Goal: Task Accomplishment & Management: Use online tool/utility

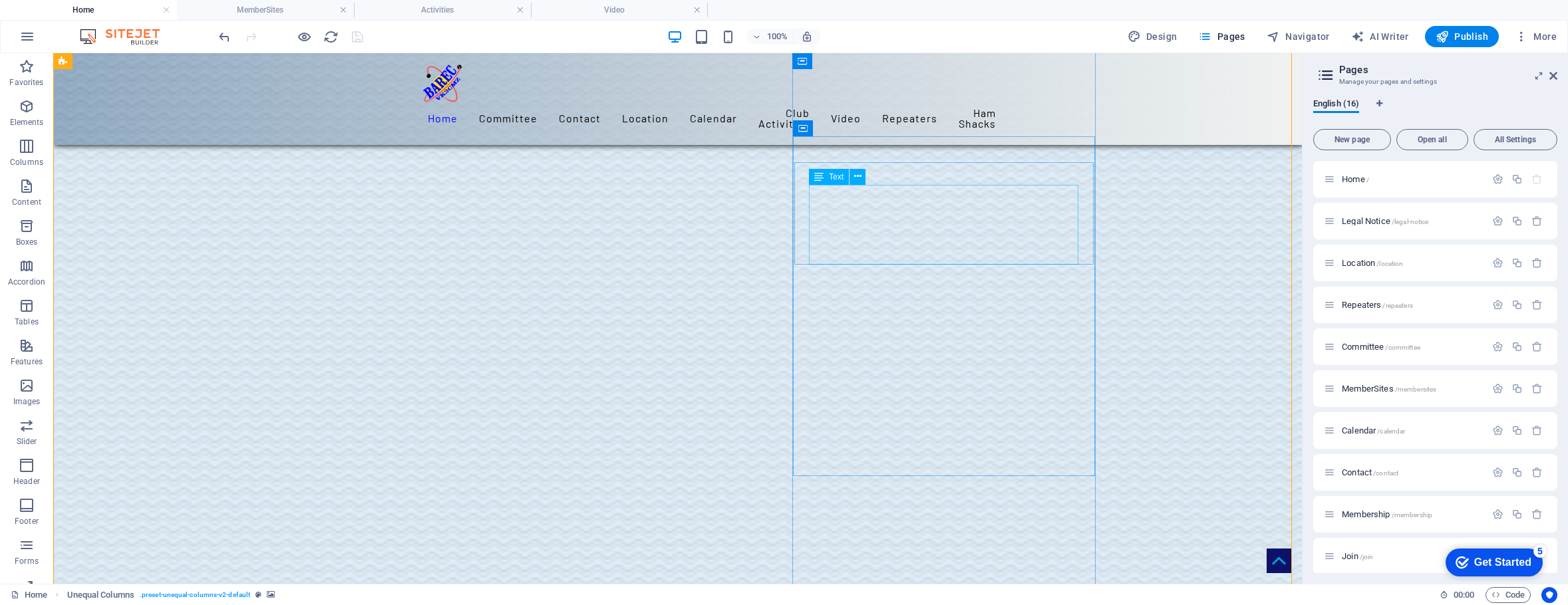
scroll to position [1653, 0]
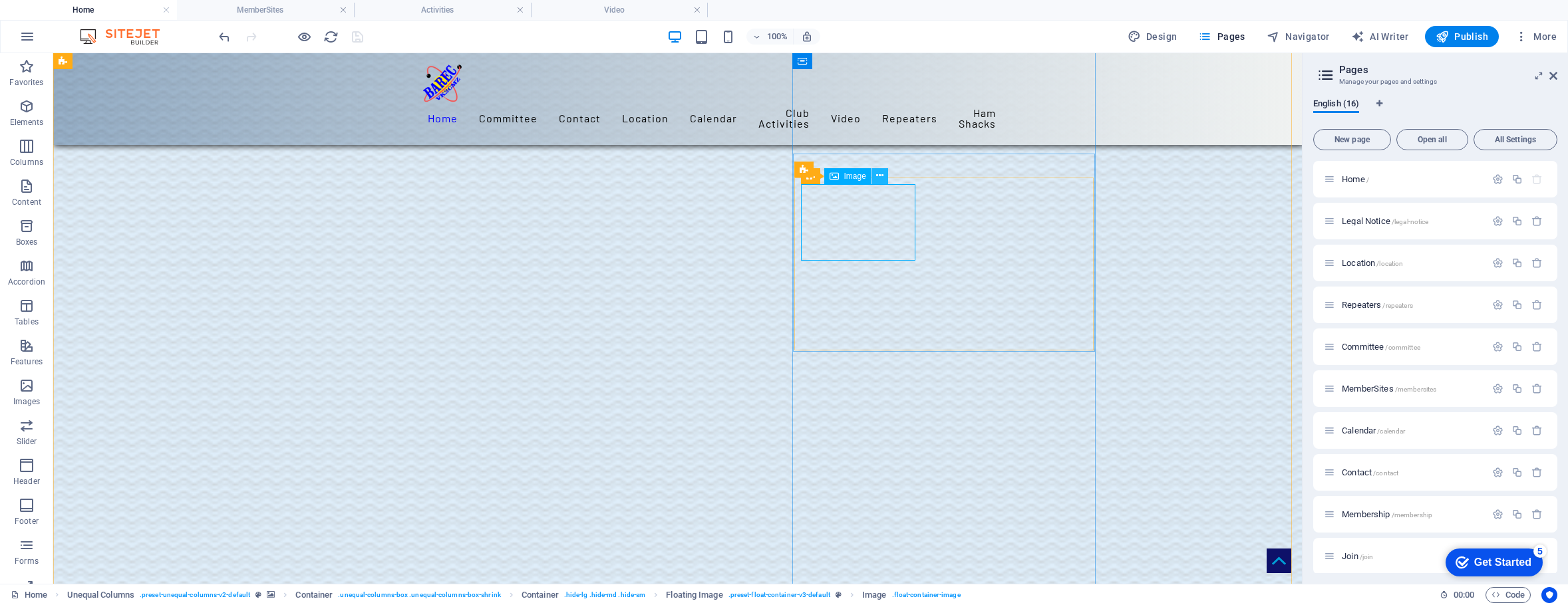
click at [879, 177] on icon at bounding box center [880, 176] width 7 height 14
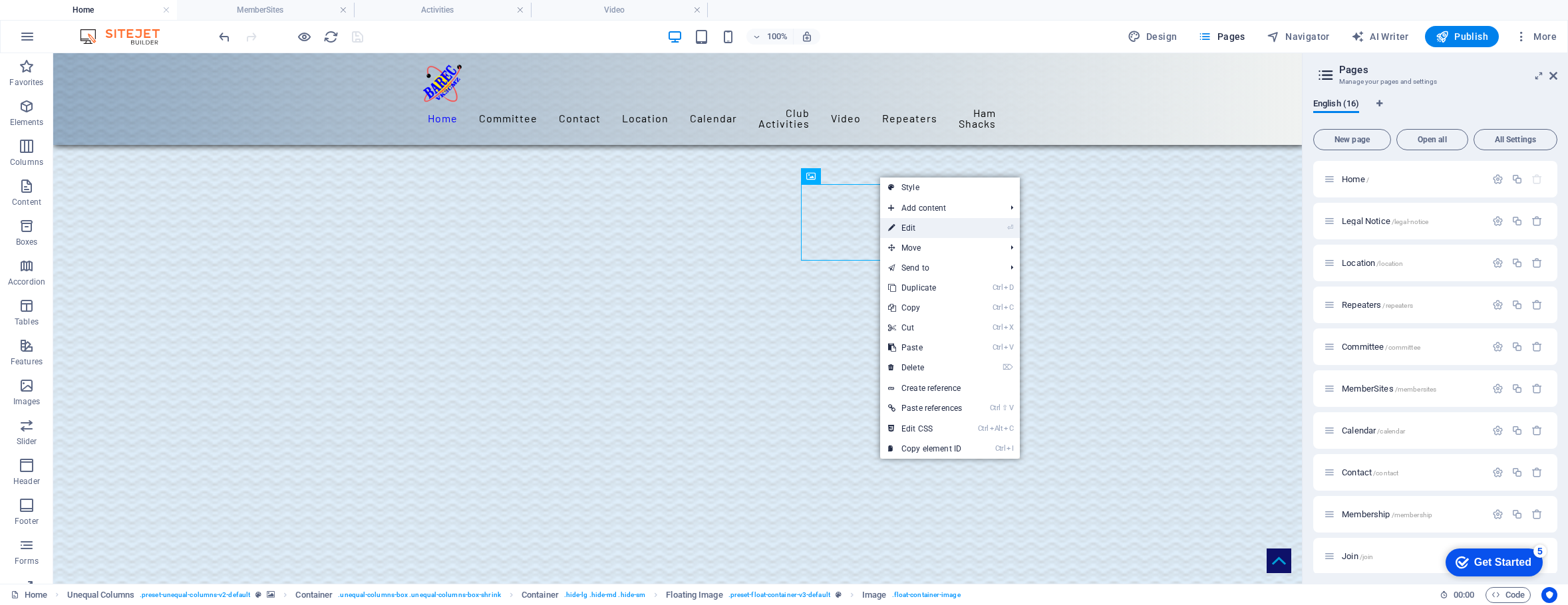
click at [908, 226] on link "⏎ Edit" at bounding box center [924, 228] width 90 height 20
select select "%"
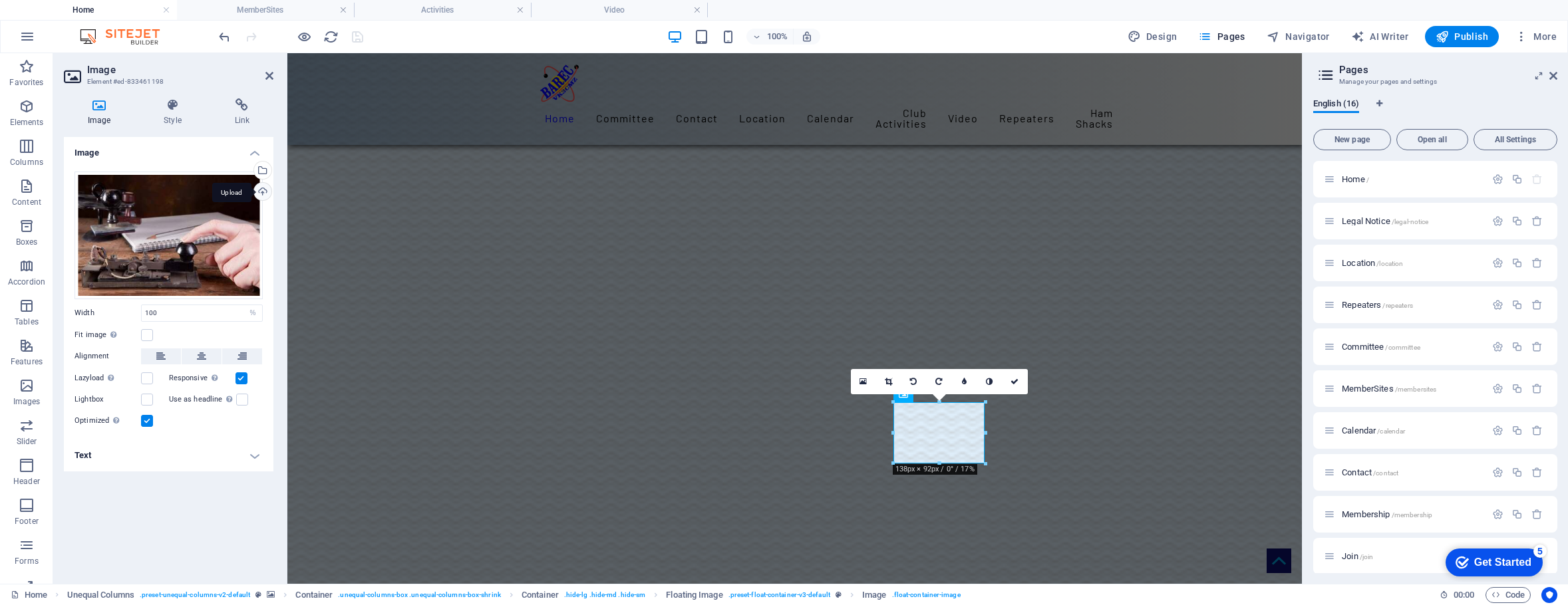
click at [262, 191] on div "Upload" at bounding box center [262, 193] width 20 height 20
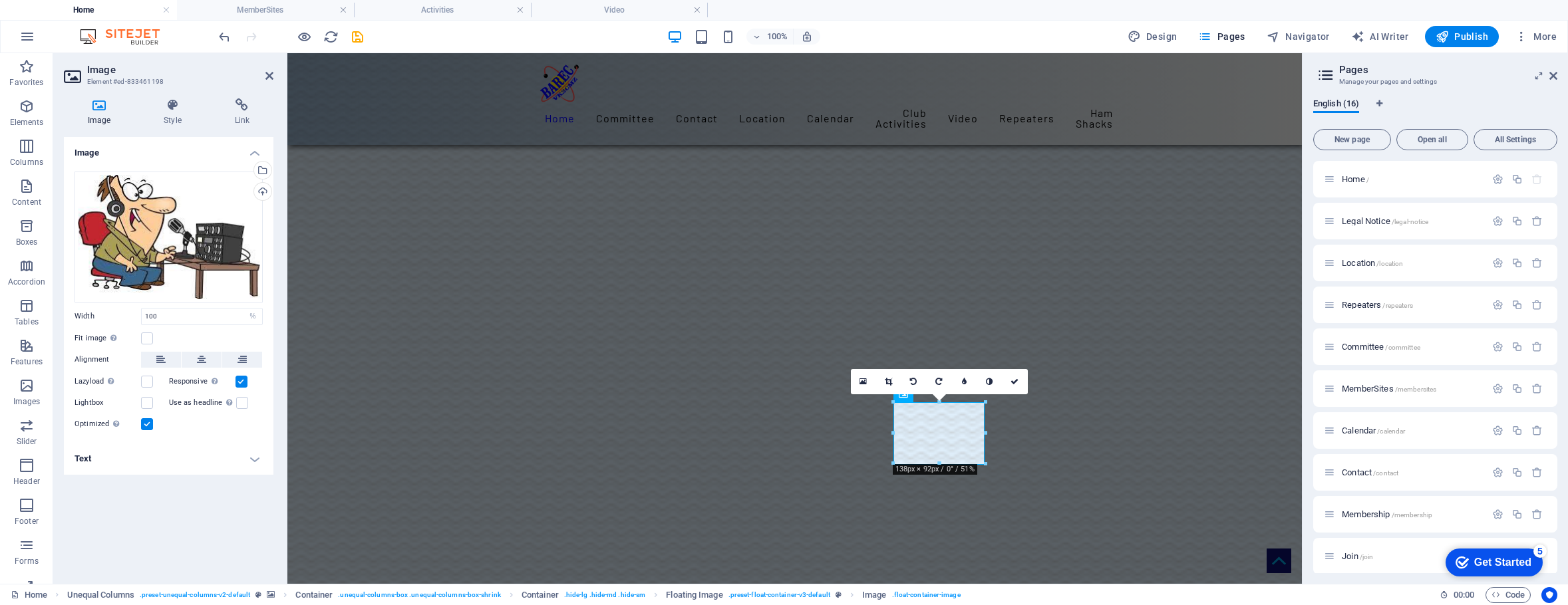
click at [1227, 422] on figure at bounding box center [795, 542] width 1014 height 2789
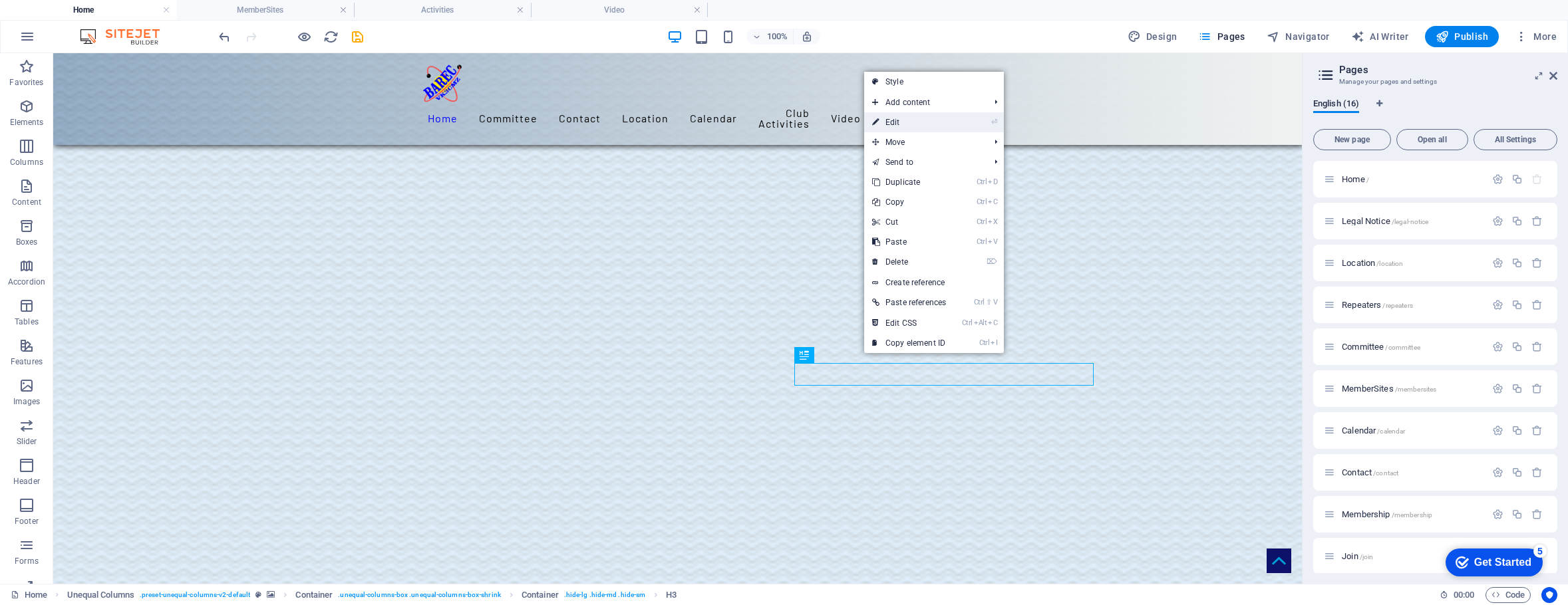
drag, startPoint x: 896, startPoint y: 121, endPoint x: 982, endPoint y: 176, distance: 102.1
click at [896, 121] on link "⏎ Edit" at bounding box center [908, 123] width 90 height 20
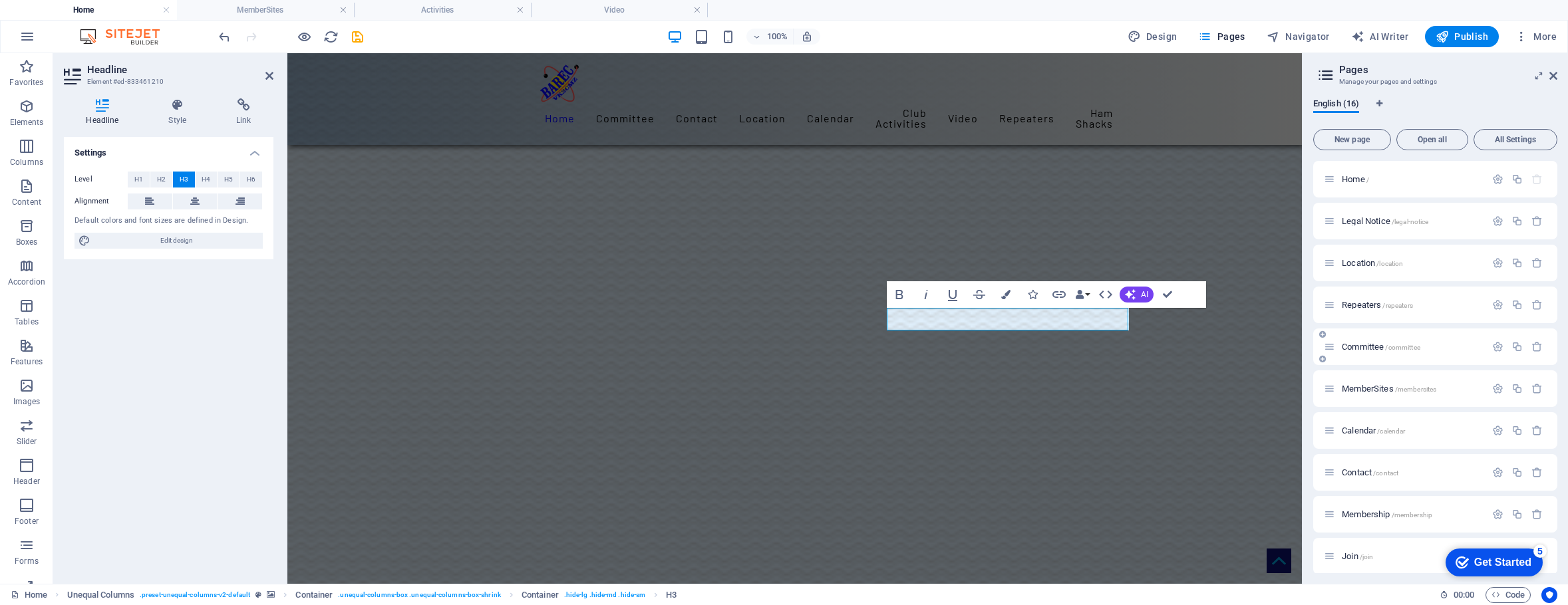
scroll to position [2275, 0]
click at [1194, 364] on figure at bounding box center [795, 253] width 1014 height 2789
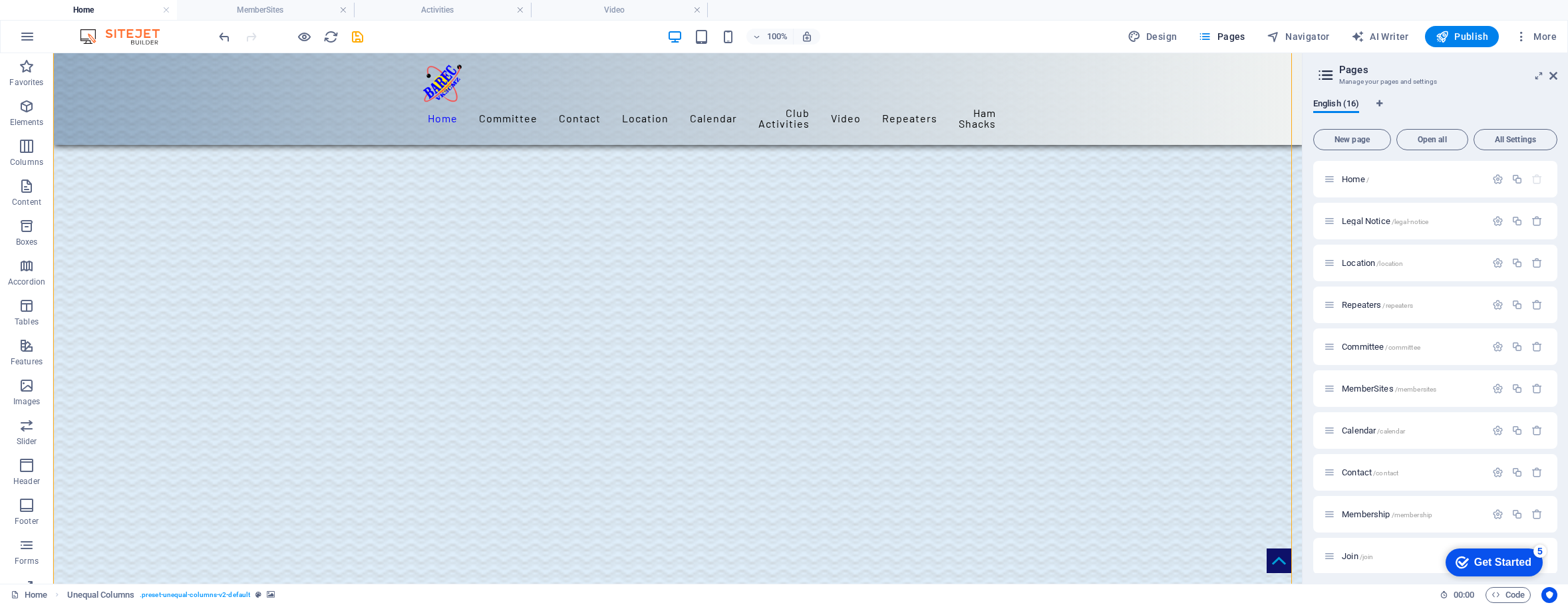
scroll to position [2008, 0]
click at [224, 34] on icon "undo" at bounding box center [224, 37] width 16 height 16
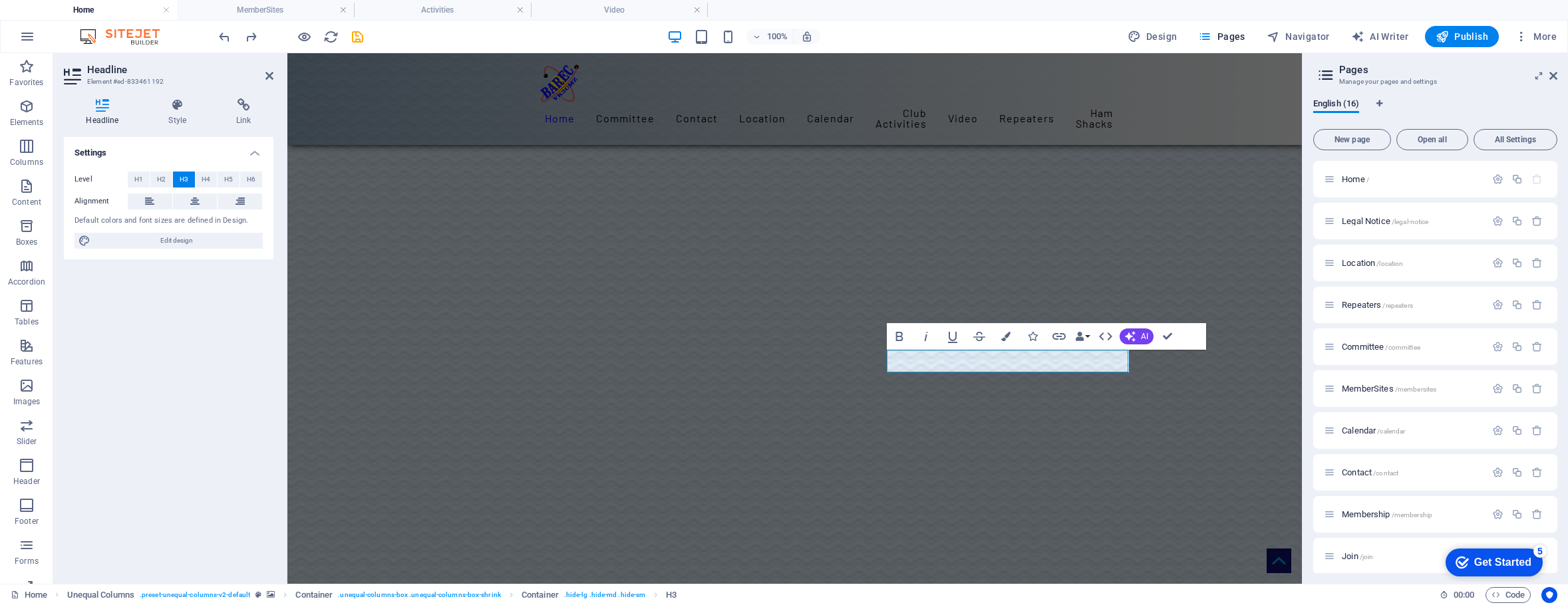
click at [1222, 475] on figure at bounding box center [795, 519] width 1014 height 2789
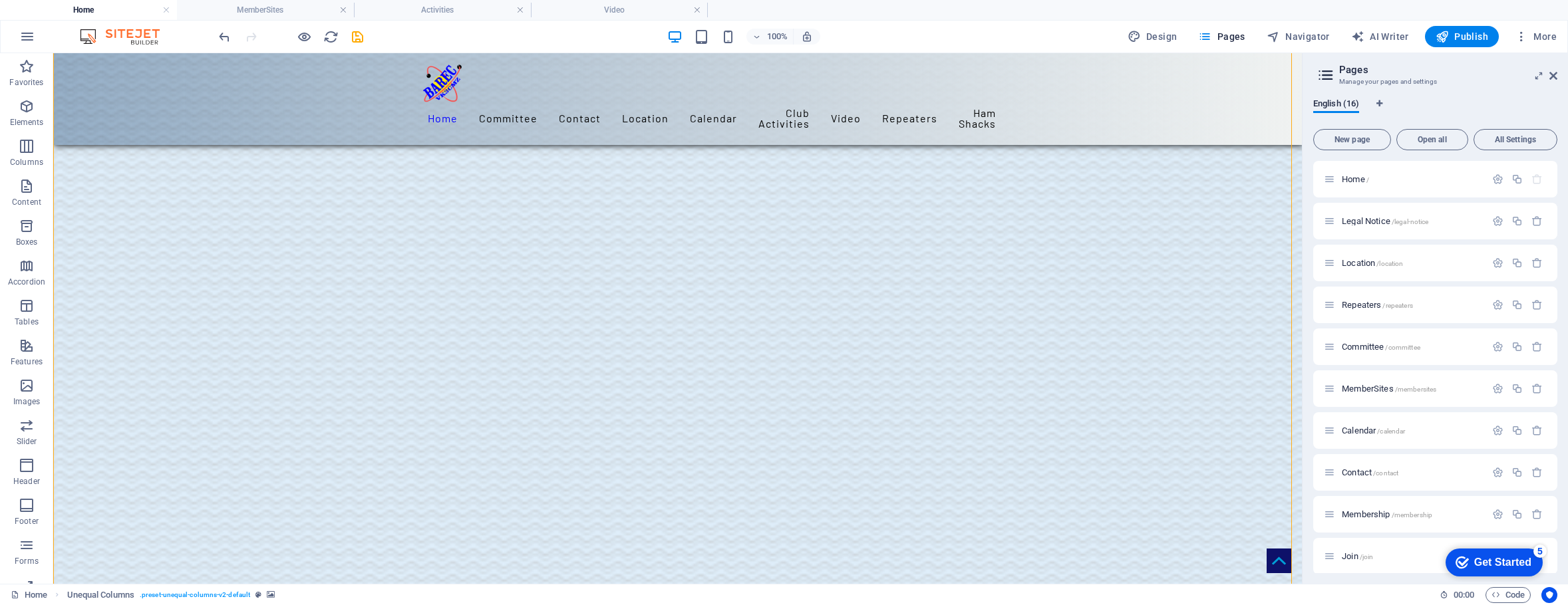
scroll to position [1875, 0]
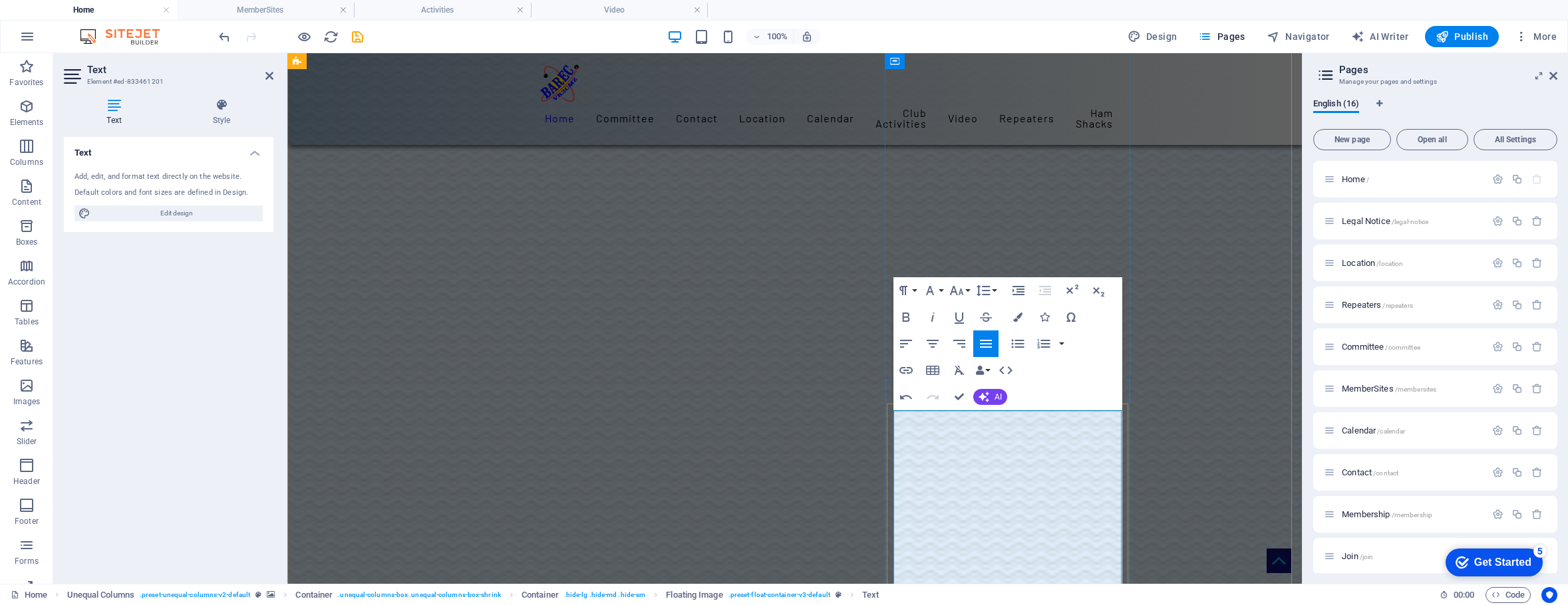
scroll to position [16938, 1]
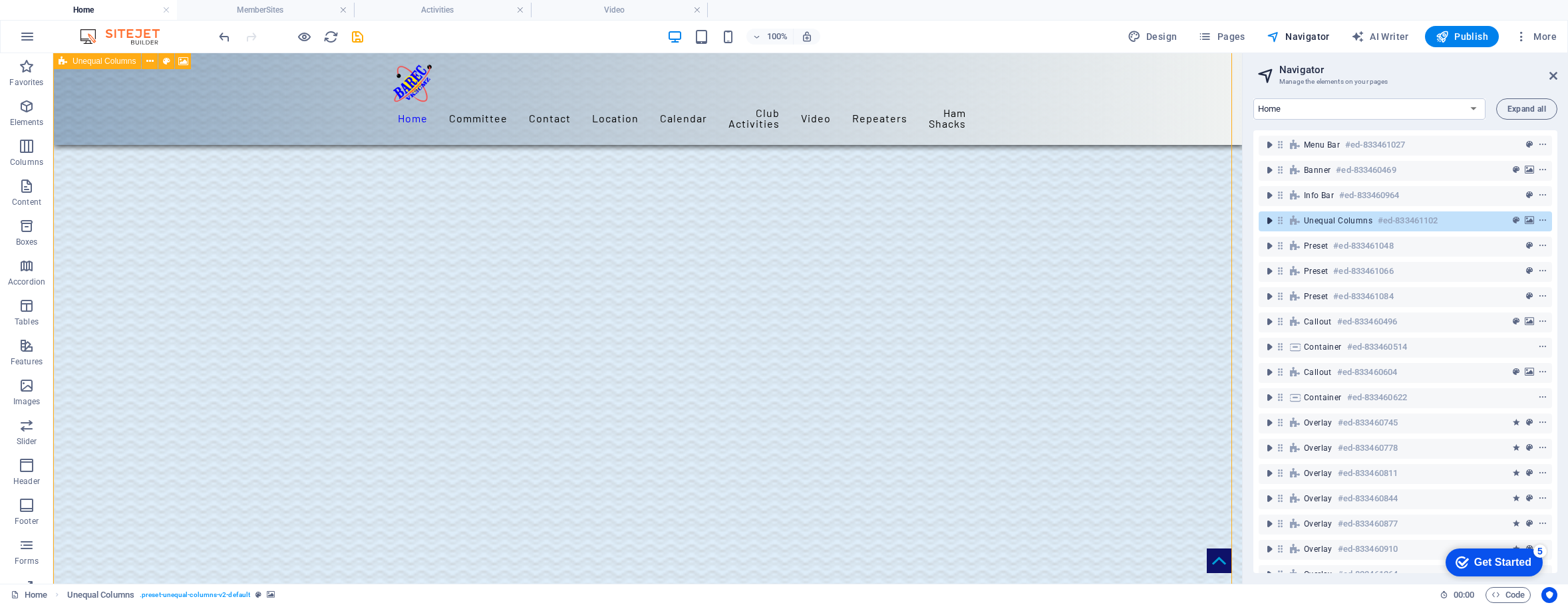
click at [1269, 222] on icon "toggle-expand" at bounding box center [1269, 221] width 13 height 13
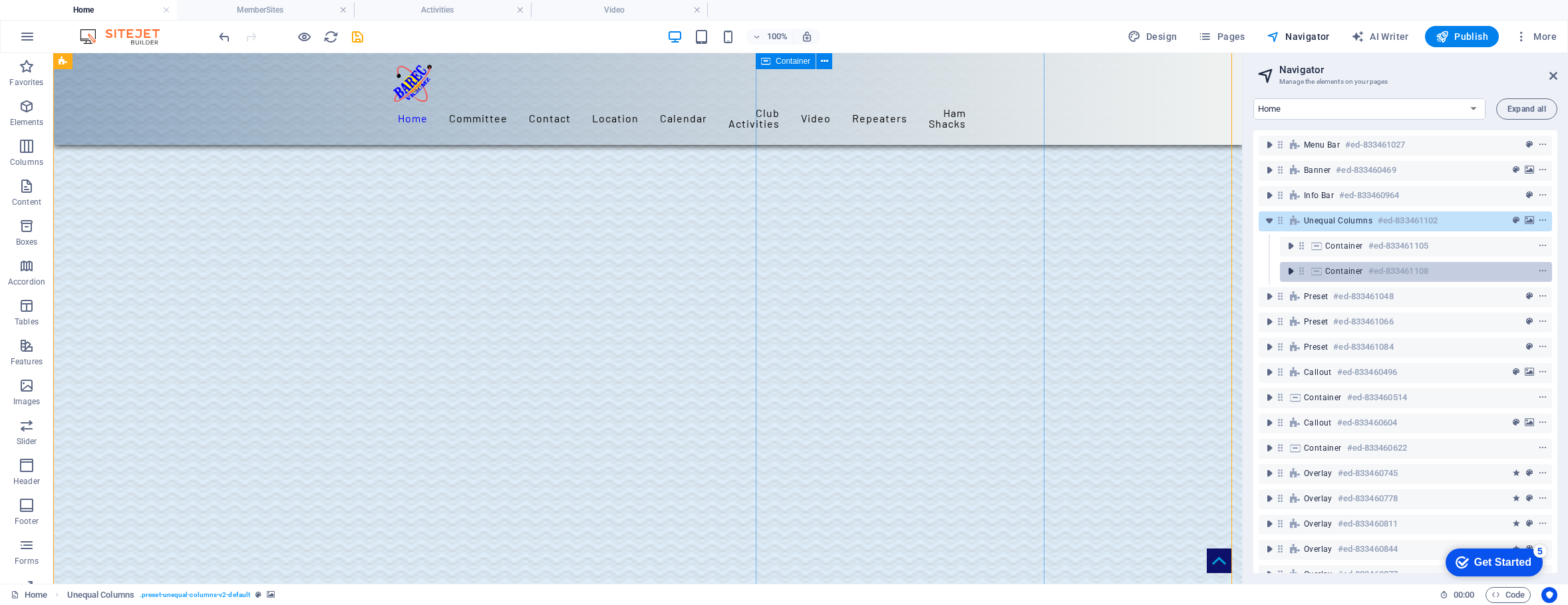
click at [1288, 271] on icon "toggle-expand" at bounding box center [1290, 271] width 13 height 13
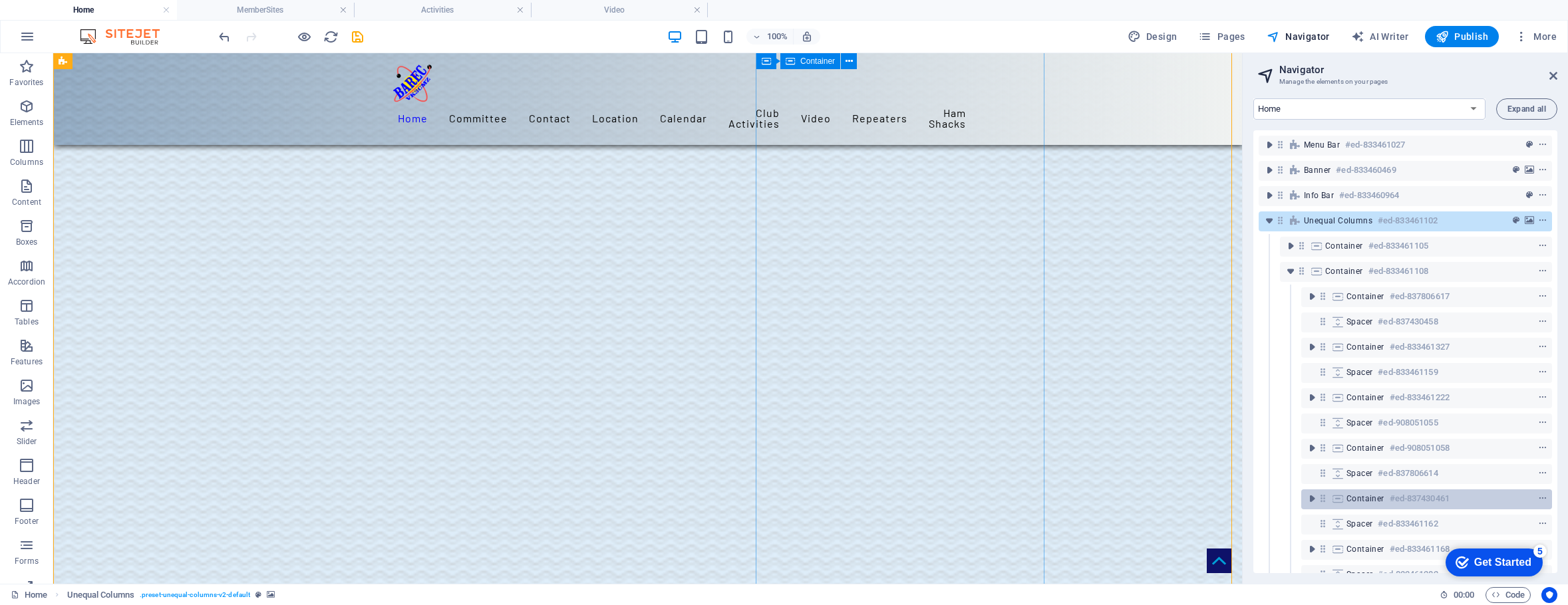
click at [1359, 496] on span "Container" at bounding box center [1364, 499] width 38 height 11
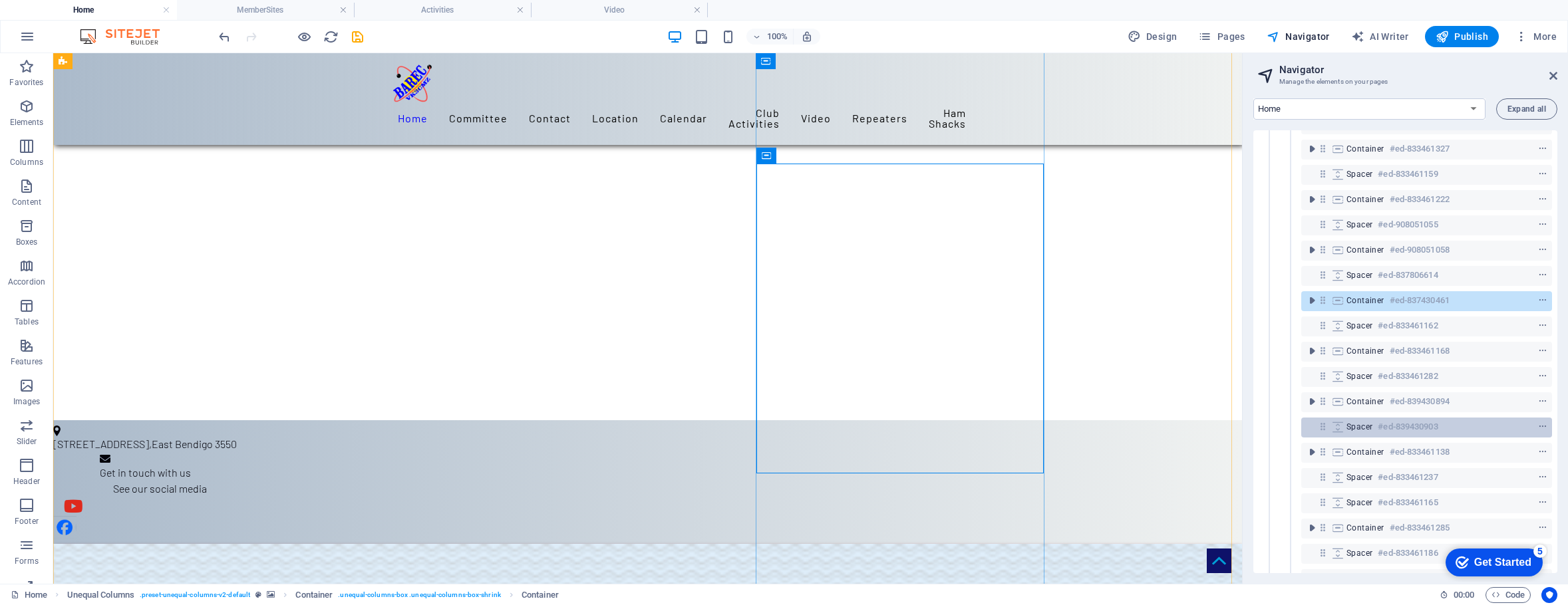
scroll to position [199, 0]
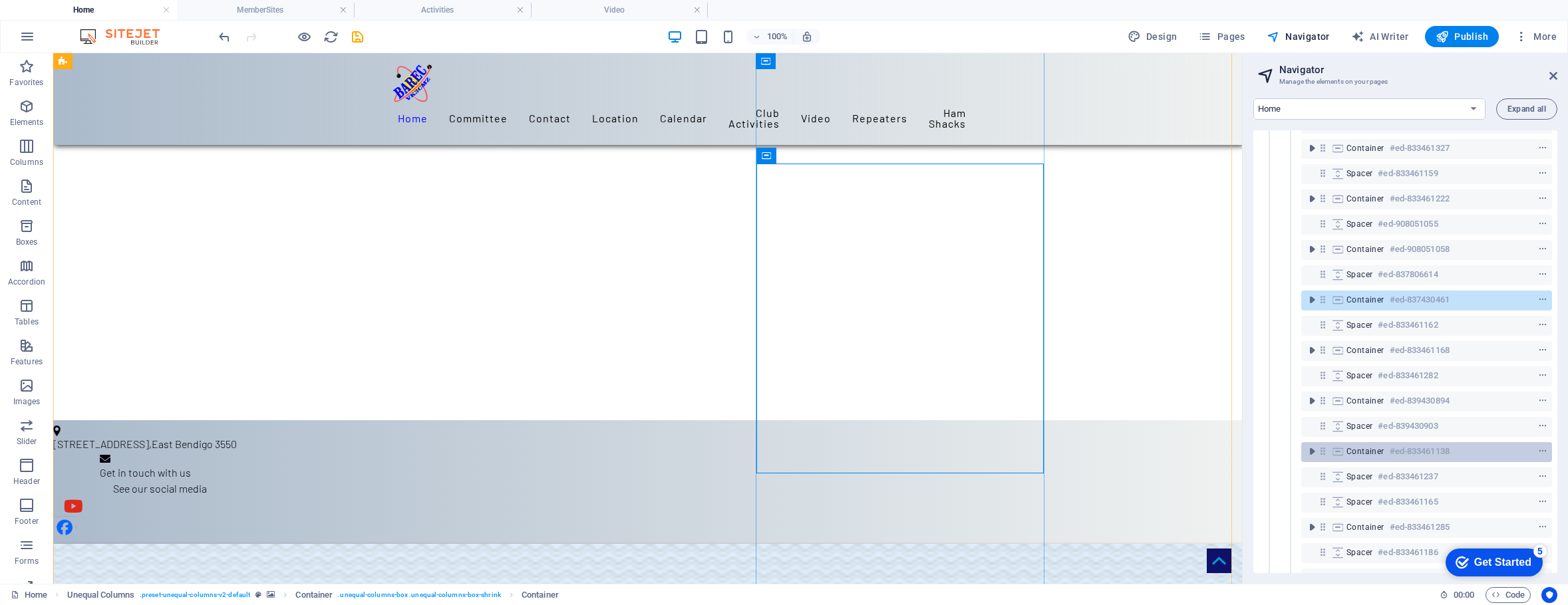
click at [1365, 451] on span "Container" at bounding box center [1364, 451] width 38 height 11
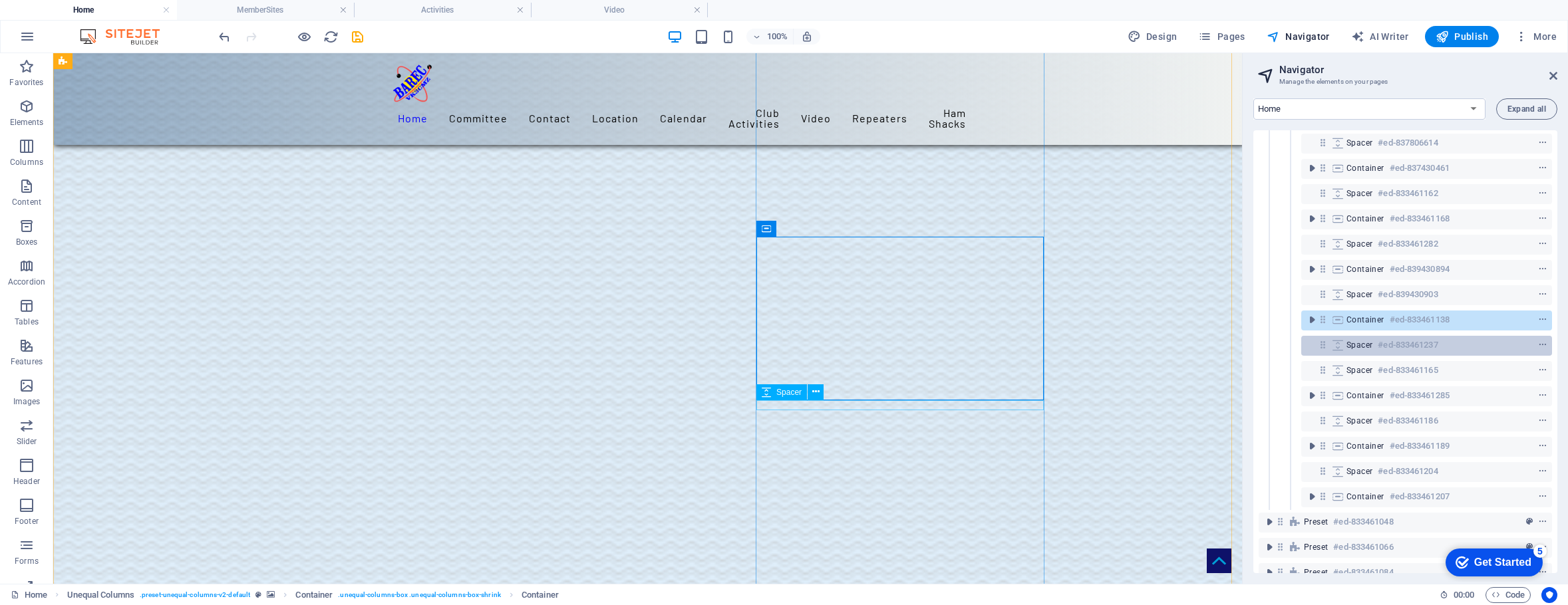
scroll to position [331, 0]
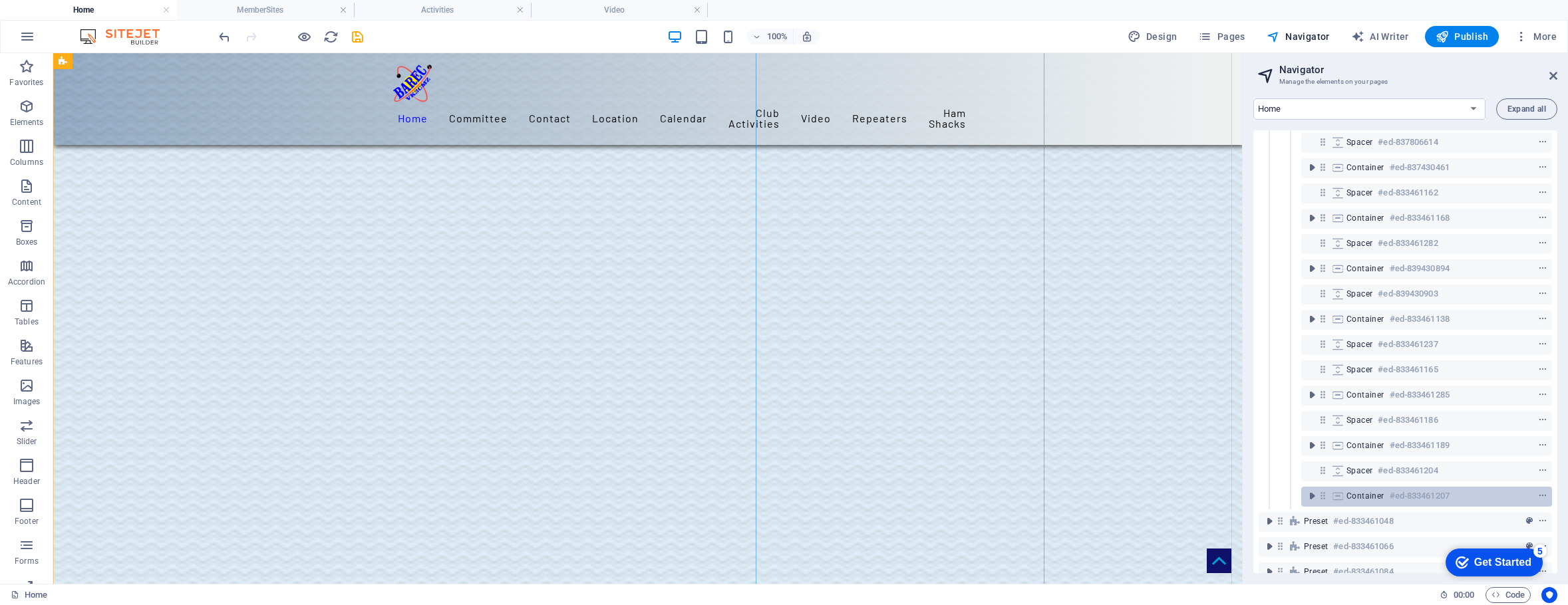
click at [1355, 492] on span "Container" at bounding box center [1364, 497] width 38 height 11
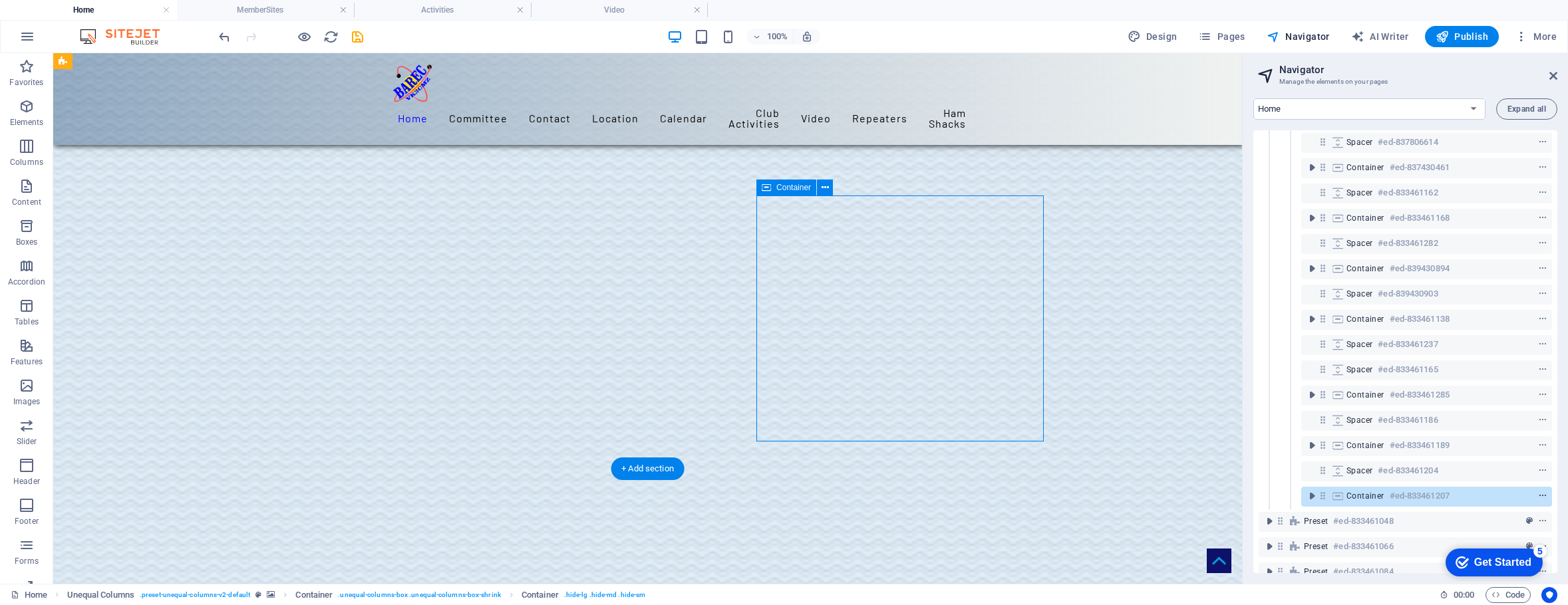
click at [1542, 498] on icon "context-menu" at bounding box center [1542, 496] width 9 height 9
click at [1447, 264] on link "⏎ Edit" at bounding box center [1445, 265] width 90 height 20
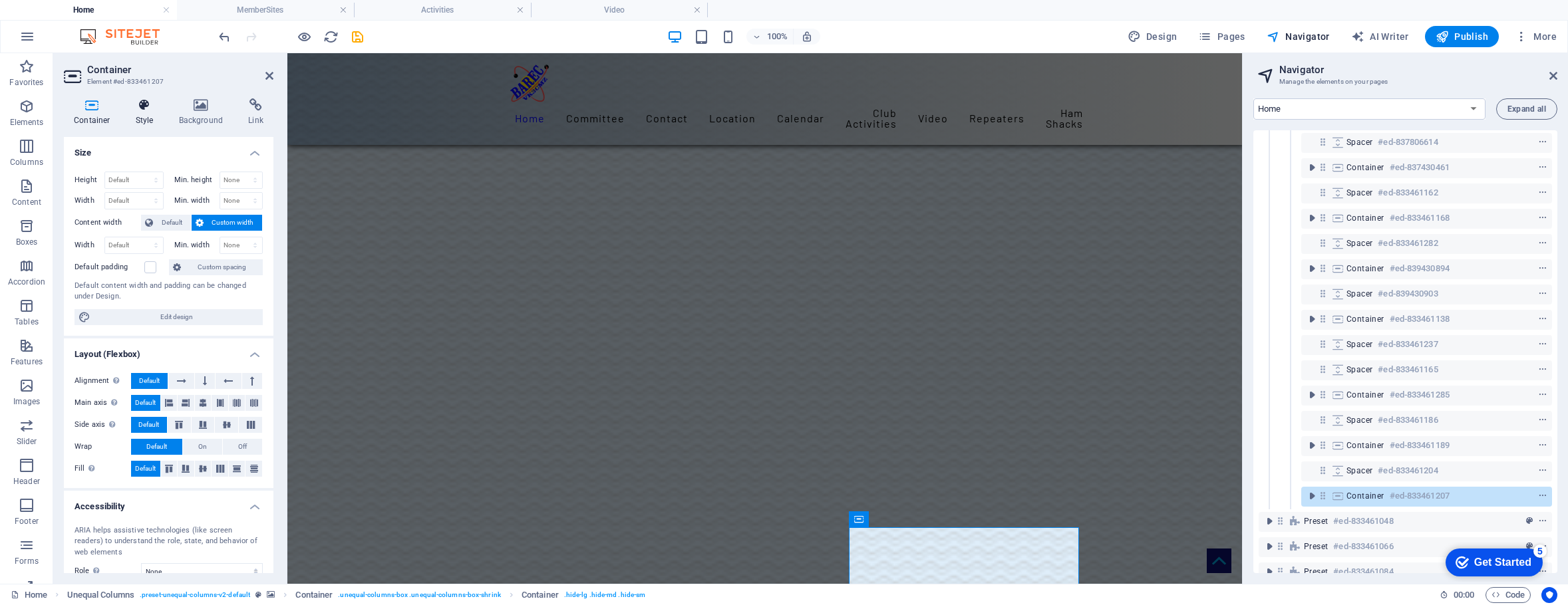
click at [143, 103] on icon at bounding box center [144, 105] width 38 height 13
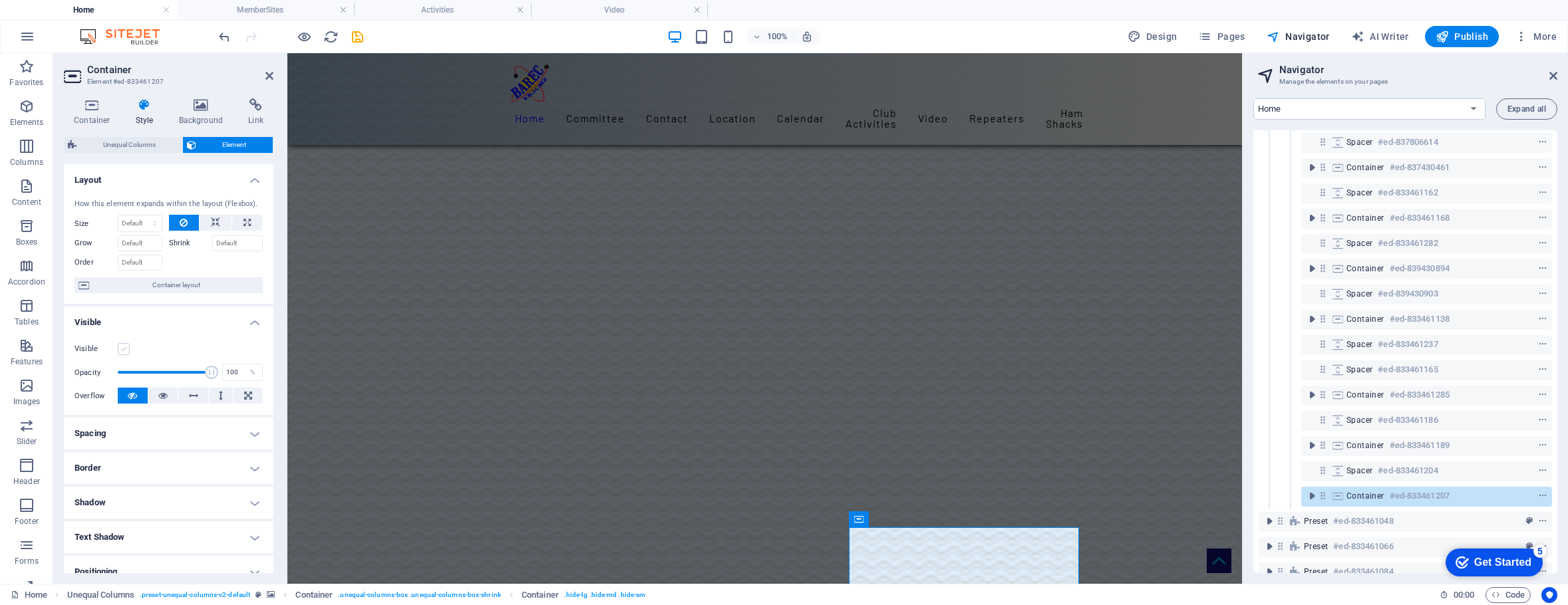
click at [123, 349] on label at bounding box center [123, 349] width 12 height 12
click at [0, 0] on input "Visible" at bounding box center [0, 0] width 0 height 0
click at [1179, 419] on figure at bounding box center [765, 21] width 955 height 3146
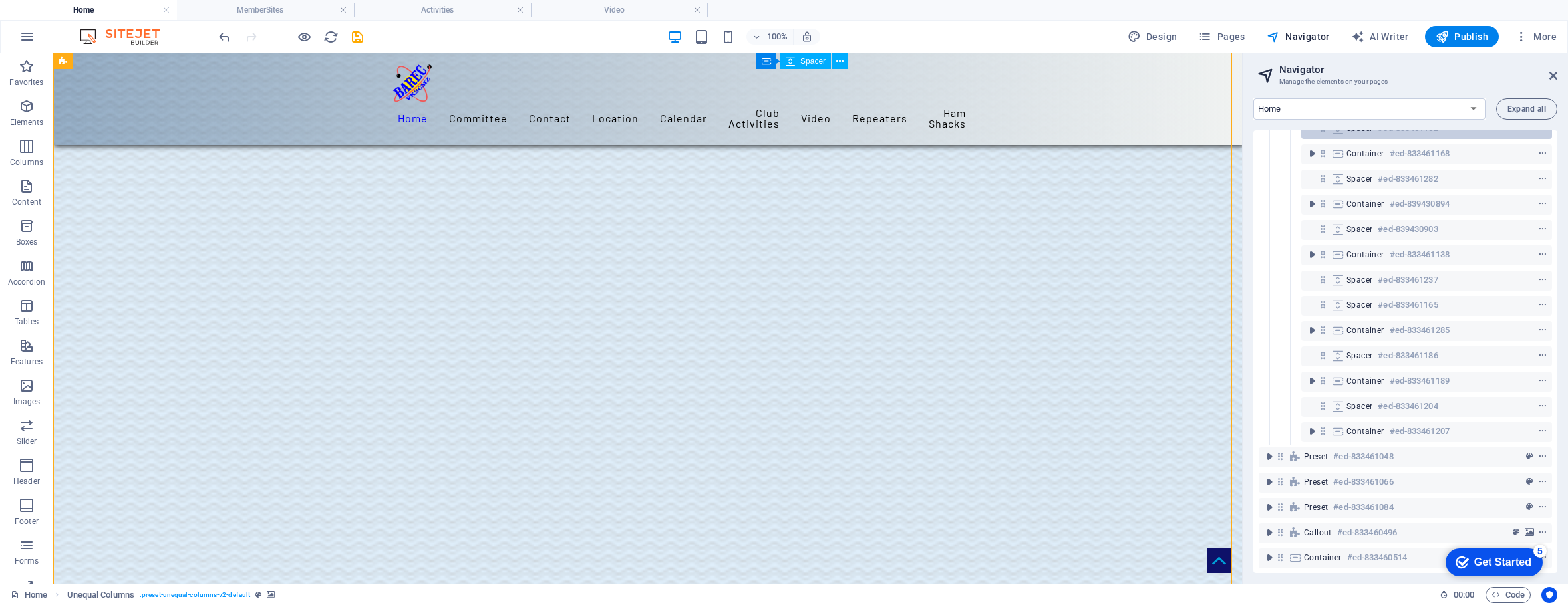
scroll to position [399, 0]
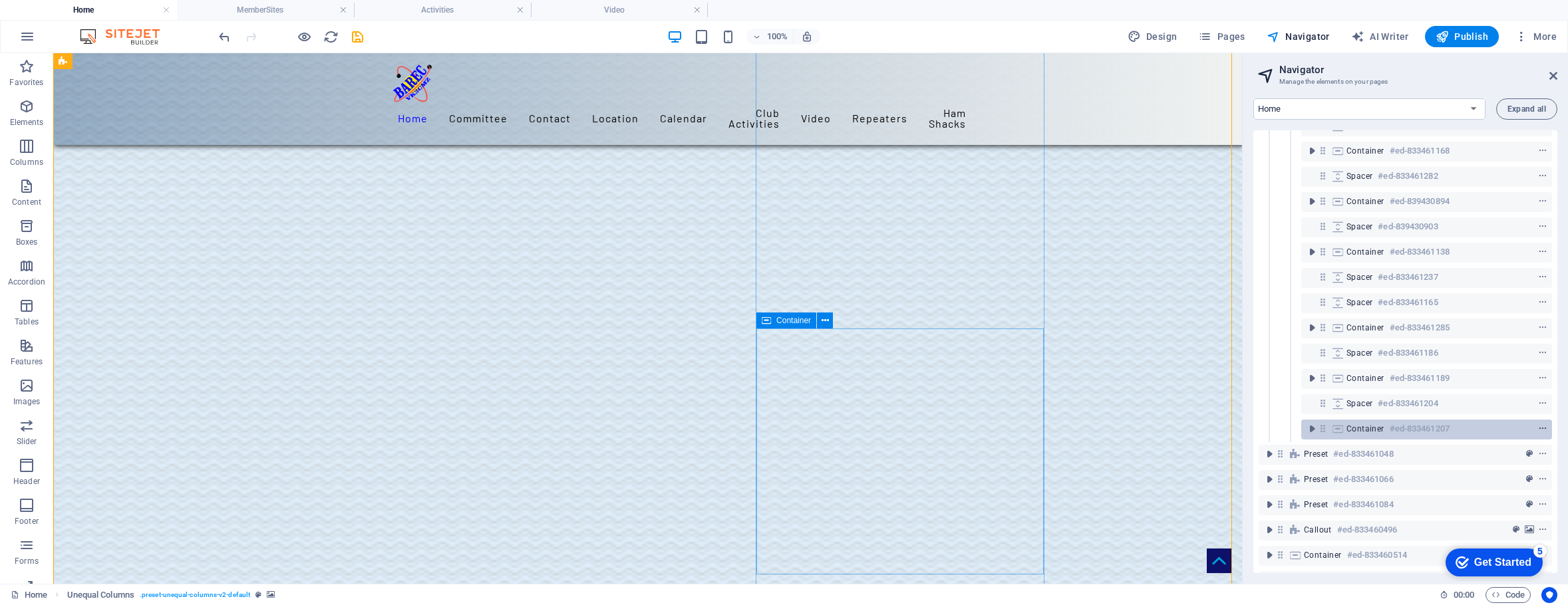
click at [1540, 423] on button "context-menu" at bounding box center [1542, 428] width 13 height 16
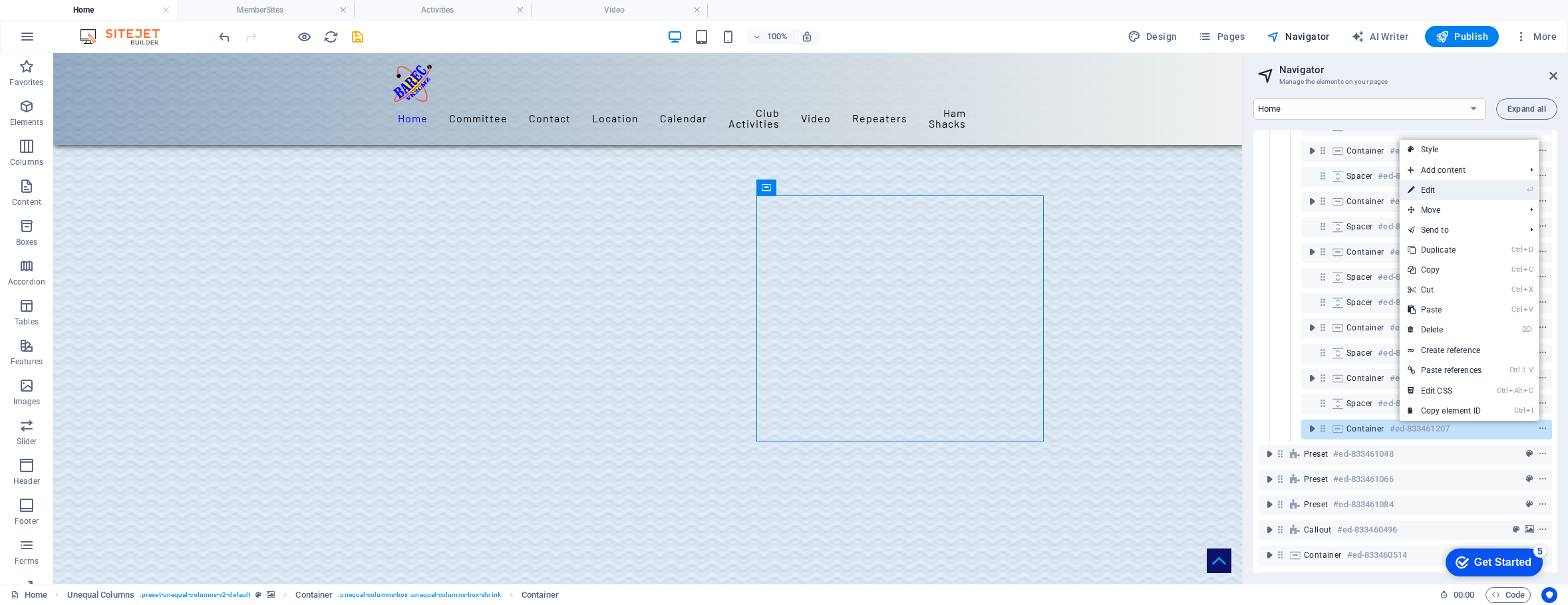
click at [1442, 186] on link "⏎ Edit" at bounding box center [1444, 191] width 90 height 20
select select "%"
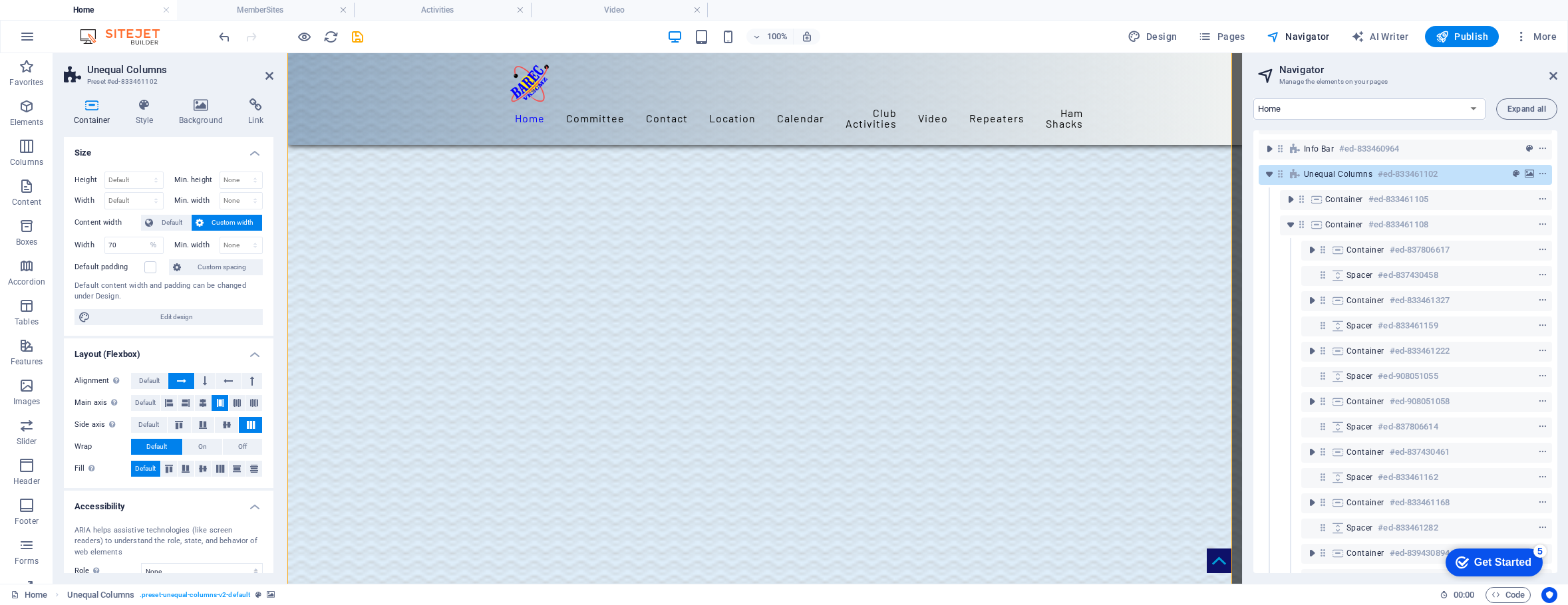
scroll to position [0, 0]
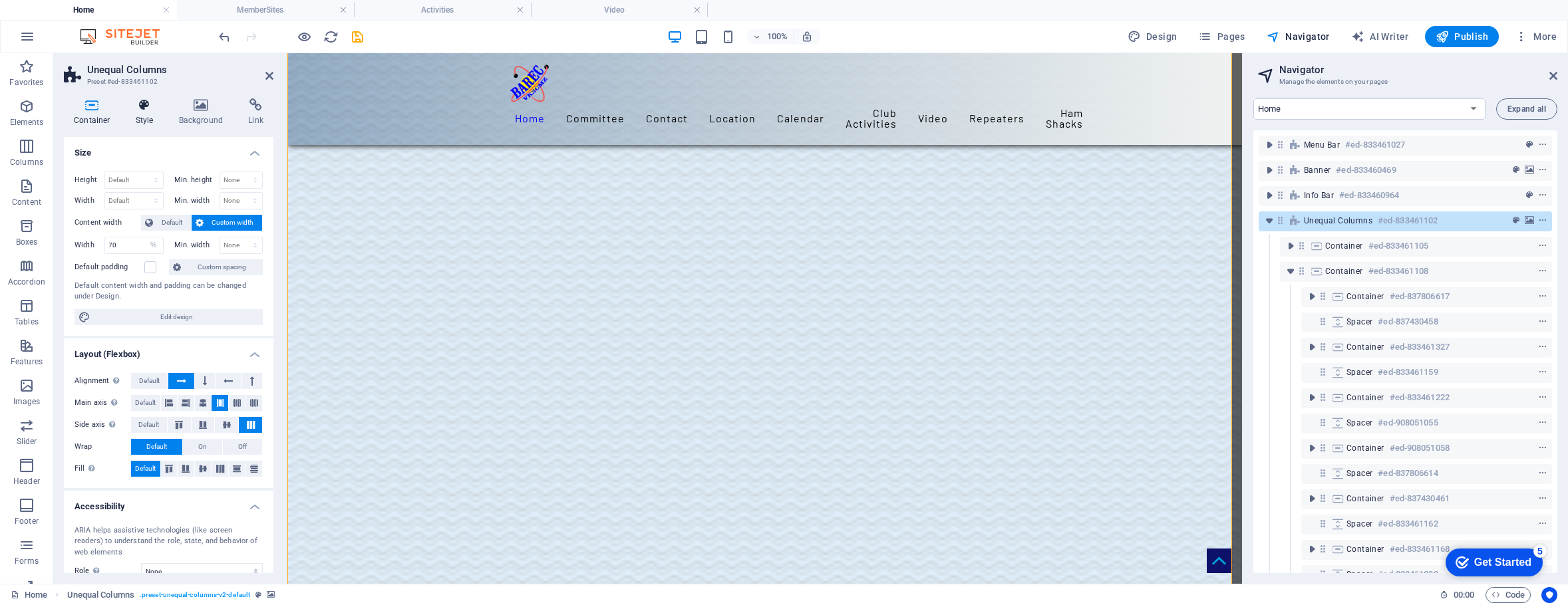
click at [139, 109] on icon at bounding box center [144, 105] width 38 height 13
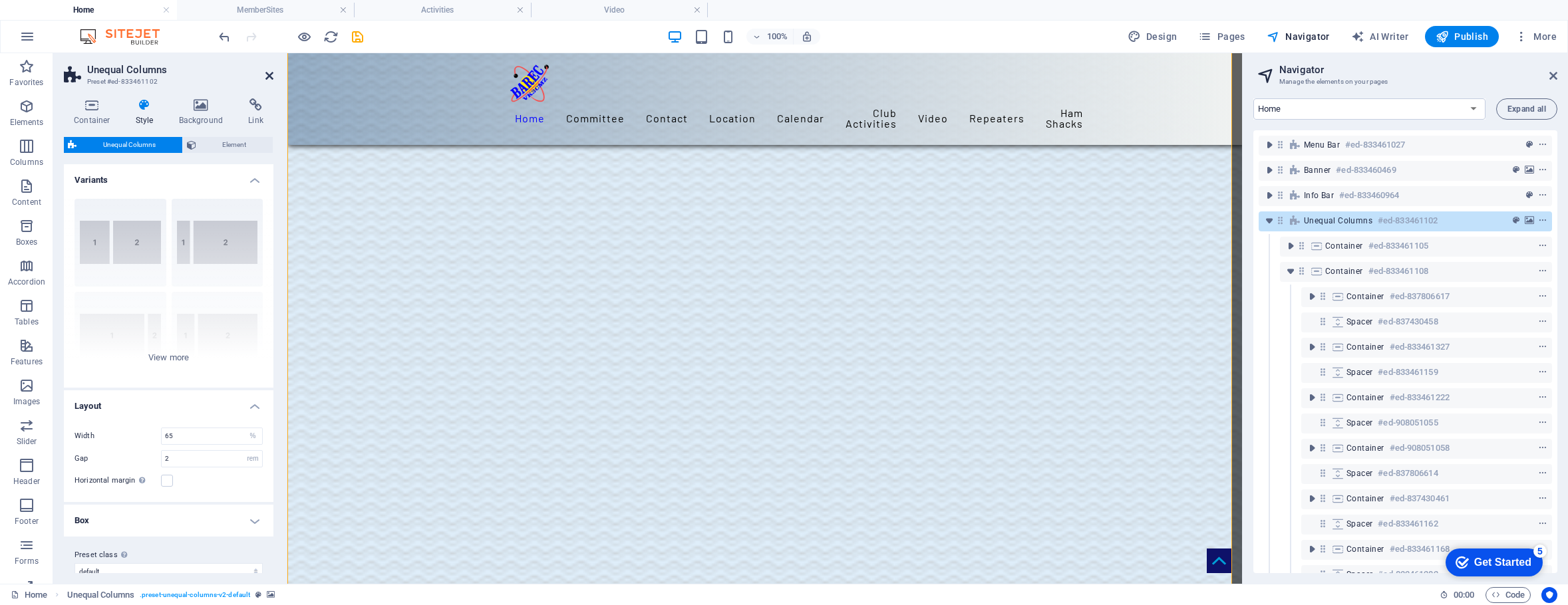
click at [268, 72] on icon at bounding box center [269, 76] width 8 height 11
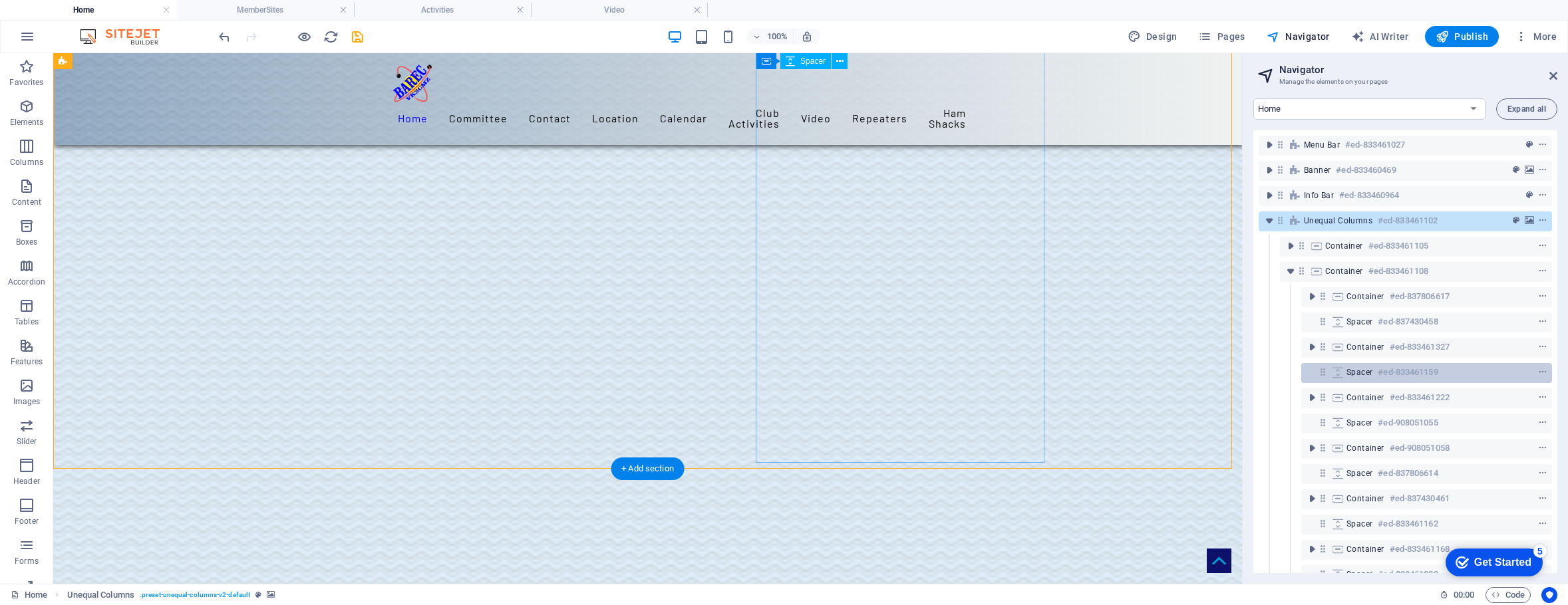
click at [1451, 368] on div "Spacer #ed-833461159" at bounding box center [1415, 372] width 139 height 16
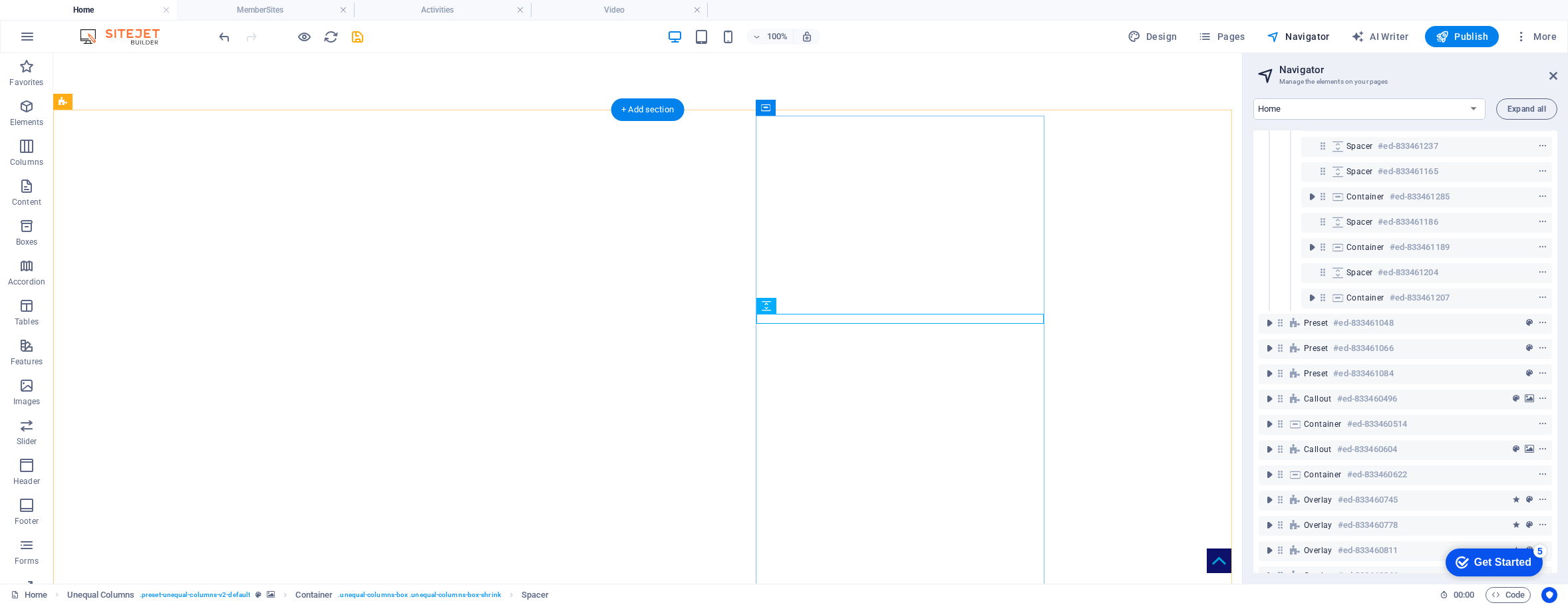
scroll to position [532, 0]
click at [1392, 292] on h6 "#ed-833461207" at bounding box center [1419, 295] width 60 height 16
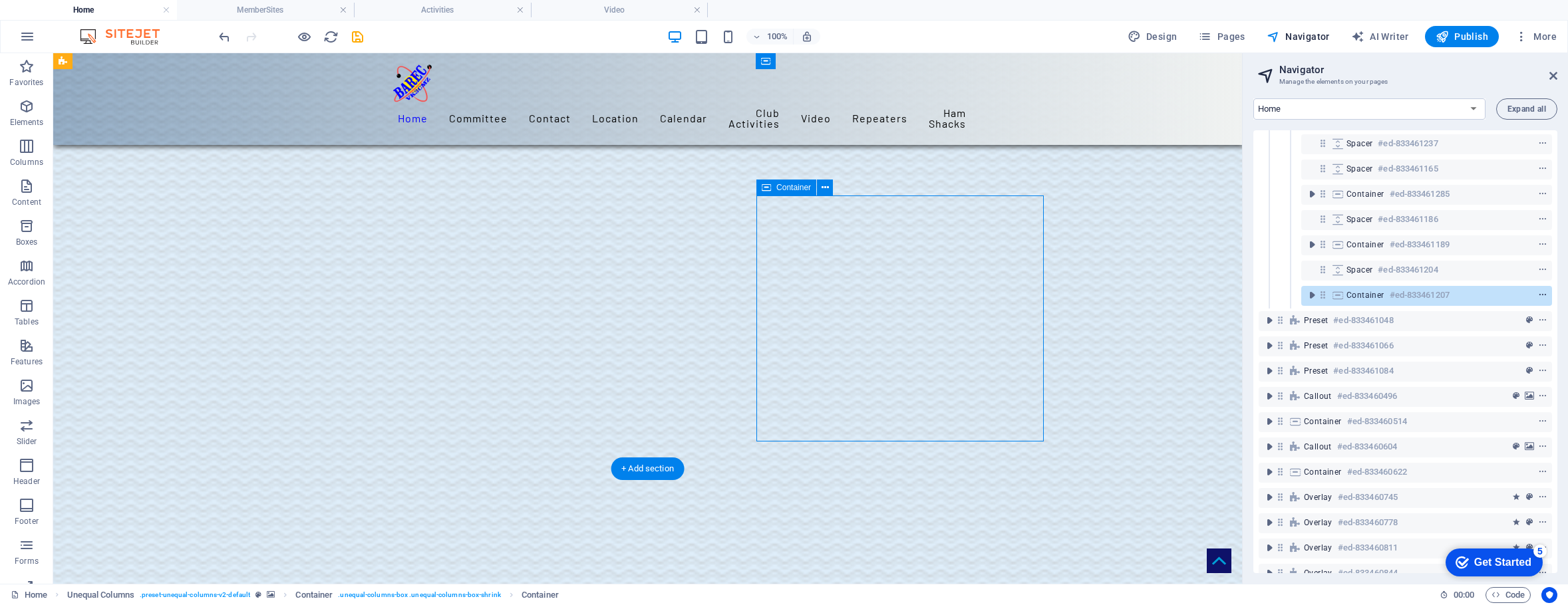
click at [1537, 294] on icon "context-menu" at bounding box center [1542, 295] width 9 height 9
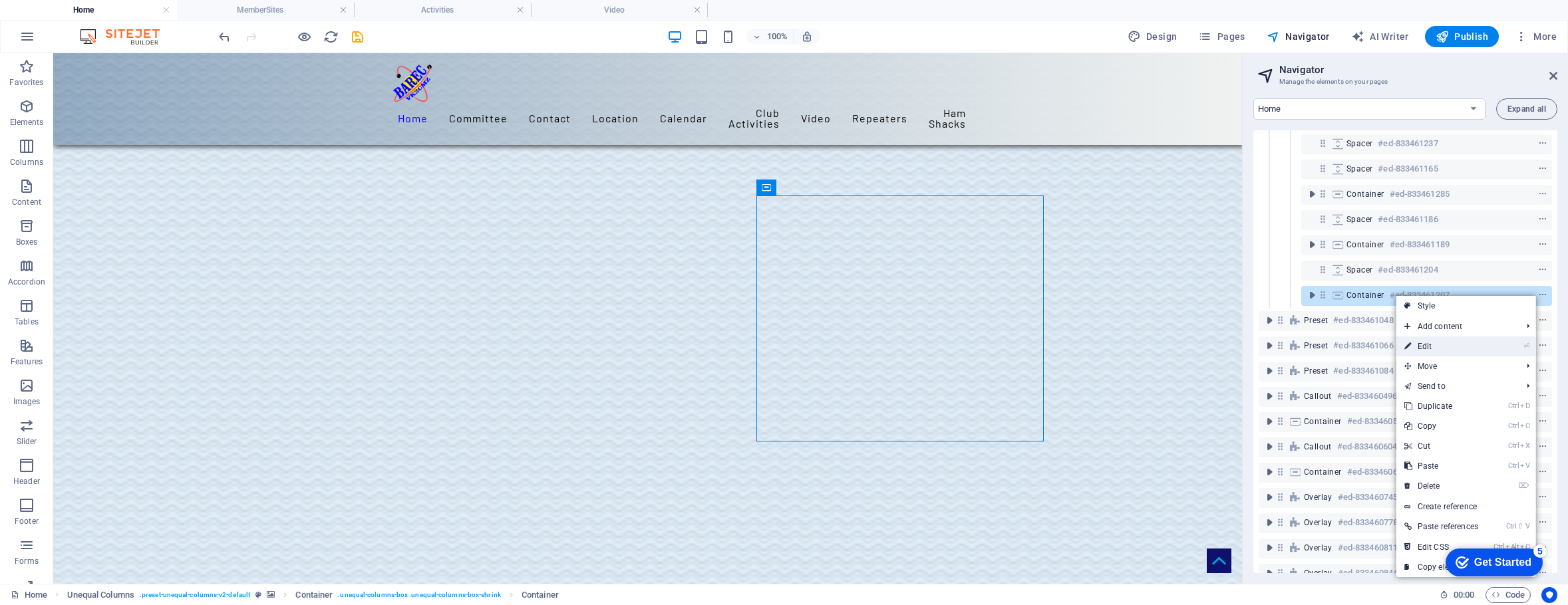
click at [1426, 344] on link "⏎ Edit" at bounding box center [1440, 347] width 90 height 20
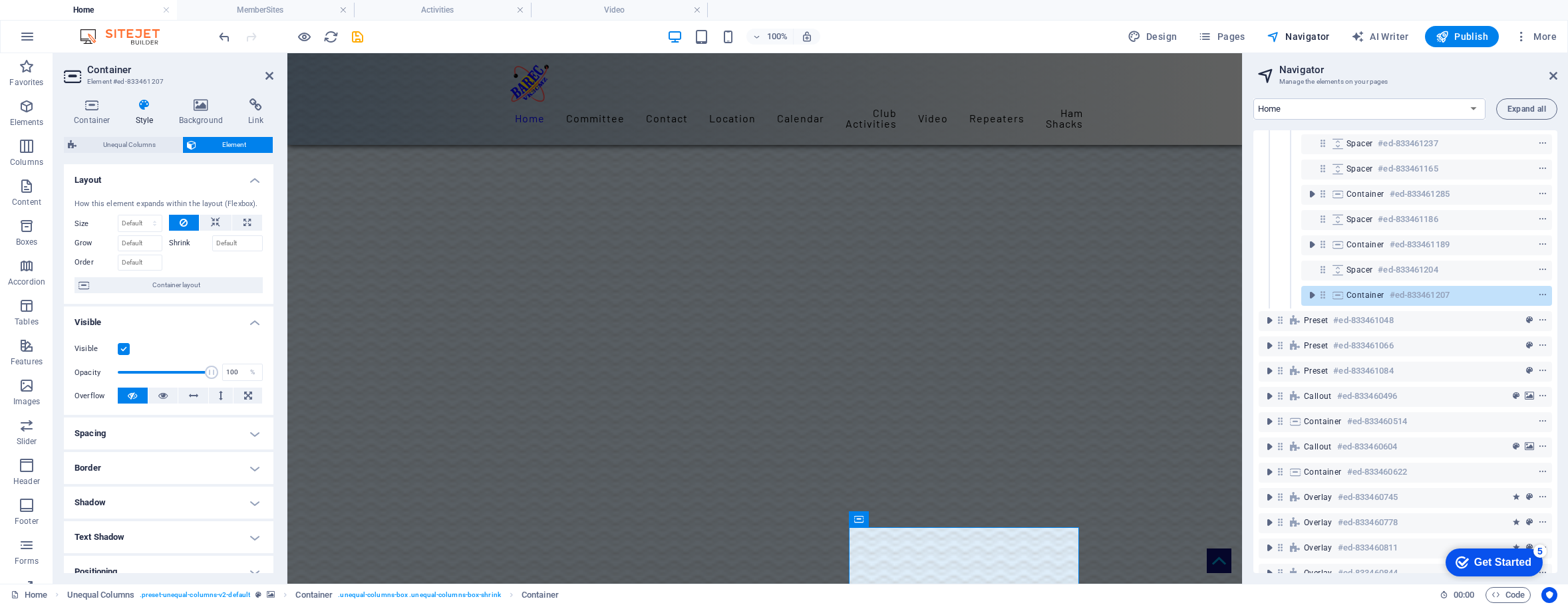
click at [122, 344] on label at bounding box center [123, 349] width 12 height 12
click at [0, 0] on input "Visible" at bounding box center [0, 0] width 0 height 0
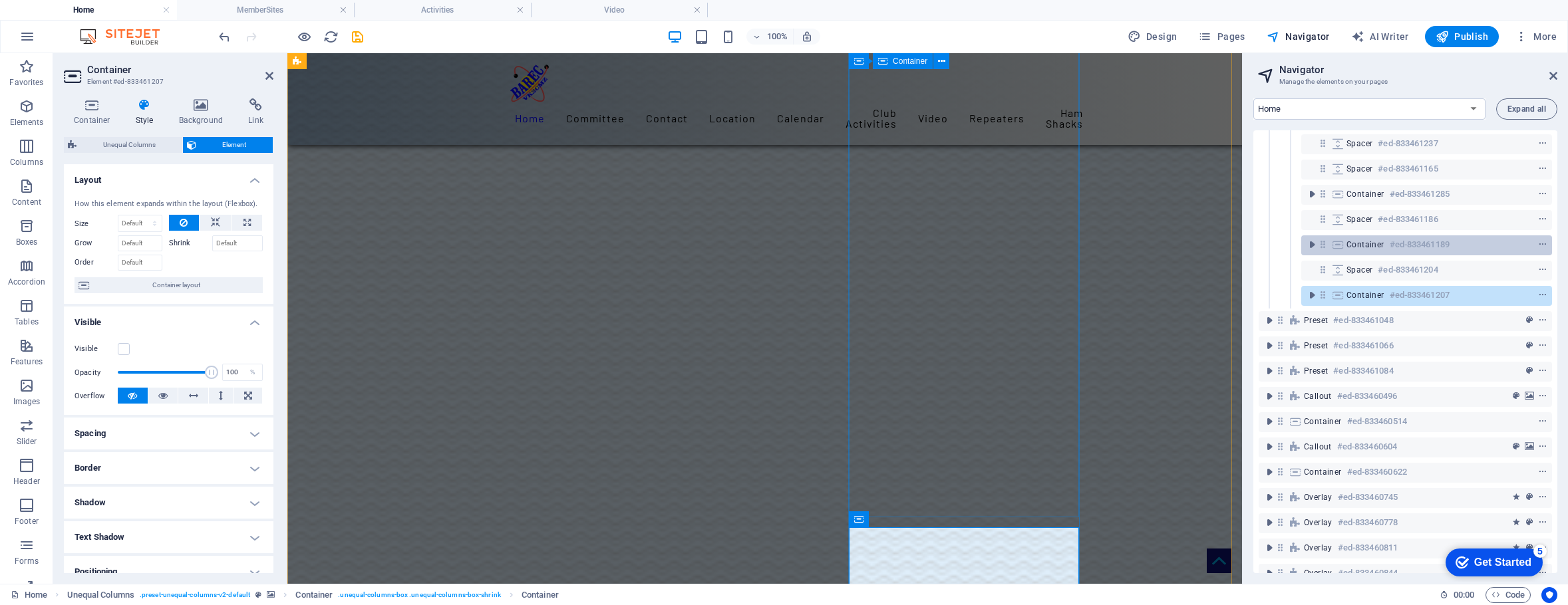
click at [1377, 247] on span "Container" at bounding box center [1364, 245] width 38 height 11
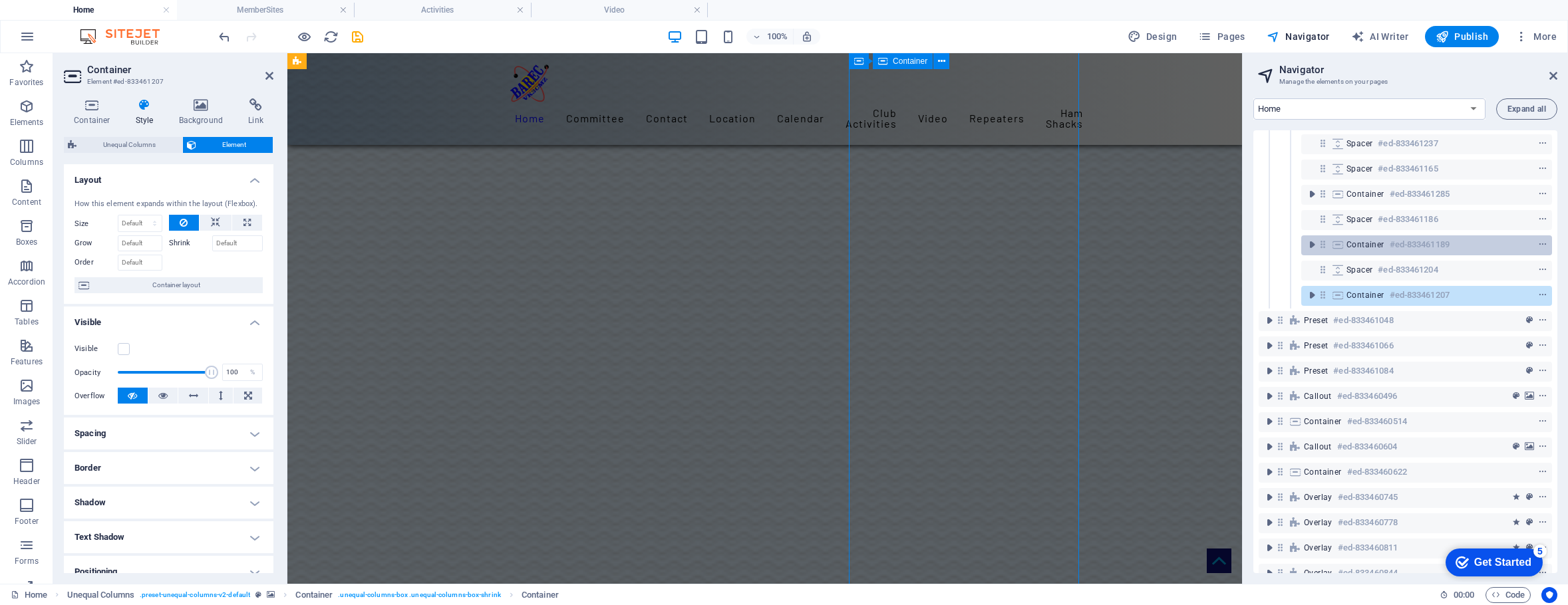
scroll to position [2513, 0]
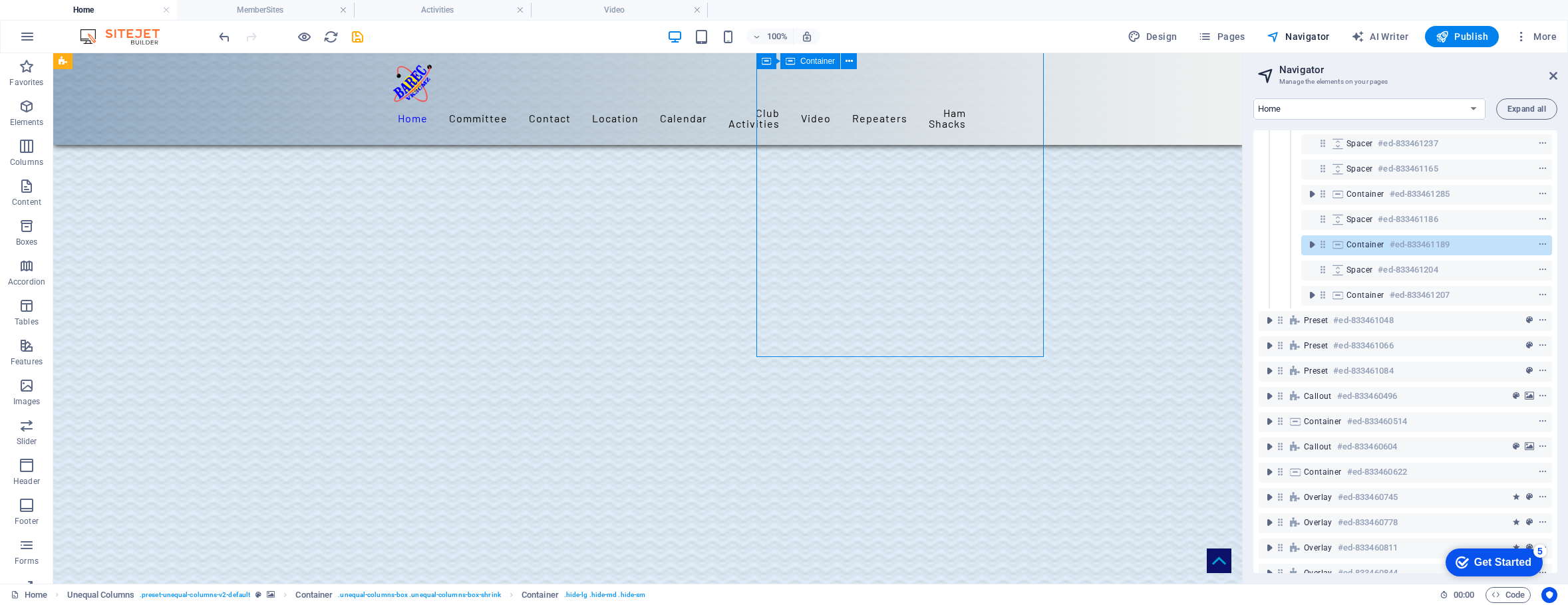
click at [1377, 247] on span "Container" at bounding box center [1364, 245] width 38 height 11
click at [1539, 242] on icon "context-menu" at bounding box center [1542, 245] width 9 height 9
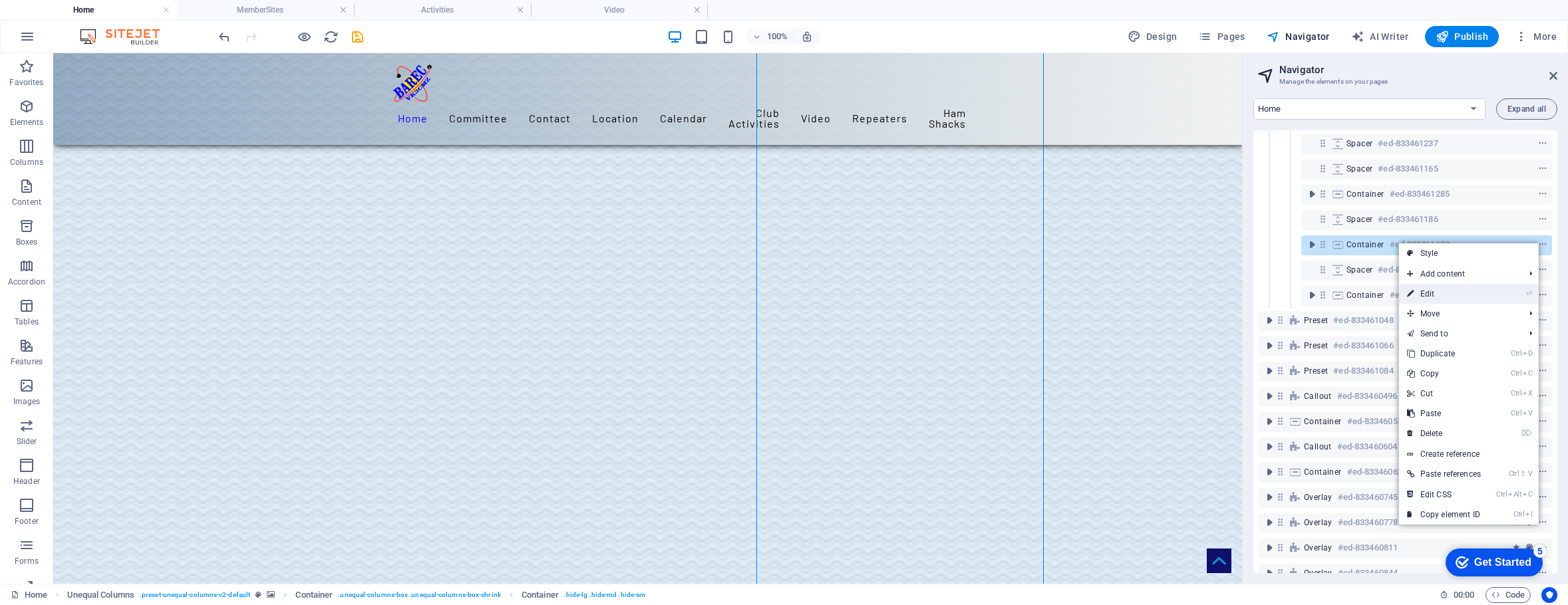
click at [1424, 288] on link "⏎ Edit" at bounding box center [1443, 294] width 90 height 20
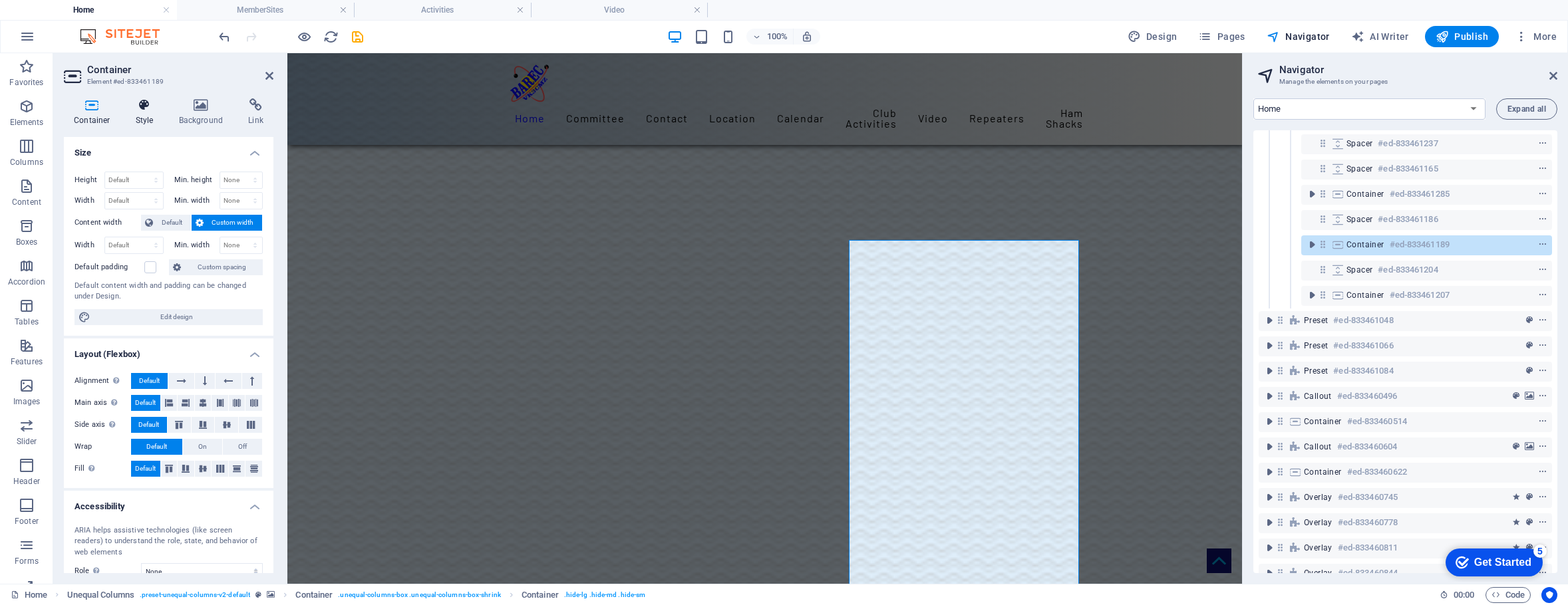
click at [135, 104] on icon at bounding box center [144, 105] width 38 height 13
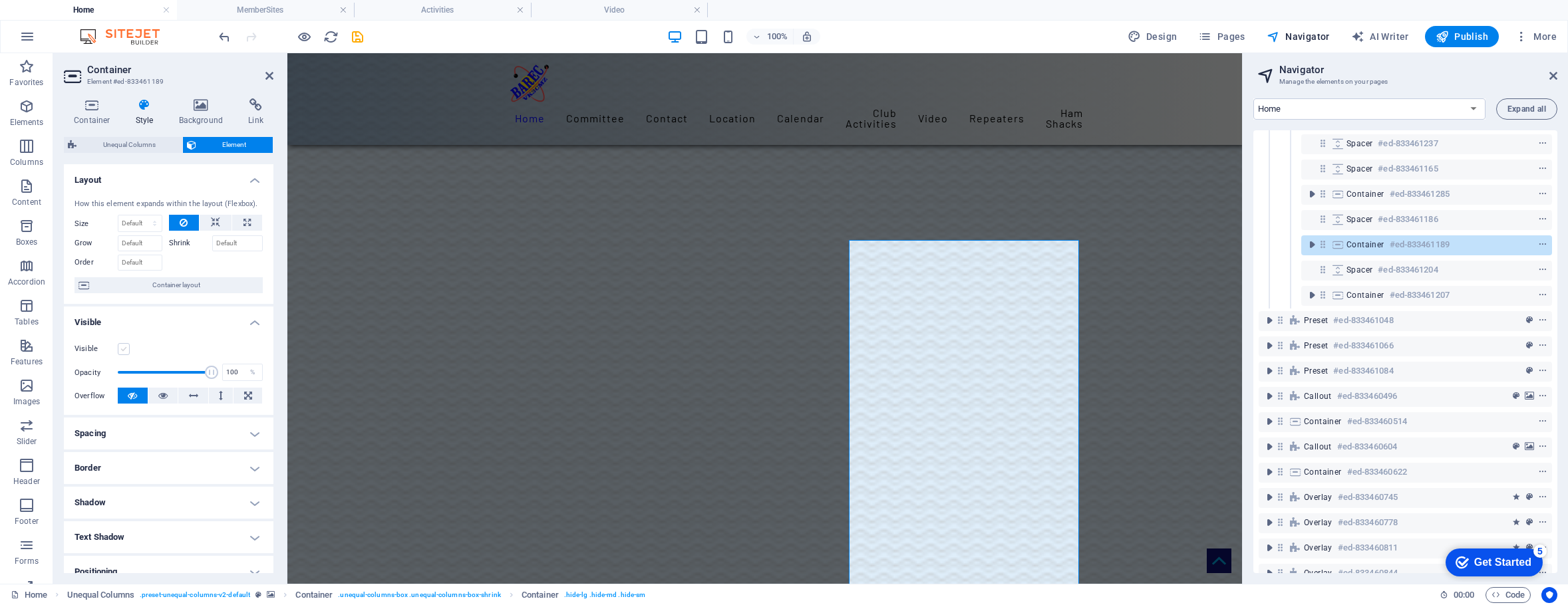
click at [121, 350] on label at bounding box center [123, 349] width 12 height 12
click at [0, 0] on input "Visible" at bounding box center [0, 0] width 0 height 0
click at [1091, 351] on figure at bounding box center [765, 486] width 955 height 3146
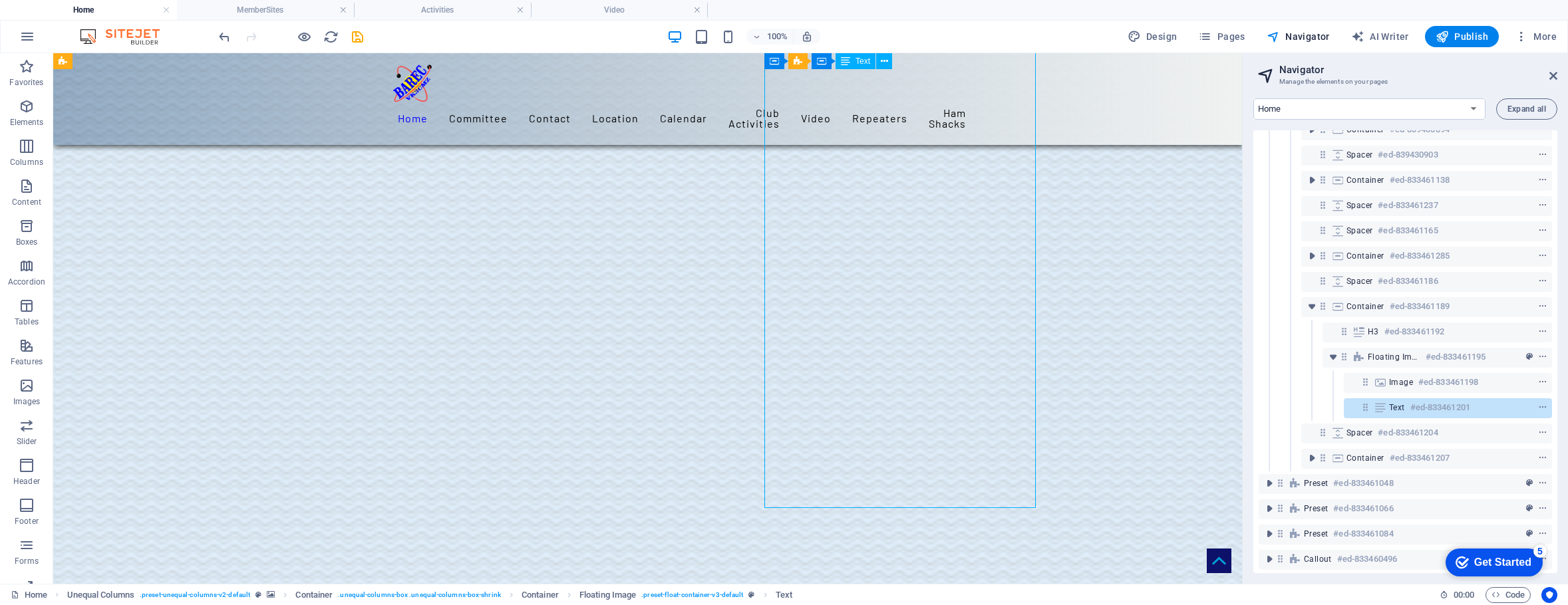
scroll to position [532, 0]
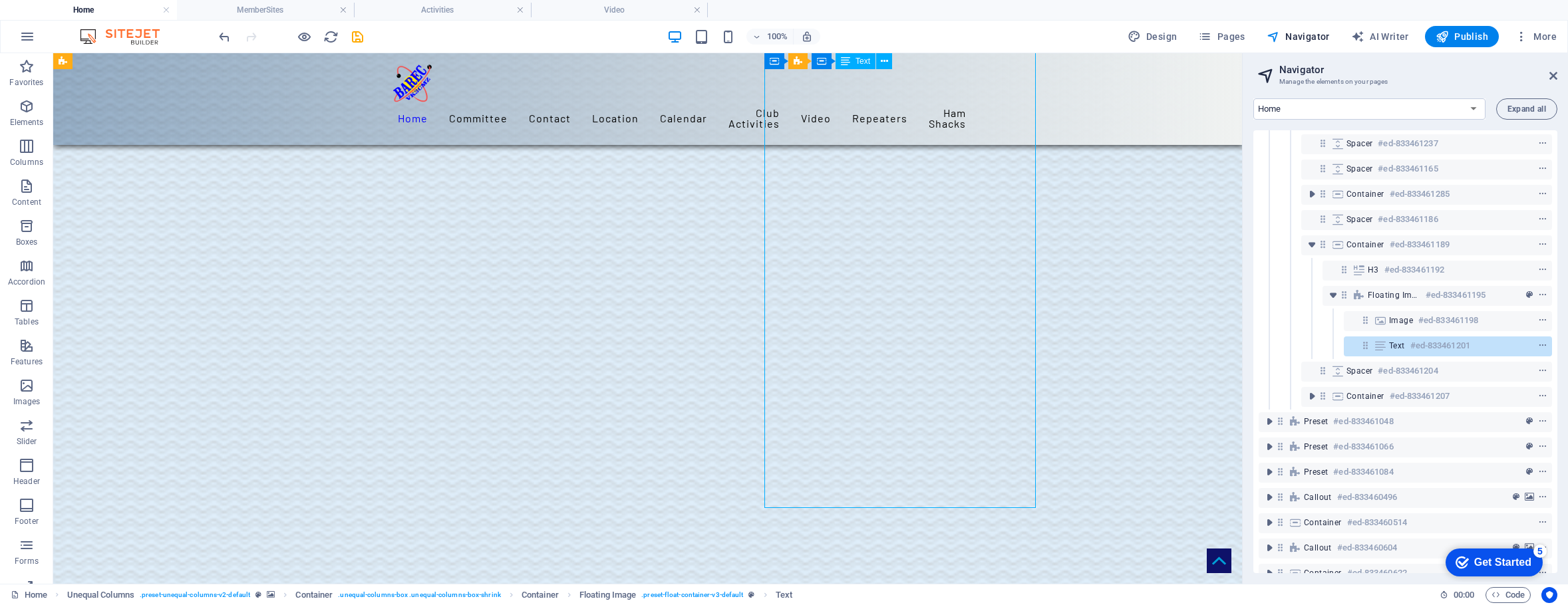
drag, startPoint x: 809, startPoint y: 497, endPoint x: 796, endPoint y: 448, distance: 50.7
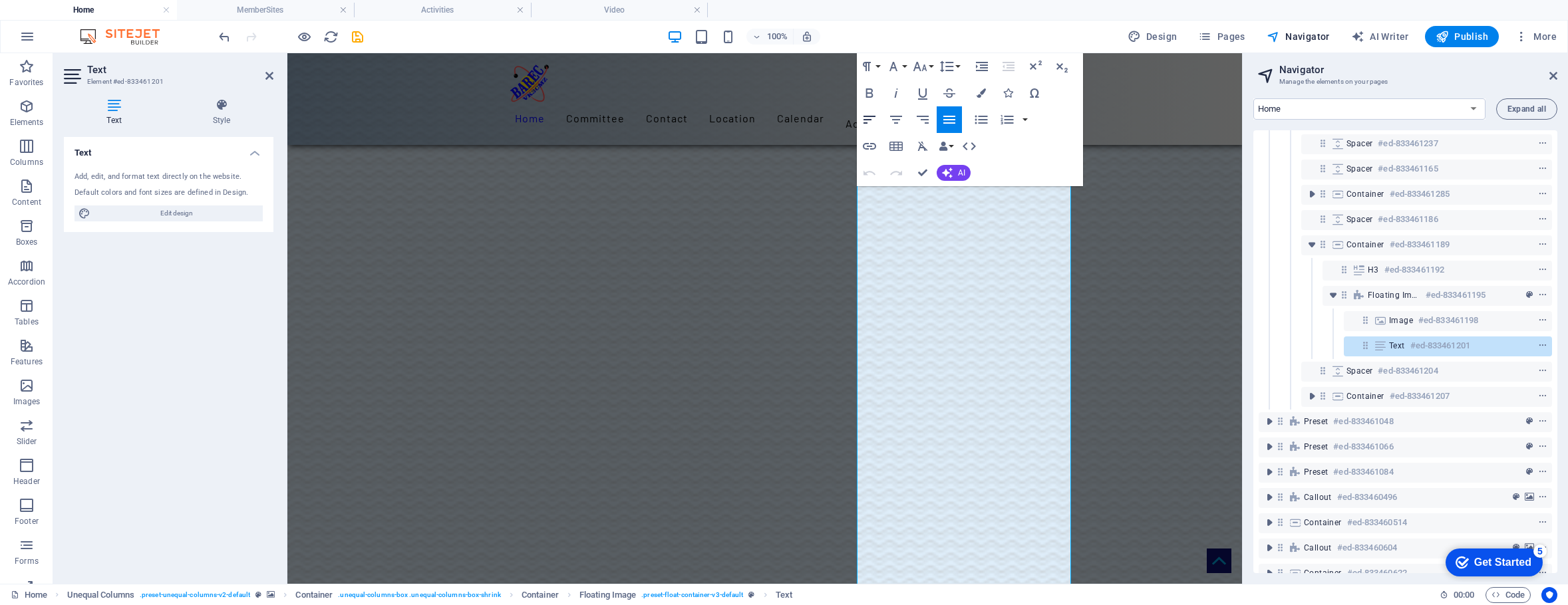
click at [870, 114] on icon "button" at bounding box center [869, 119] width 16 height 16
click at [1154, 310] on figure at bounding box center [765, 352] width 955 height 3146
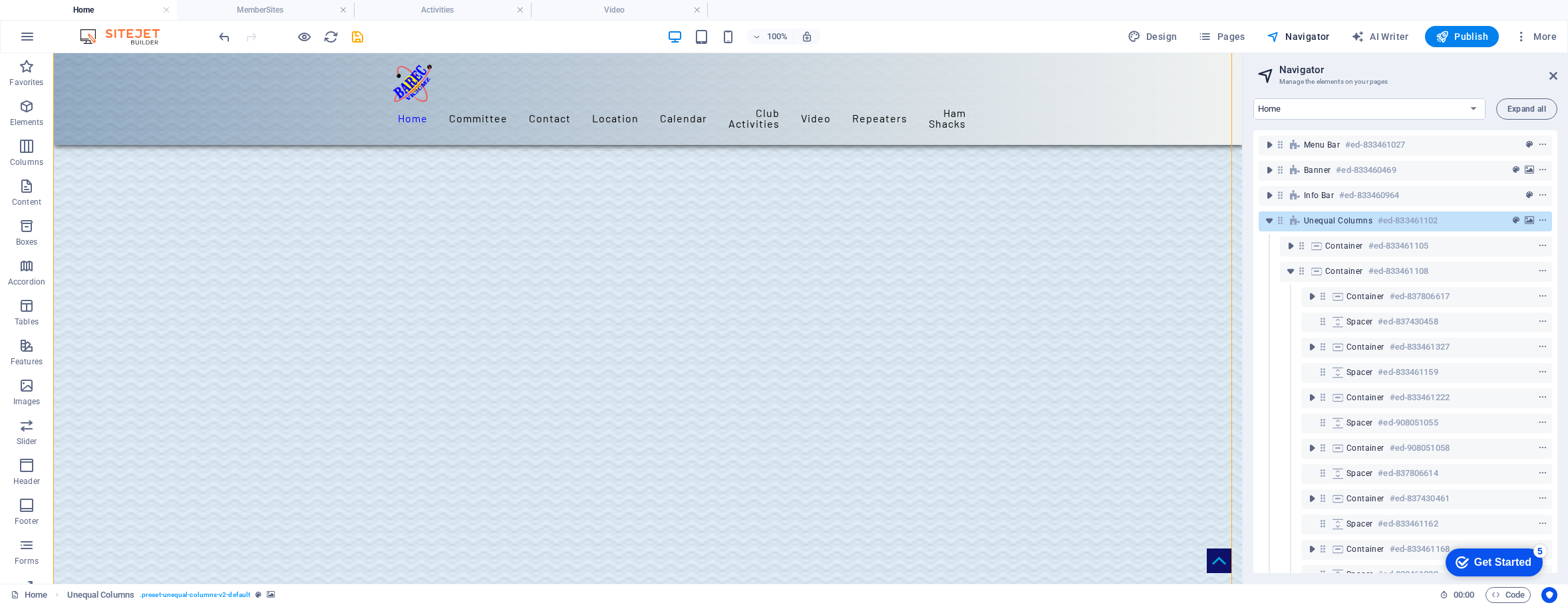
scroll to position [2022, 0]
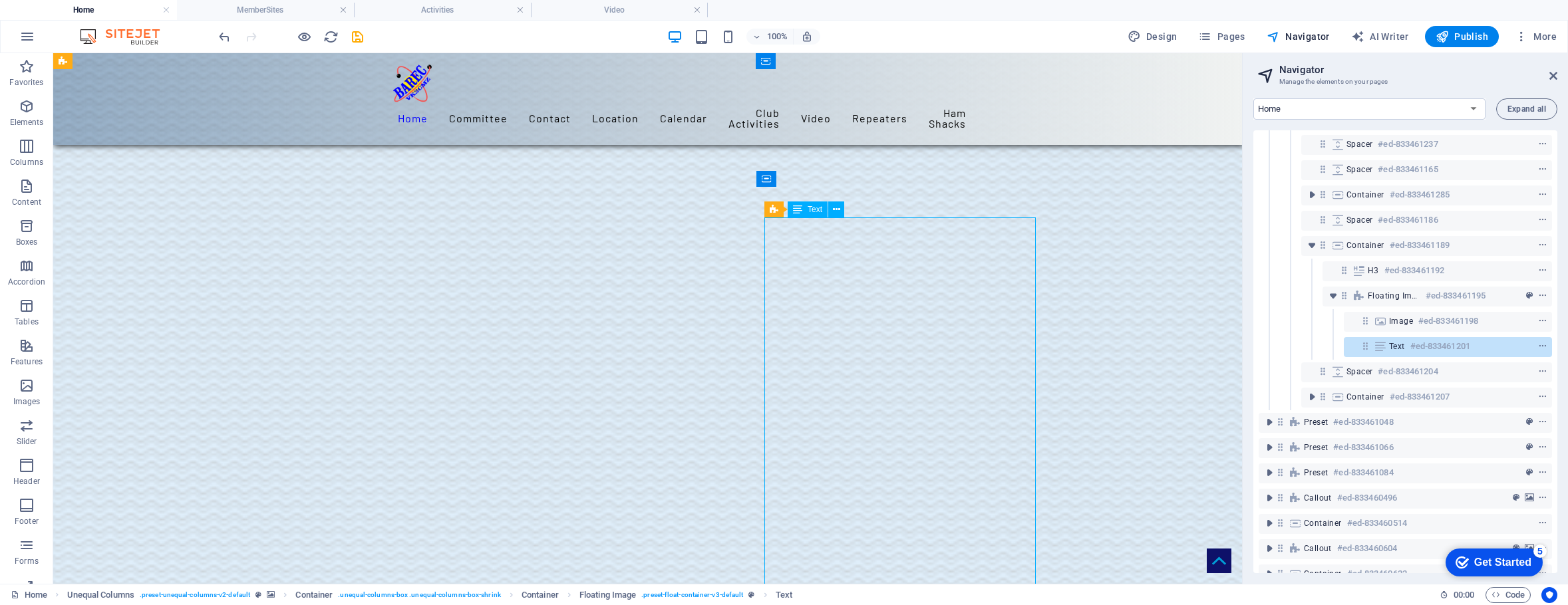
scroll to position [532, 0]
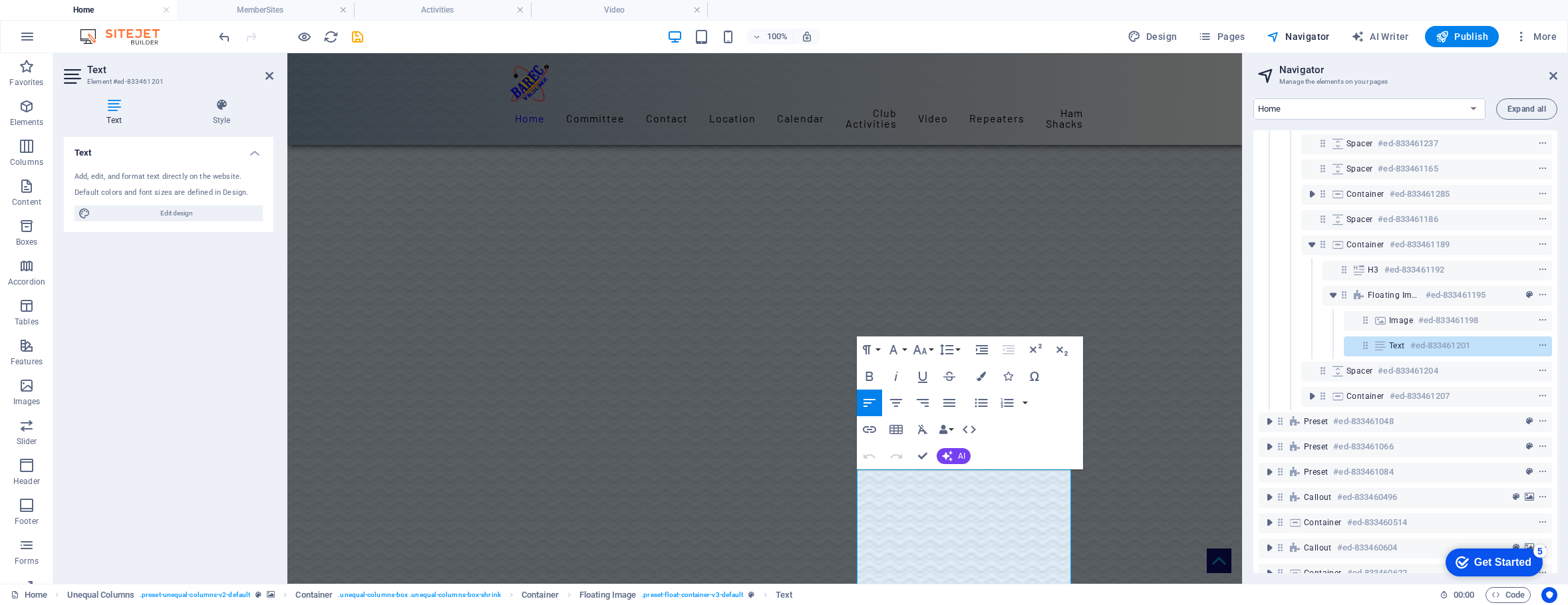
click at [1129, 422] on figure at bounding box center [765, 488] width 955 height 2756
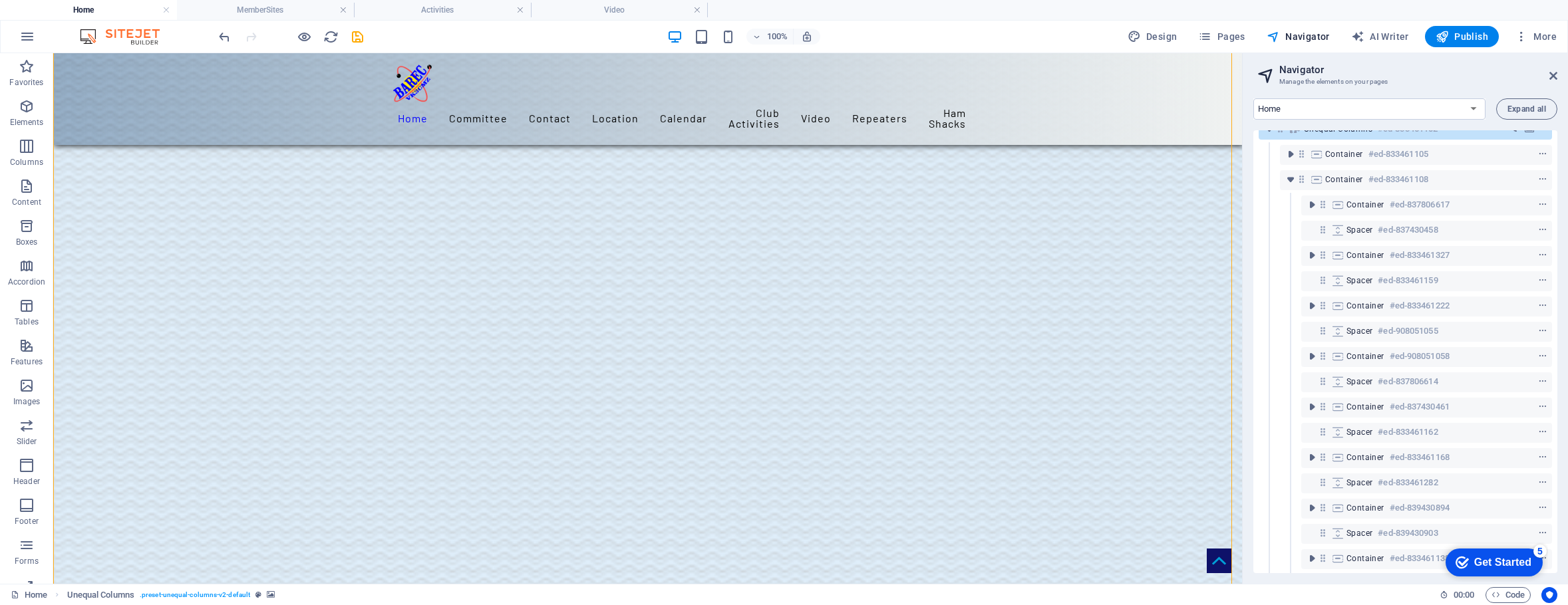
scroll to position [0, 0]
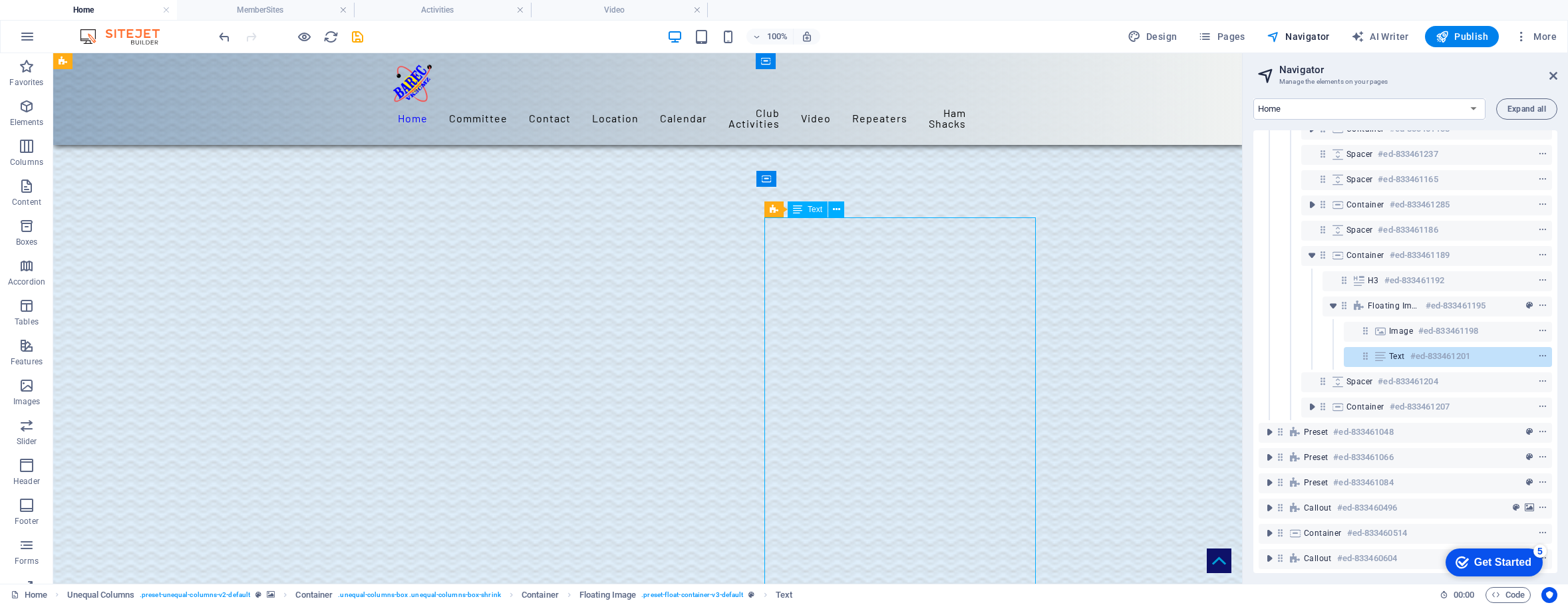
scroll to position [532, 0]
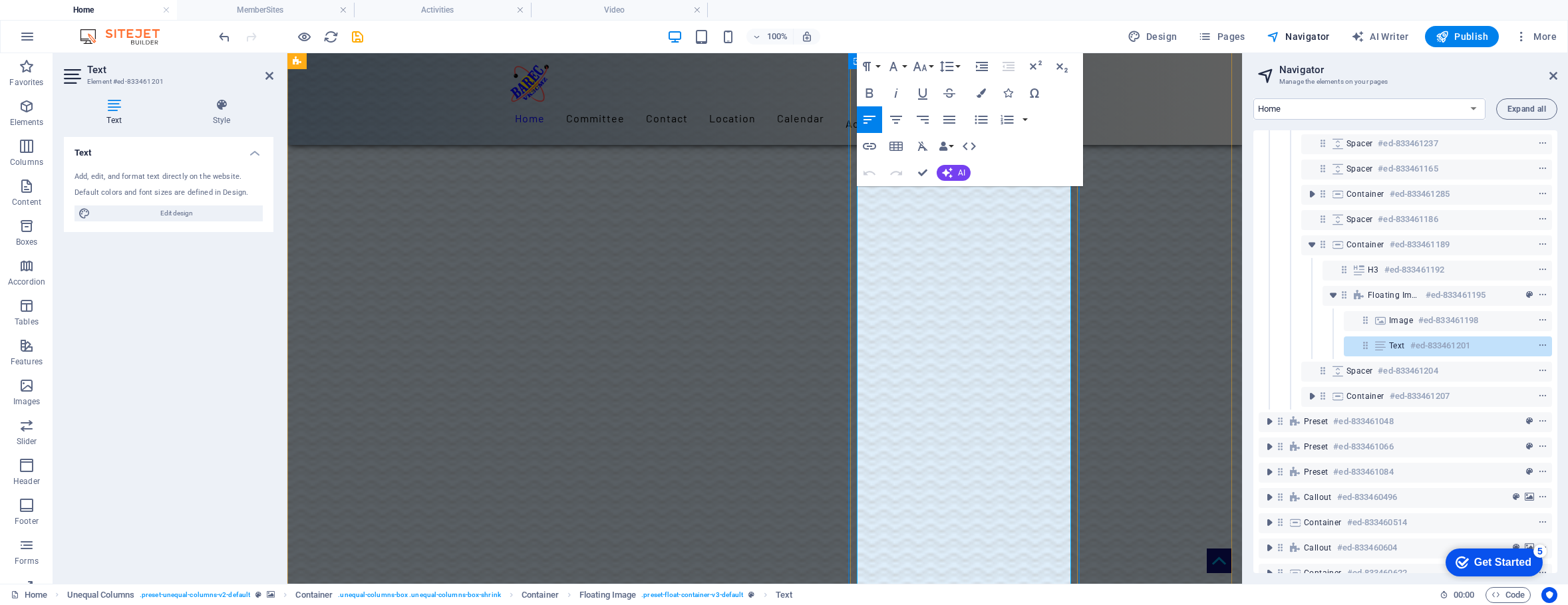
scroll to position [2608, 0]
click at [871, 117] on icon "button" at bounding box center [869, 119] width 16 height 16
click at [1142, 206] on figure at bounding box center [765, 98] width 955 height 3146
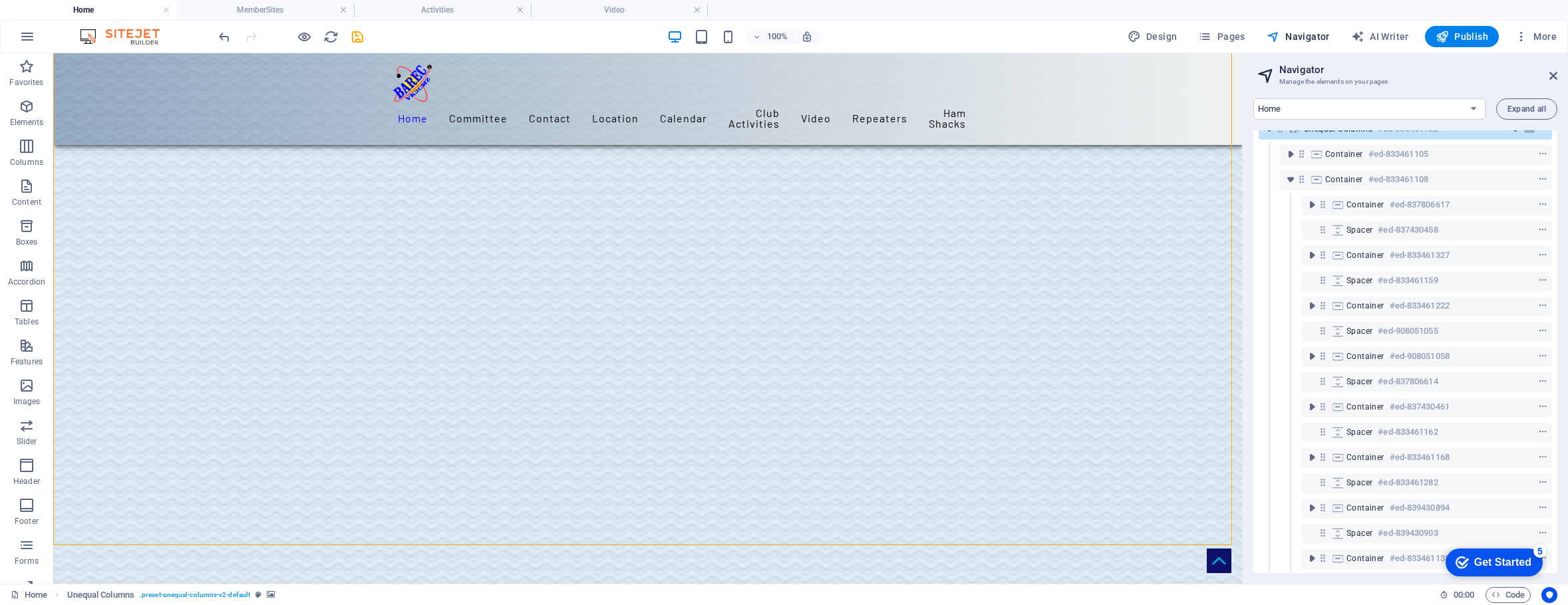
scroll to position [0, 0]
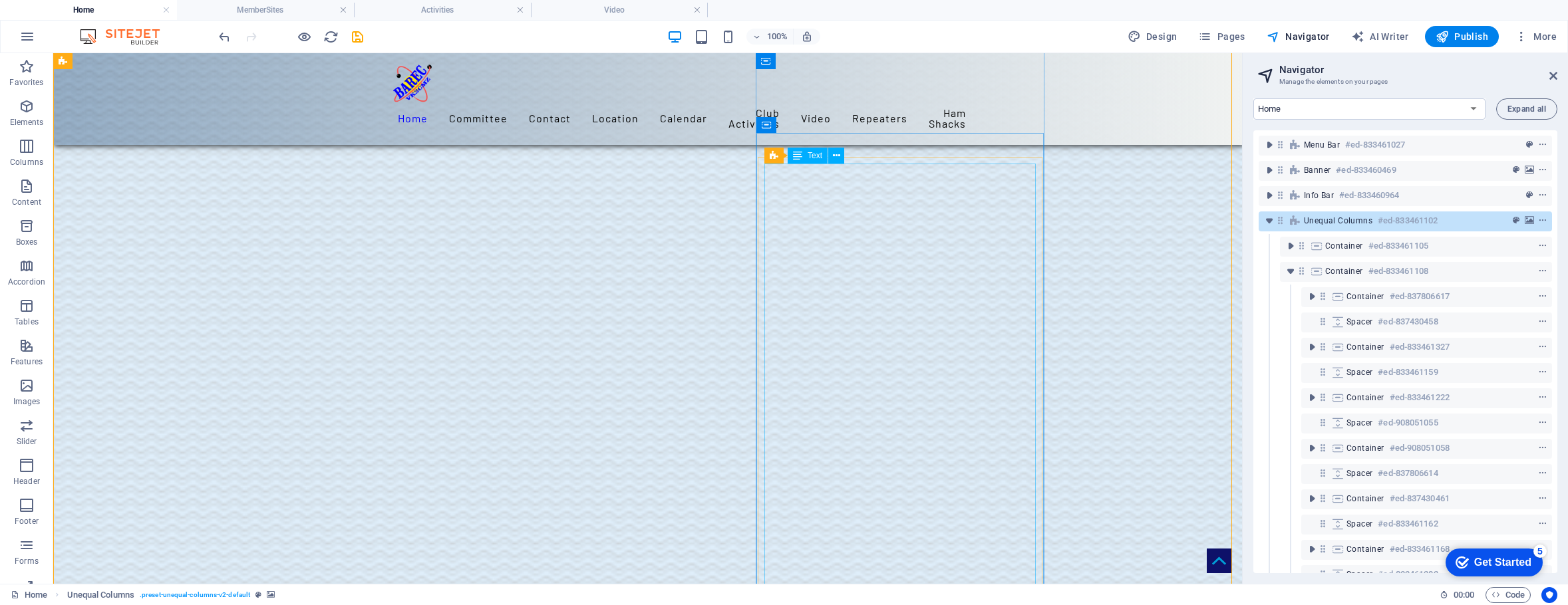
scroll to position [2075, 0]
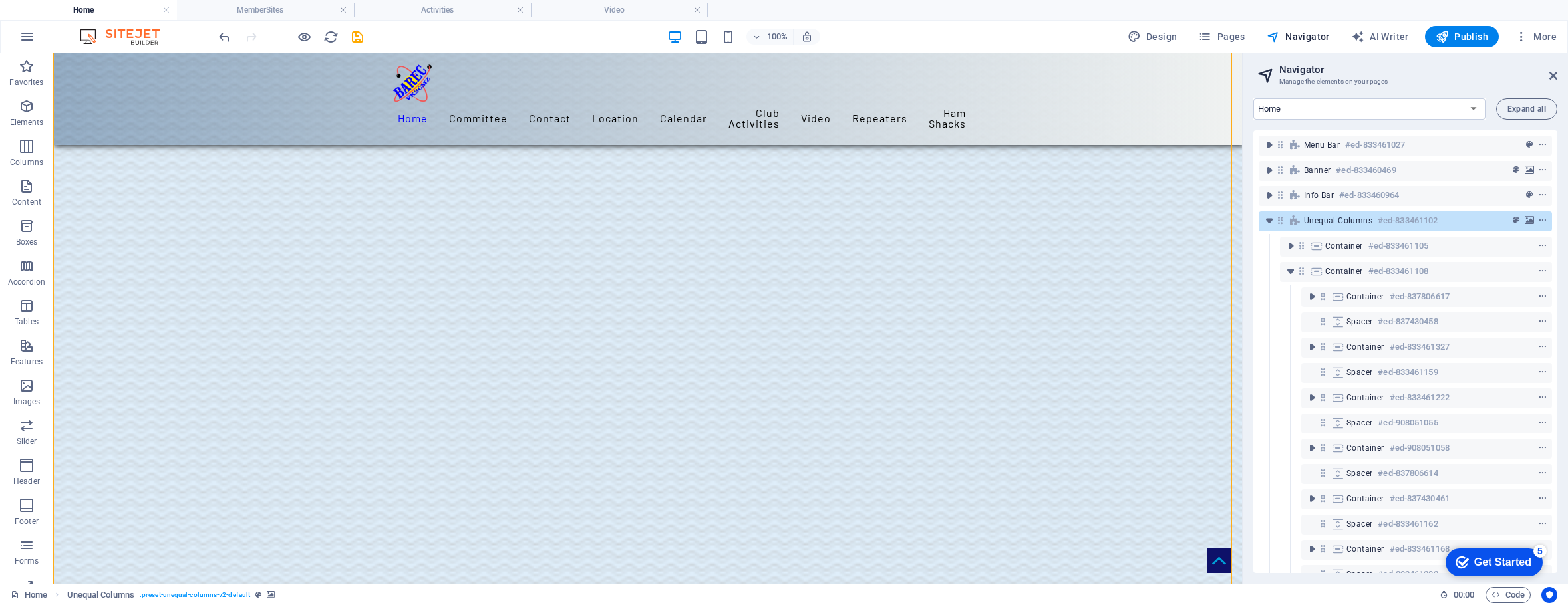
click at [1143, 273] on figure at bounding box center [648, 460] width 1189 height 2803
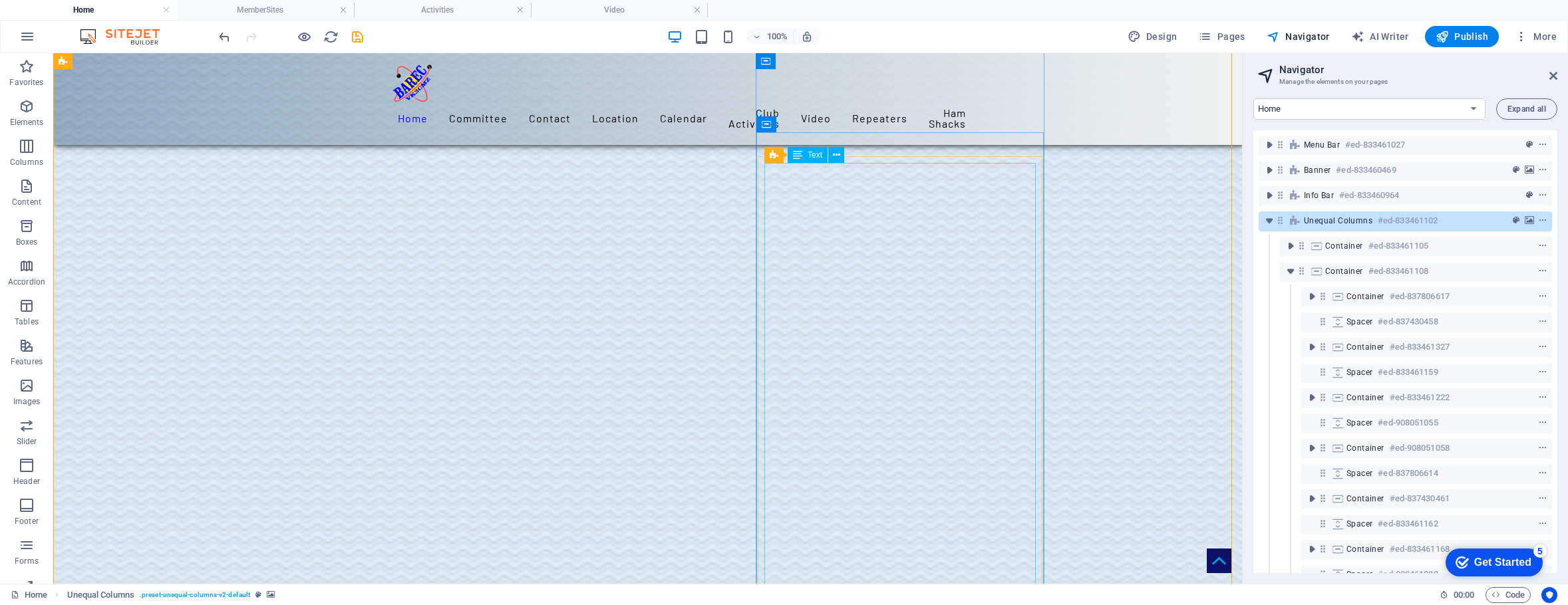
scroll to position [2076, 0]
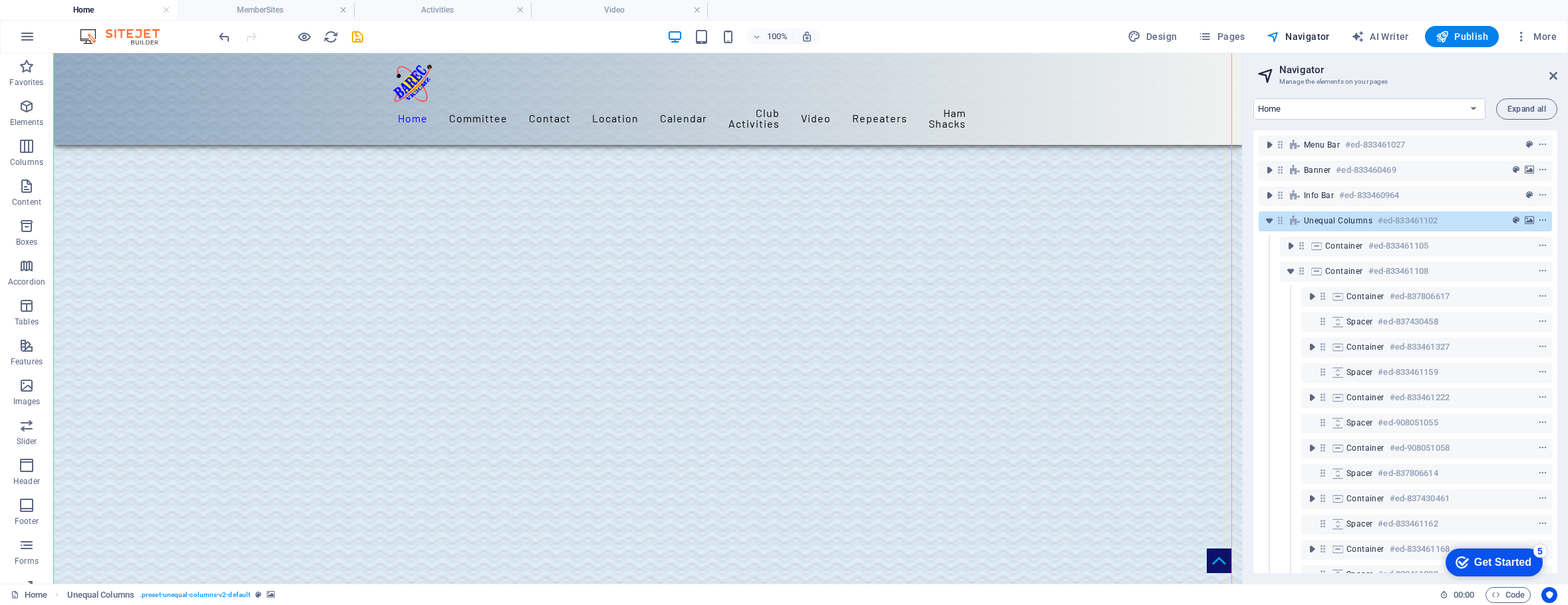
click at [1155, 308] on figure at bounding box center [648, 459] width 1189 height 2803
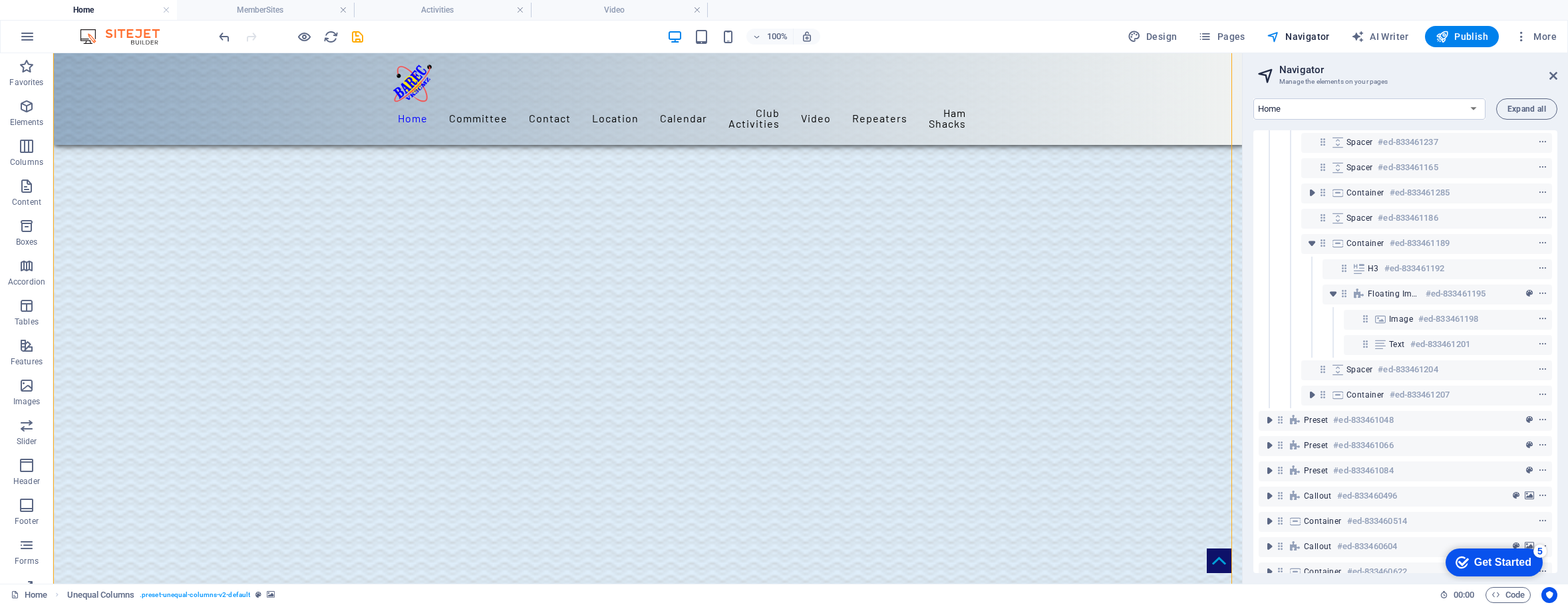
scroll to position [532, 0]
click at [1315, 244] on icon "toggle-expand" at bounding box center [1312, 244] width 13 height 13
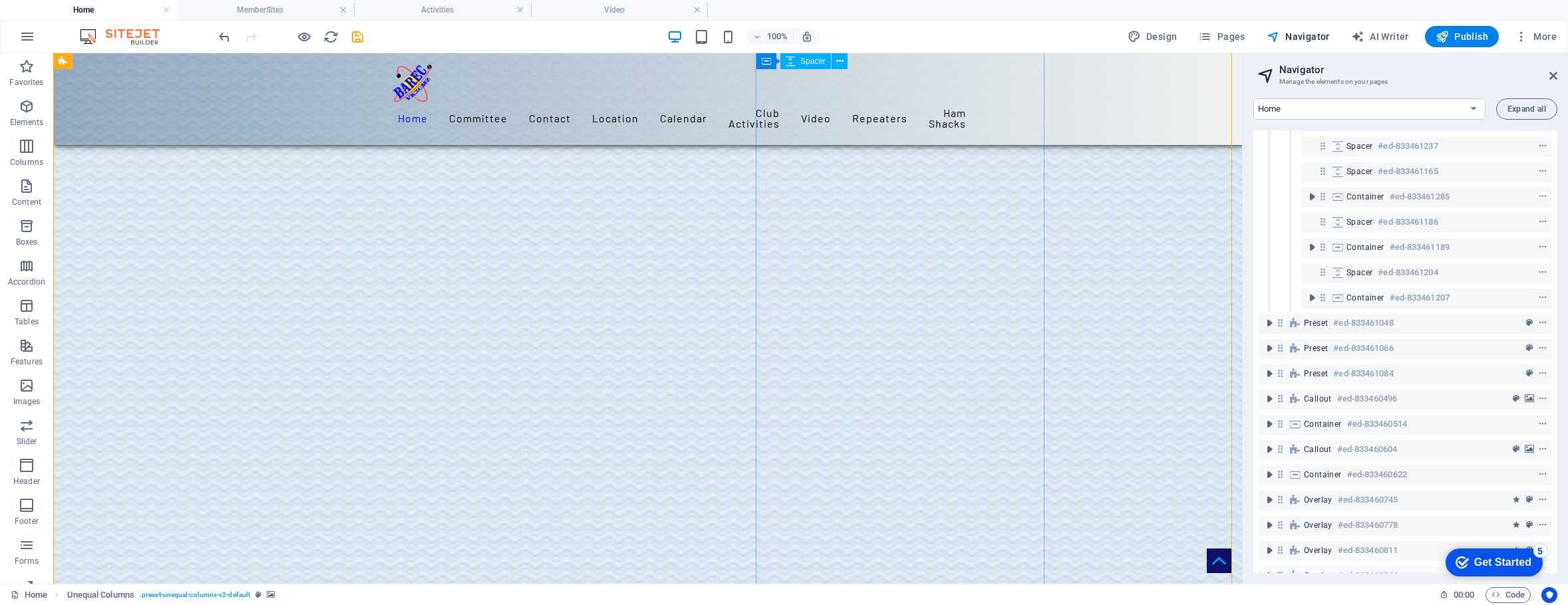
scroll to position [531, 0]
click at [1378, 293] on span "Container" at bounding box center [1364, 297] width 38 height 11
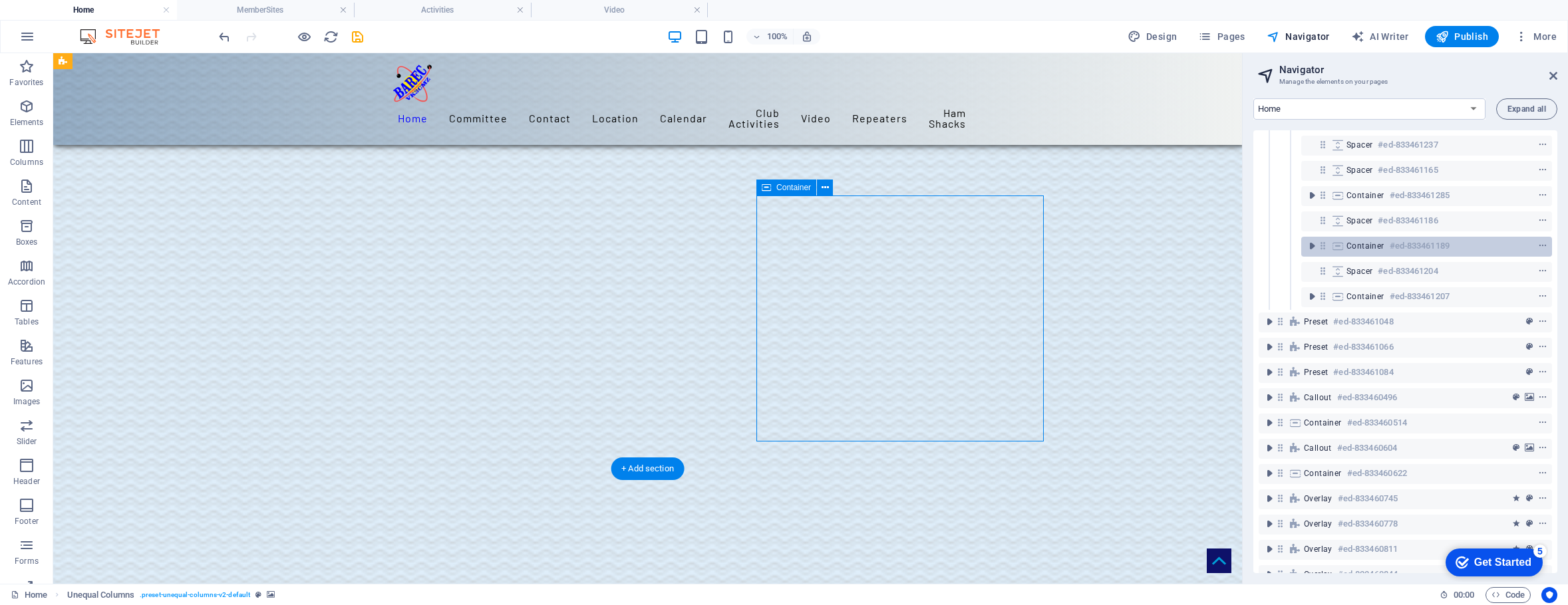
scroll to position [2685, 0]
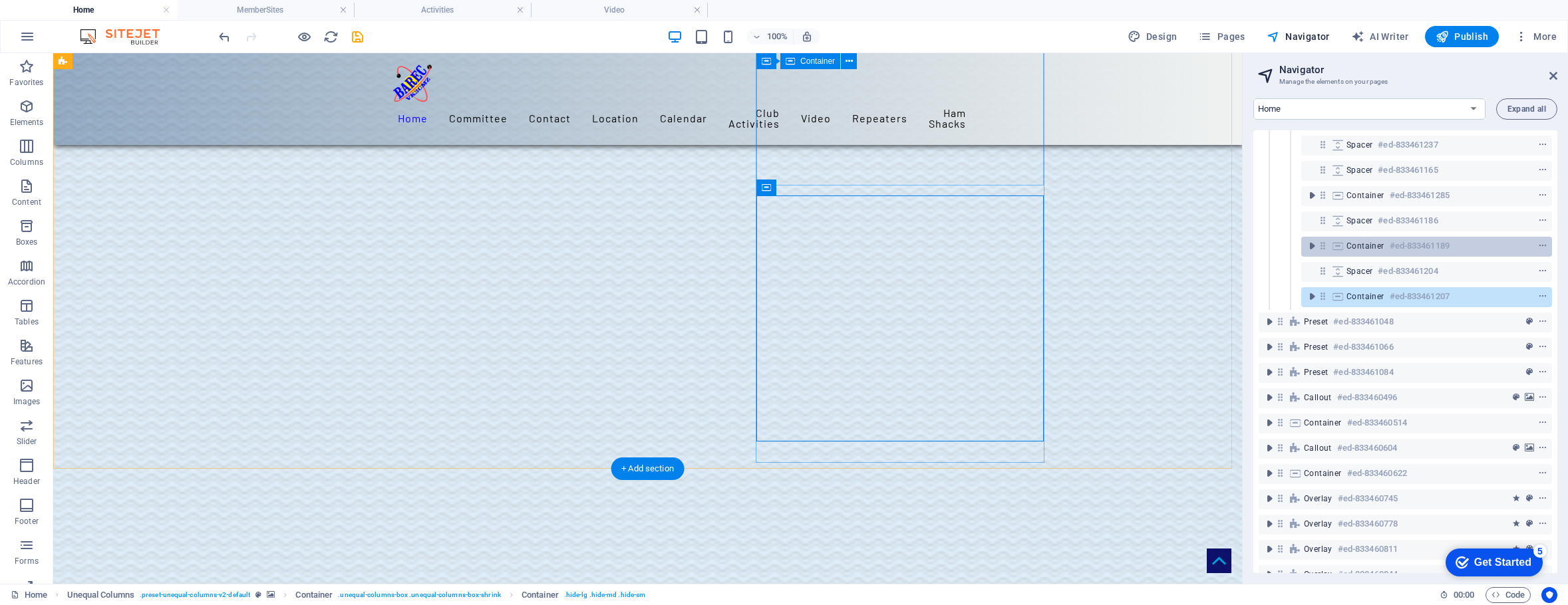
click at [1377, 245] on span "Container" at bounding box center [1364, 246] width 38 height 11
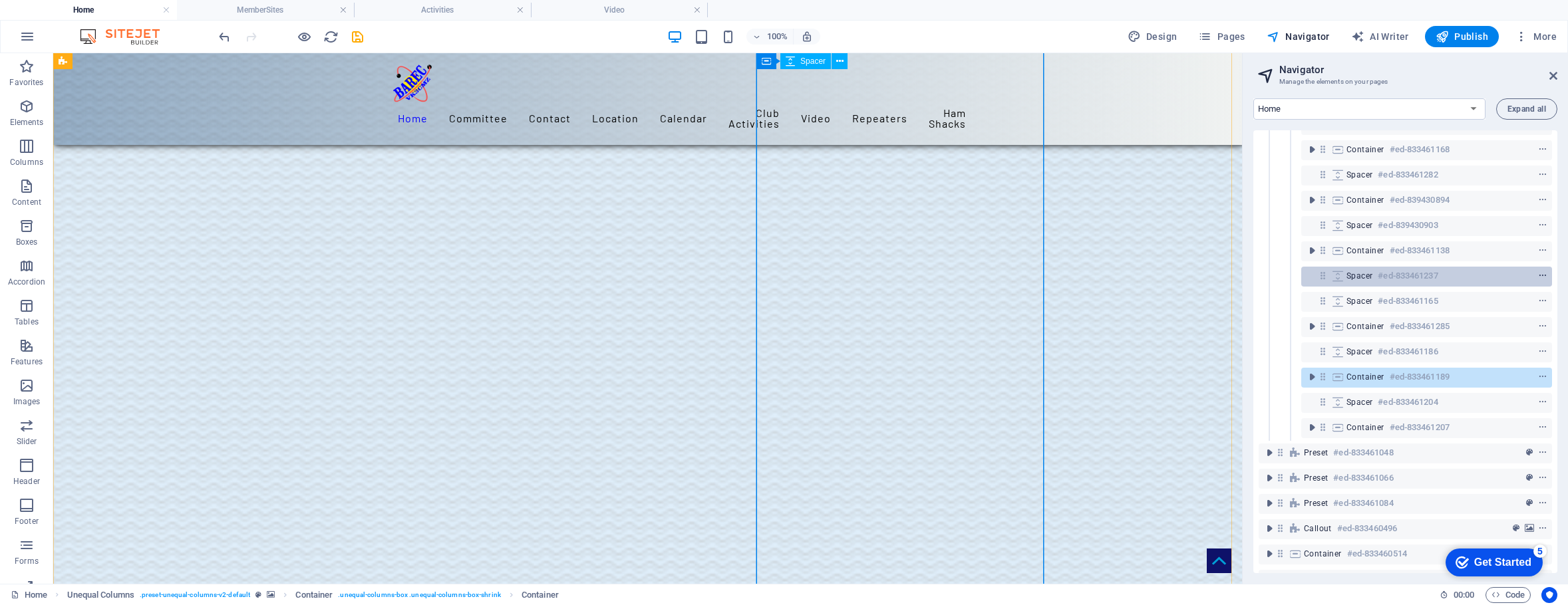
scroll to position [399, 0]
click at [1537, 275] on icon "context-menu" at bounding box center [1542, 277] width 9 height 9
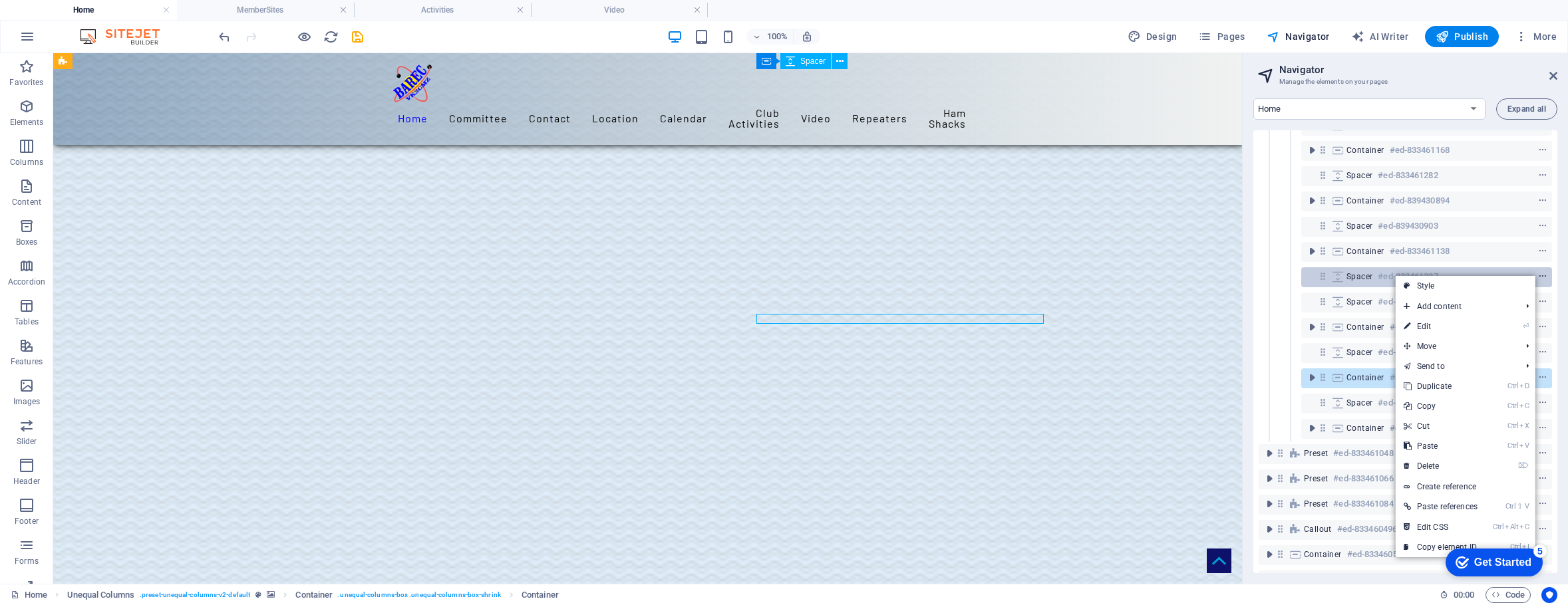
scroll to position [1535, 0]
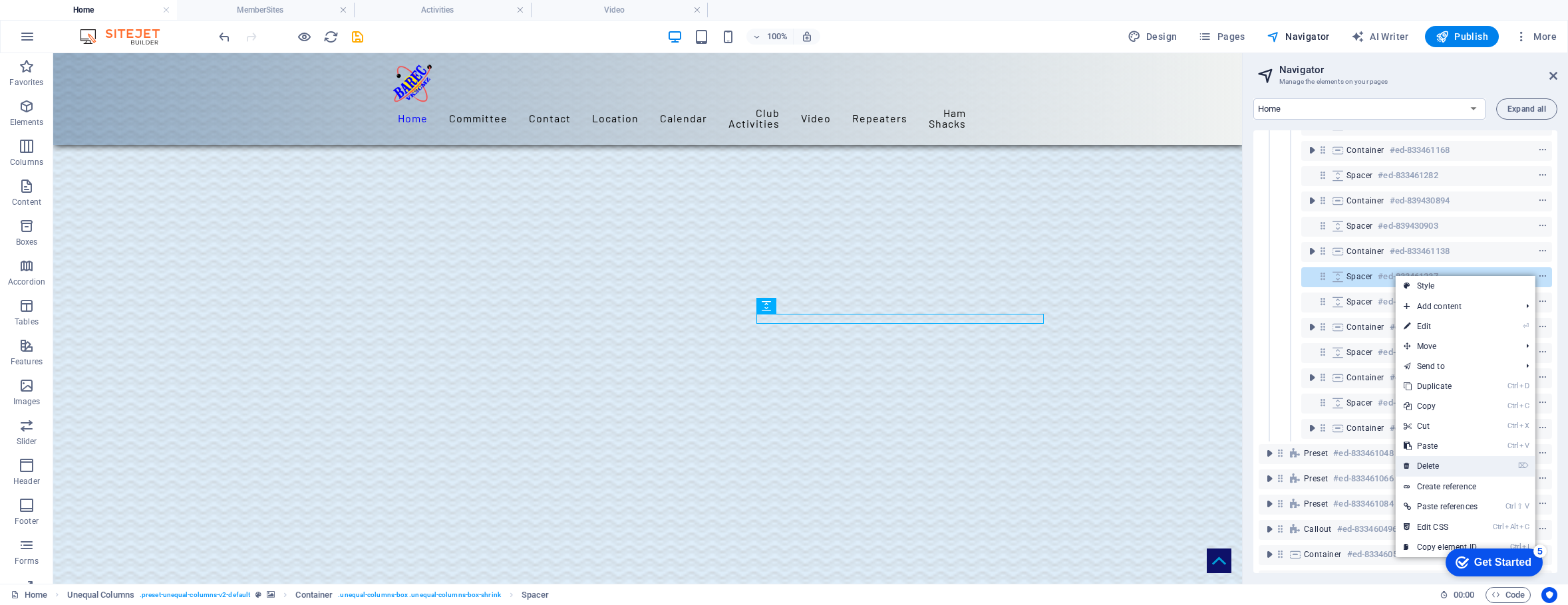
click at [1432, 467] on link "⌦ Delete" at bounding box center [1439, 466] width 90 height 20
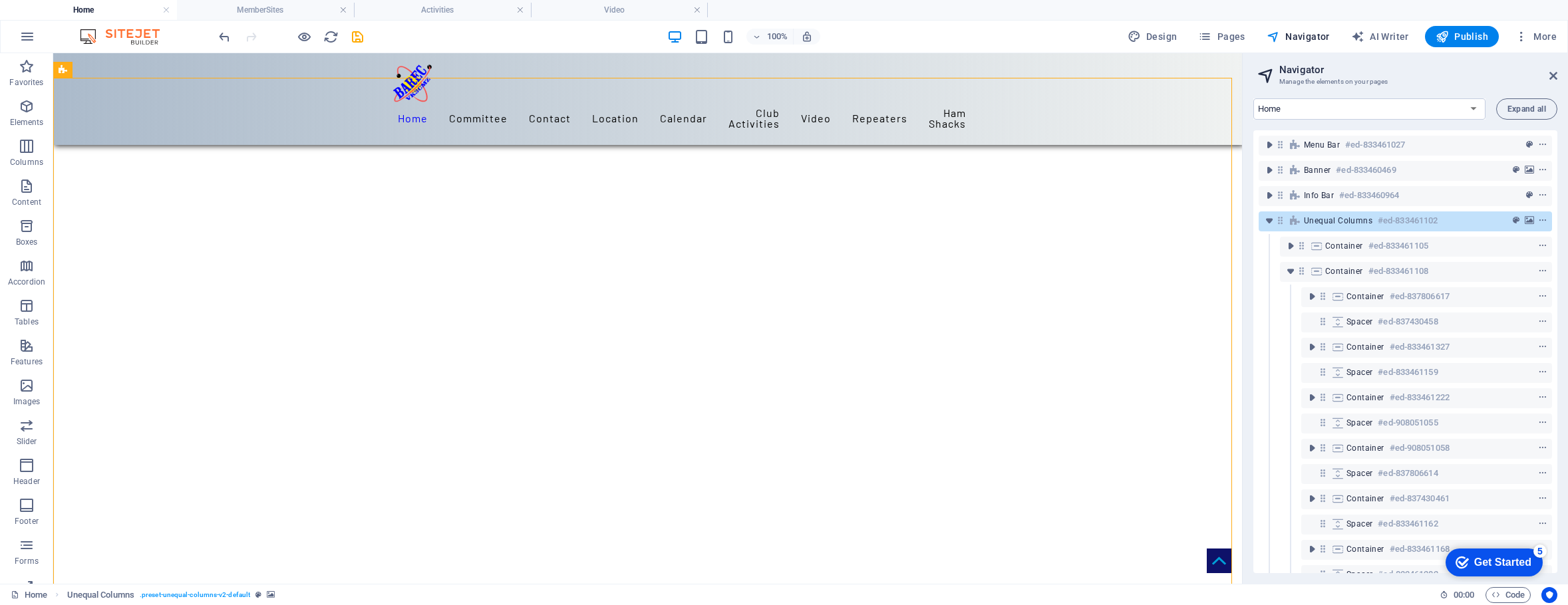
scroll to position [272, 0]
drag, startPoint x: 353, startPoint y: 35, endPoint x: 580, endPoint y: 203, distance: 282.4
click at [353, 35] on icon "save" at bounding box center [357, 37] width 16 height 16
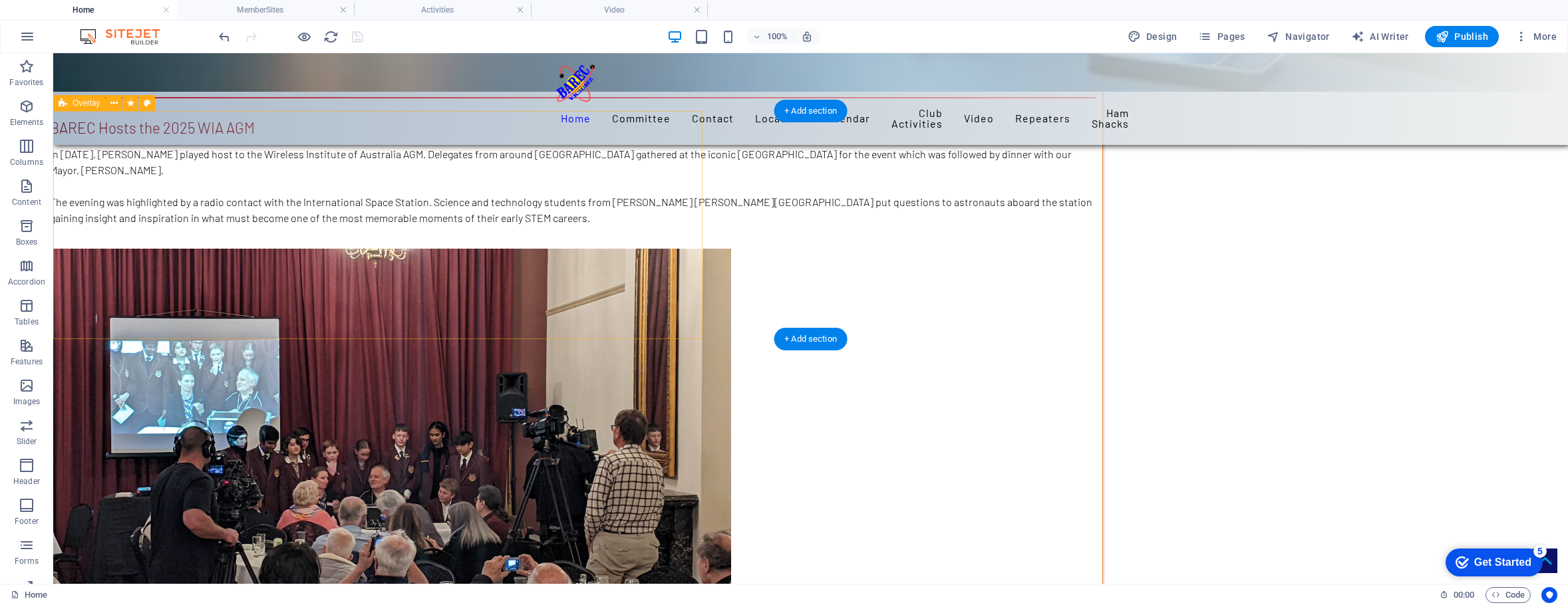
scroll to position [7403, 0]
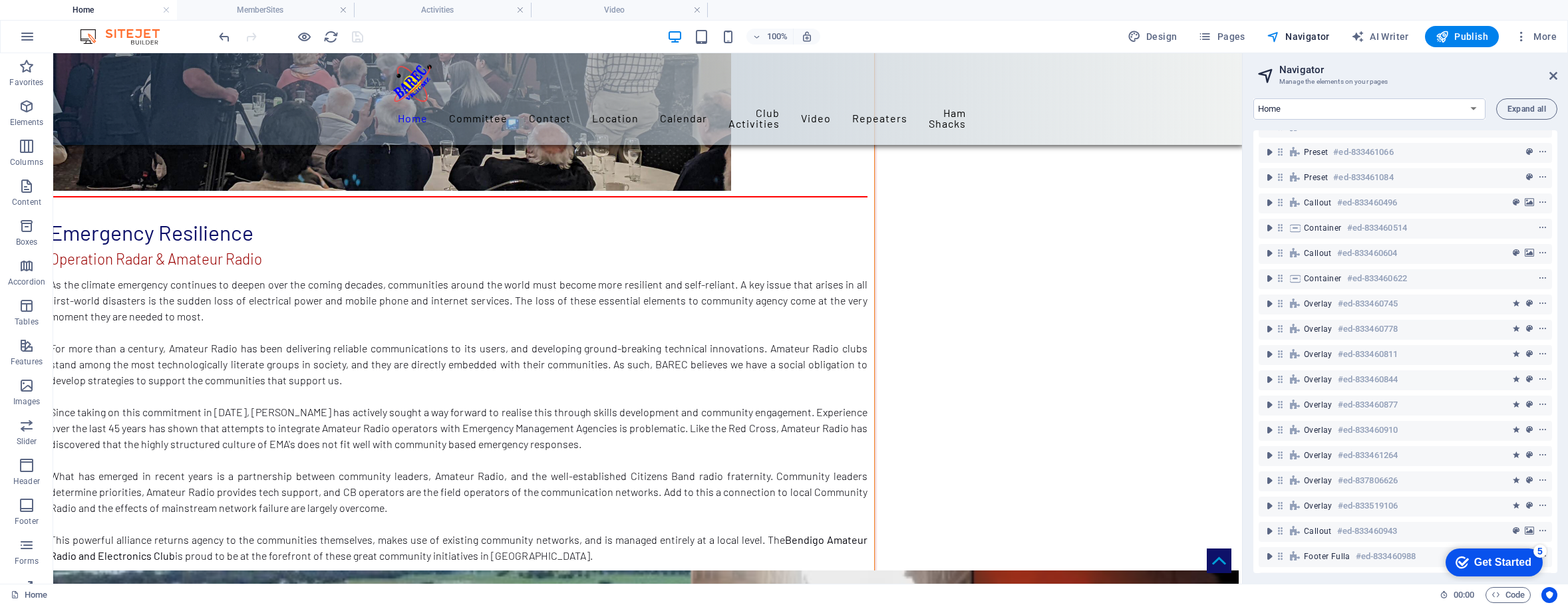
scroll to position [154, 0]
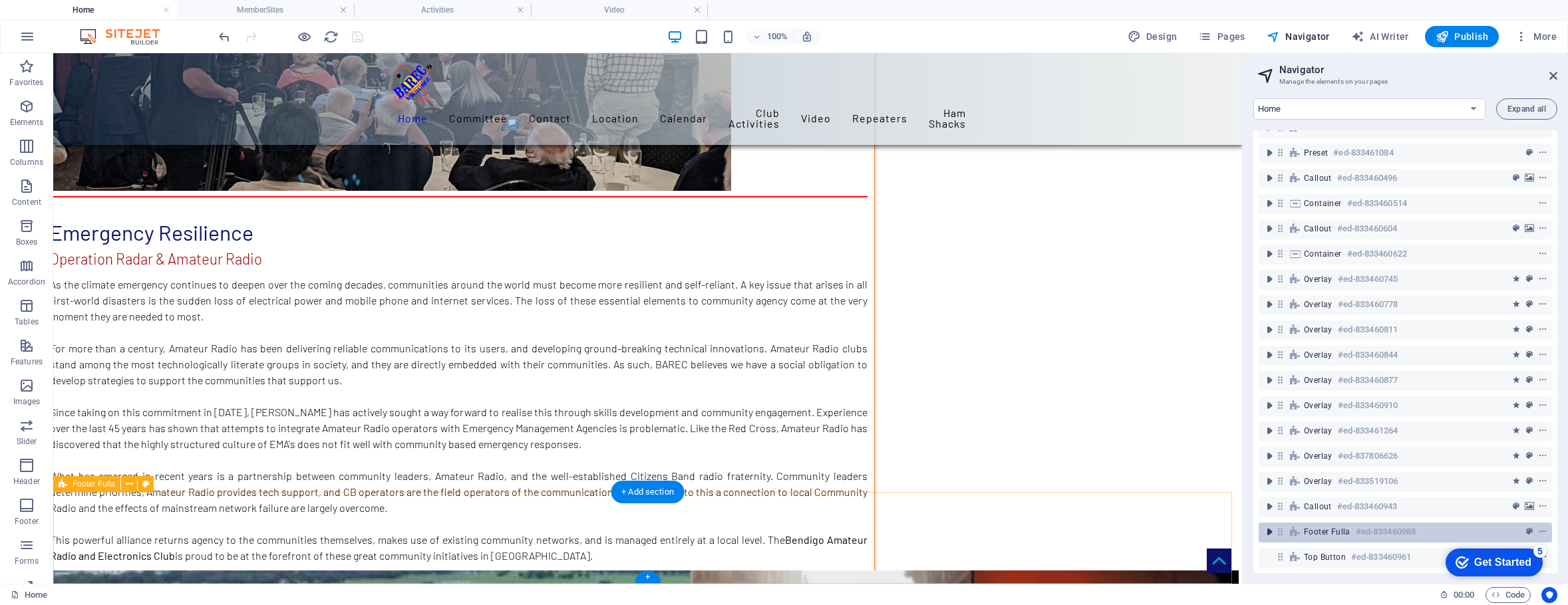
click at [1273, 525] on icon "toggle-expand" at bounding box center [1269, 532] width 13 height 13
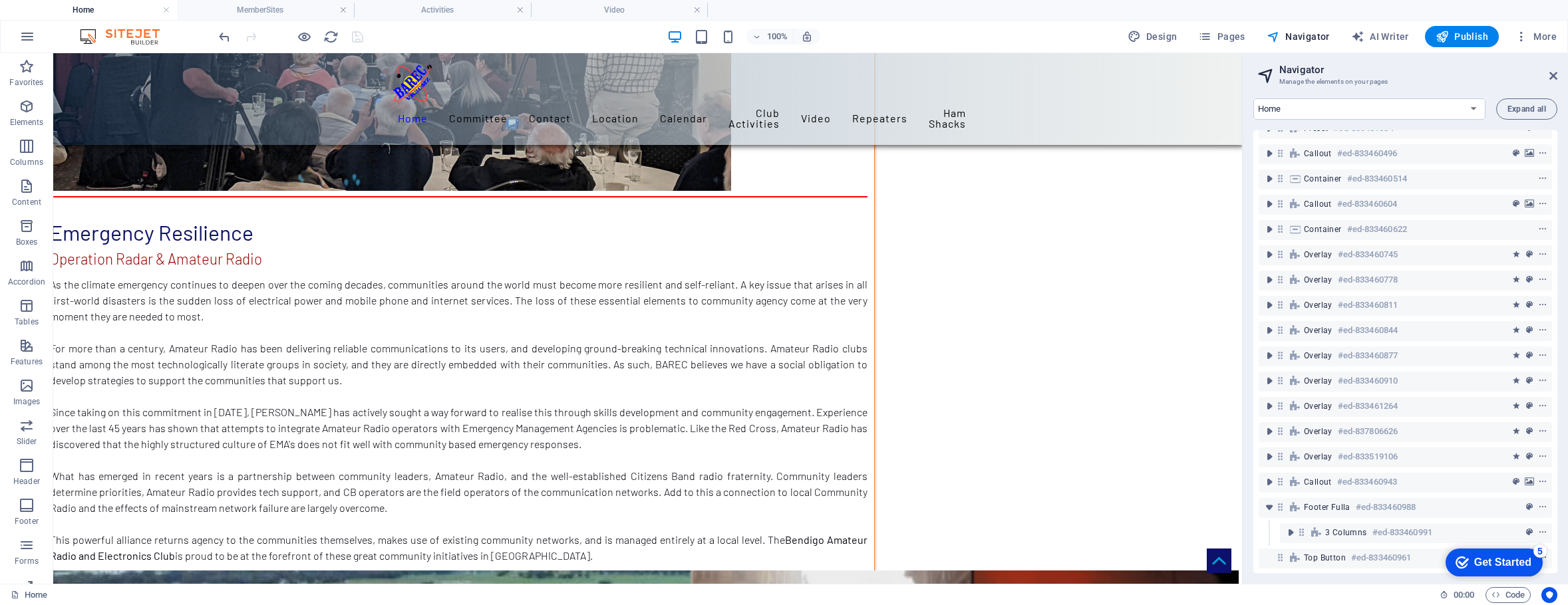
scroll to position [179, 0]
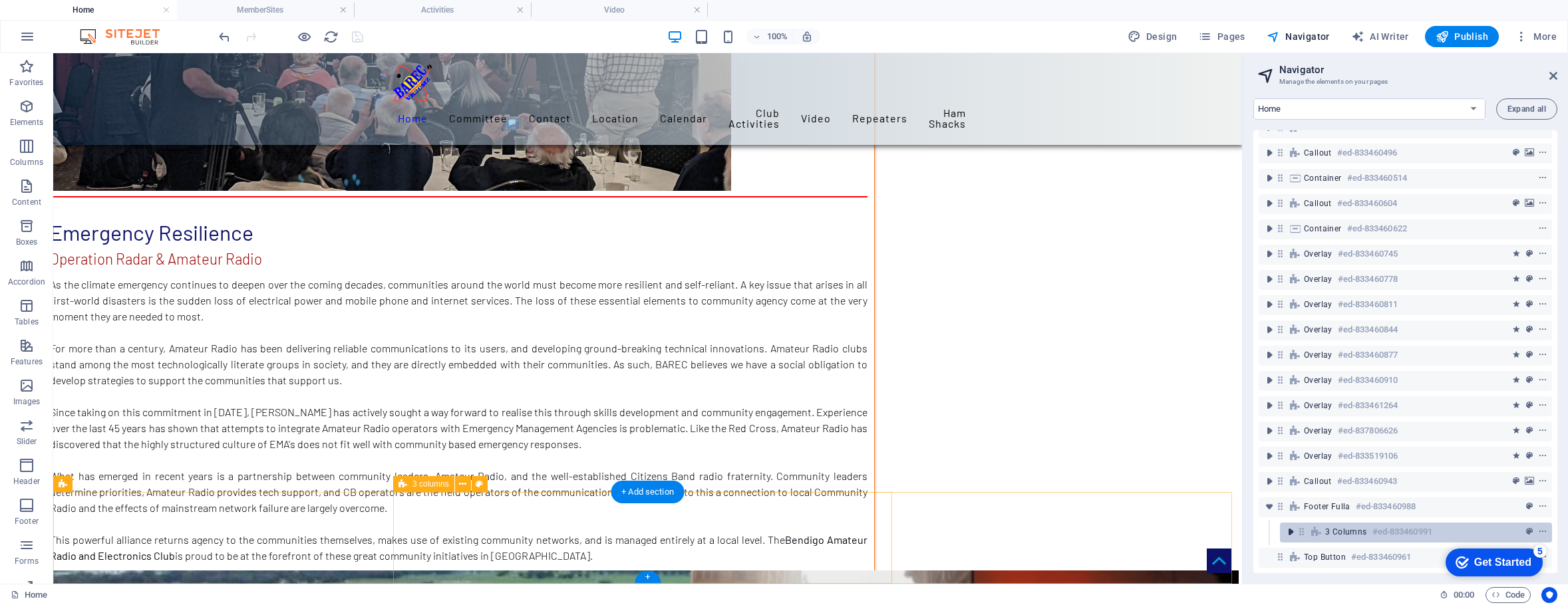
click at [1286, 525] on icon "toggle-expand" at bounding box center [1290, 532] width 13 height 13
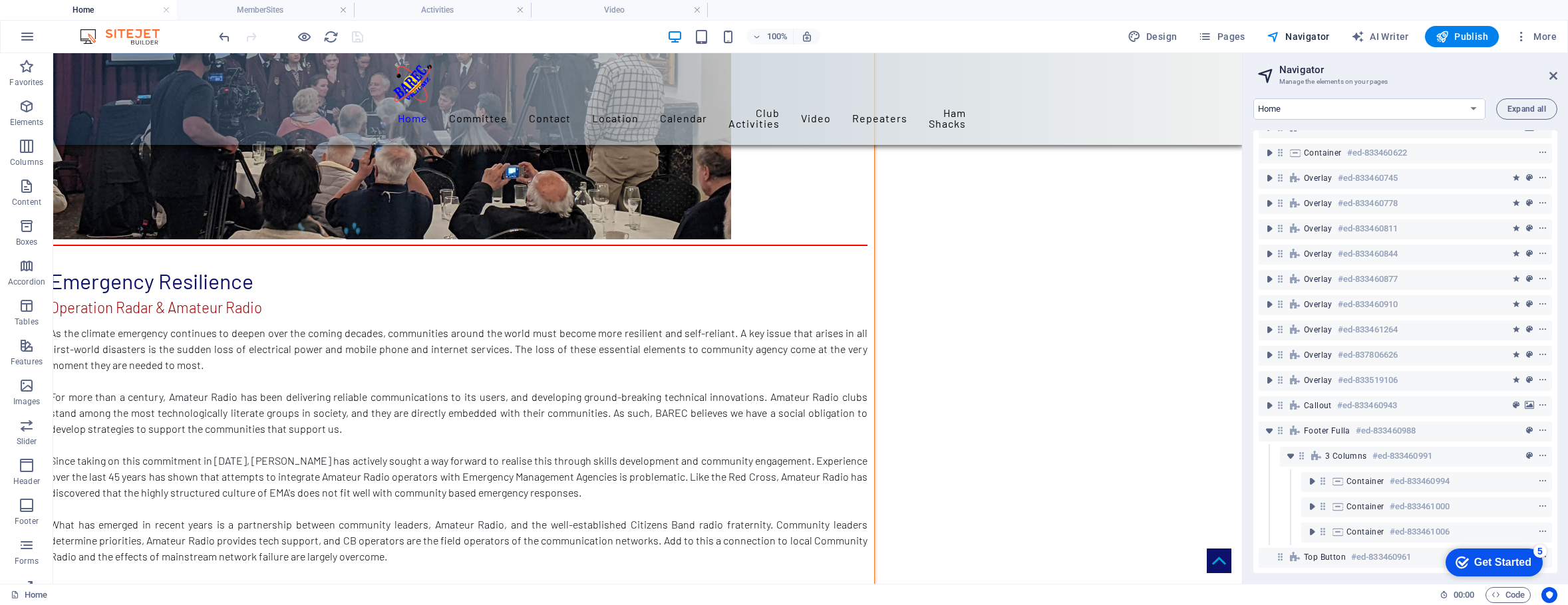
scroll to position [7271, 0]
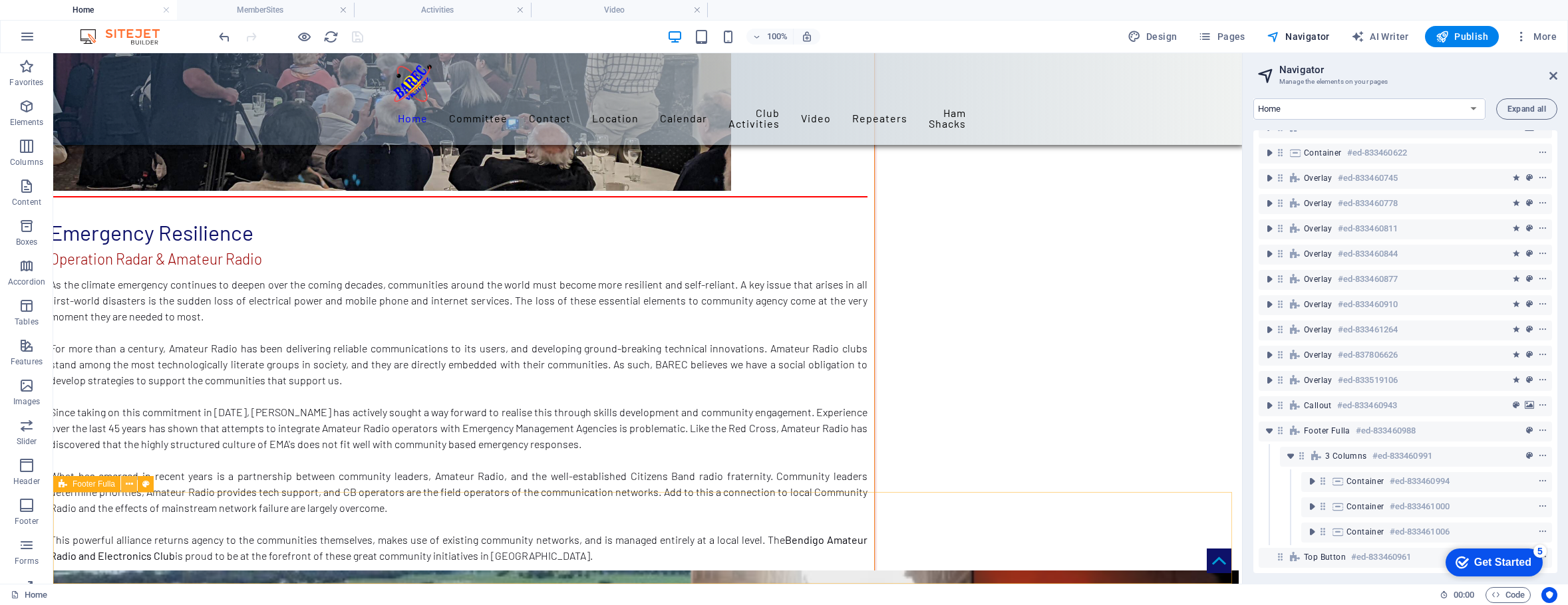
click at [130, 483] on icon at bounding box center [130, 484] width 7 height 14
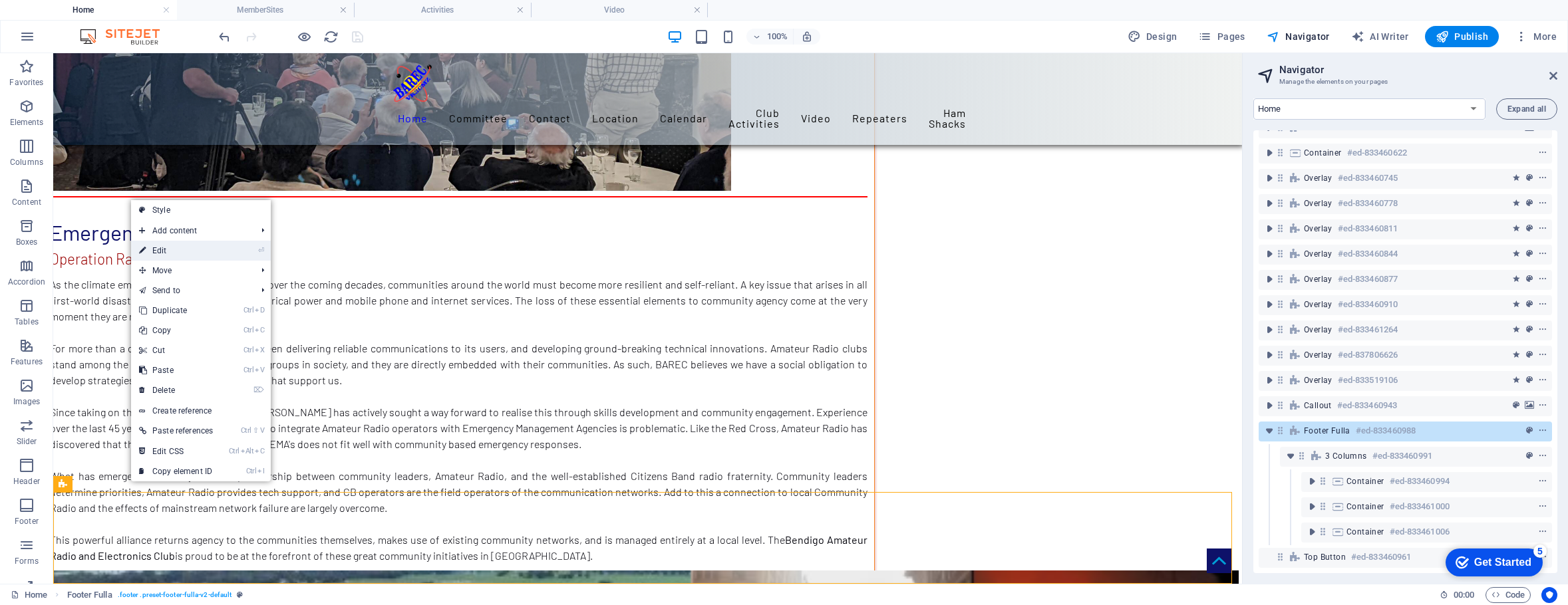
click at [164, 252] on link "⏎ Edit" at bounding box center [176, 251] width 90 height 20
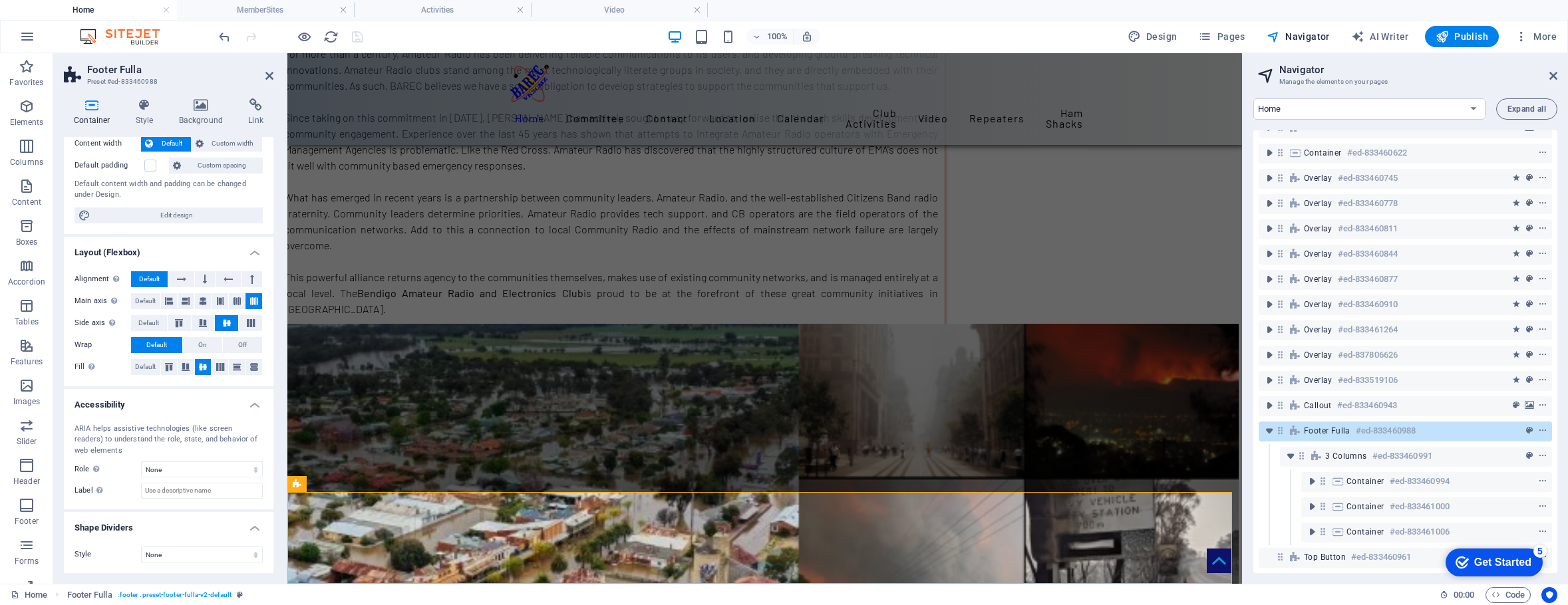
scroll to position [0, 0]
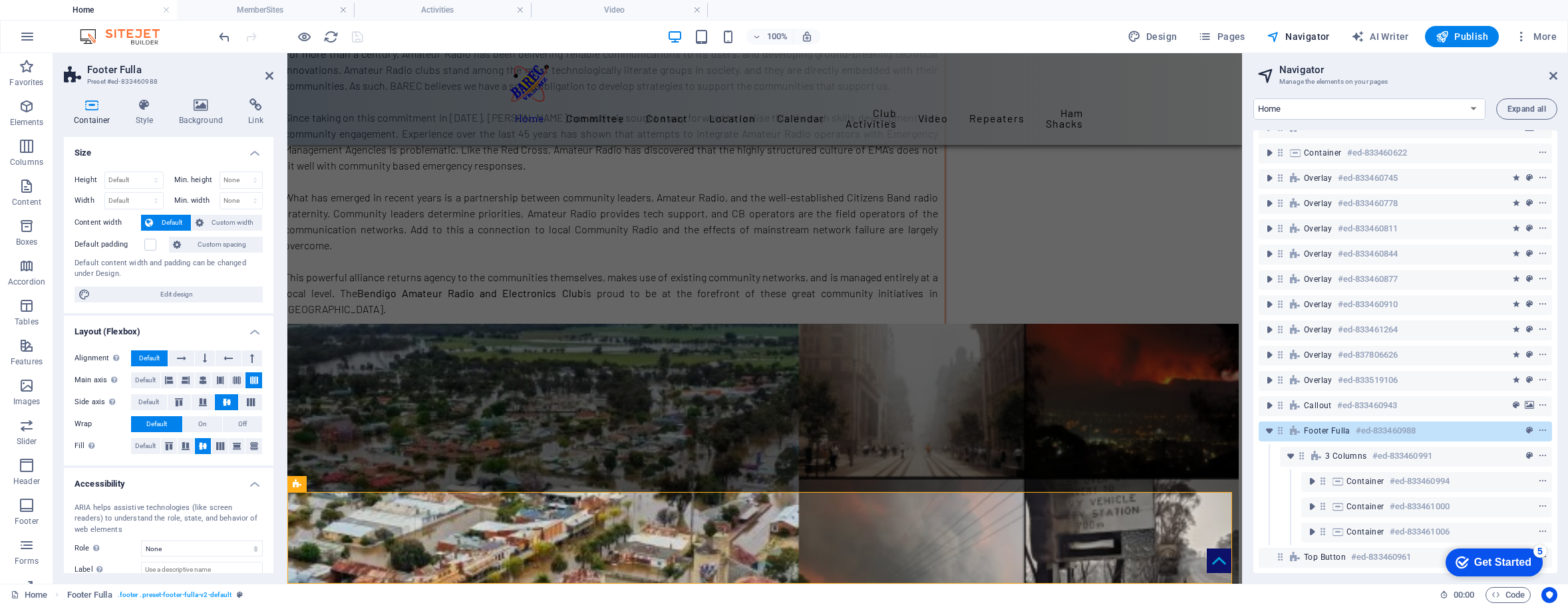
click at [264, 75] on h2 "Footer Fulla" at bounding box center [179, 69] width 186 height 12
click at [271, 75] on icon at bounding box center [269, 76] width 8 height 11
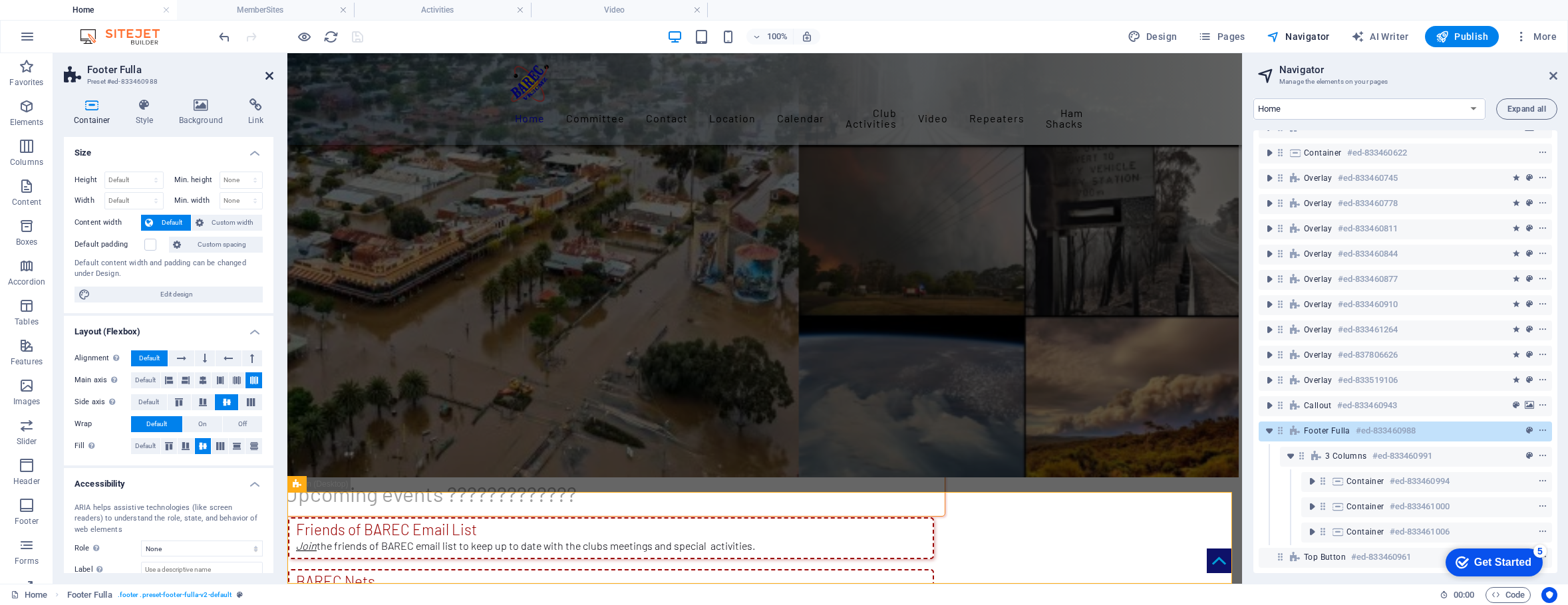
scroll to position [7271, 0]
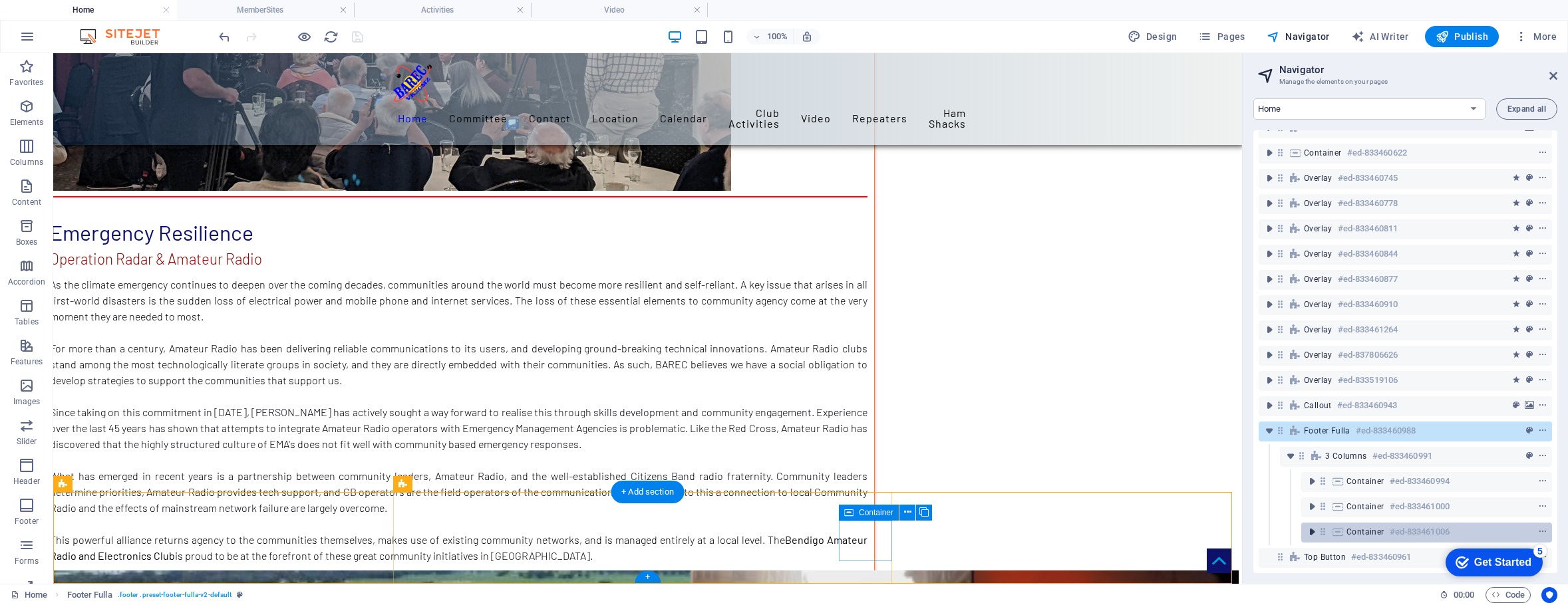
click at [1313, 525] on icon "toggle-expand" at bounding box center [1312, 532] width 13 height 13
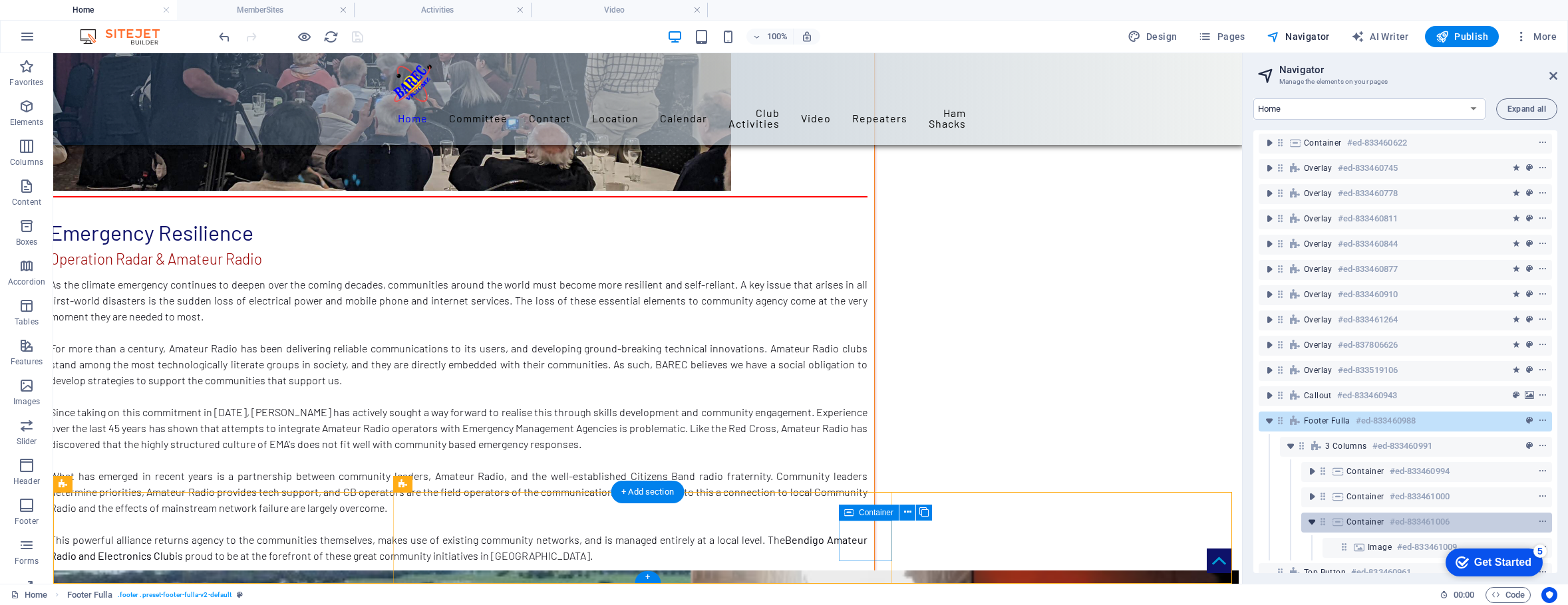
click at [1308, 522] on icon "toggle-expand" at bounding box center [1312, 522] width 13 height 13
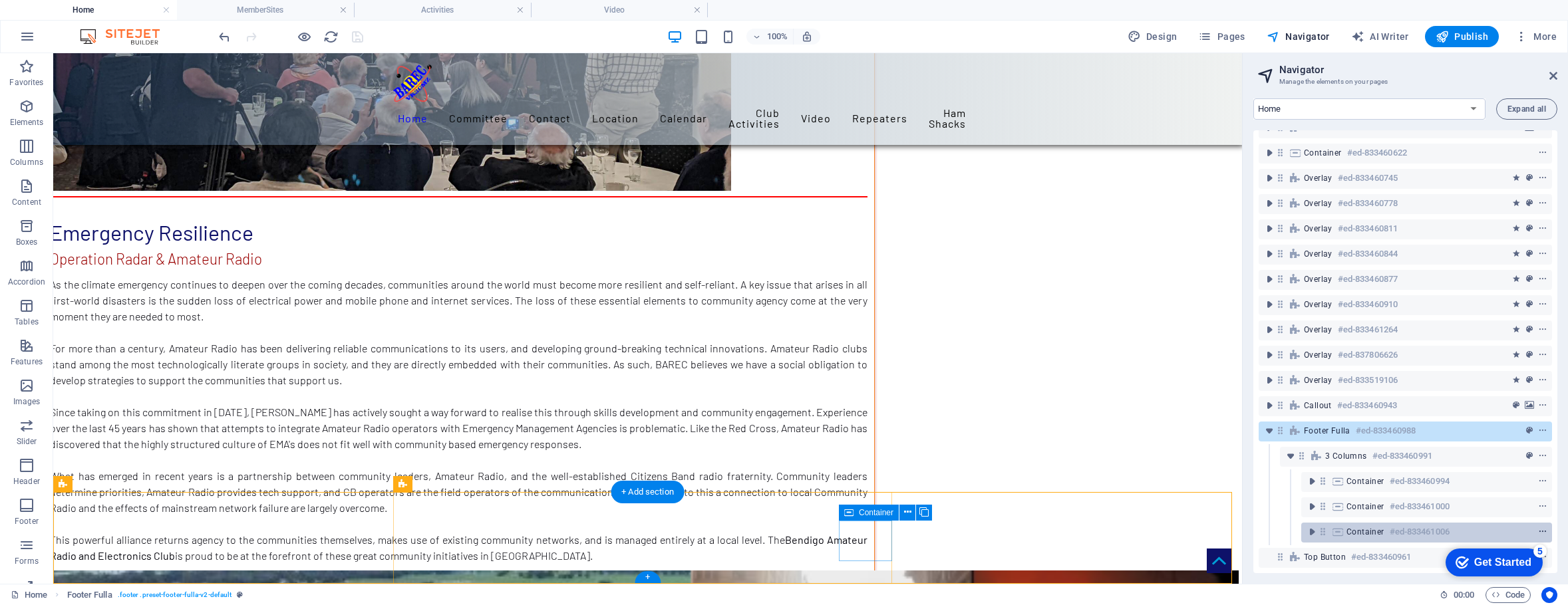
click at [1537, 527] on icon "context-menu" at bounding box center [1542, 532] width 9 height 9
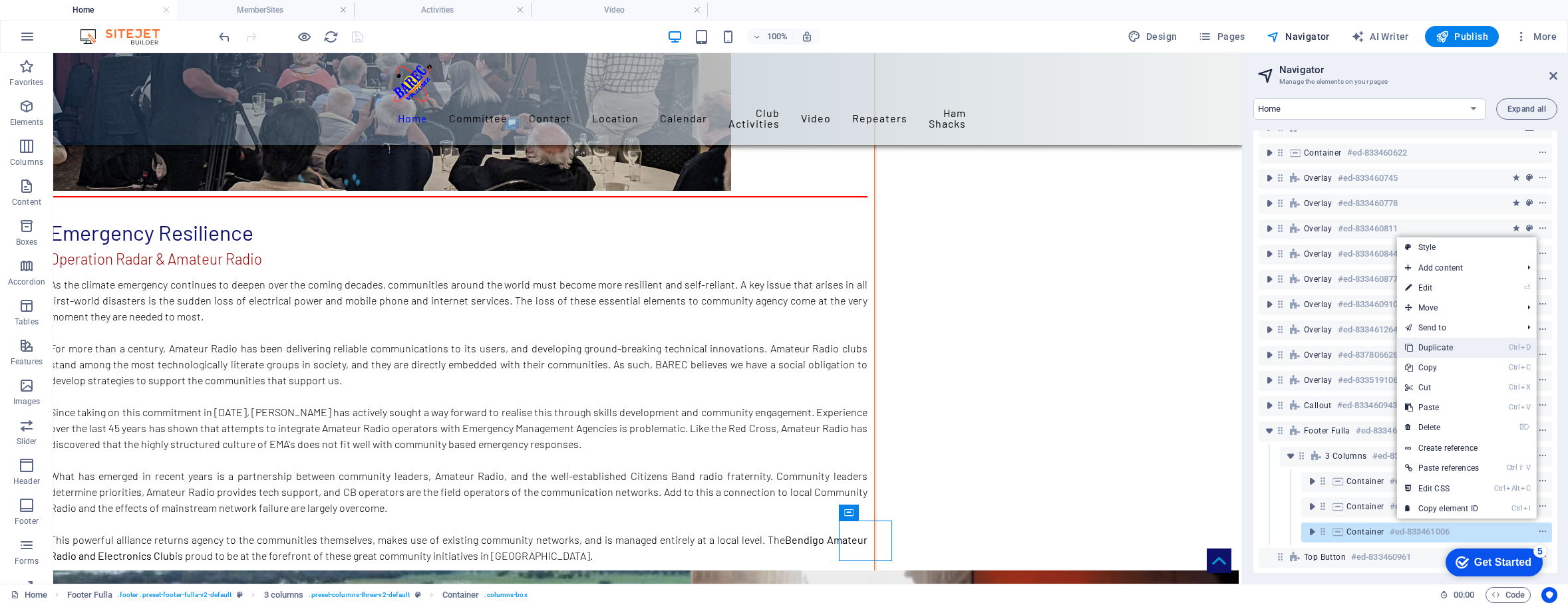
click at [1429, 350] on link "Ctrl D Duplicate" at bounding box center [1441, 348] width 90 height 20
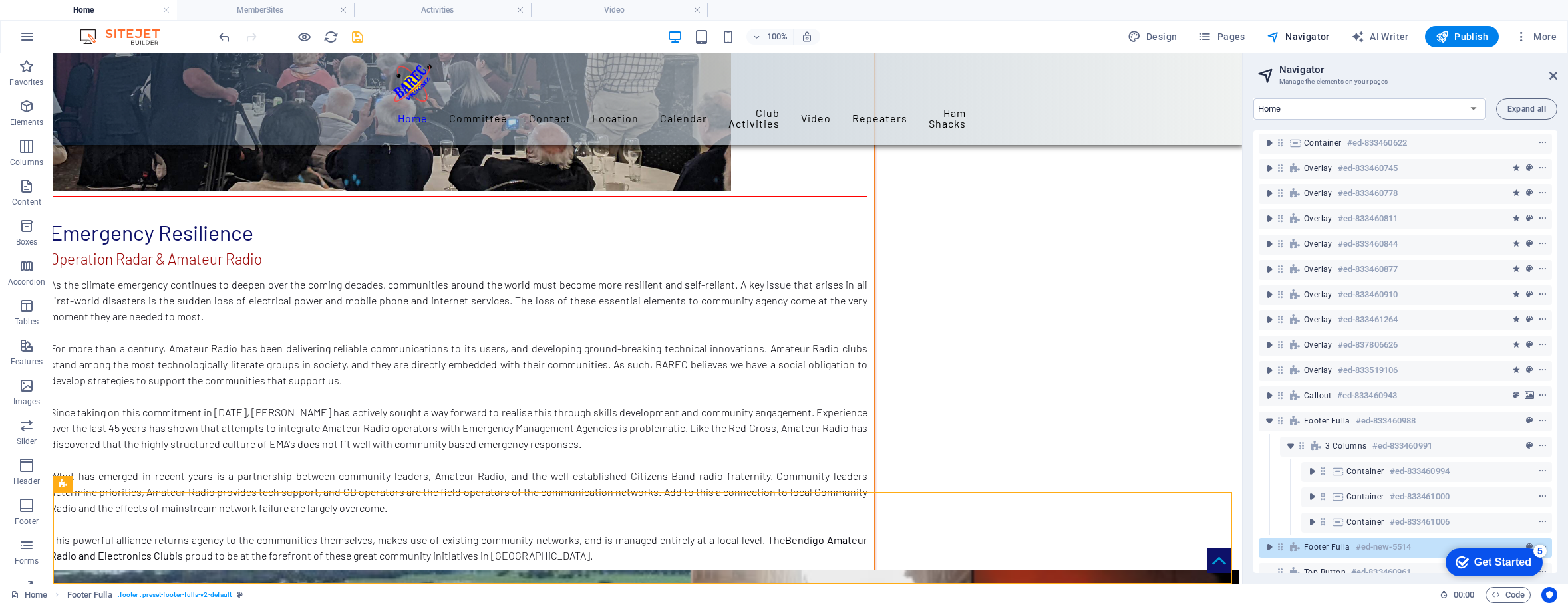
scroll to position [7364, 0]
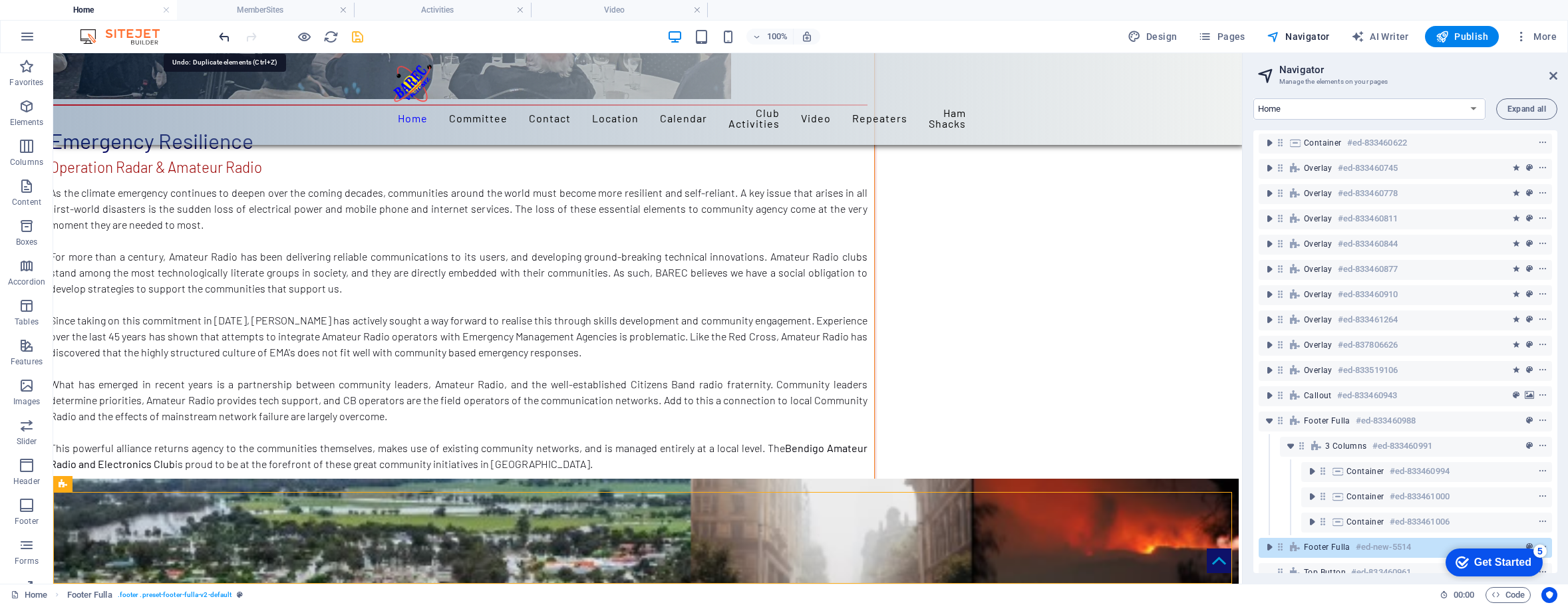
click at [220, 43] on icon "undo" at bounding box center [224, 37] width 16 height 16
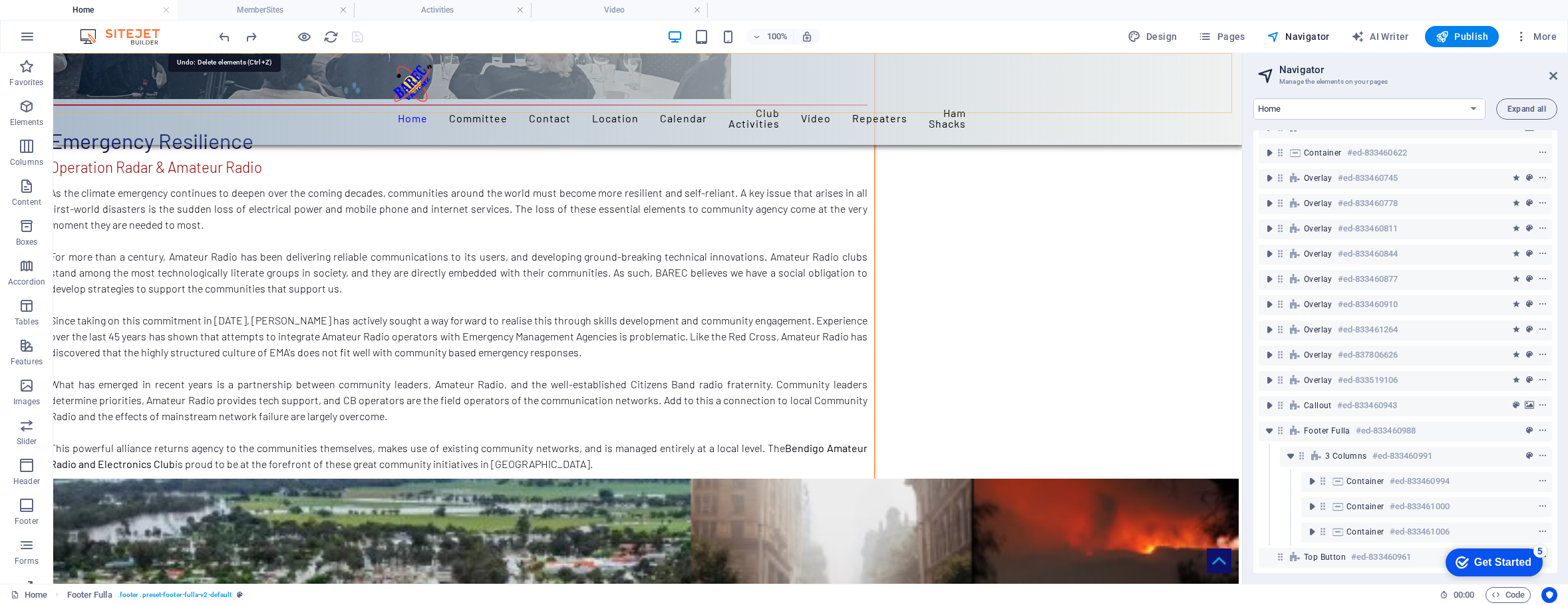
scroll to position [7271, 0]
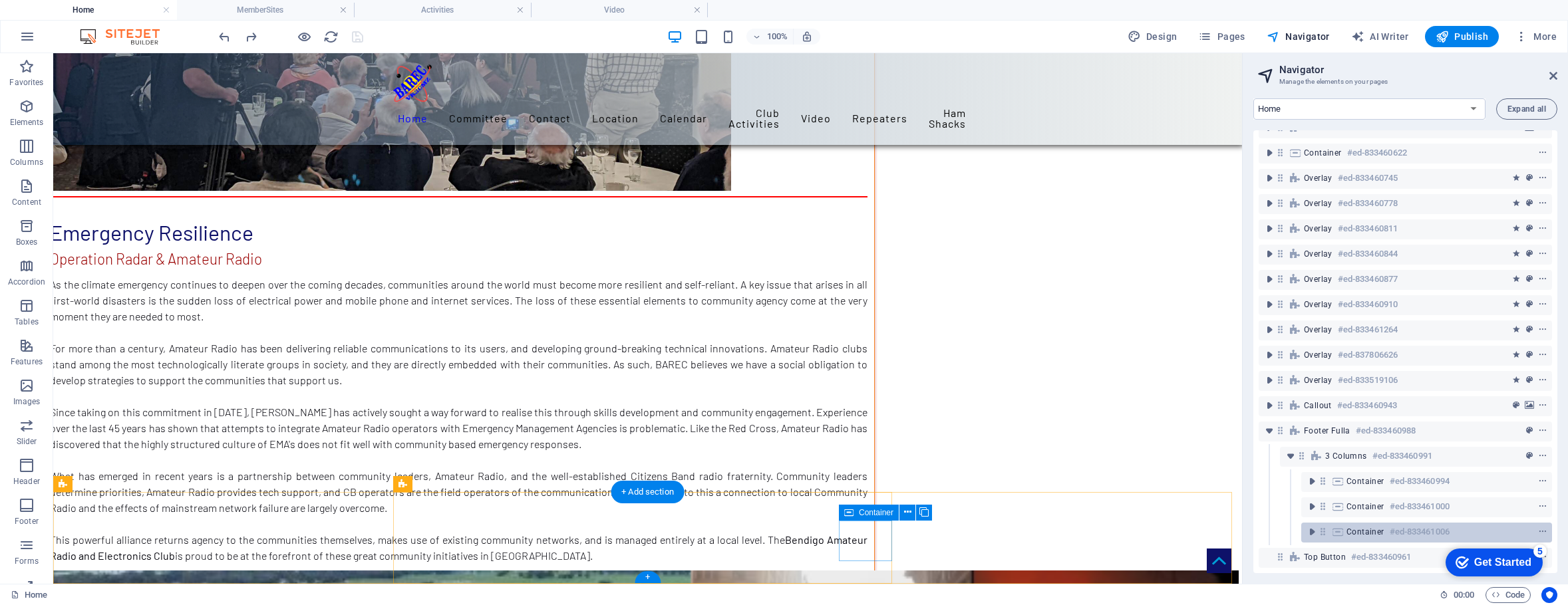
click at [1419, 525] on h6 "#ed-833461006" at bounding box center [1419, 532] width 60 height 16
click at [1411, 525] on h6 "#ed-833461006" at bounding box center [1419, 532] width 60 height 16
click at [1539, 527] on icon "context-menu" at bounding box center [1542, 532] width 9 height 9
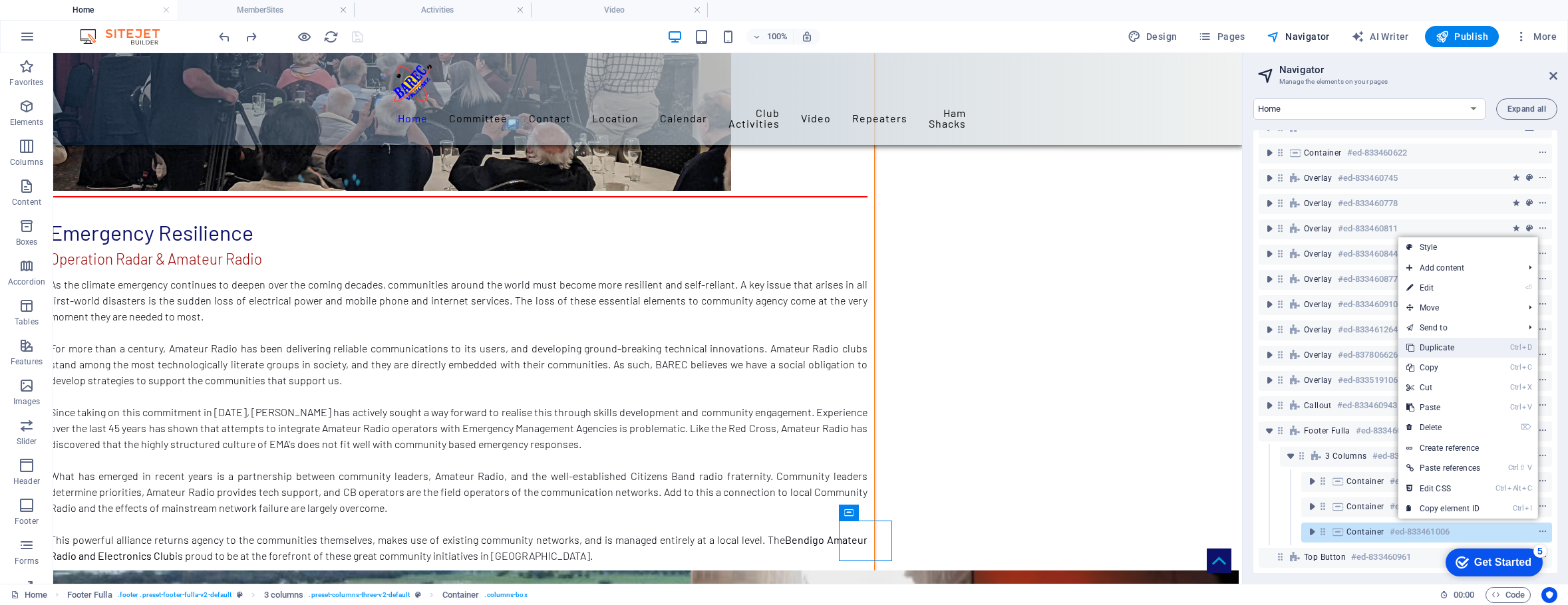
click at [1430, 347] on link "Ctrl D Duplicate" at bounding box center [1442, 348] width 90 height 20
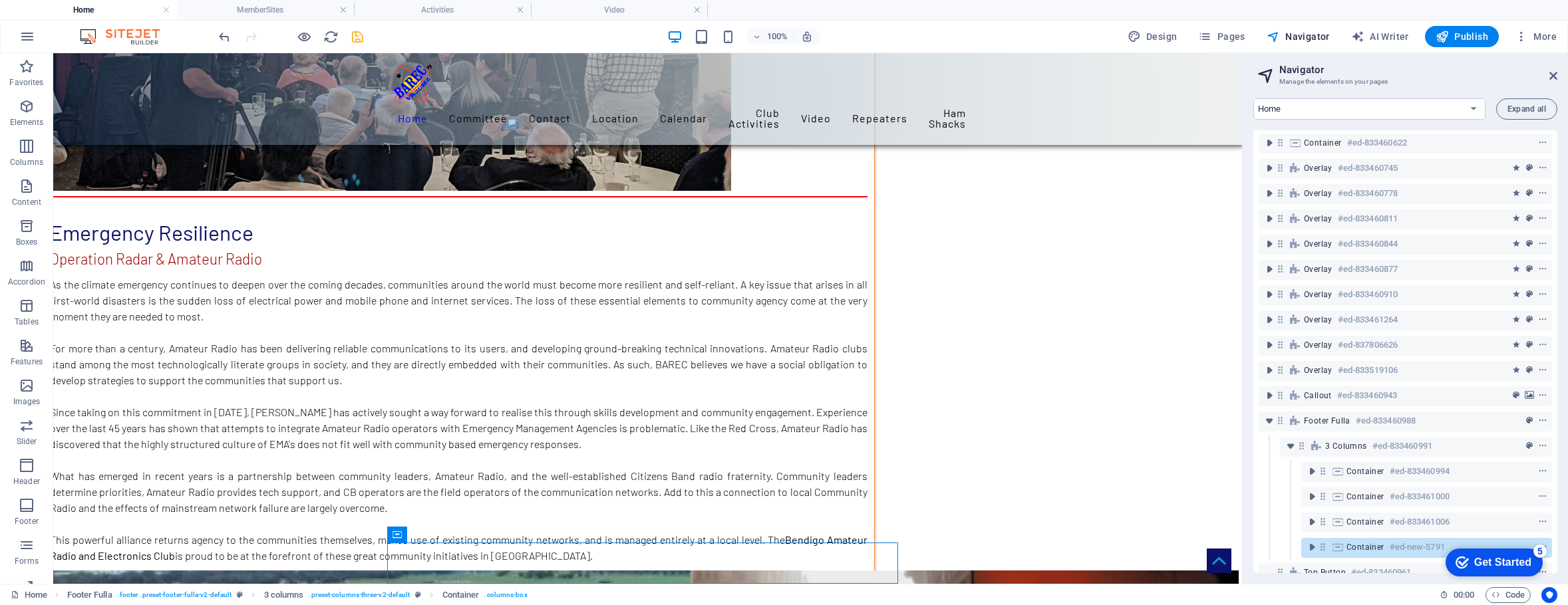
scroll to position [7313, 0]
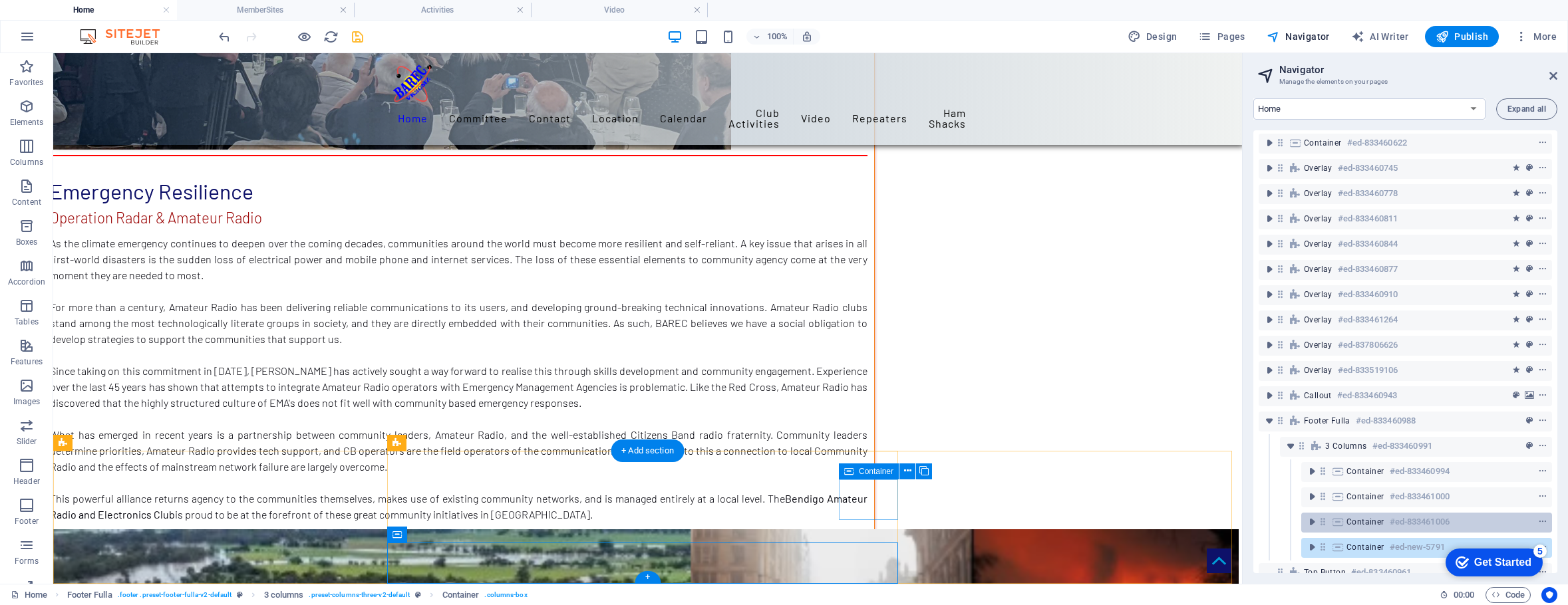
click at [1383, 524] on div "Container #ed-833461006" at bounding box center [1415, 522] width 139 height 16
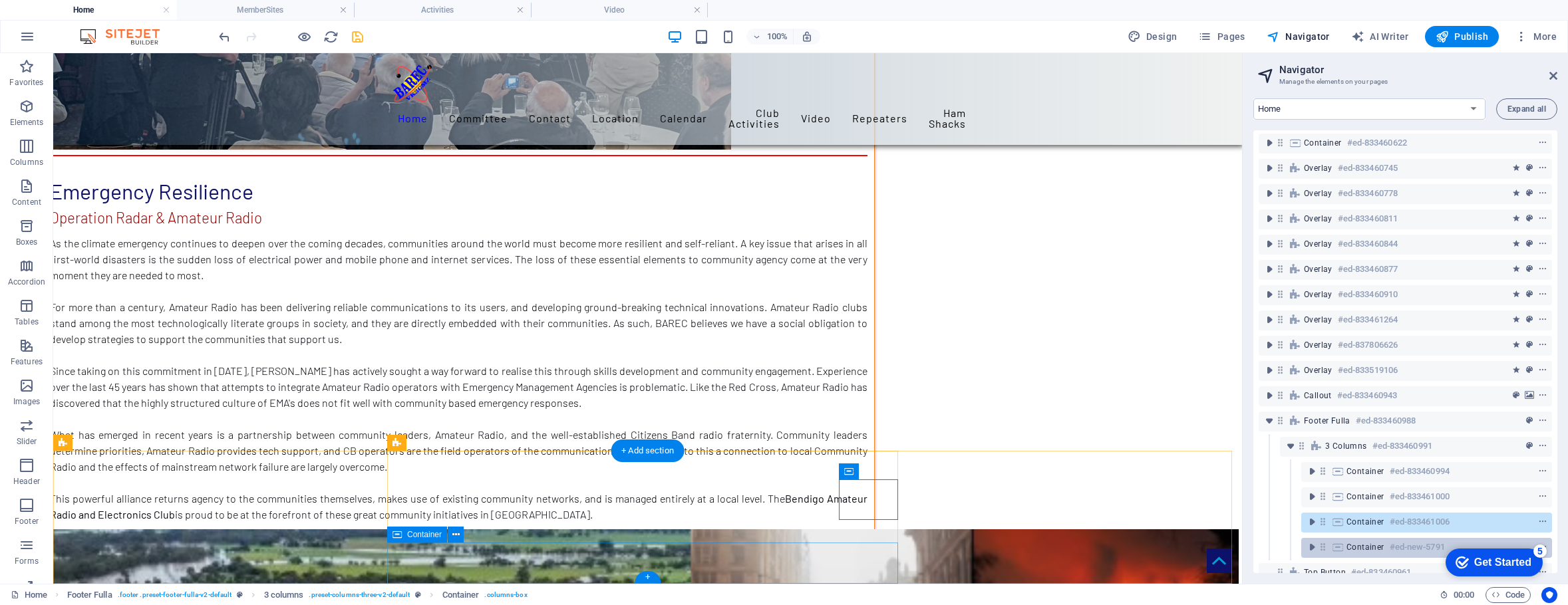
click at [1381, 551] on span "Container" at bounding box center [1364, 548] width 38 height 11
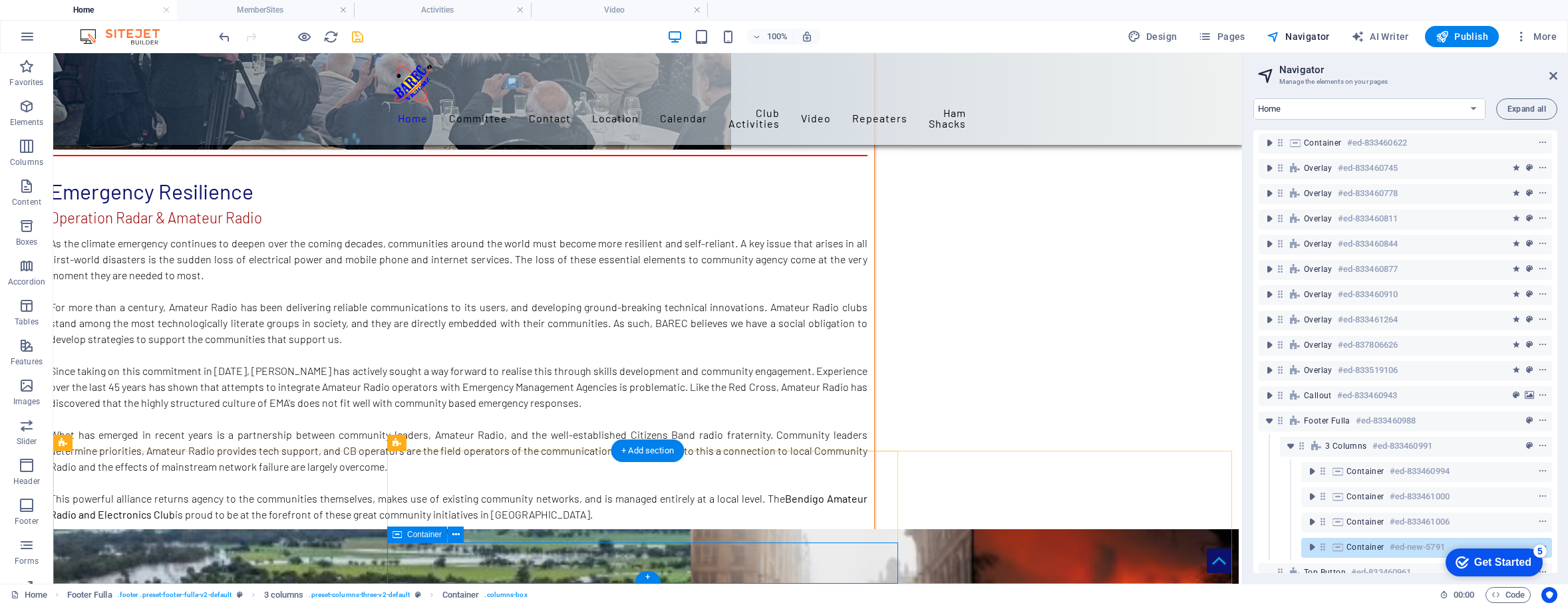
click at [1373, 549] on span "Container" at bounding box center [1364, 548] width 38 height 11
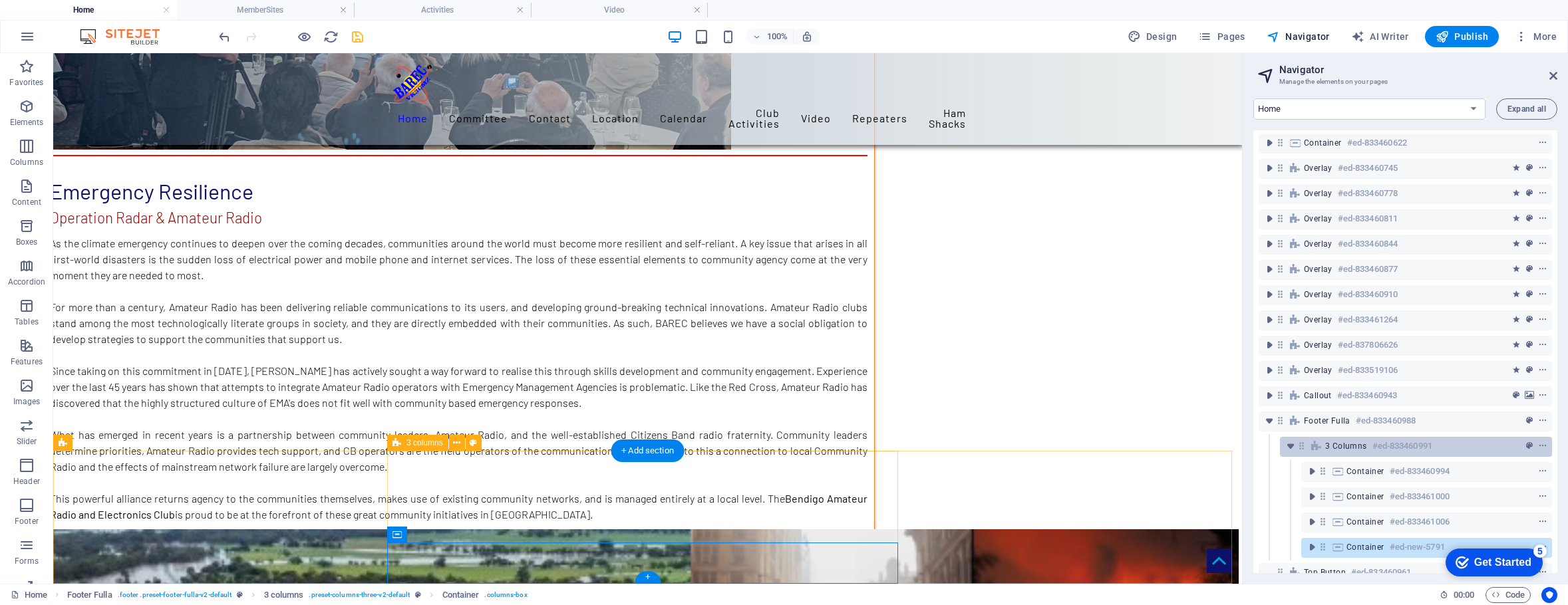
scroll to position [280, 0]
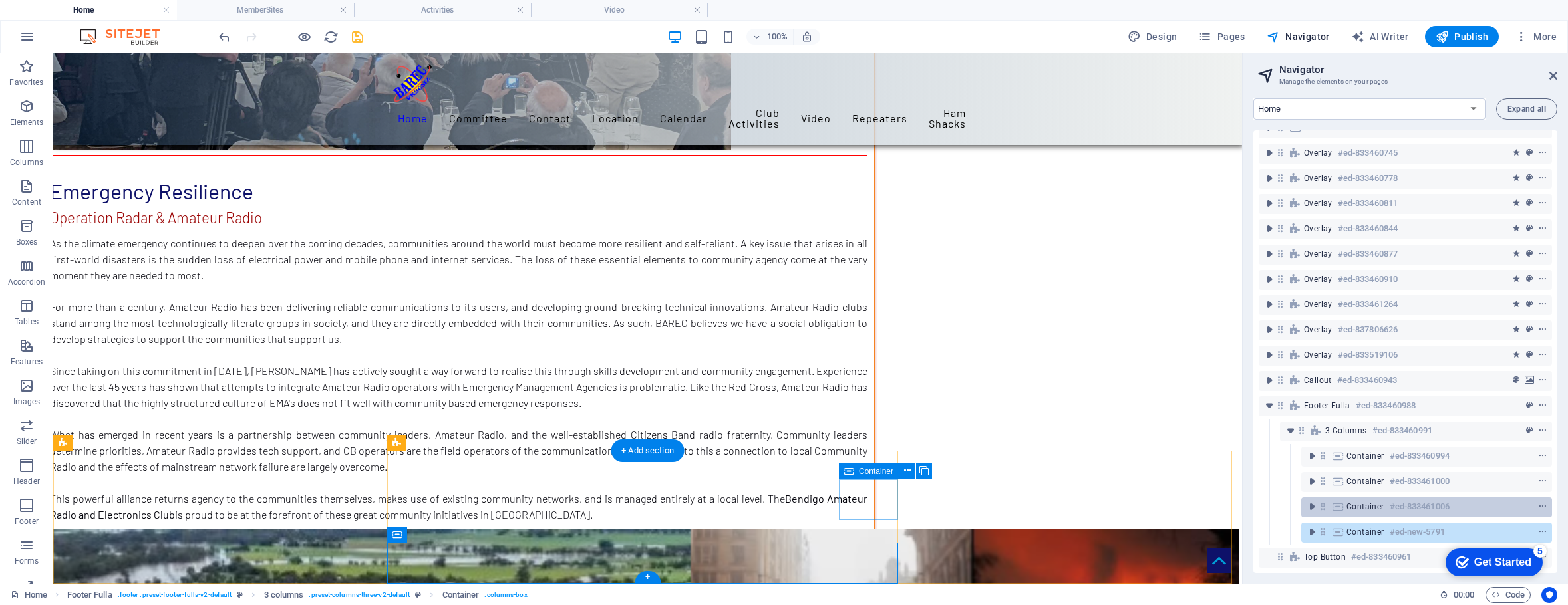
click at [1388, 499] on div "Container #ed-833461006" at bounding box center [1415, 506] width 139 height 16
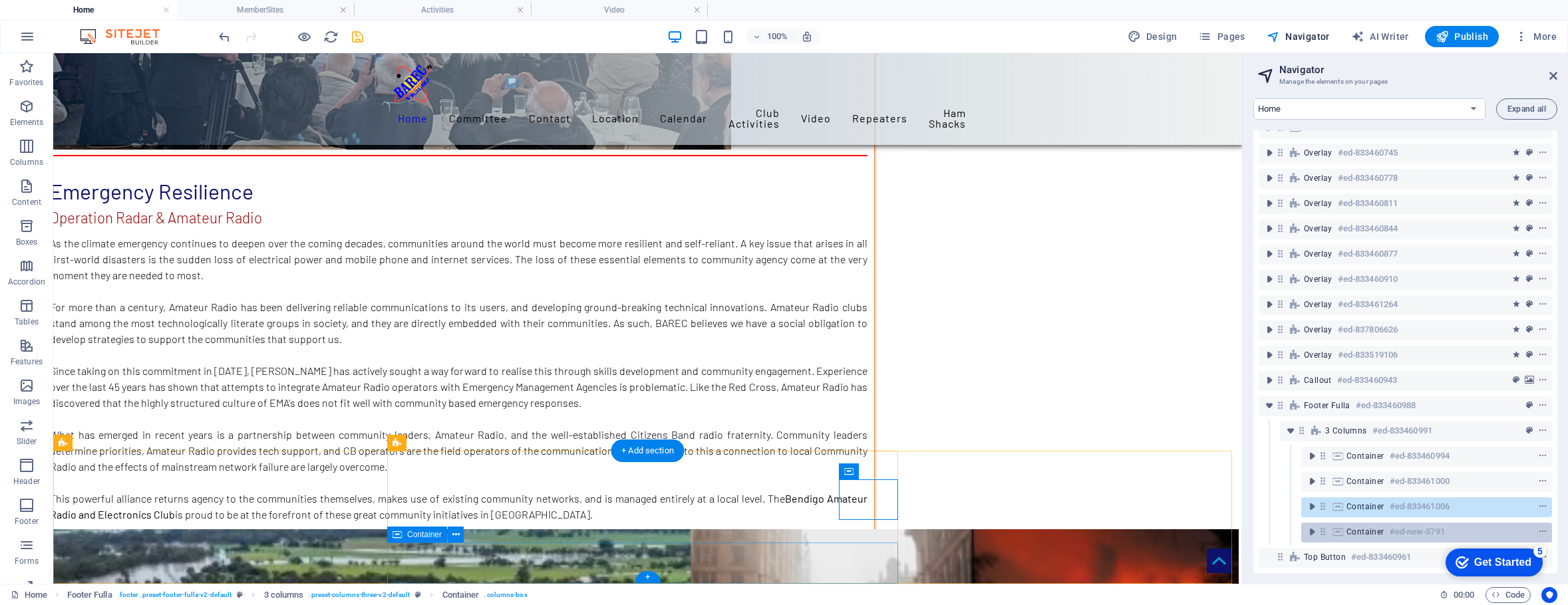
click at [1387, 525] on div "Container #ed-new-5791" at bounding box center [1415, 532] width 139 height 16
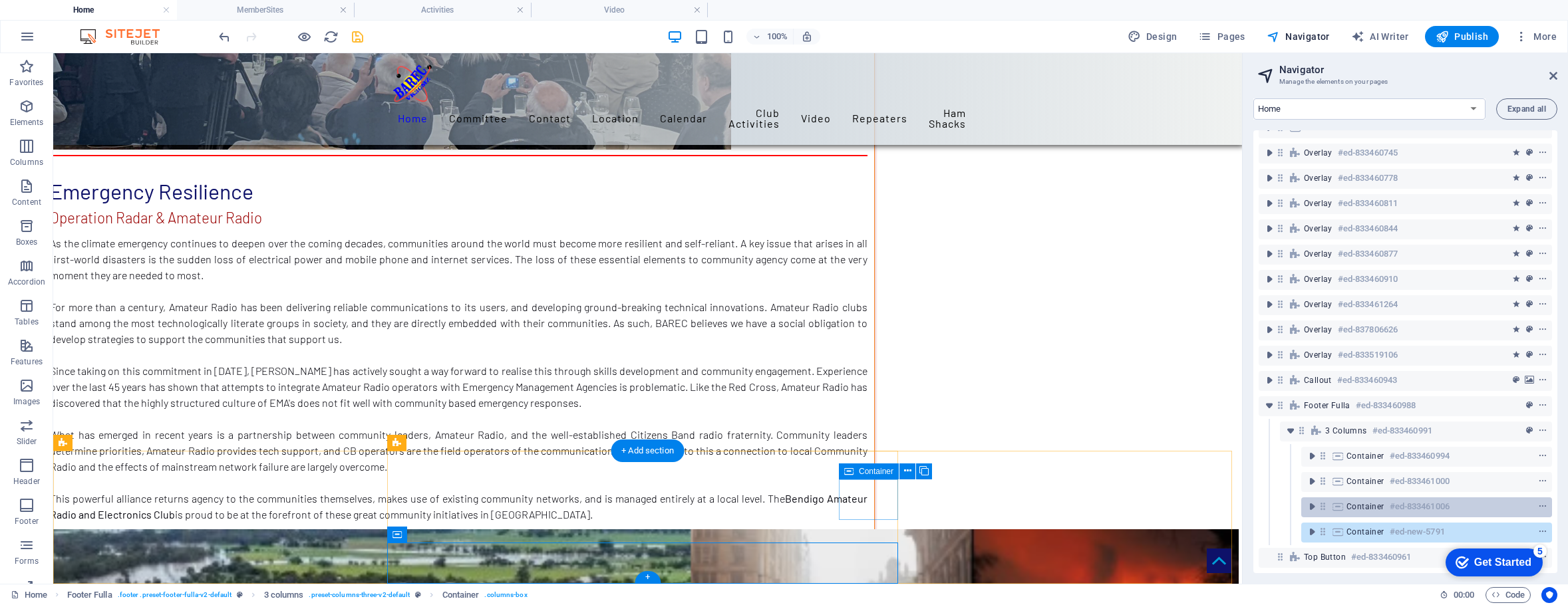
click at [1393, 499] on h6 "#ed-833461006" at bounding box center [1419, 506] width 60 height 16
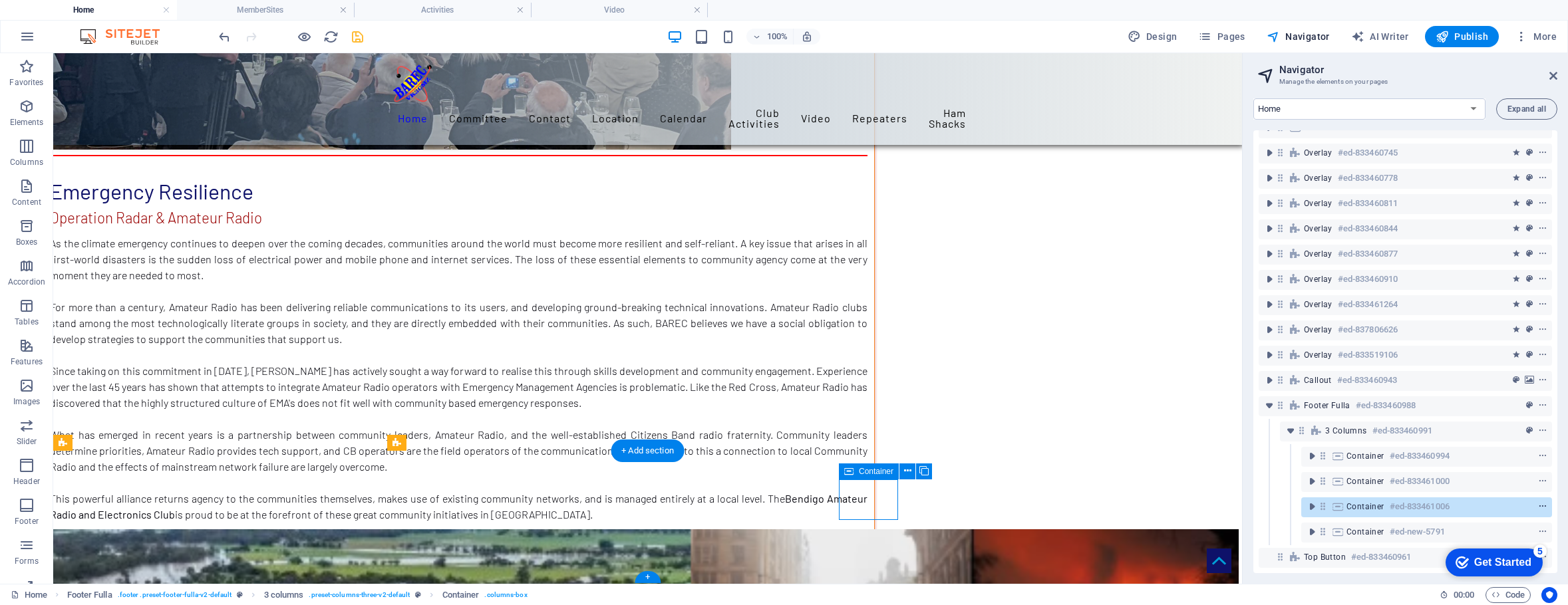
click at [1542, 502] on icon "context-menu" at bounding box center [1542, 507] width 9 height 9
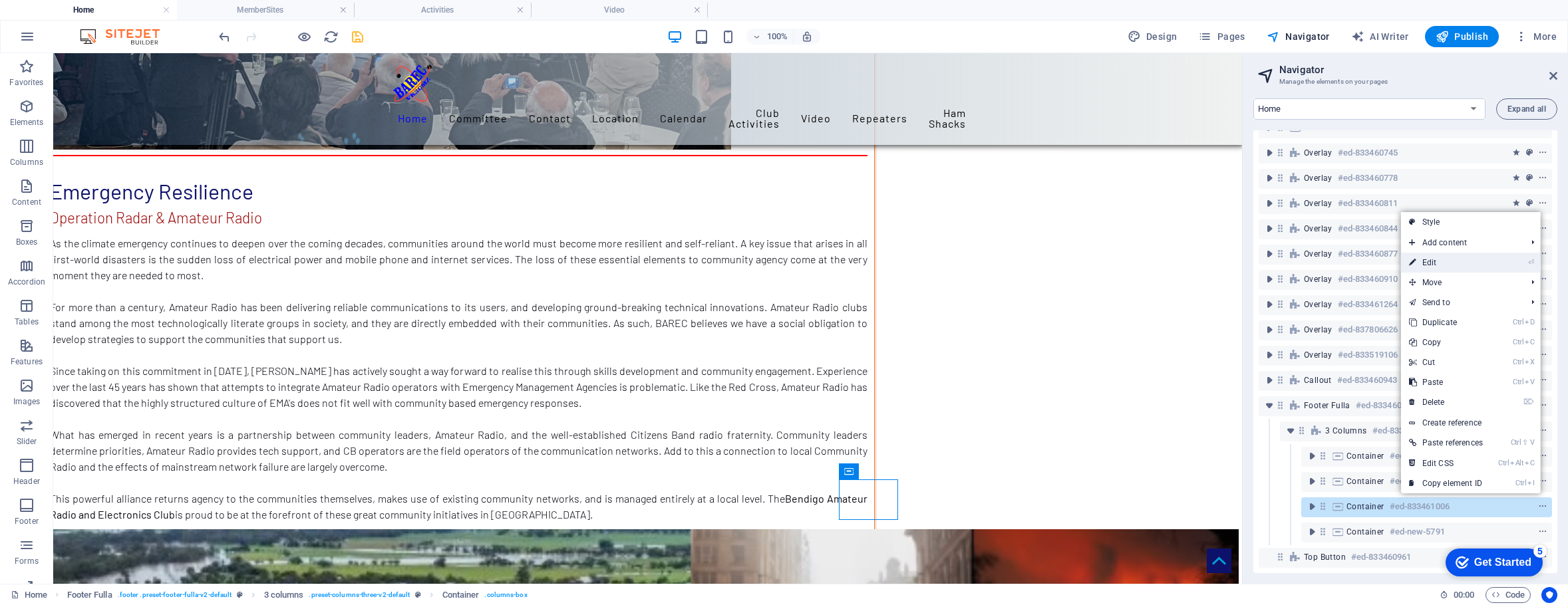
click at [1425, 260] on link "⏎ Edit" at bounding box center [1445, 263] width 90 height 20
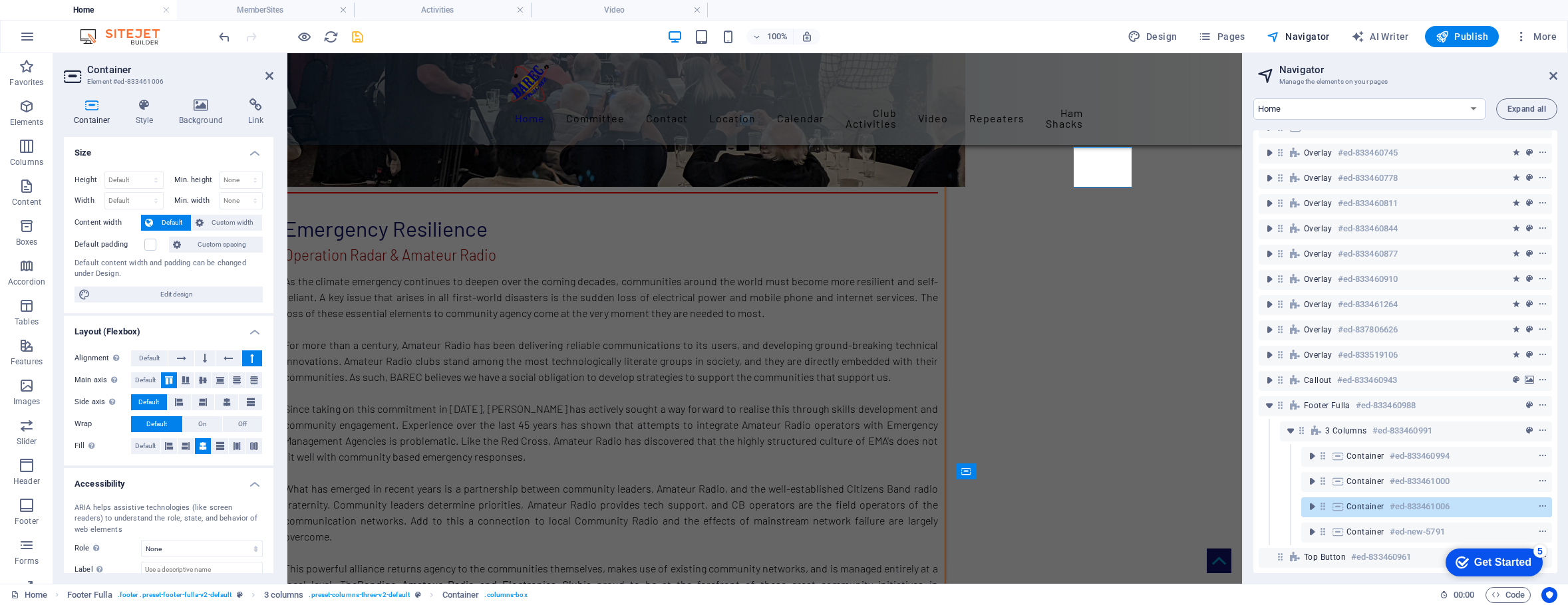
scroll to position [7645, 0]
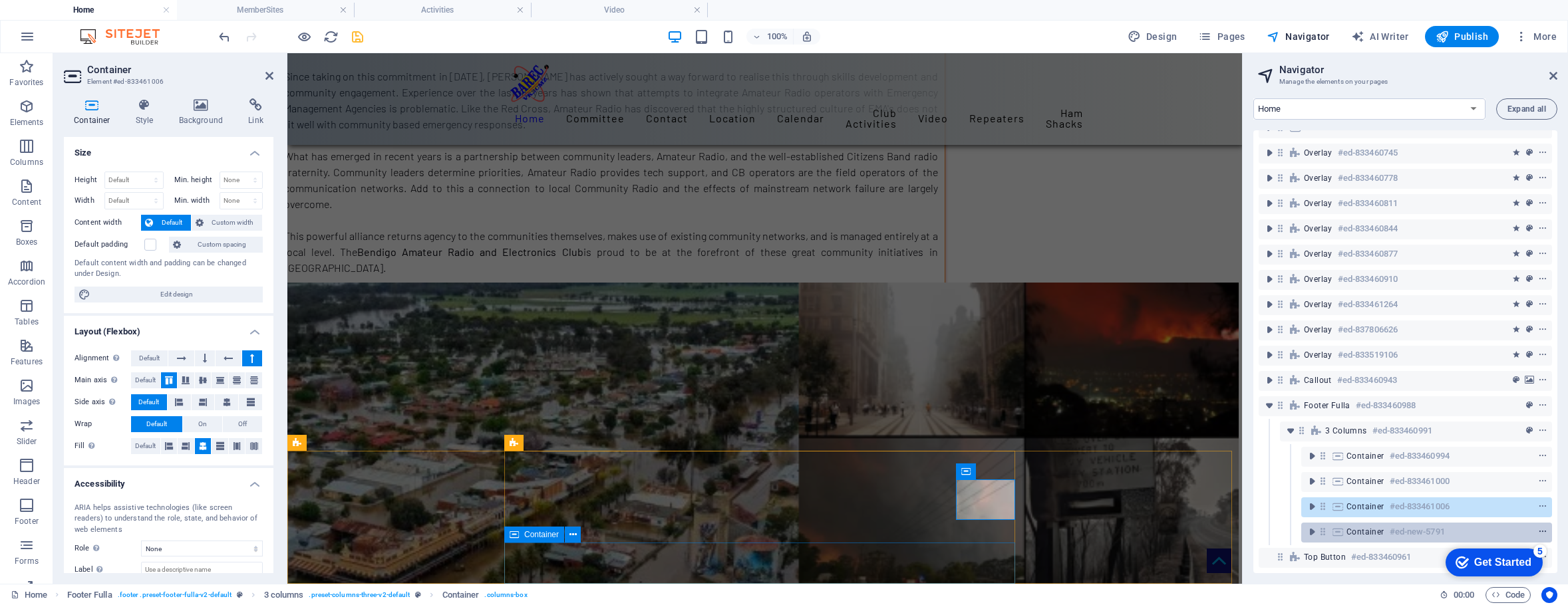
click at [1537, 527] on icon "context-menu" at bounding box center [1542, 532] width 9 height 9
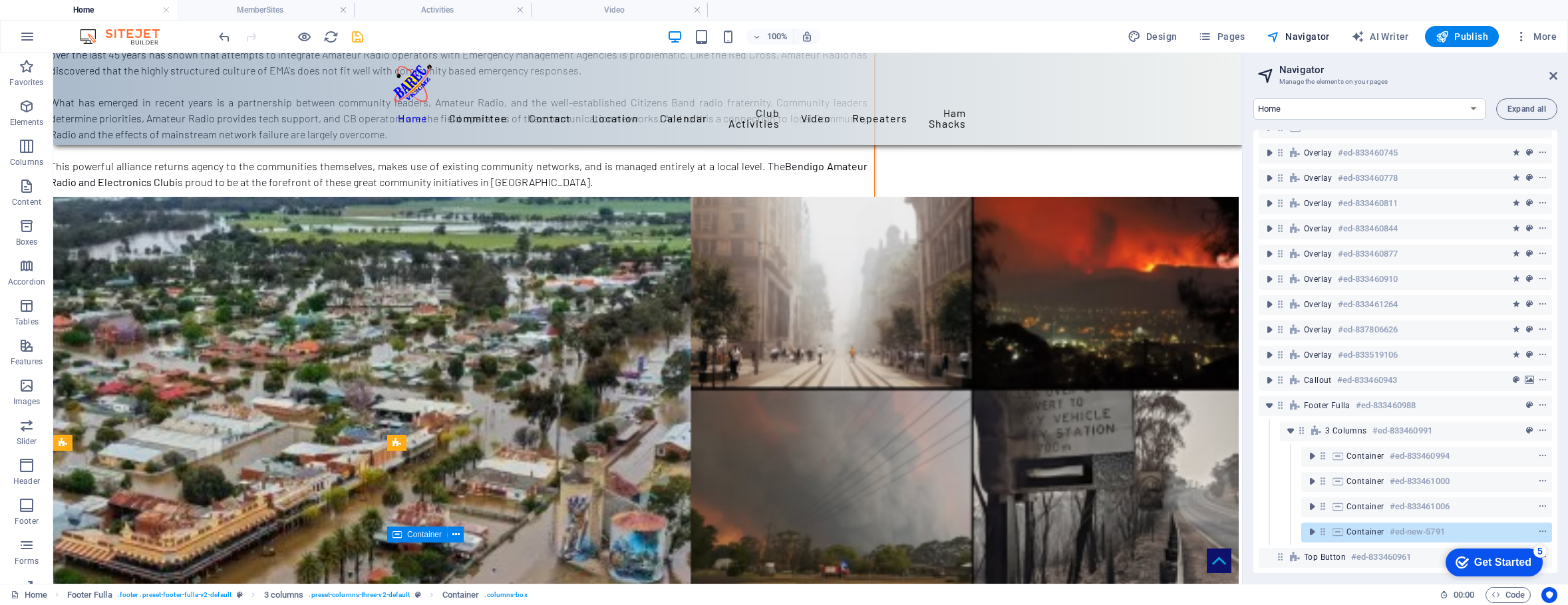
scroll to position [7313, 0]
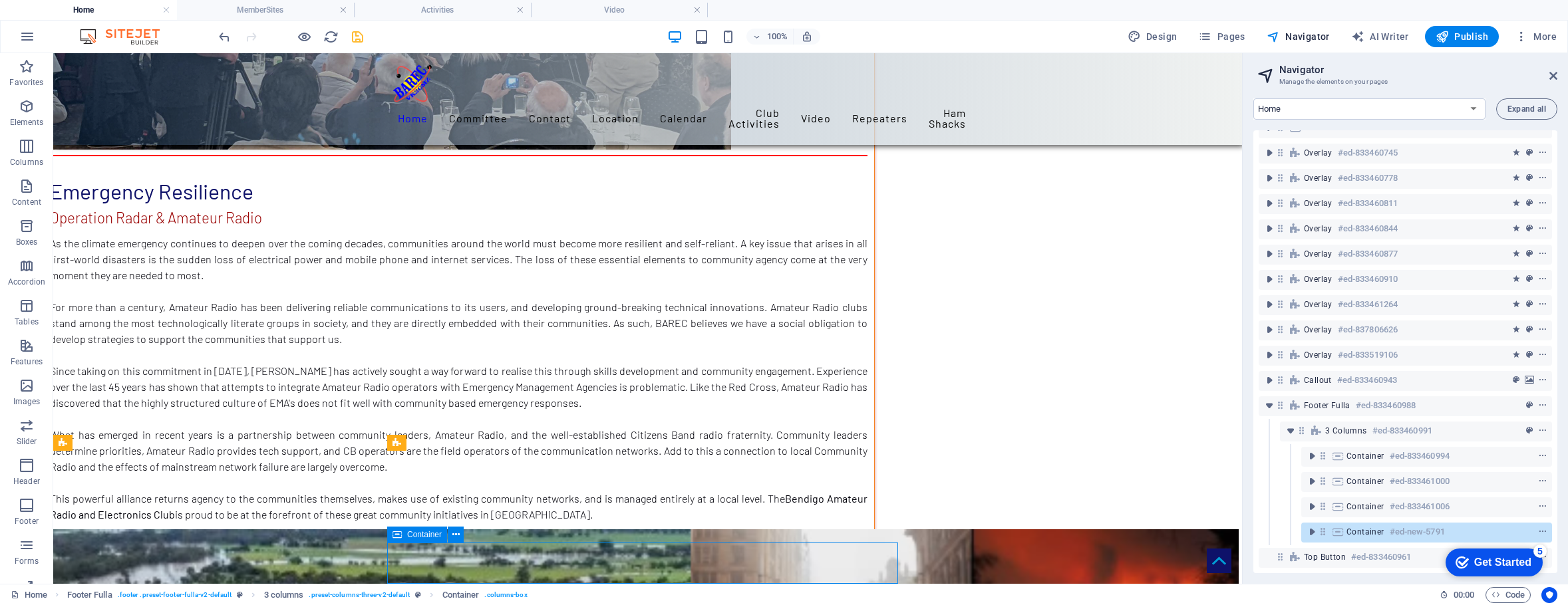
click at [1395, 525] on h6 "#ed-new-5791" at bounding box center [1417, 532] width 56 height 16
click at [1537, 527] on icon "context-menu" at bounding box center [1542, 532] width 9 height 9
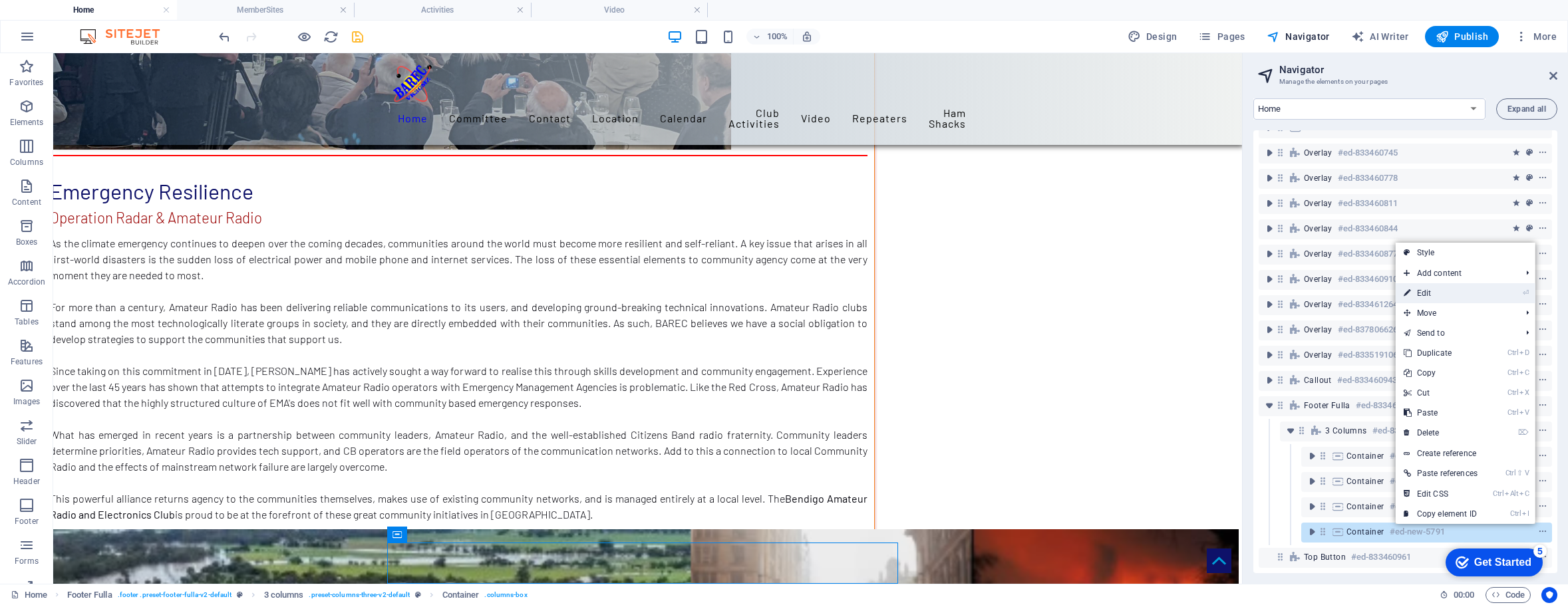
click at [1438, 290] on link "⏎ Edit" at bounding box center [1439, 293] width 90 height 20
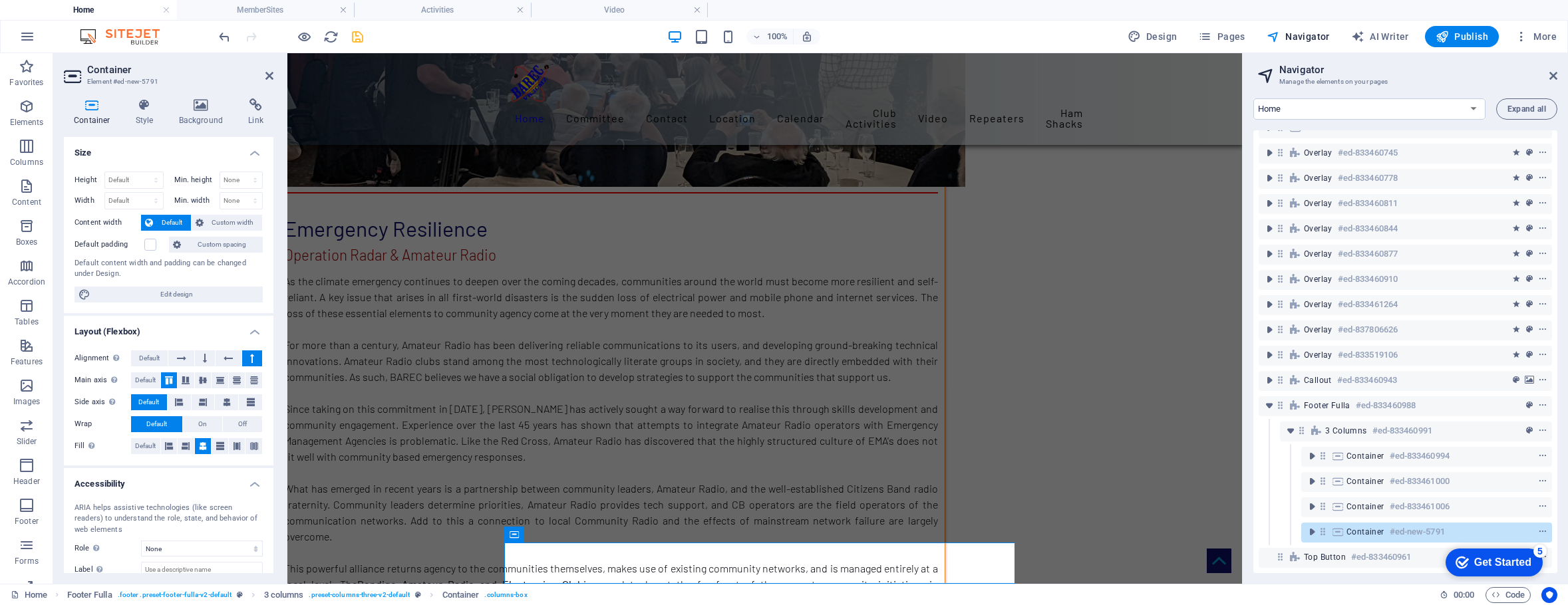
scroll to position [7645, 0]
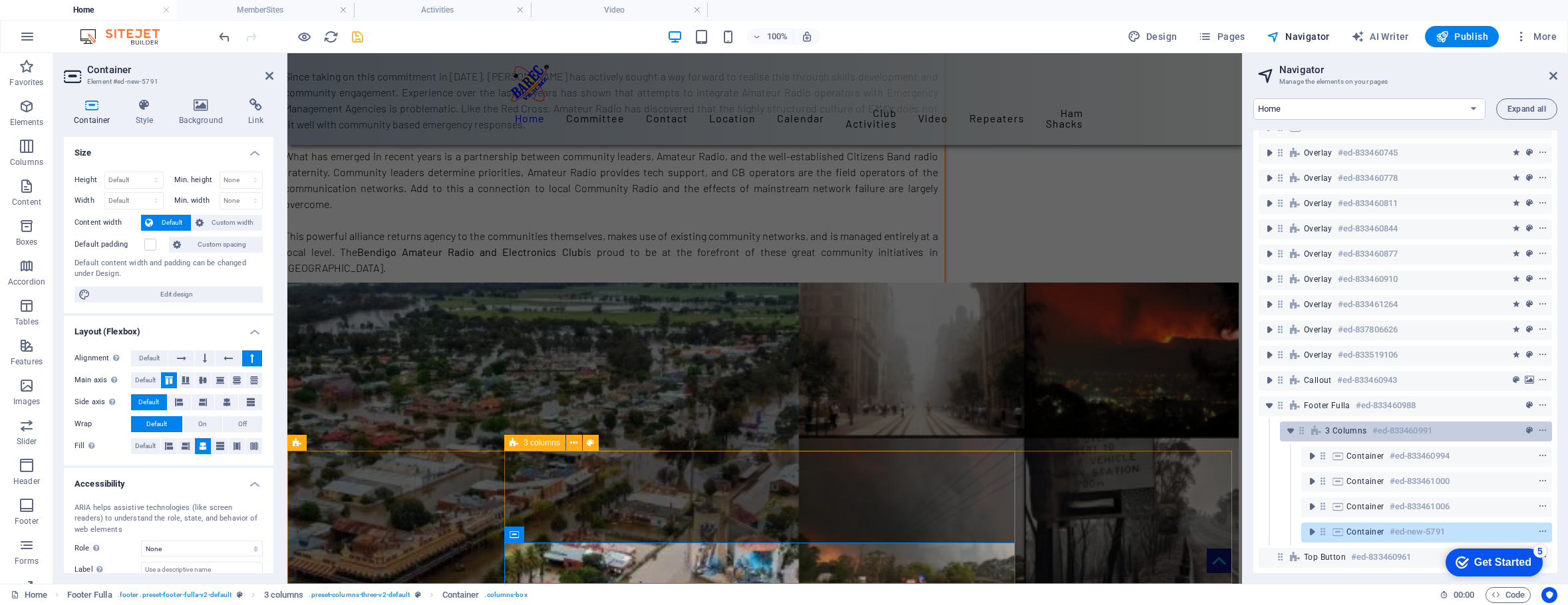
click at [1369, 423] on div "3 columns #ed-833460991" at bounding box center [1404, 430] width 160 height 16
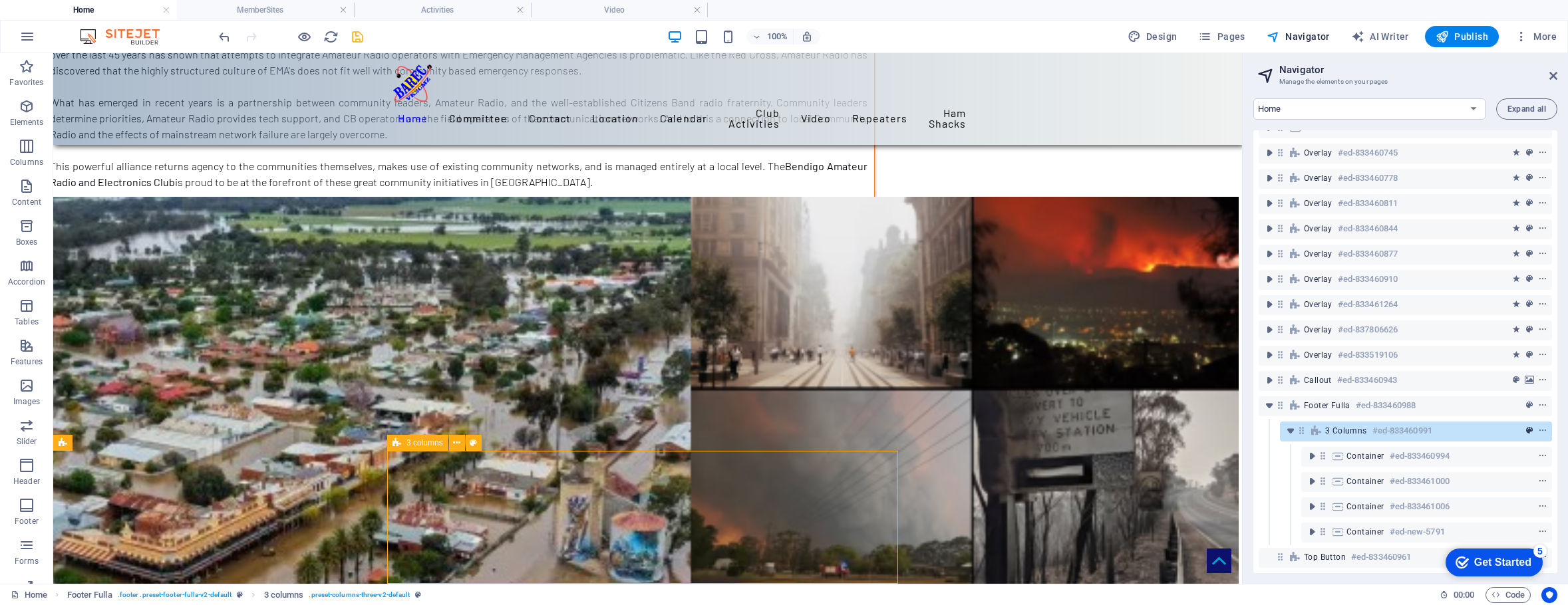
scroll to position [7313, 0]
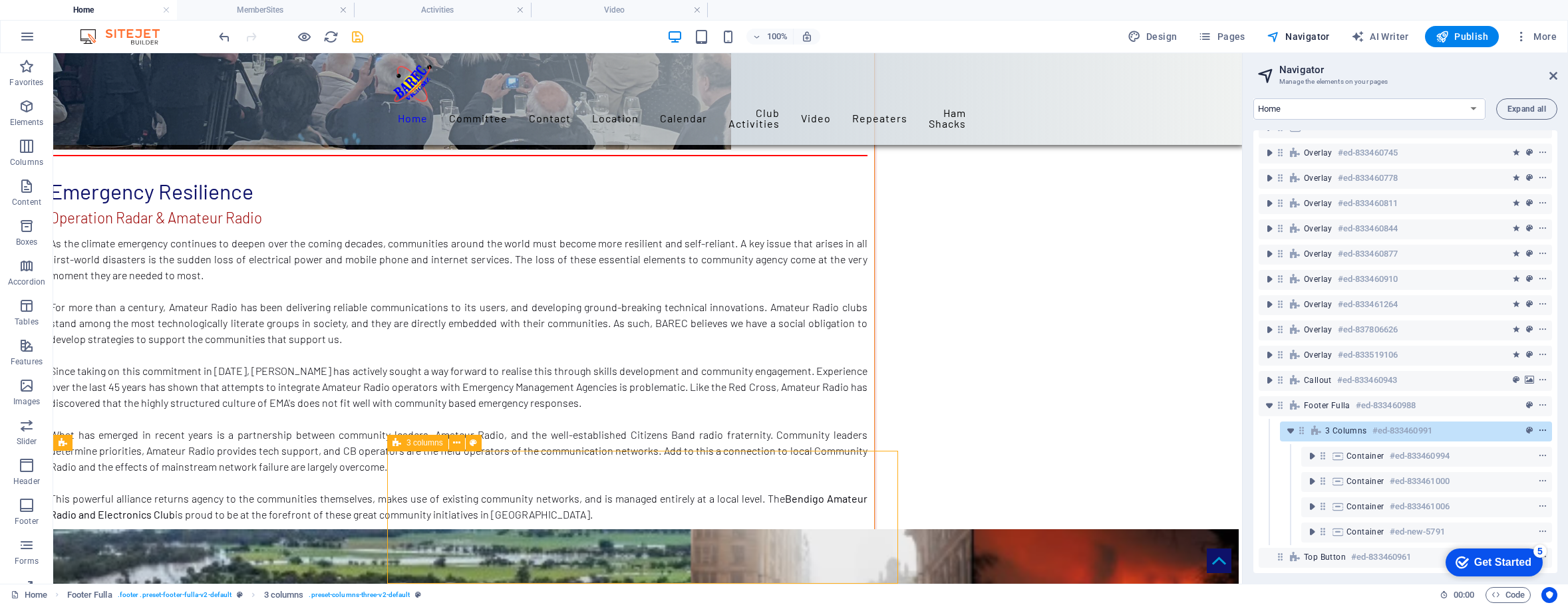
click at [1542, 426] on icon "context-menu" at bounding box center [1542, 431] width 9 height 9
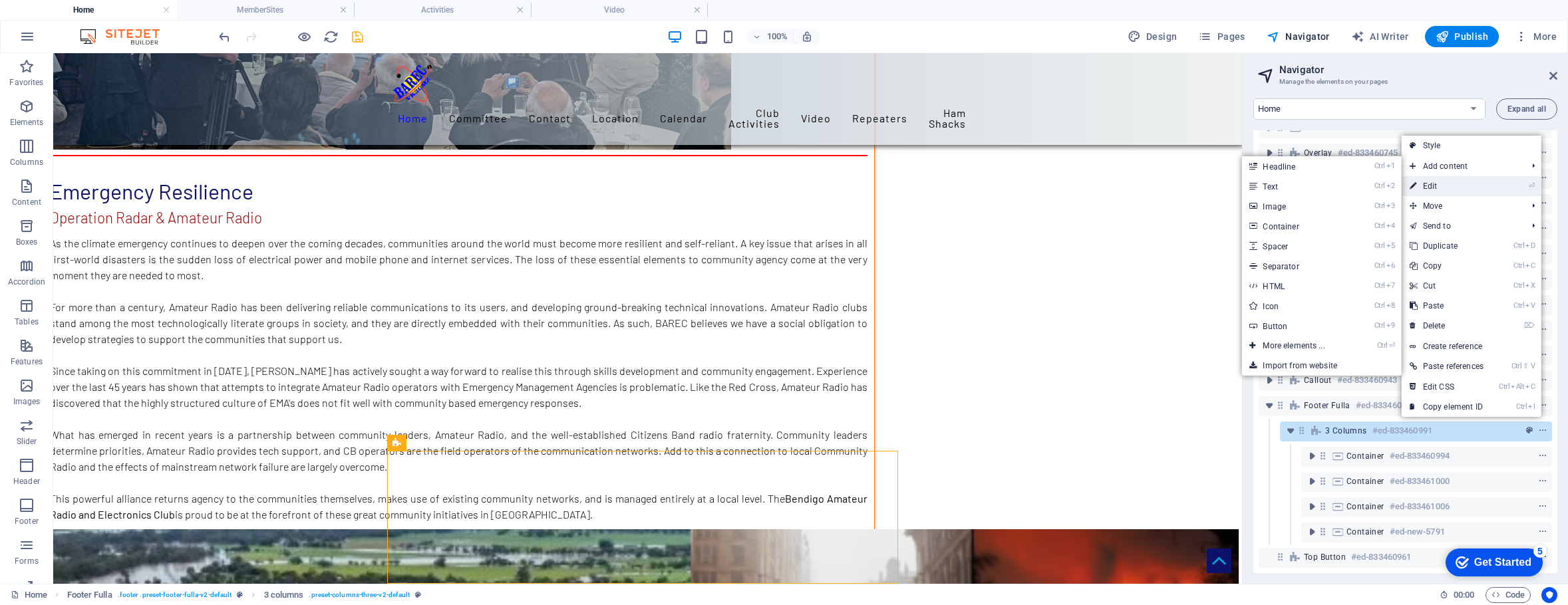
click at [1447, 185] on link "⏎ Edit" at bounding box center [1446, 187] width 90 height 20
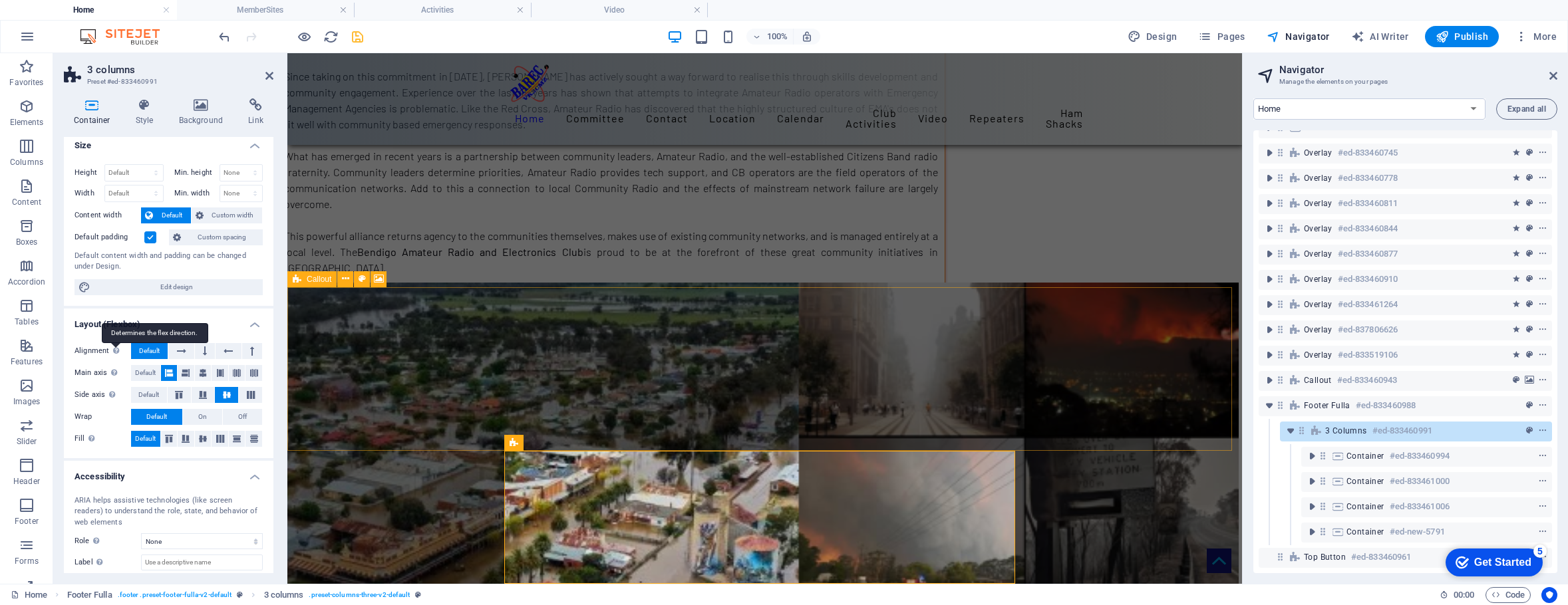
scroll to position [0, 0]
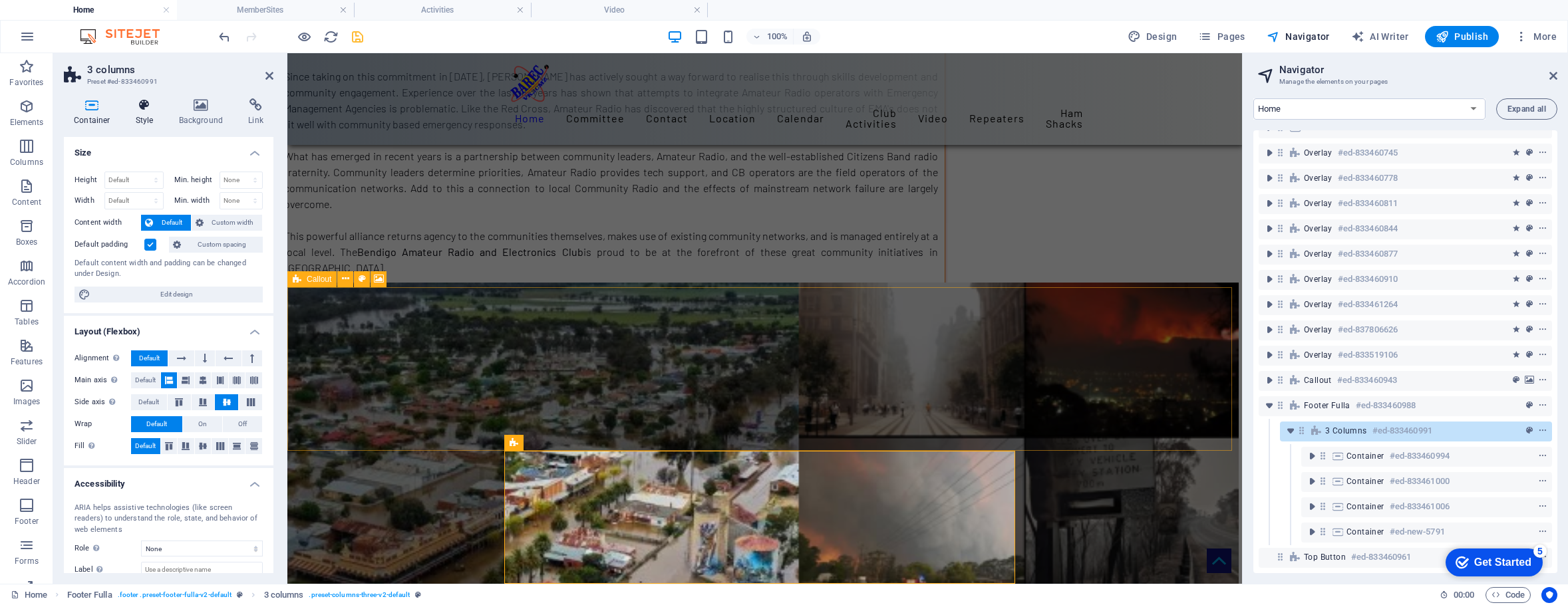
click at [142, 107] on icon at bounding box center [144, 105] width 38 height 13
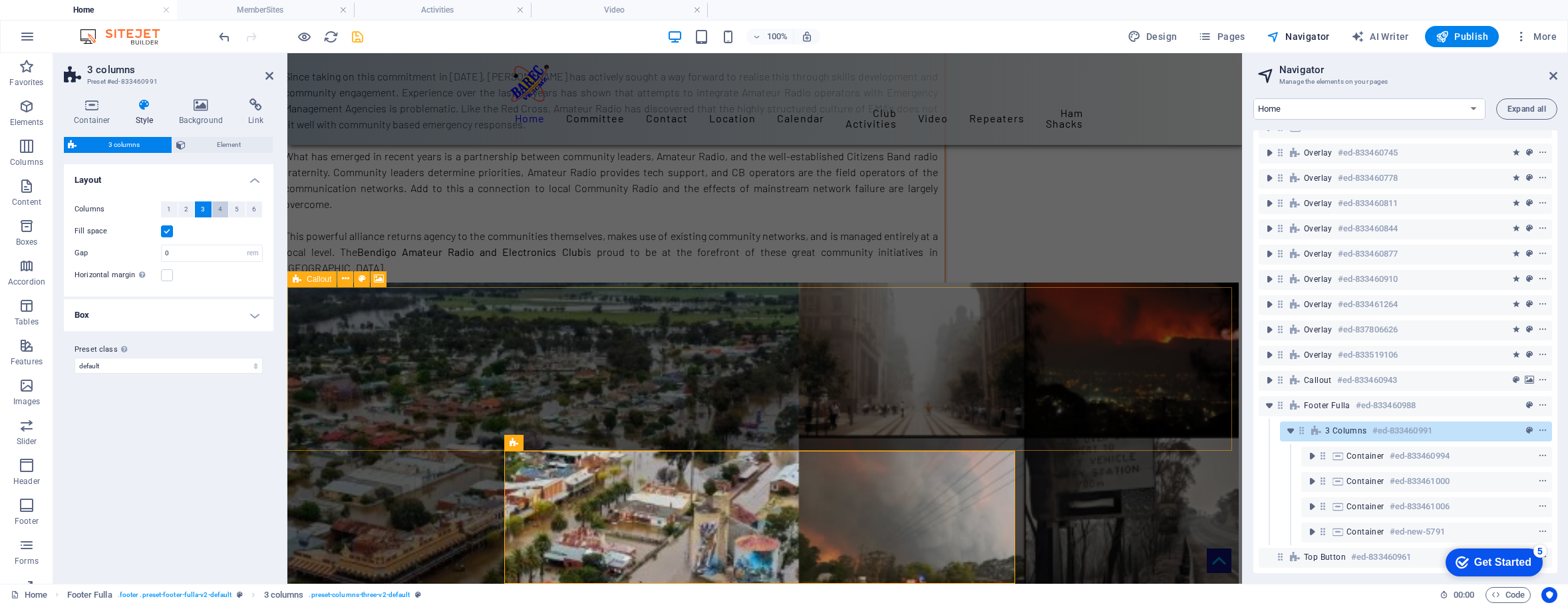
click at [219, 208] on span "4" at bounding box center [220, 209] width 4 height 16
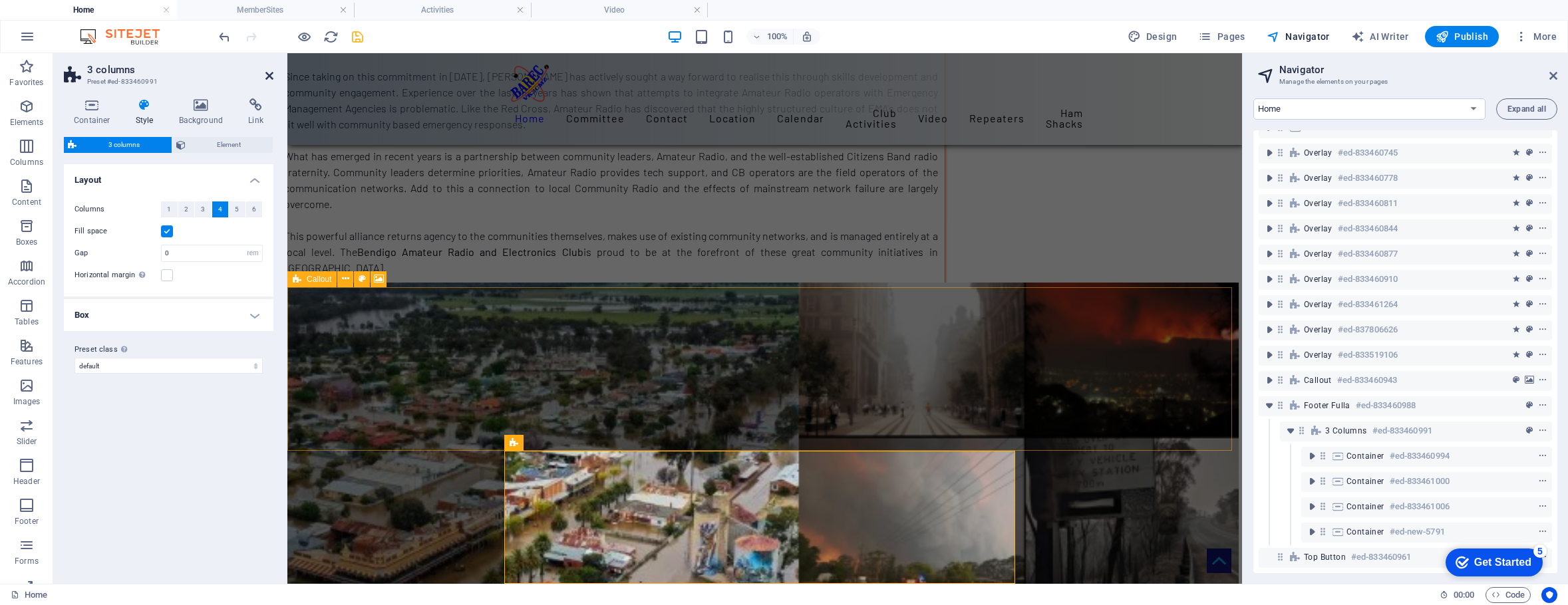
click at [270, 76] on icon at bounding box center [269, 76] width 8 height 11
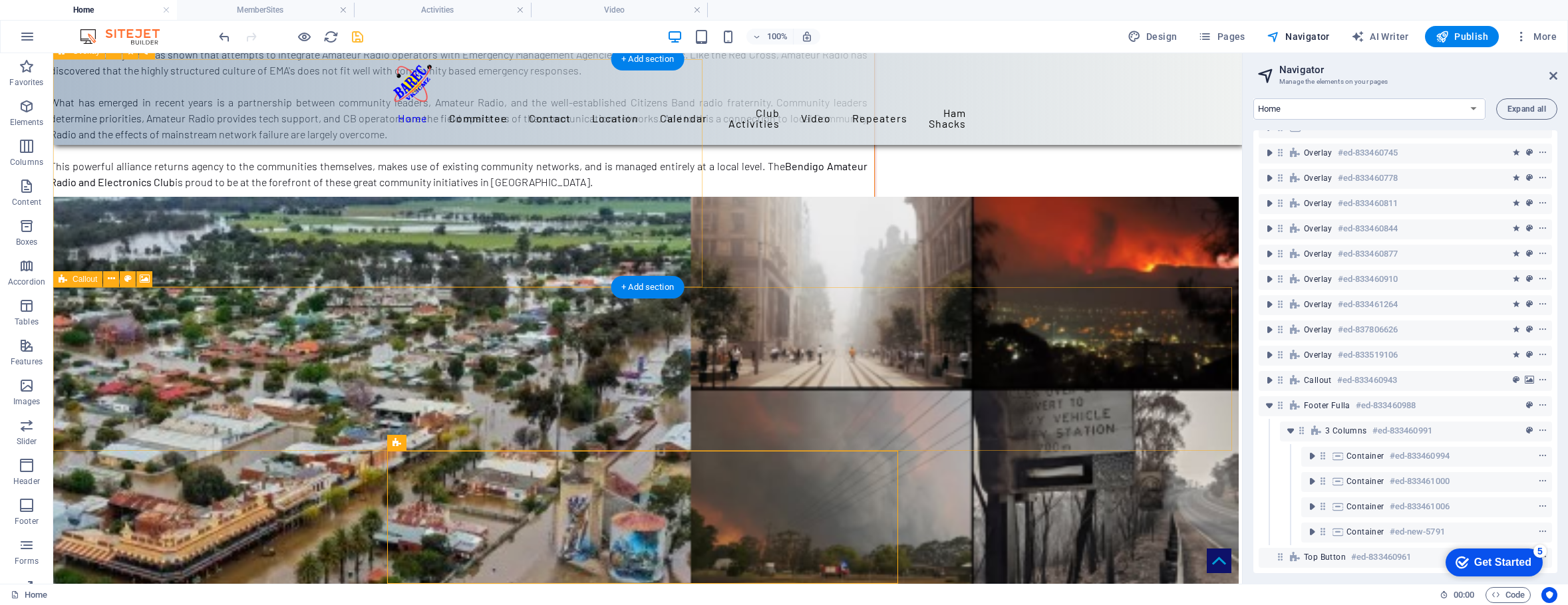
scroll to position [7313, 0]
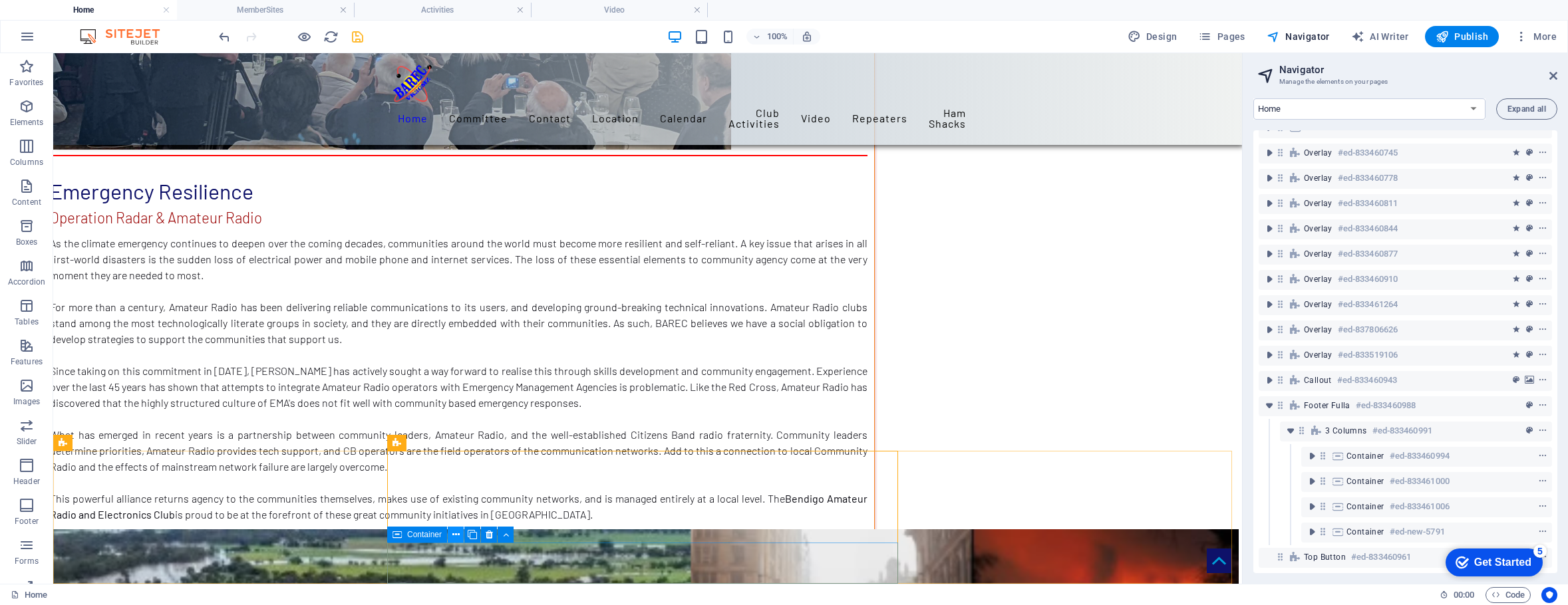
click at [455, 534] on icon at bounding box center [456, 535] width 7 height 14
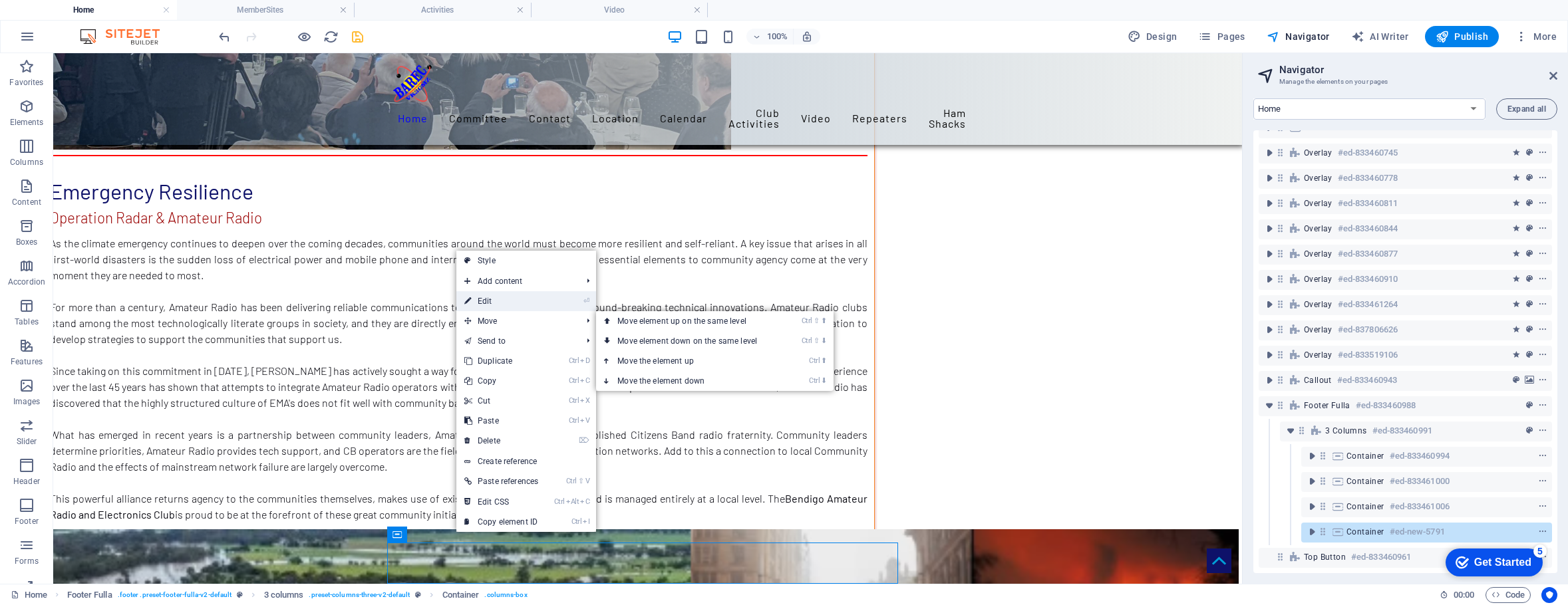
click at [493, 303] on link "⏎ Edit" at bounding box center [500, 302] width 90 height 20
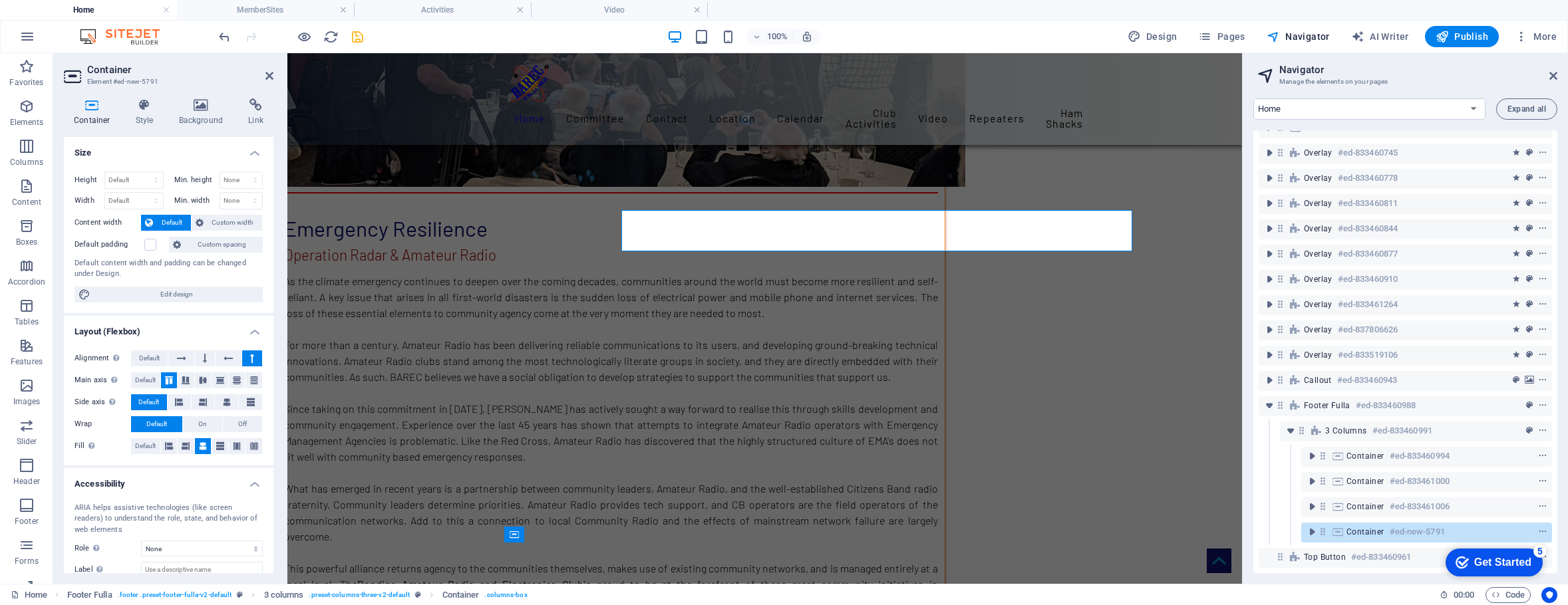
scroll to position [7645, 0]
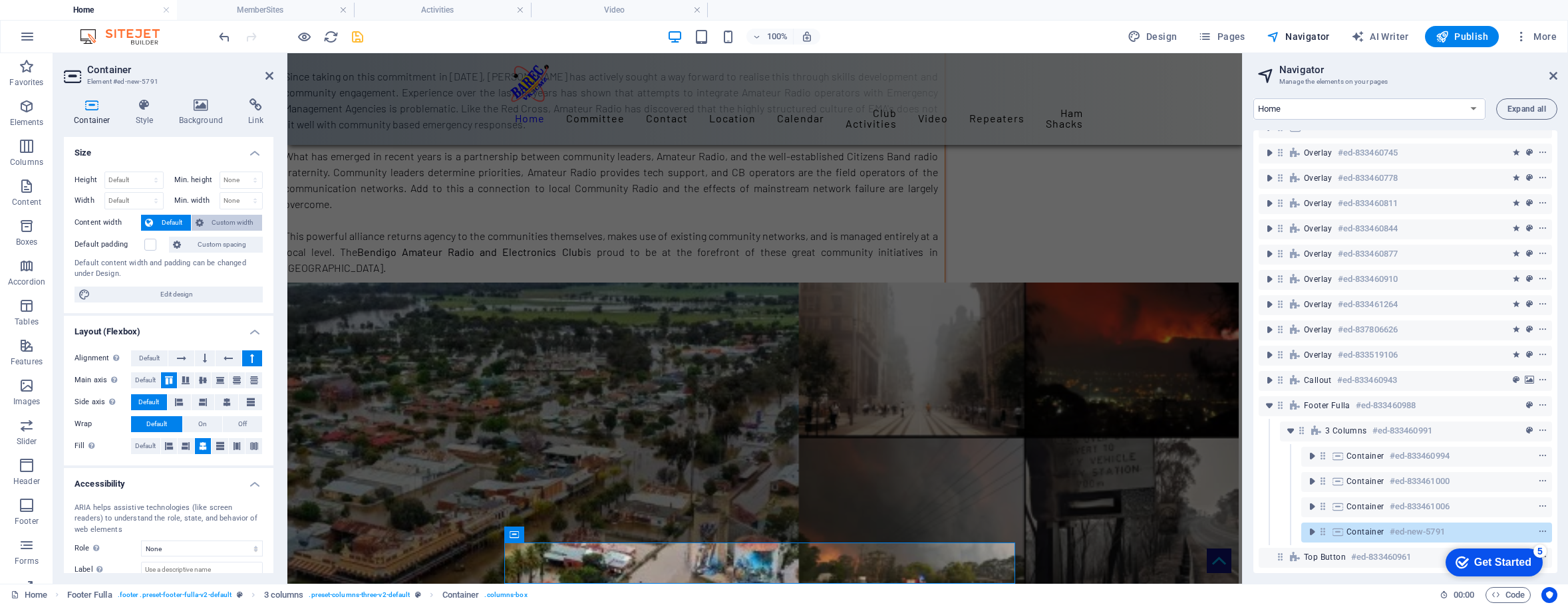
click at [238, 225] on span "Custom width" at bounding box center [232, 222] width 51 height 16
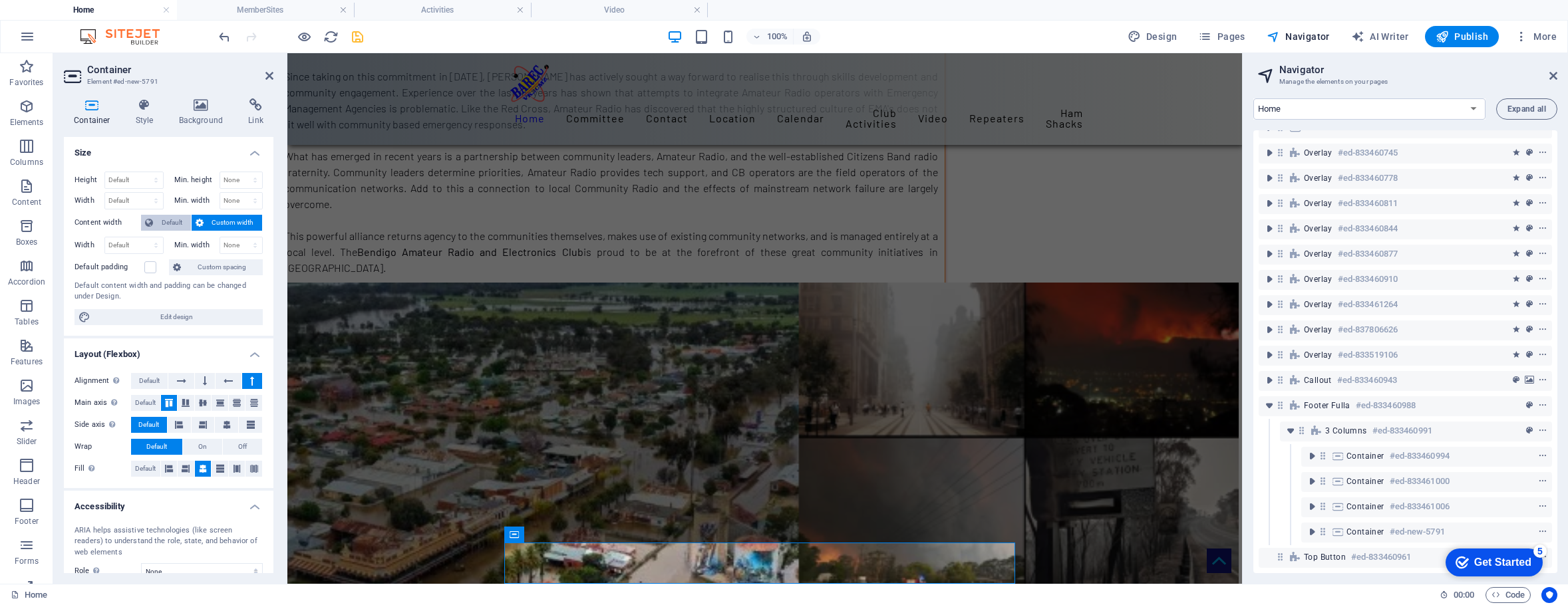
click at [167, 221] on span "Default" at bounding box center [172, 222] width 30 height 16
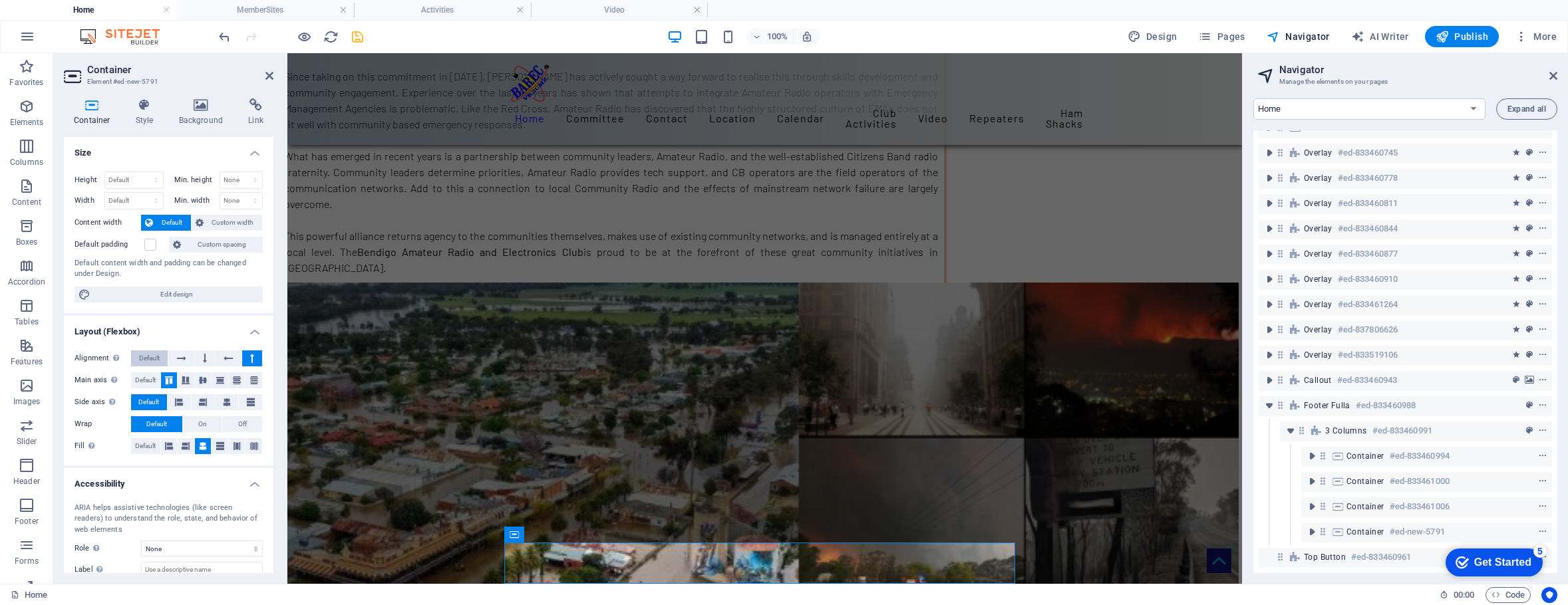
click at [150, 356] on span "Default" at bounding box center [149, 358] width 20 height 16
click at [184, 361] on icon at bounding box center [181, 358] width 9 height 16
click at [146, 354] on span "Default" at bounding box center [149, 358] width 20 height 16
click at [200, 381] on icon at bounding box center [203, 380] width 8 height 16
click at [233, 443] on icon at bounding box center [237, 446] width 8 height 16
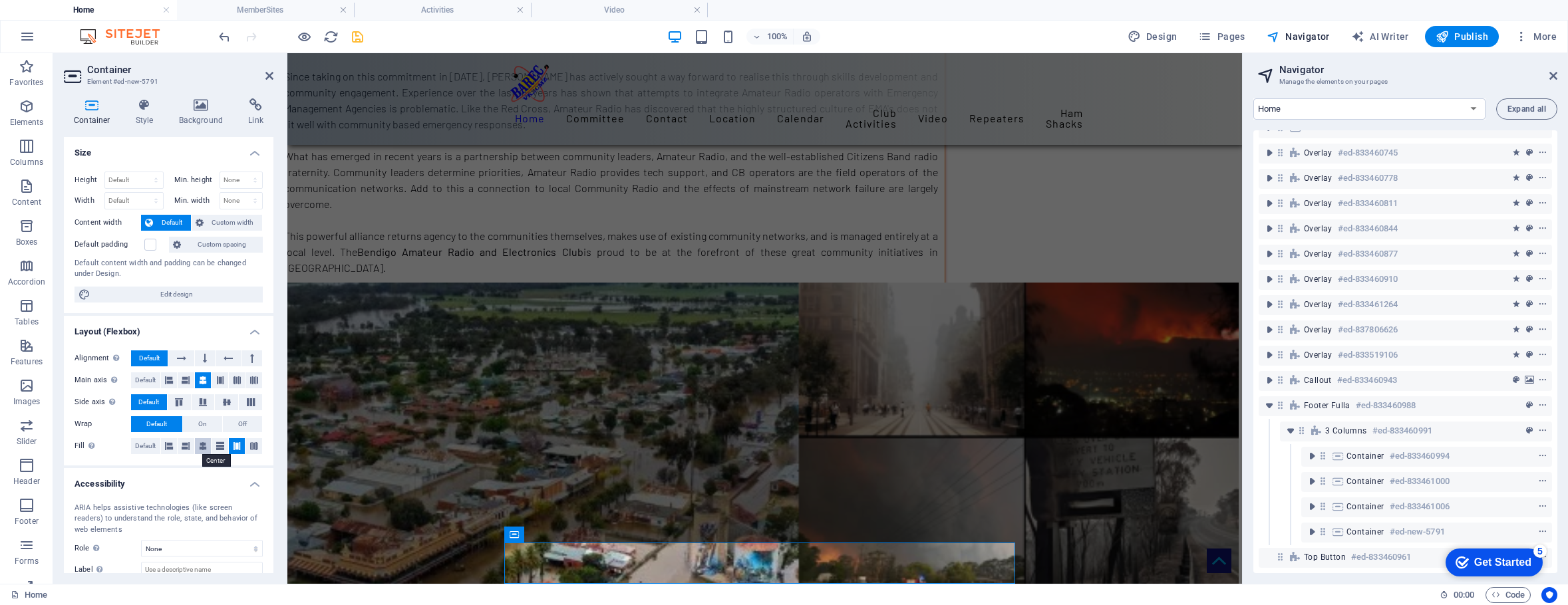
click at [204, 446] on icon at bounding box center [203, 446] width 8 height 16
click at [225, 37] on icon "undo" at bounding box center [224, 37] width 16 height 16
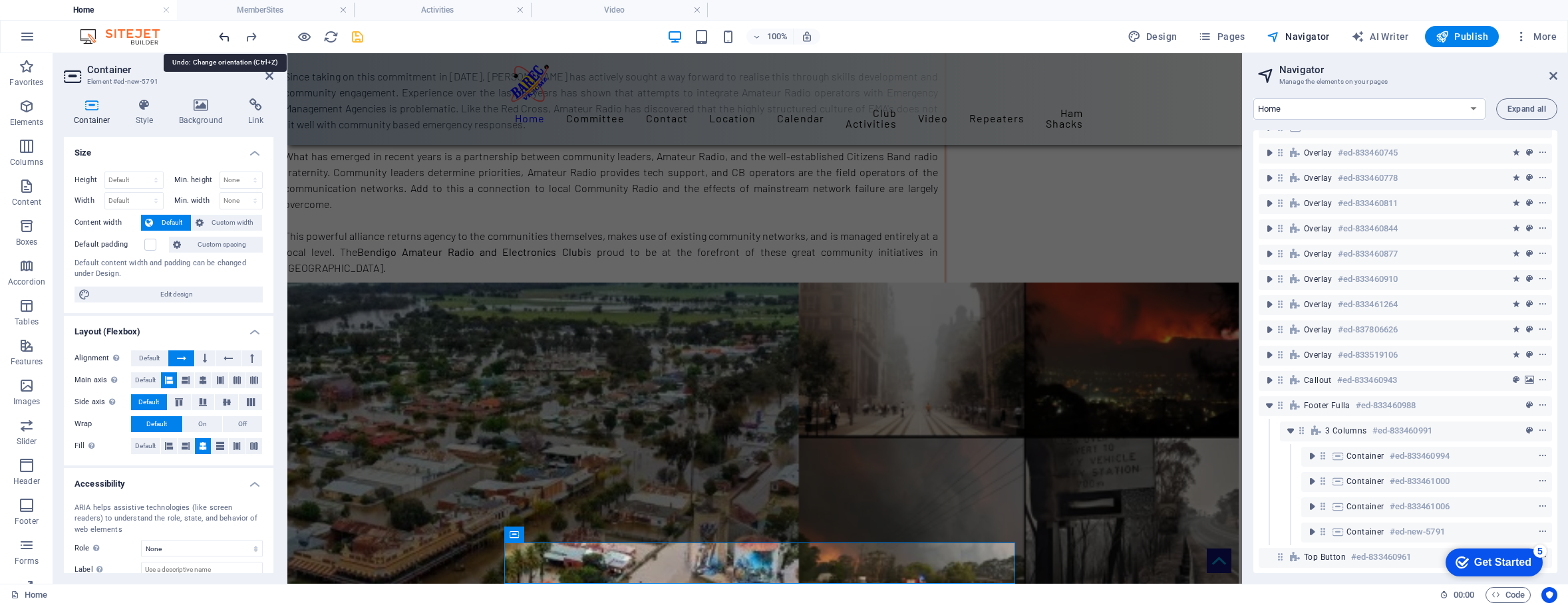
click at [225, 37] on icon "undo" at bounding box center [224, 37] width 16 height 16
click at [179, 359] on icon at bounding box center [181, 358] width 9 height 16
click at [228, 361] on icon at bounding box center [228, 358] width 9 height 16
click at [179, 359] on icon at bounding box center [181, 358] width 9 height 16
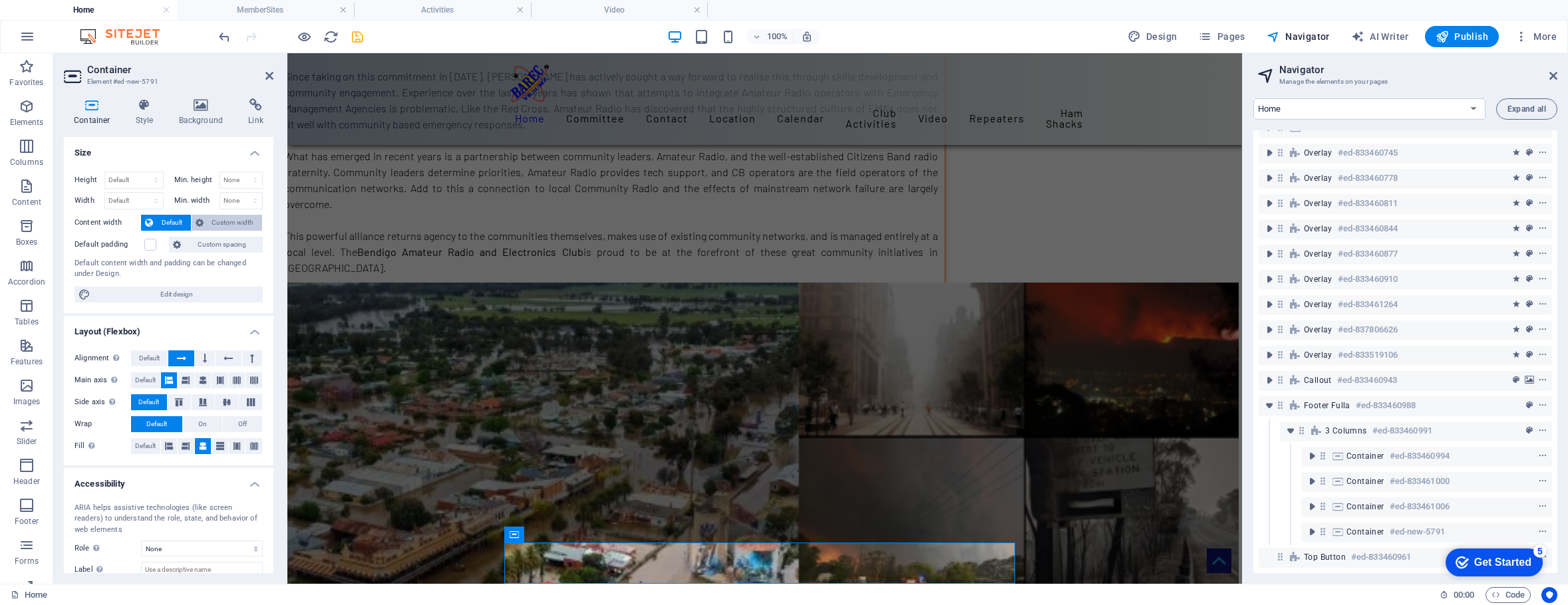
click at [235, 221] on span "Custom width" at bounding box center [232, 222] width 51 height 16
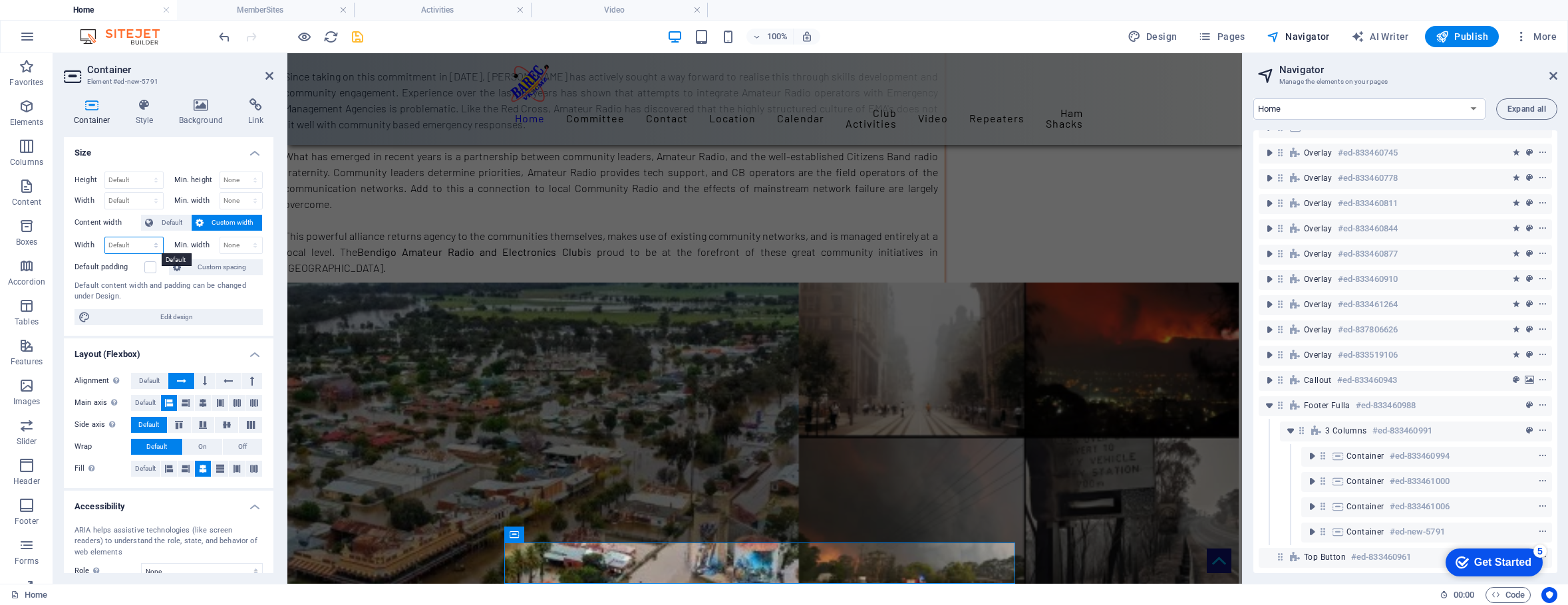
click at [151, 242] on select "Default px rem % em vh vw" at bounding box center [134, 245] width 58 height 16
click at [105, 238] on select "Default px rem % em vh vw" at bounding box center [134, 245] width 58 height 16
click at [136, 248] on select "Default px rem % em vh vw" at bounding box center [134, 245] width 58 height 16
click at [105, 238] on select "Default px rem % em vh vw" at bounding box center [134, 245] width 58 height 16
select select "DISABLED_OPTION_VALUE"
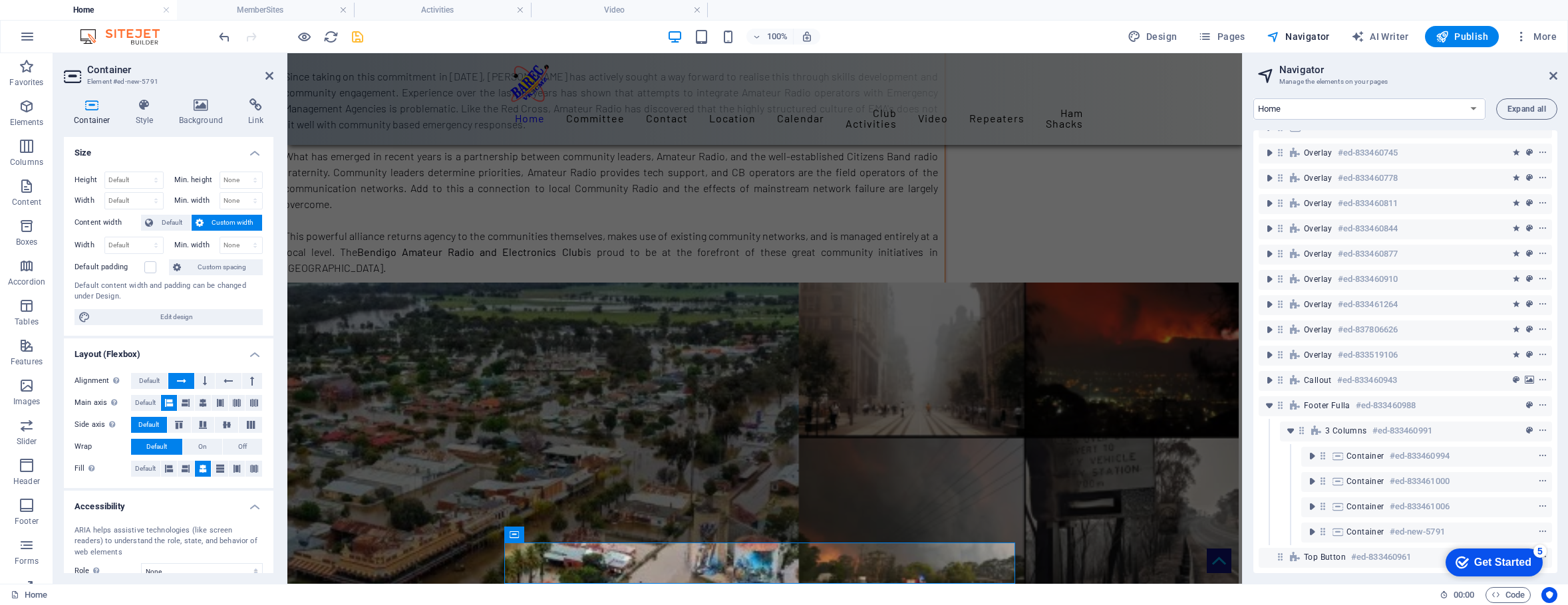
click at [233, 221] on span "Custom width" at bounding box center [232, 222] width 51 height 16
click at [170, 219] on span "Default" at bounding box center [172, 222] width 30 height 16
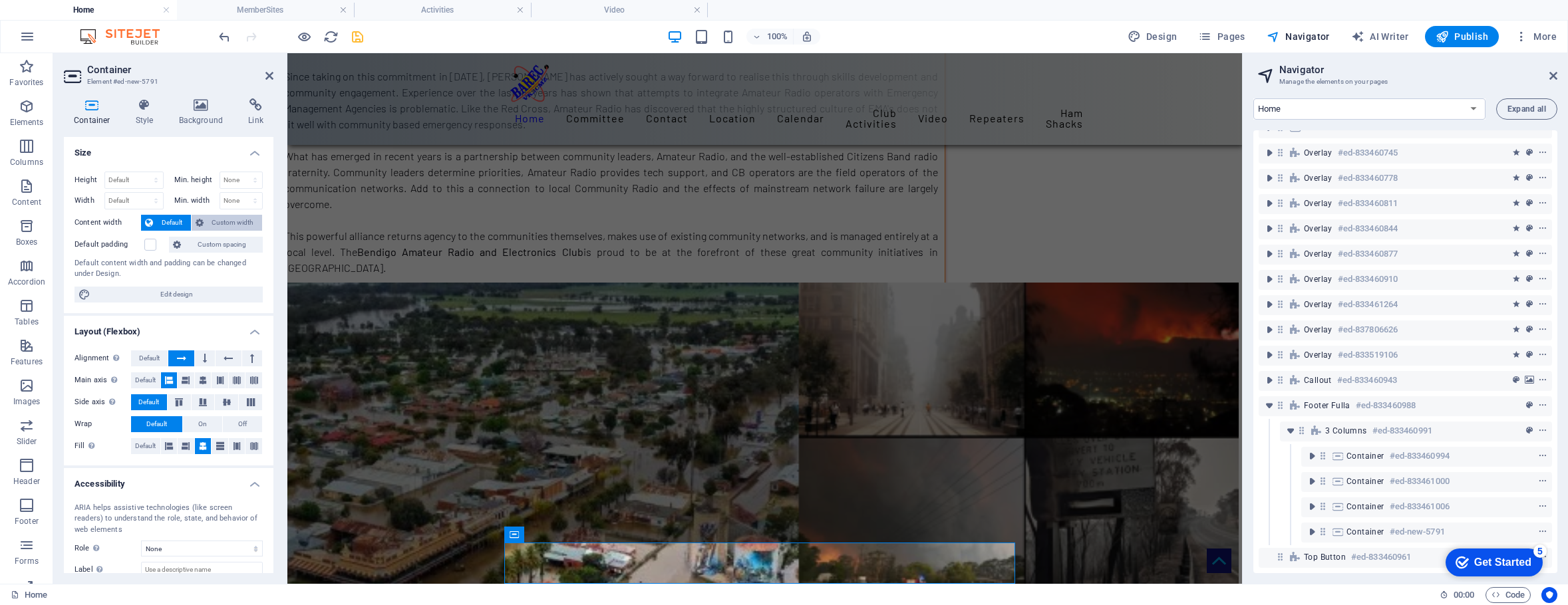
click at [218, 218] on span "Custom width" at bounding box center [232, 222] width 51 height 16
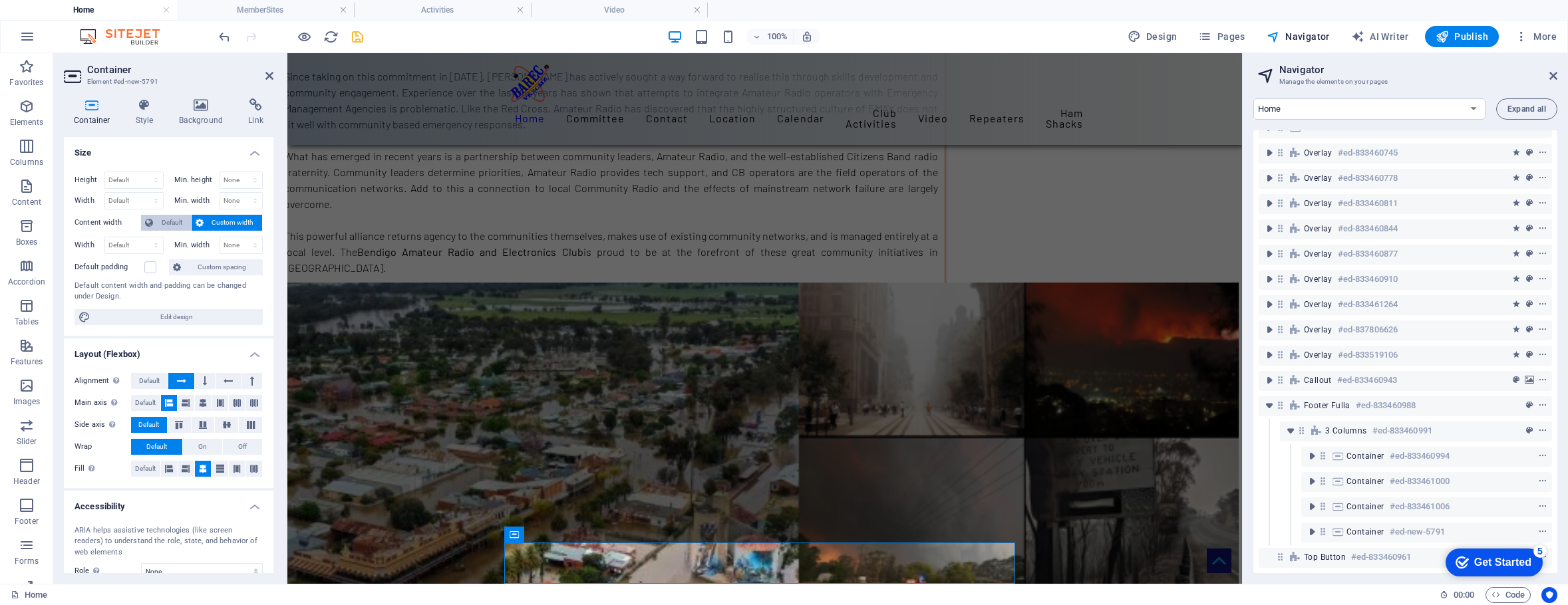
click at [157, 216] on span "Default" at bounding box center [172, 222] width 30 height 16
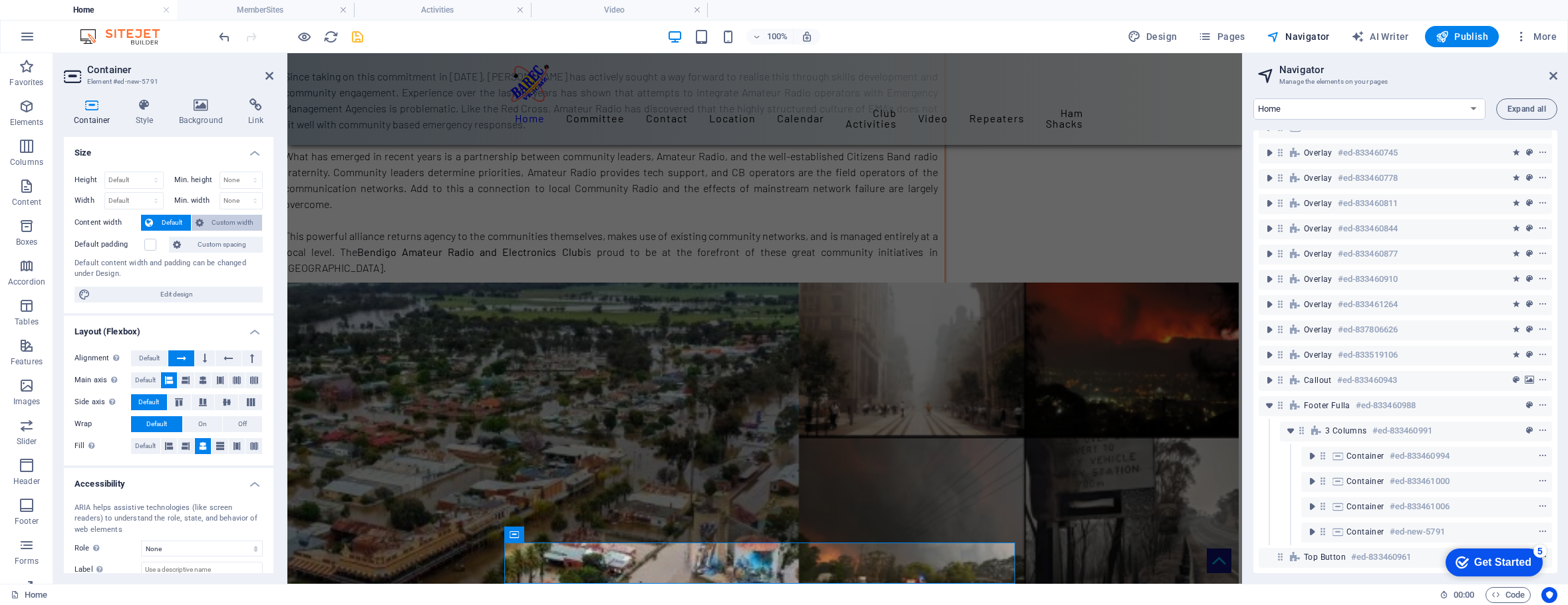
drag, startPoint x: 229, startPoint y: 224, endPoint x: 221, endPoint y: 241, distance: 18.8
click at [229, 224] on span "Custom width" at bounding box center [232, 222] width 51 height 16
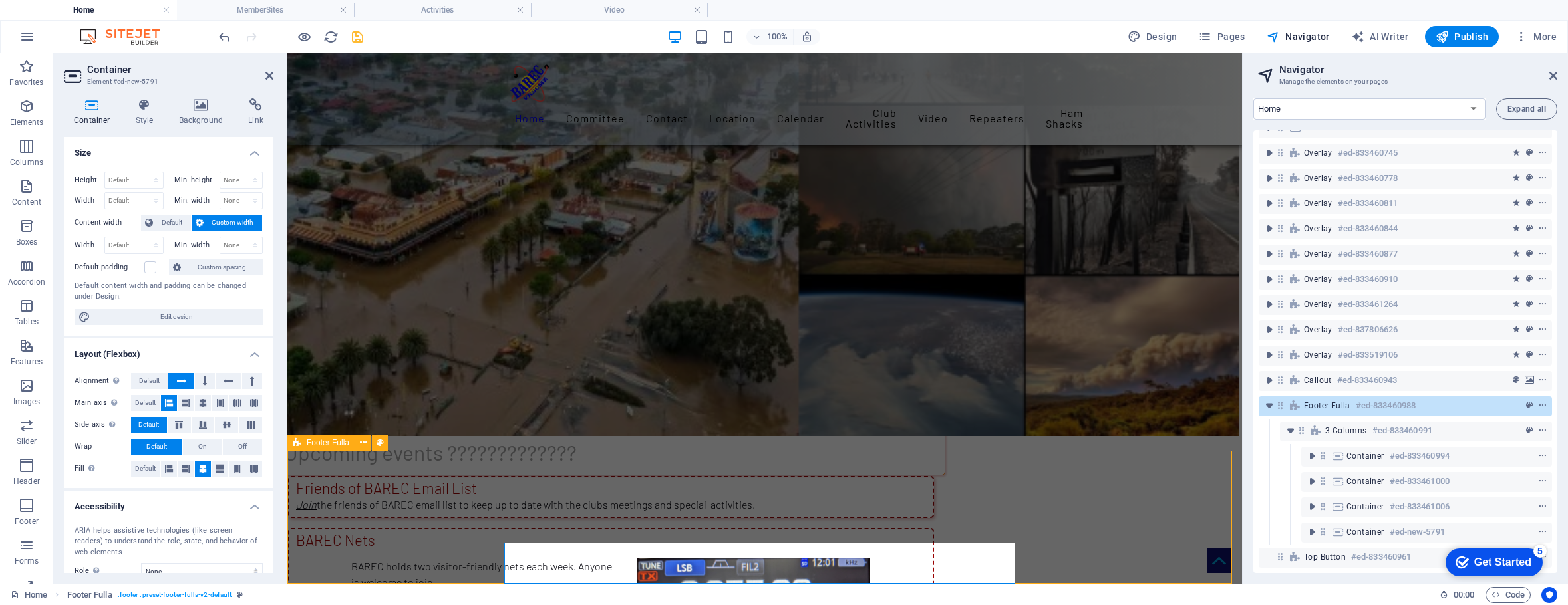
scroll to position [7313, 0]
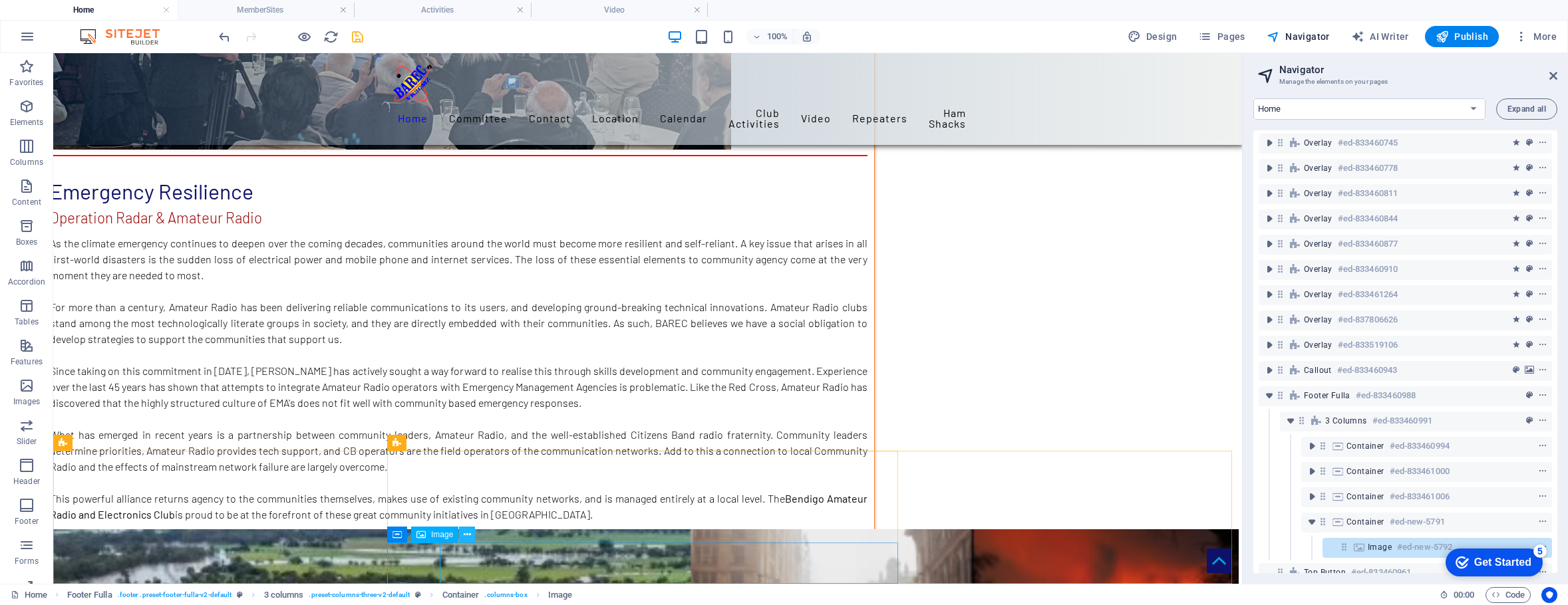
click at [465, 533] on icon at bounding box center [467, 535] width 7 height 14
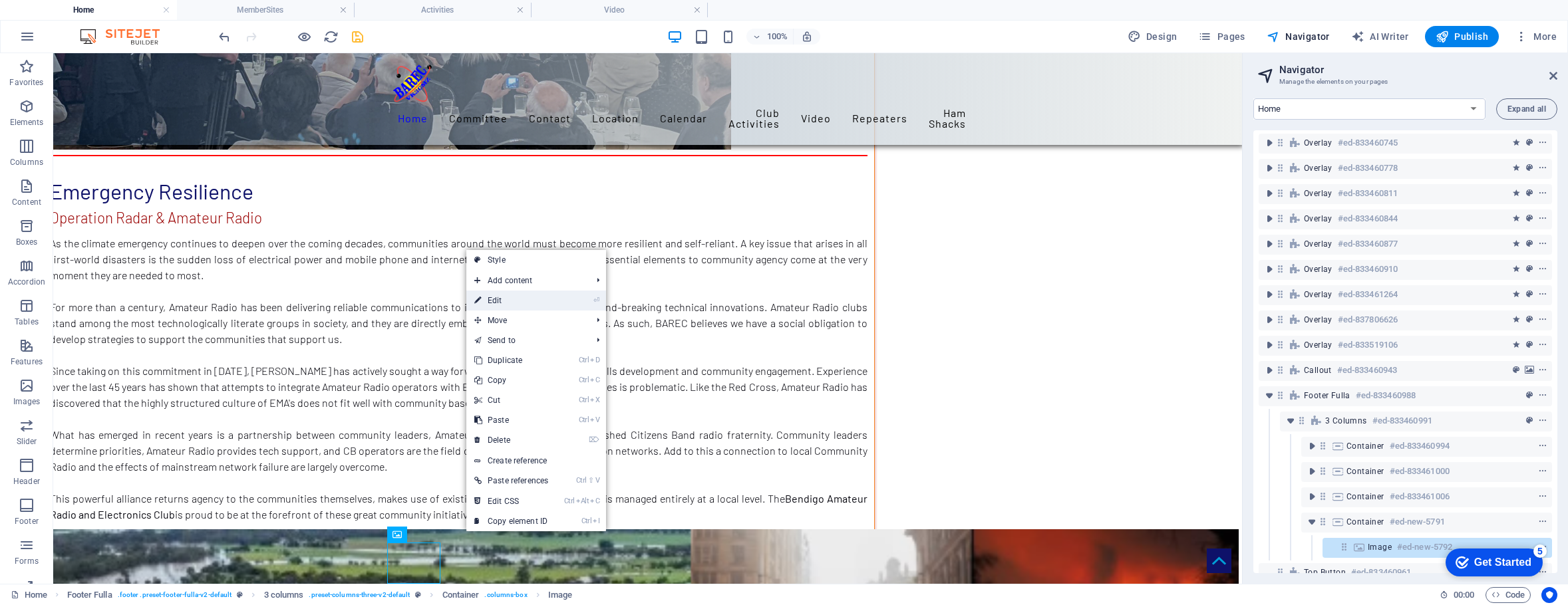
click at [492, 300] on link "⏎ Edit" at bounding box center [511, 301] width 90 height 20
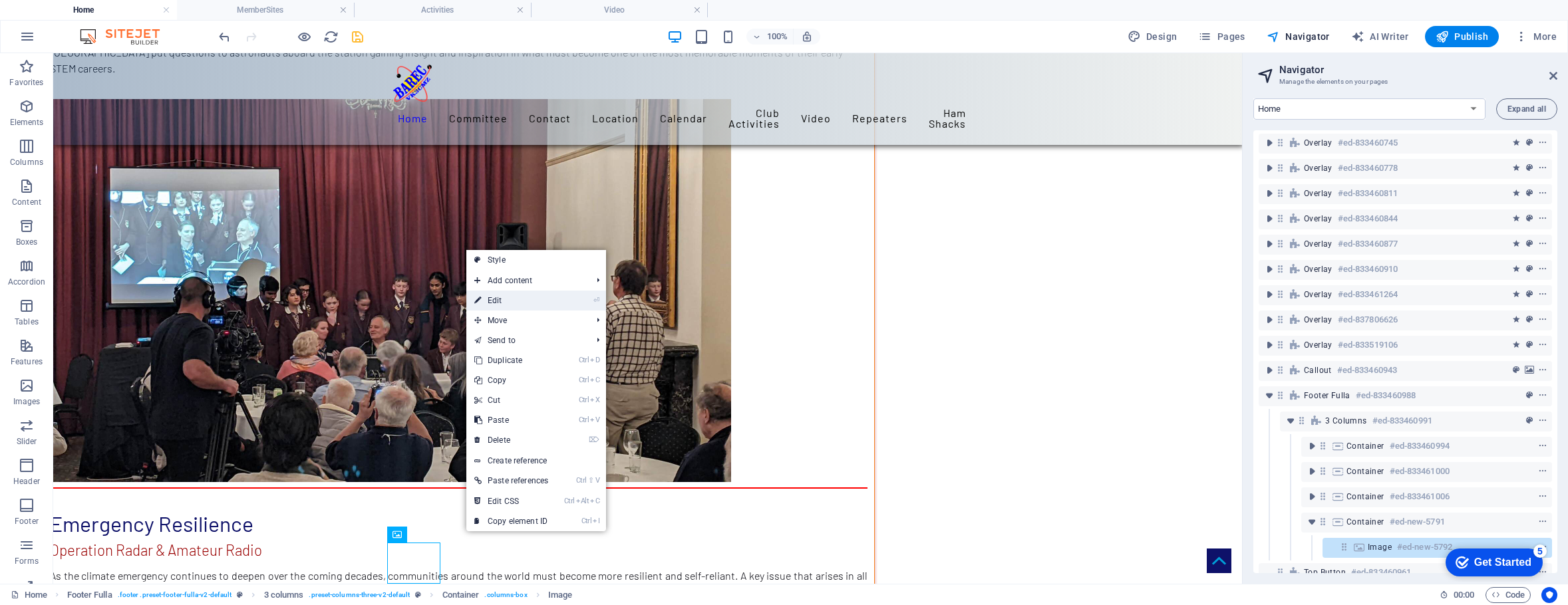
scroll to position [7645, 0]
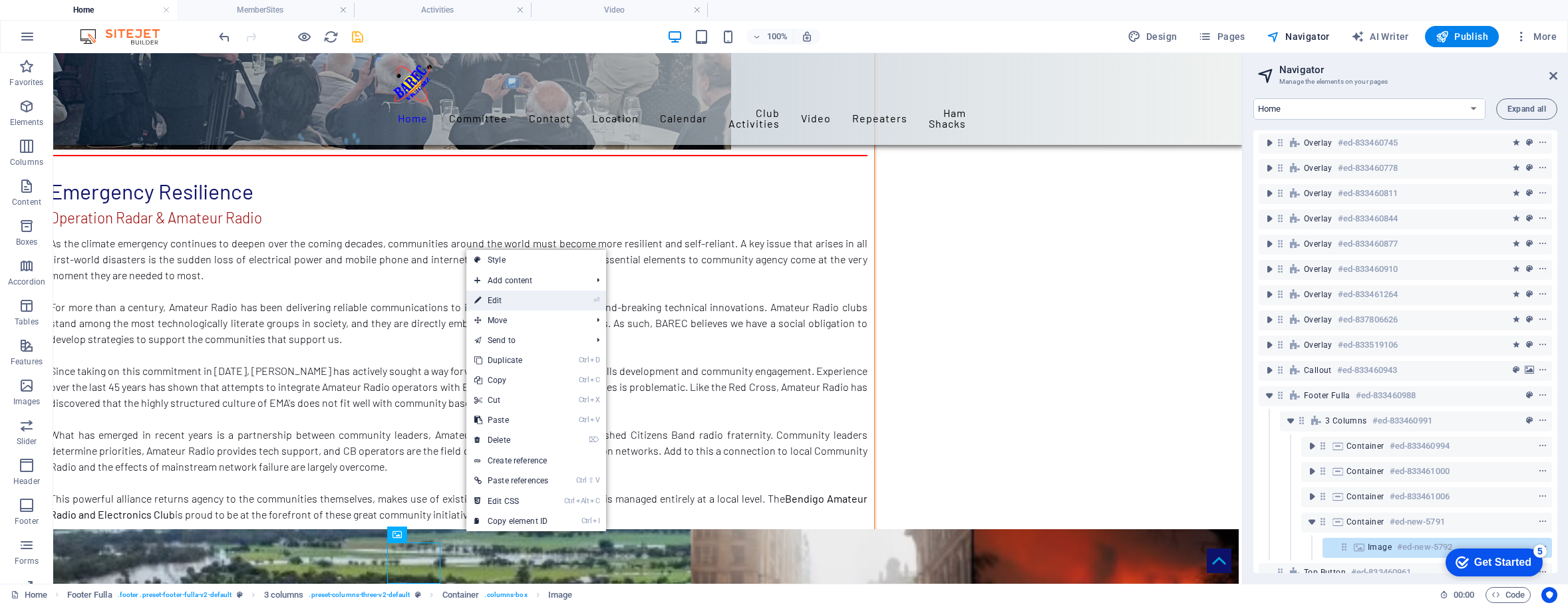
select select "px"
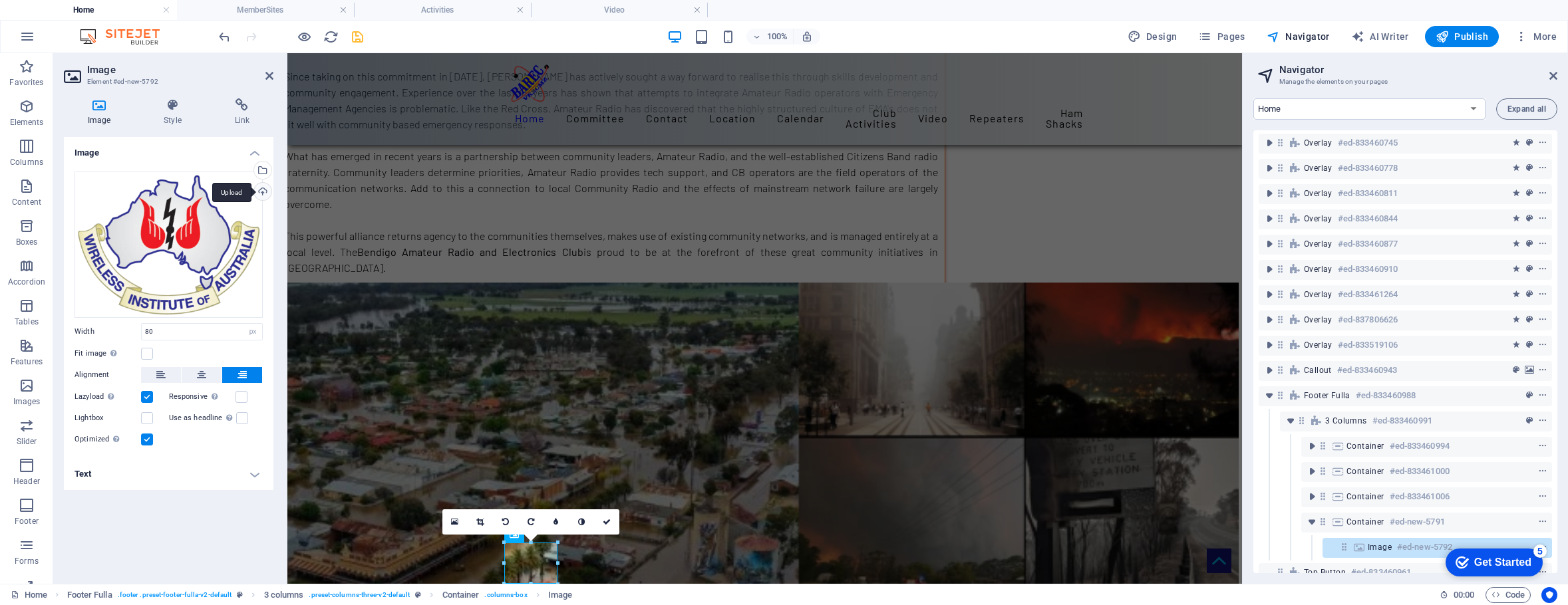
click at [261, 191] on div "Upload" at bounding box center [262, 193] width 20 height 20
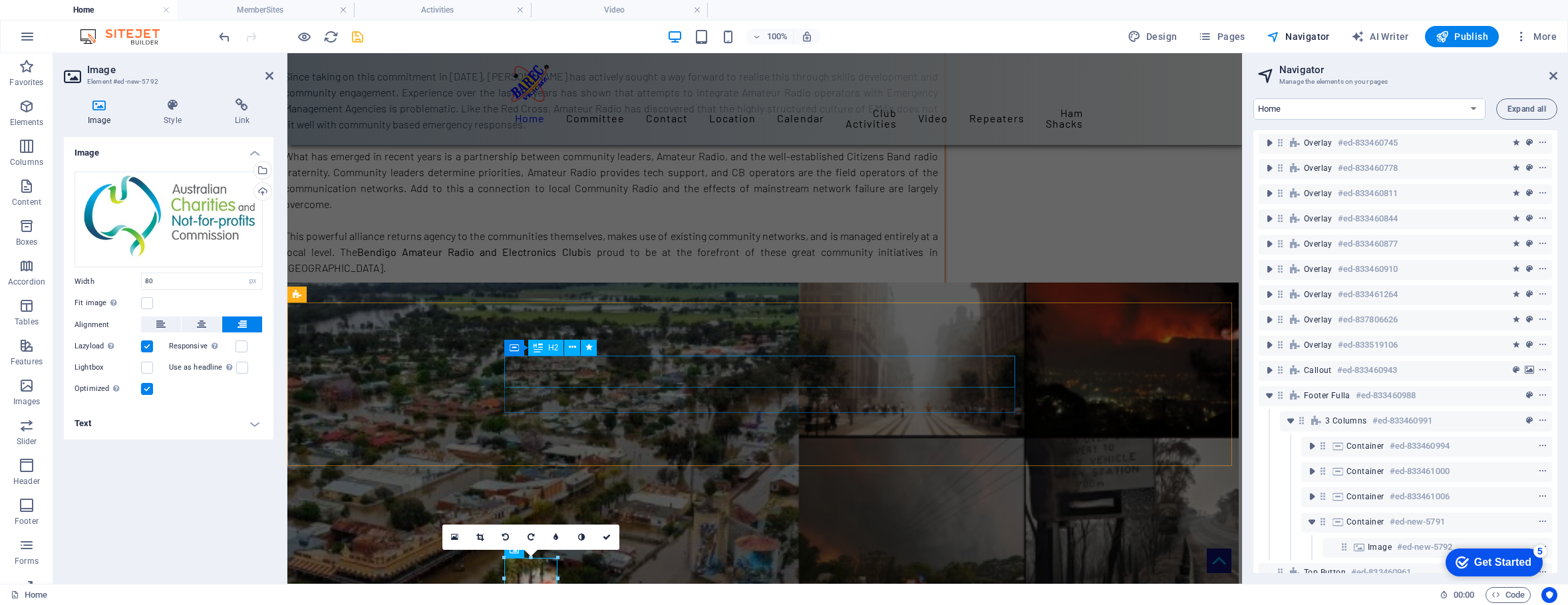
scroll to position [7630, 0]
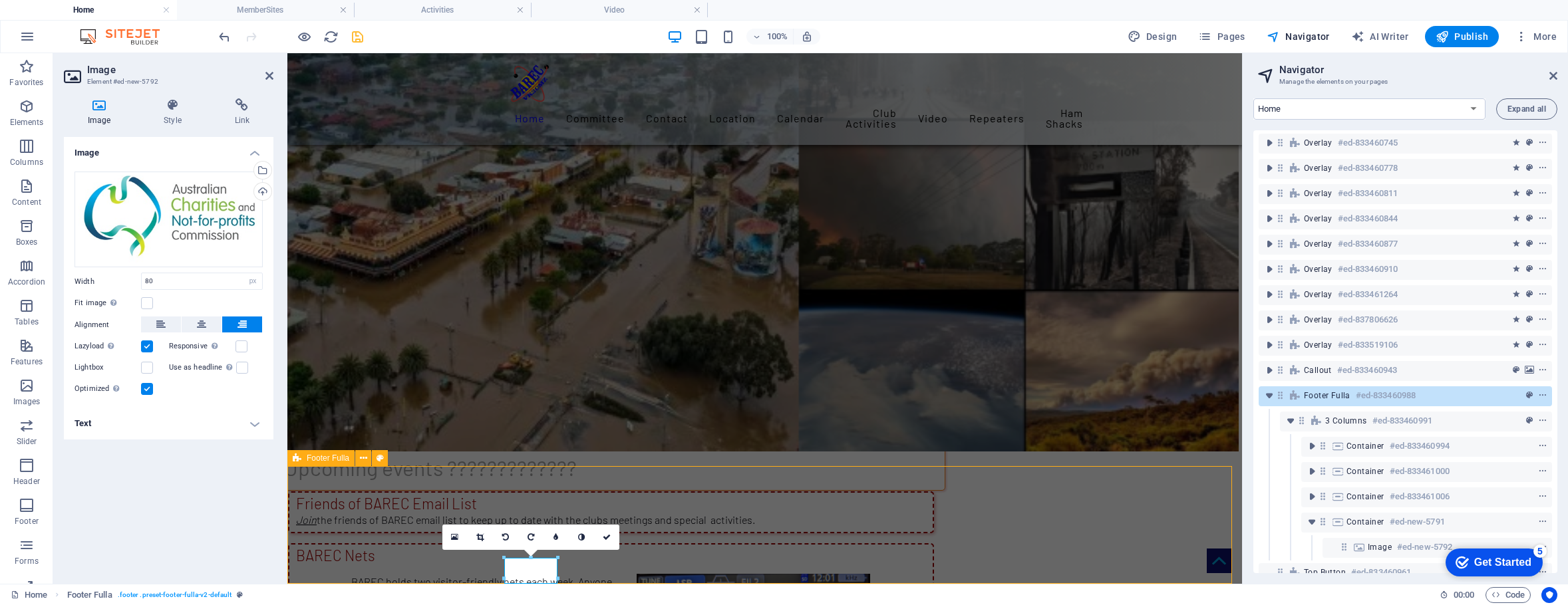
scroll to position [7297, 0]
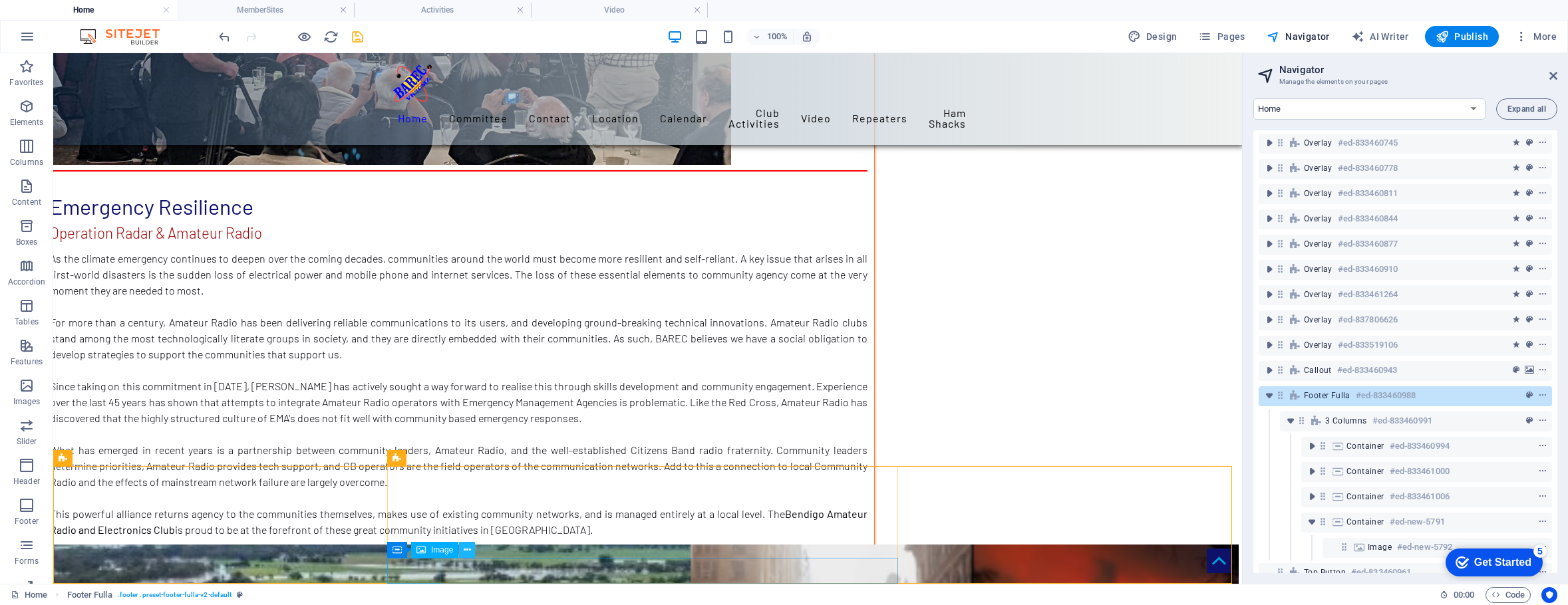
click at [468, 548] on icon at bounding box center [467, 549] width 7 height 14
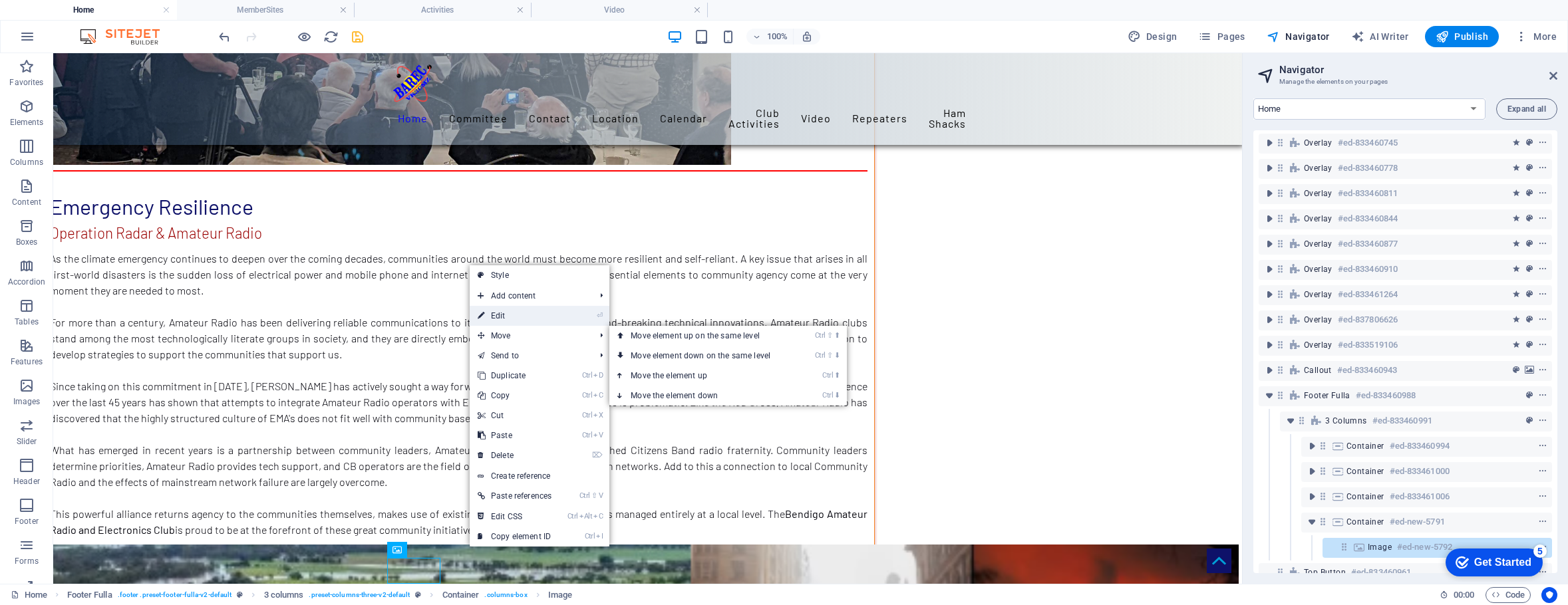
click at [498, 318] on link "⏎ Edit" at bounding box center [514, 316] width 90 height 20
select select "px"
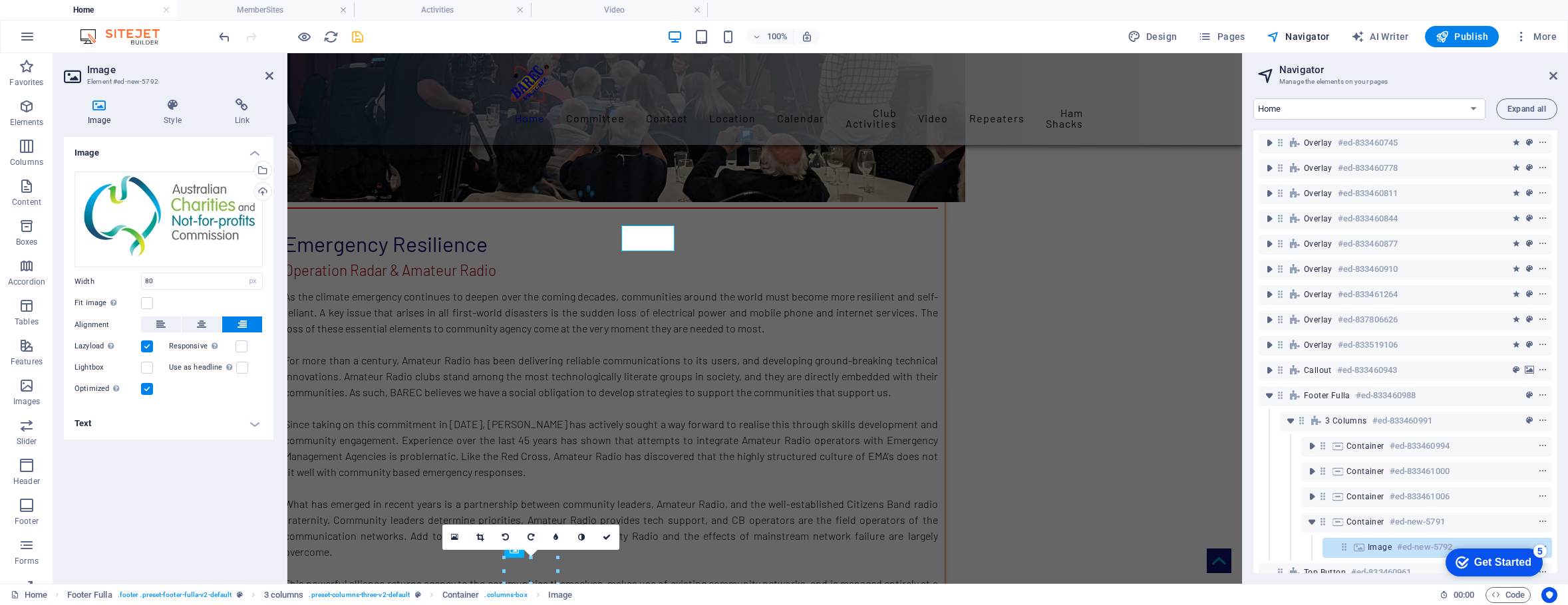
scroll to position [7630, 0]
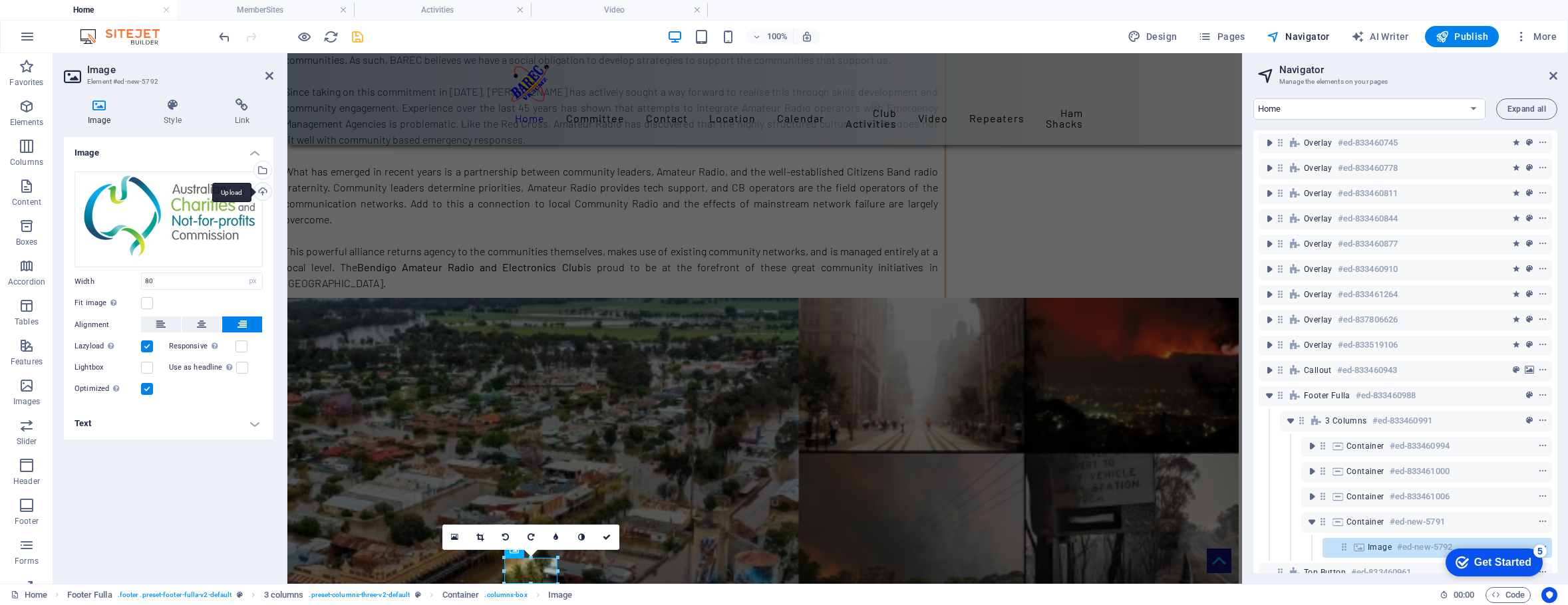
click at [262, 190] on div "Upload" at bounding box center [262, 193] width 20 height 20
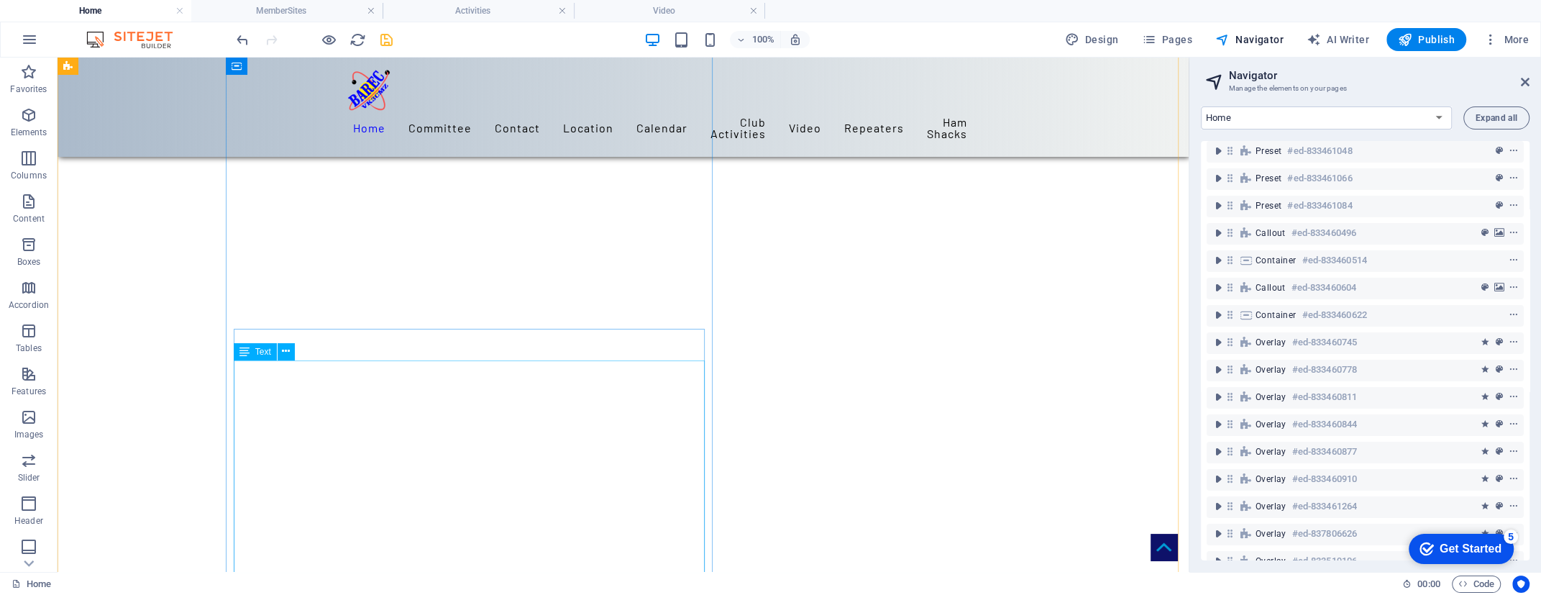
scroll to position [390, 0]
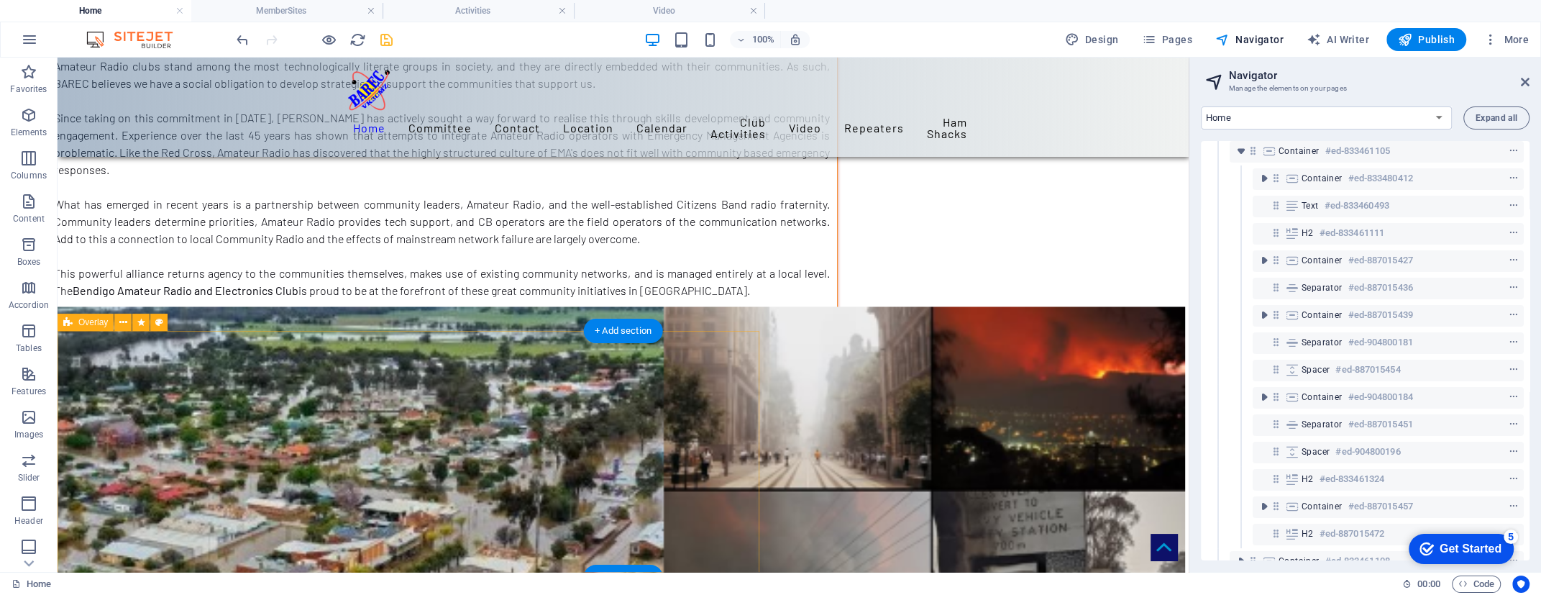
scroll to position [8076, 0]
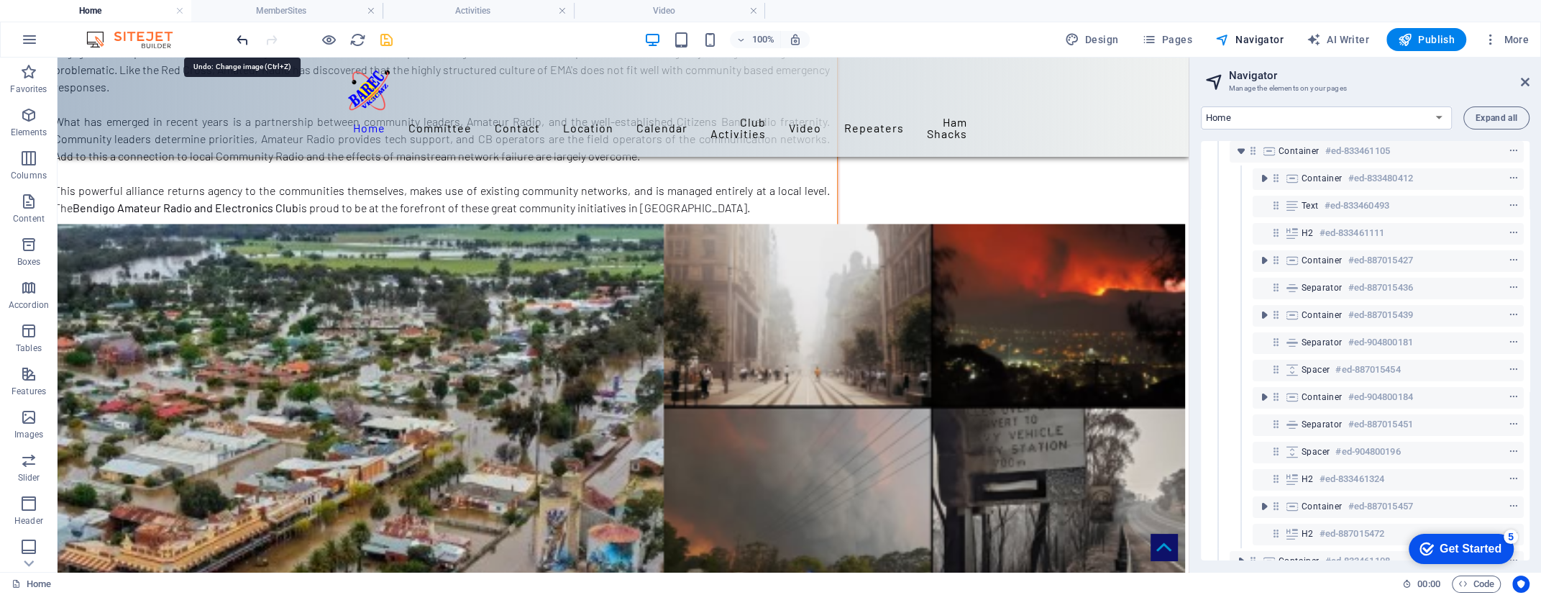
click at [240, 41] on icon "undo" at bounding box center [242, 40] width 17 height 17
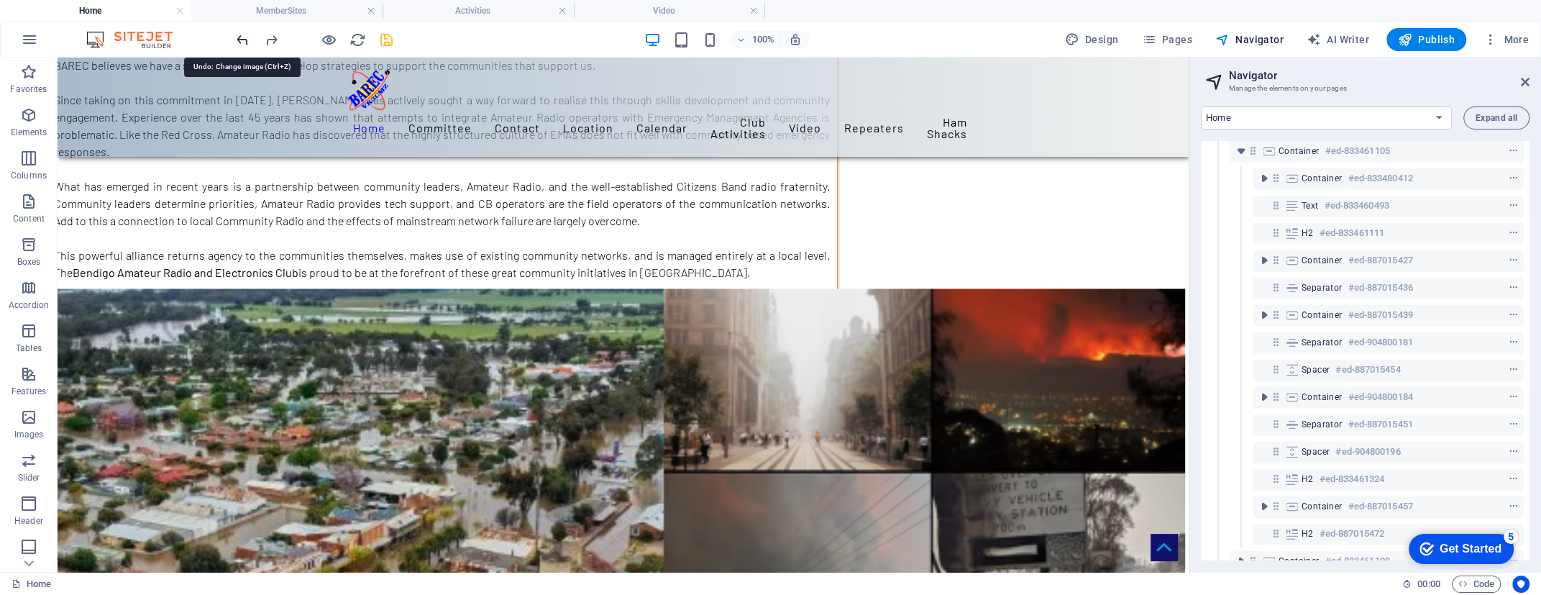
click at [240, 41] on icon "undo" at bounding box center [242, 40] width 17 height 17
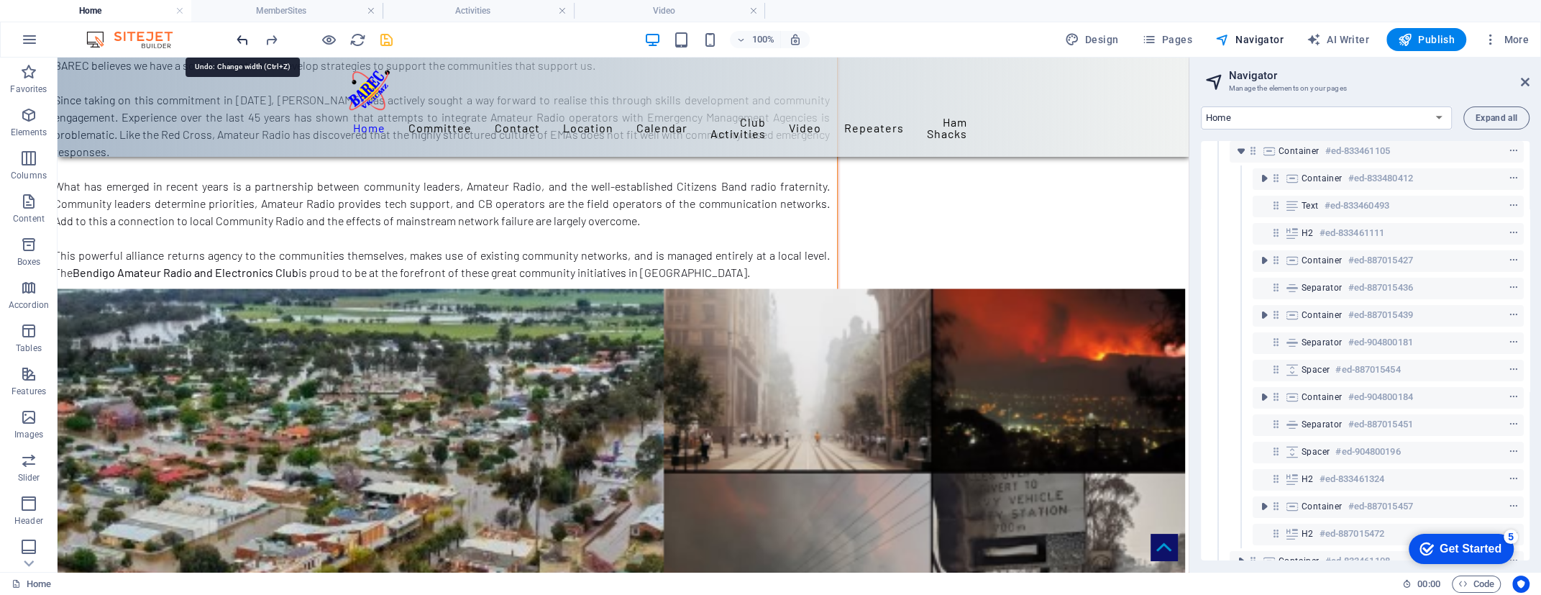
click at [240, 41] on icon "undo" at bounding box center [242, 40] width 17 height 17
click at [245, 39] on icon "undo" at bounding box center [242, 40] width 17 height 17
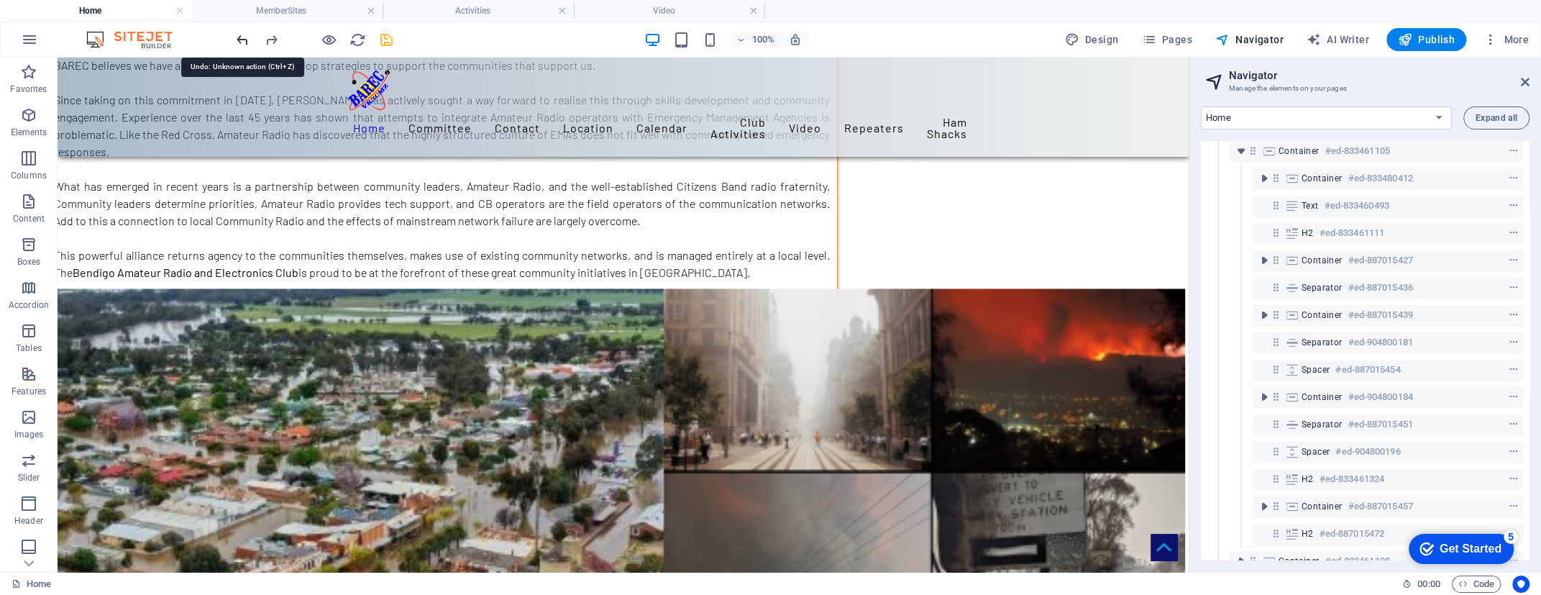
click at [245, 39] on icon "undo" at bounding box center [242, 40] width 17 height 17
click at [242, 37] on icon "undo" at bounding box center [242, 40] width 17 height 17
click at [243, 37] on icon "undo" at bounding box center [242, 40] width 17 height 17
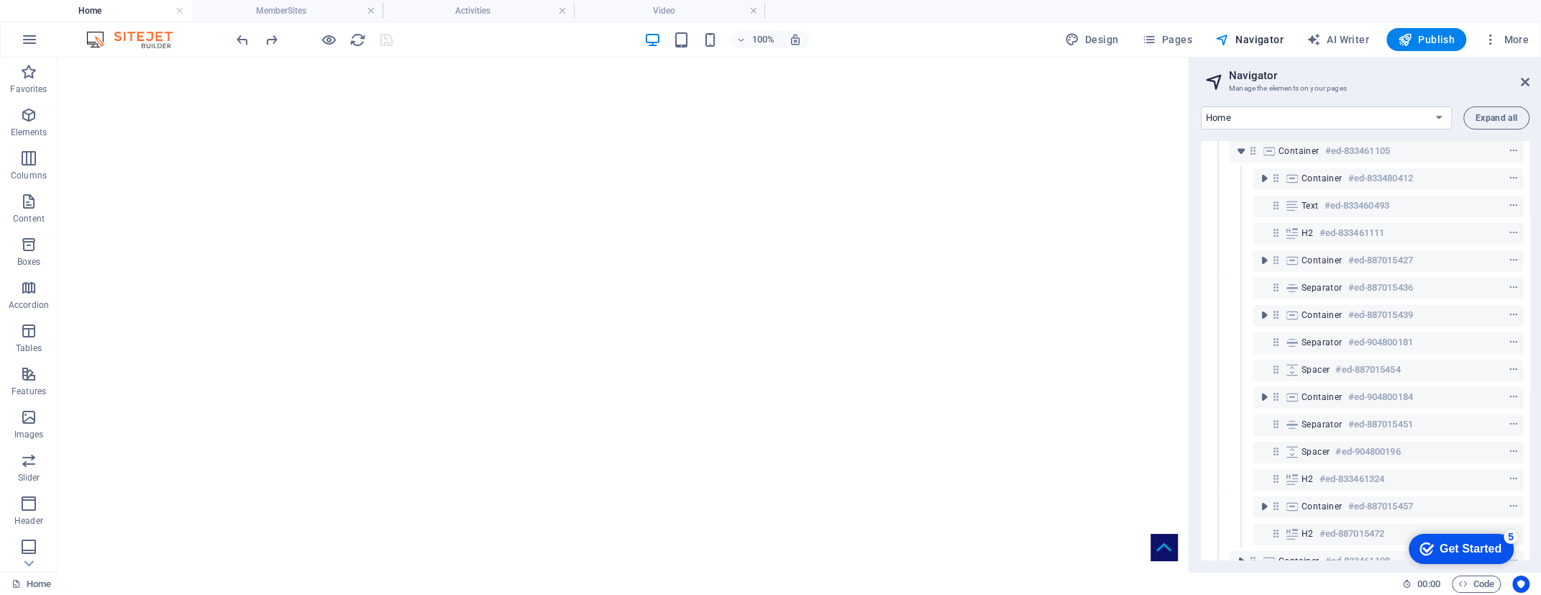
scroll to position [0, 0]
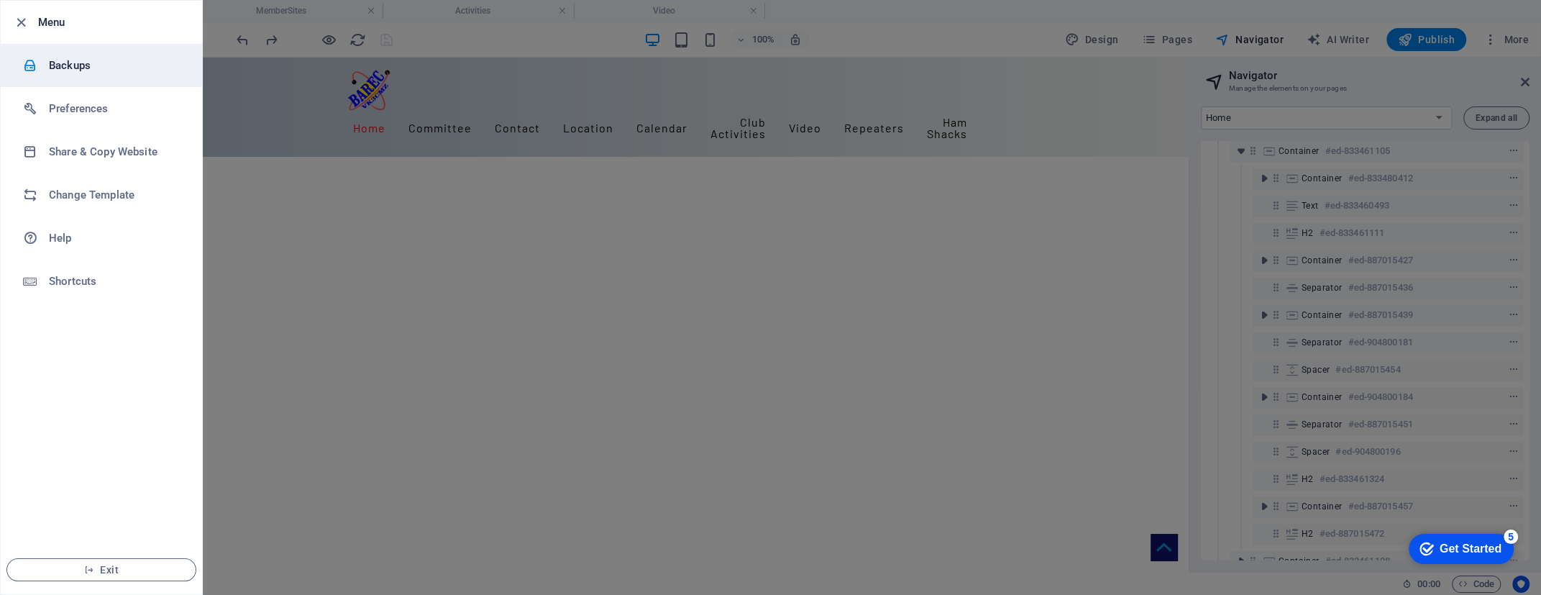
click at [61, 60] on h6 "Backups" at bounding box center [115, 65] width 133 height 17
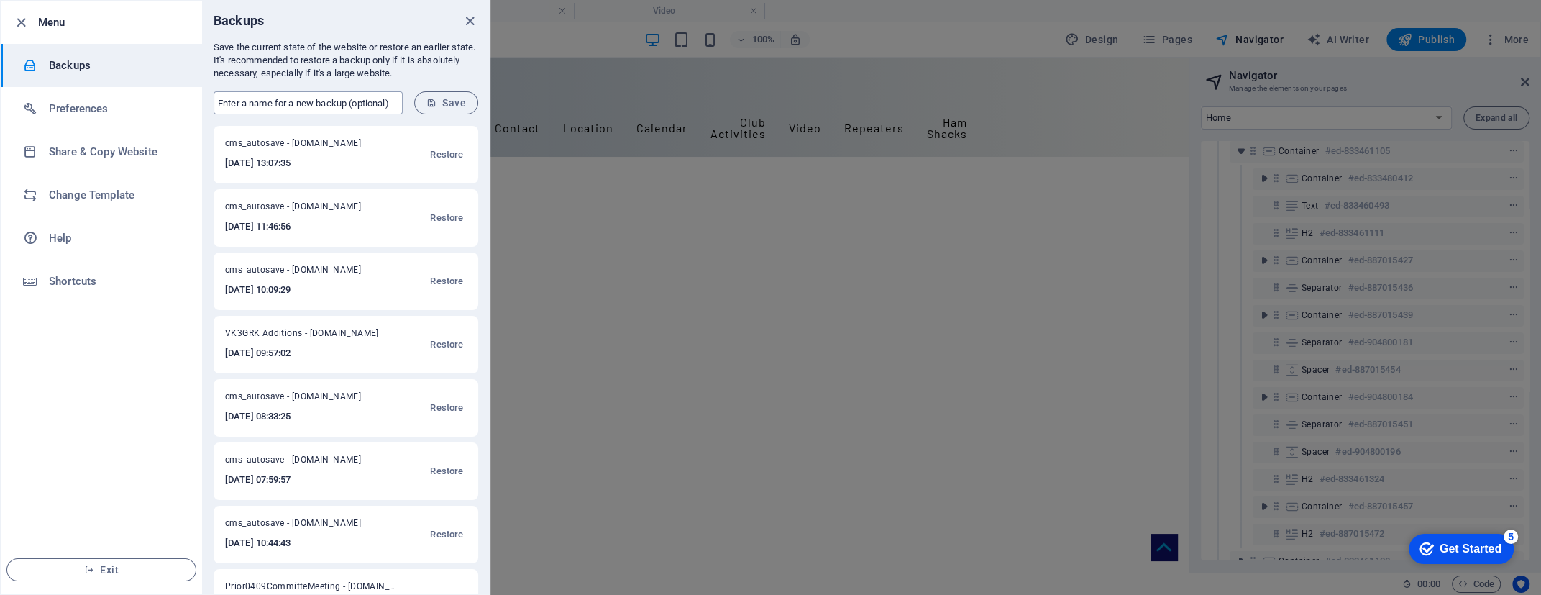
click at [244, 108] on input "text" at bounding box center [308, 102] width 189 height 23
type input "[PERSON_NAME] changes"
click at [452, 103] on span "Save" at bounding box center [446, 103] width 40 height 12
click at [469, 20] on icon "close" at bounding box center [470, 21] width 17 height 17
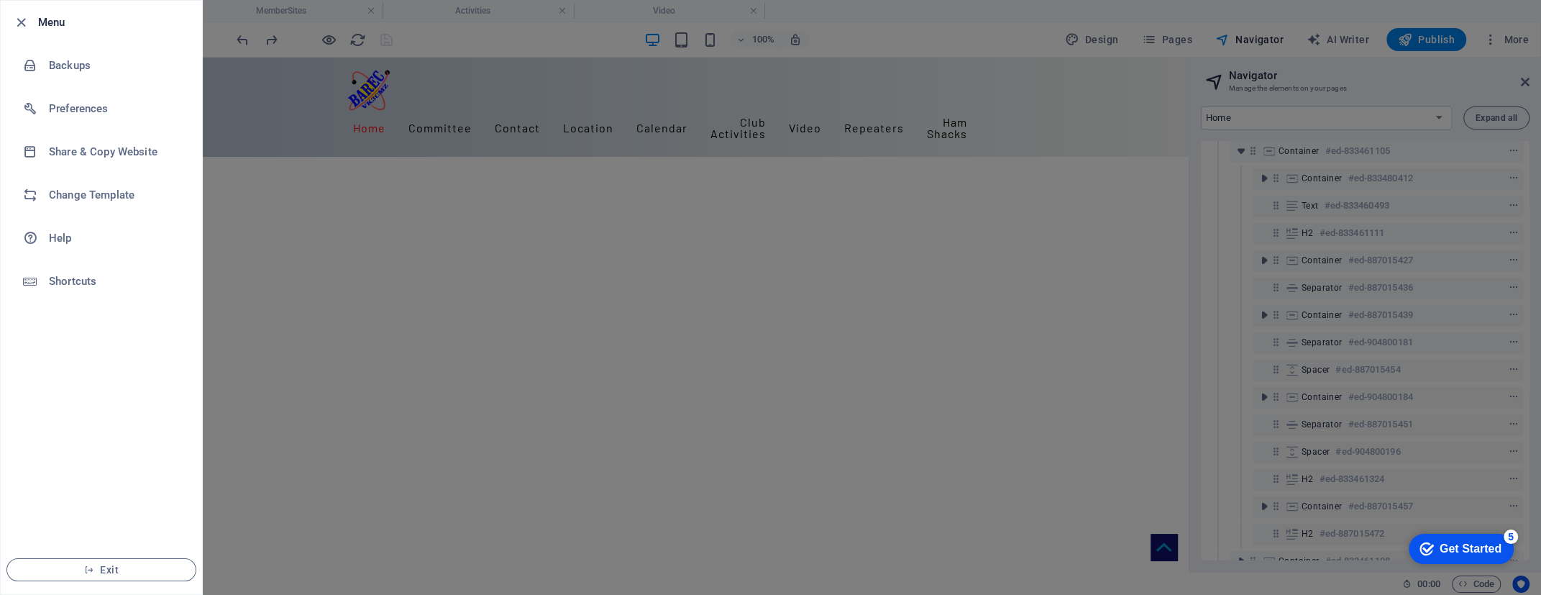
click at [1124, 379] on div at bounding box center [770, 297] width 1541 height 595
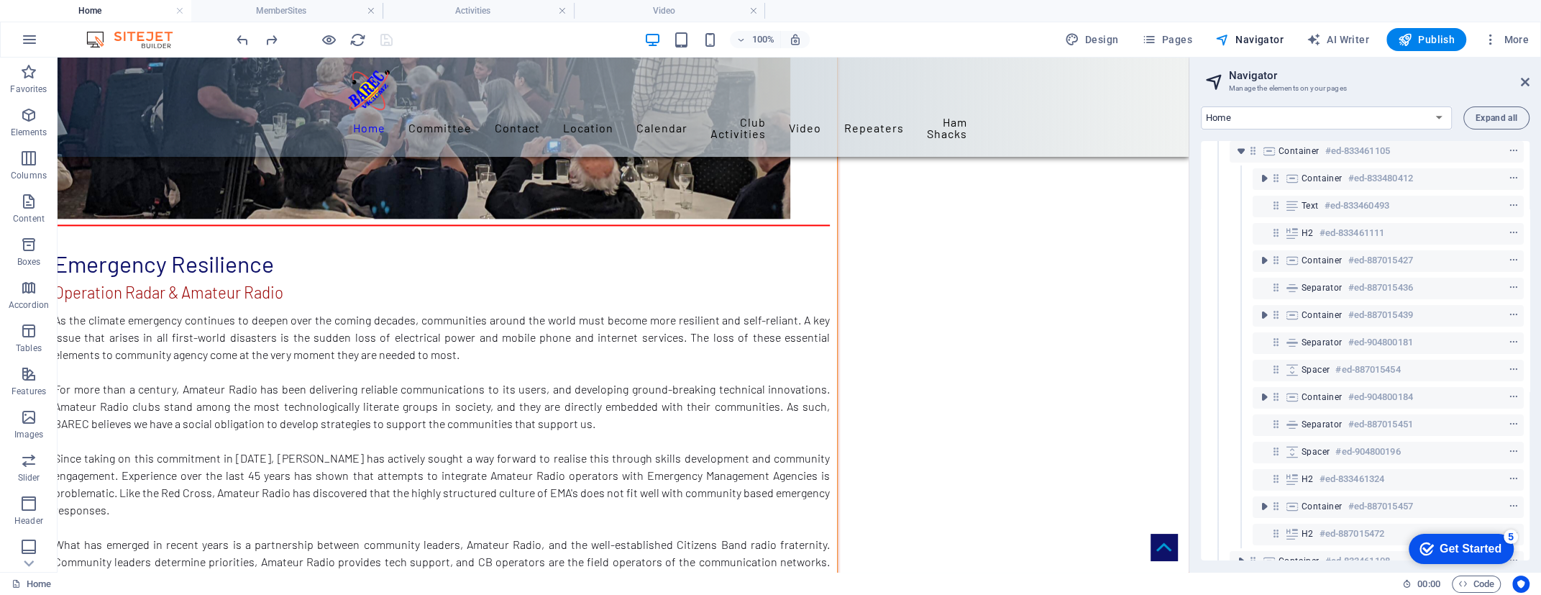
scroll to position [7653, 0]
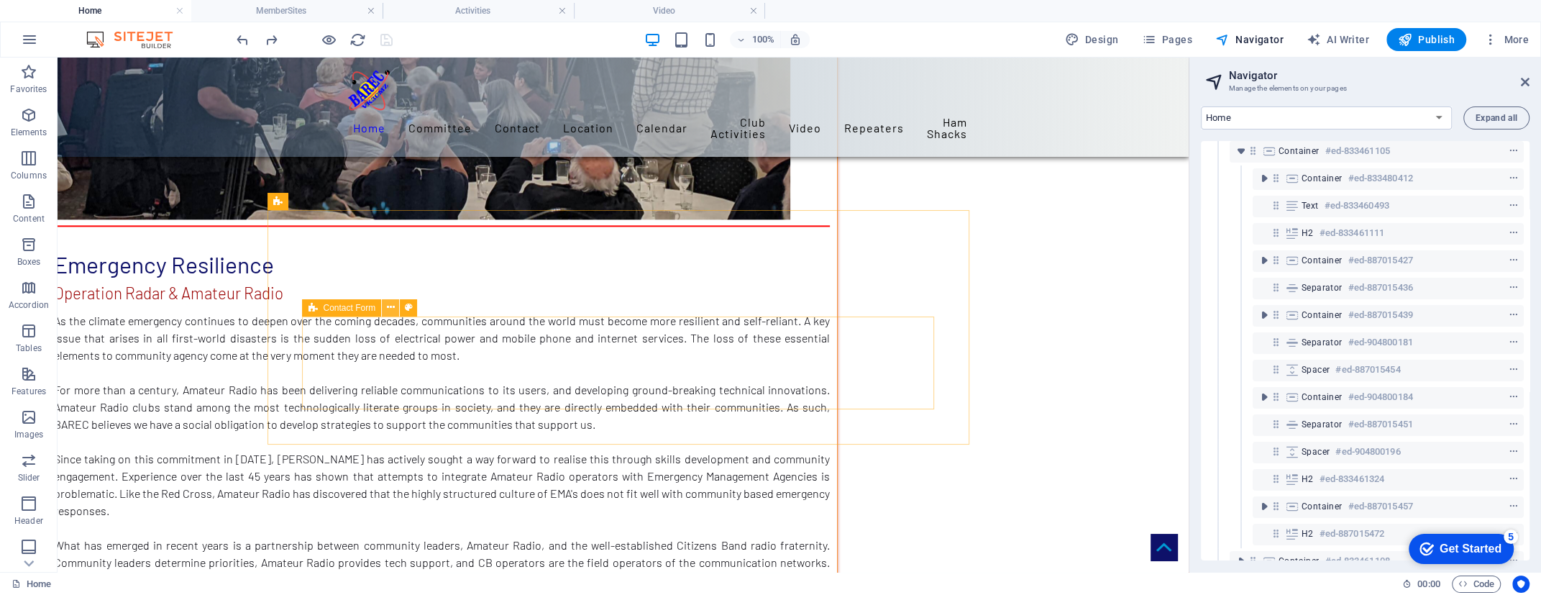
click at [393, 307] on icon at bounding box center [391, 307] width 8 height 15
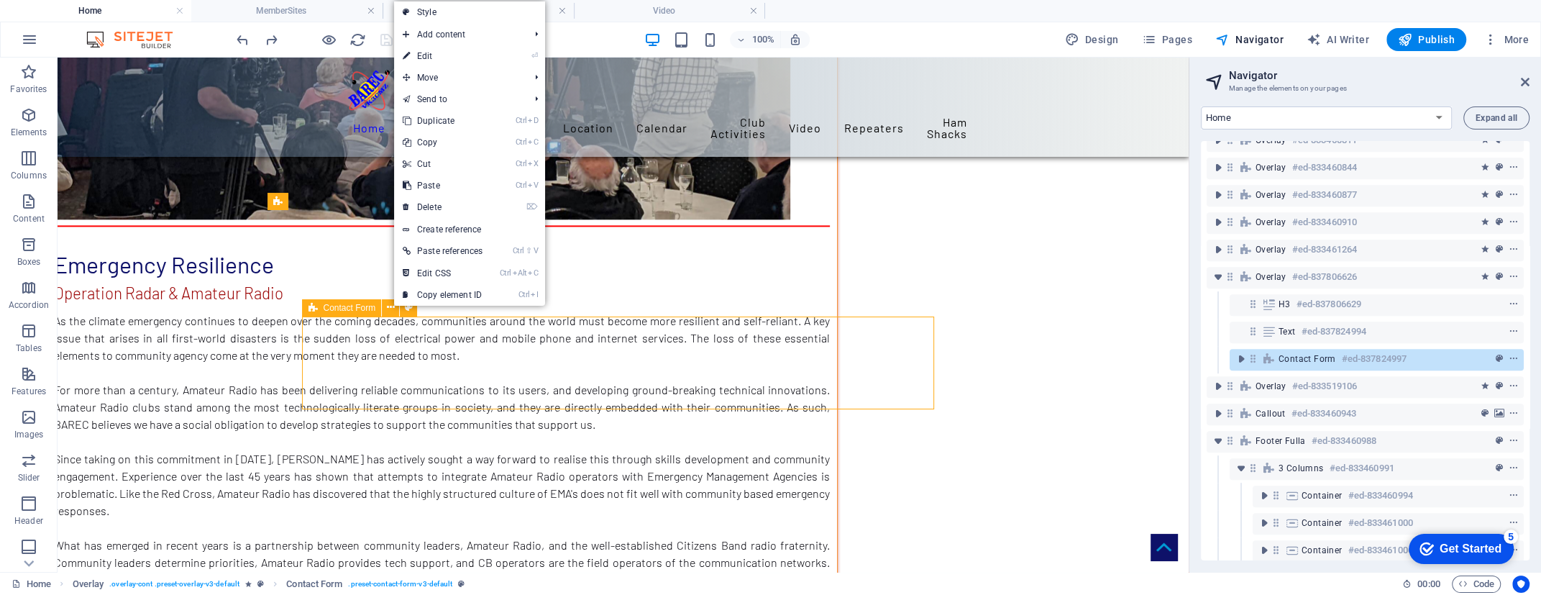
scroll to position [821, 0]
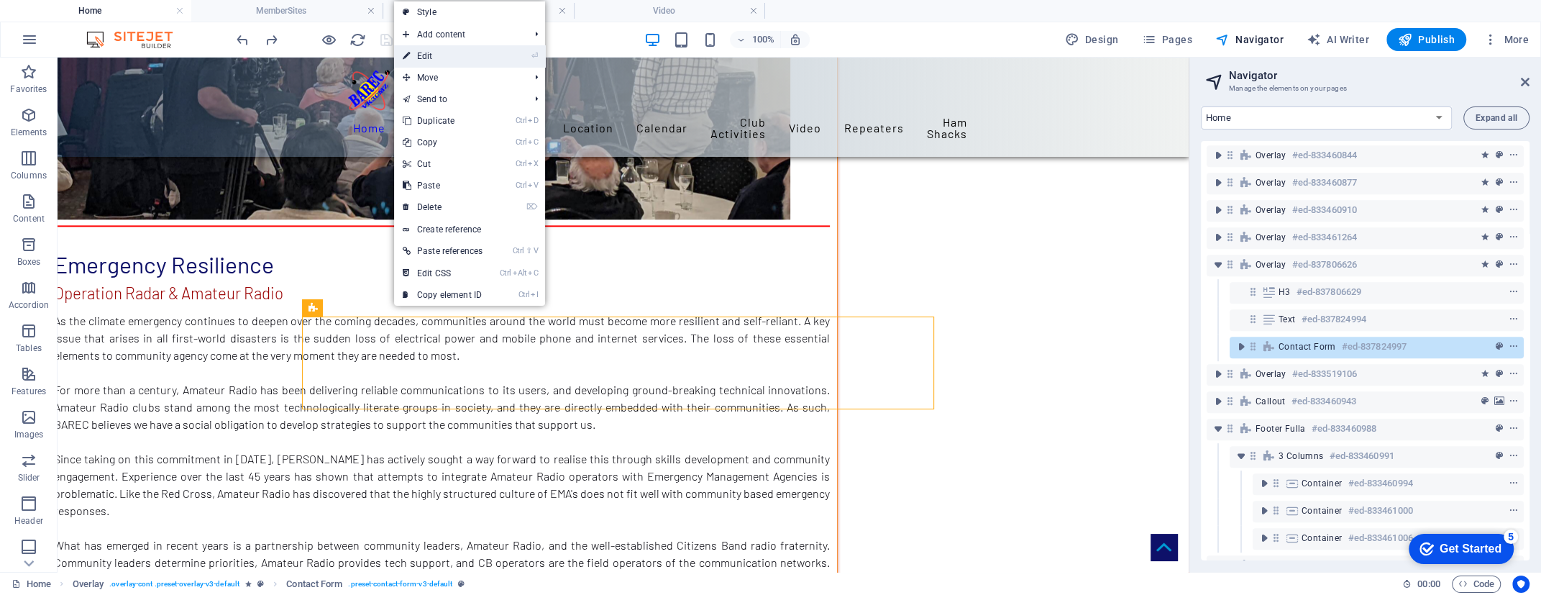
click at [424, 58] on link "⏎ Edit" at bounding box center [442, 56] width 97 height 22
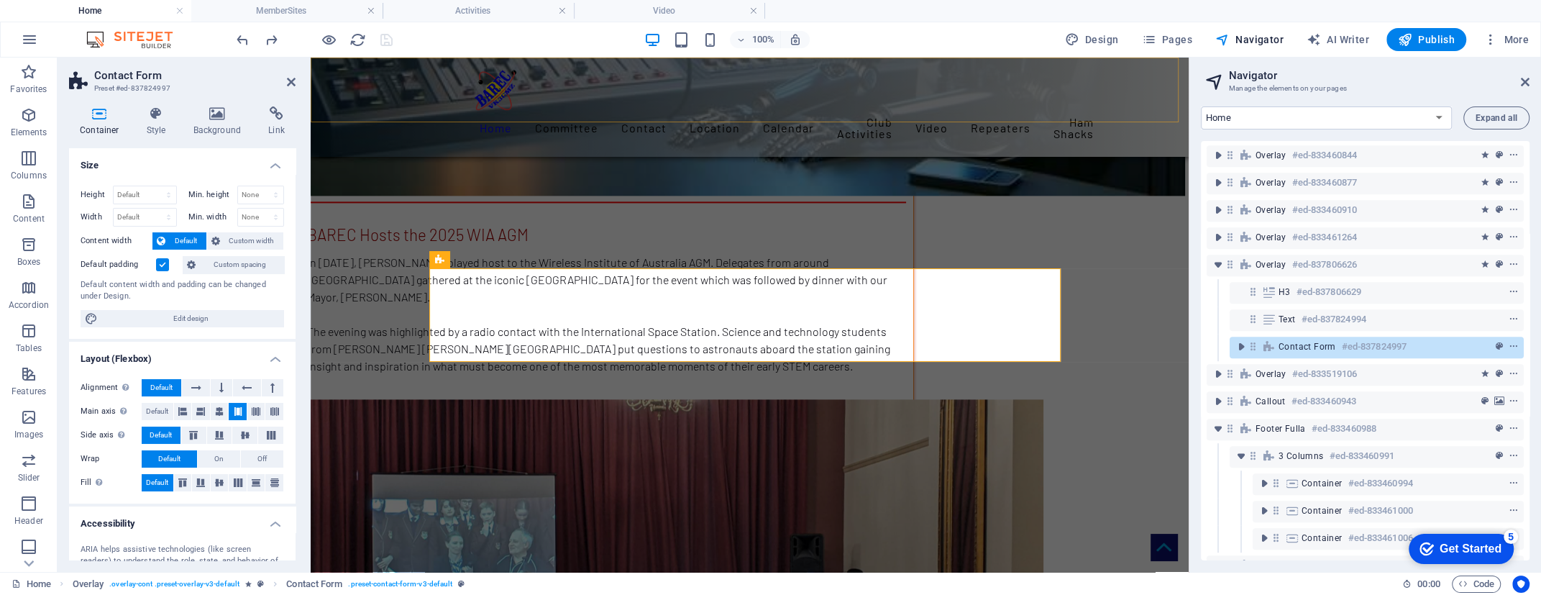
scroll to position [8462, 0]
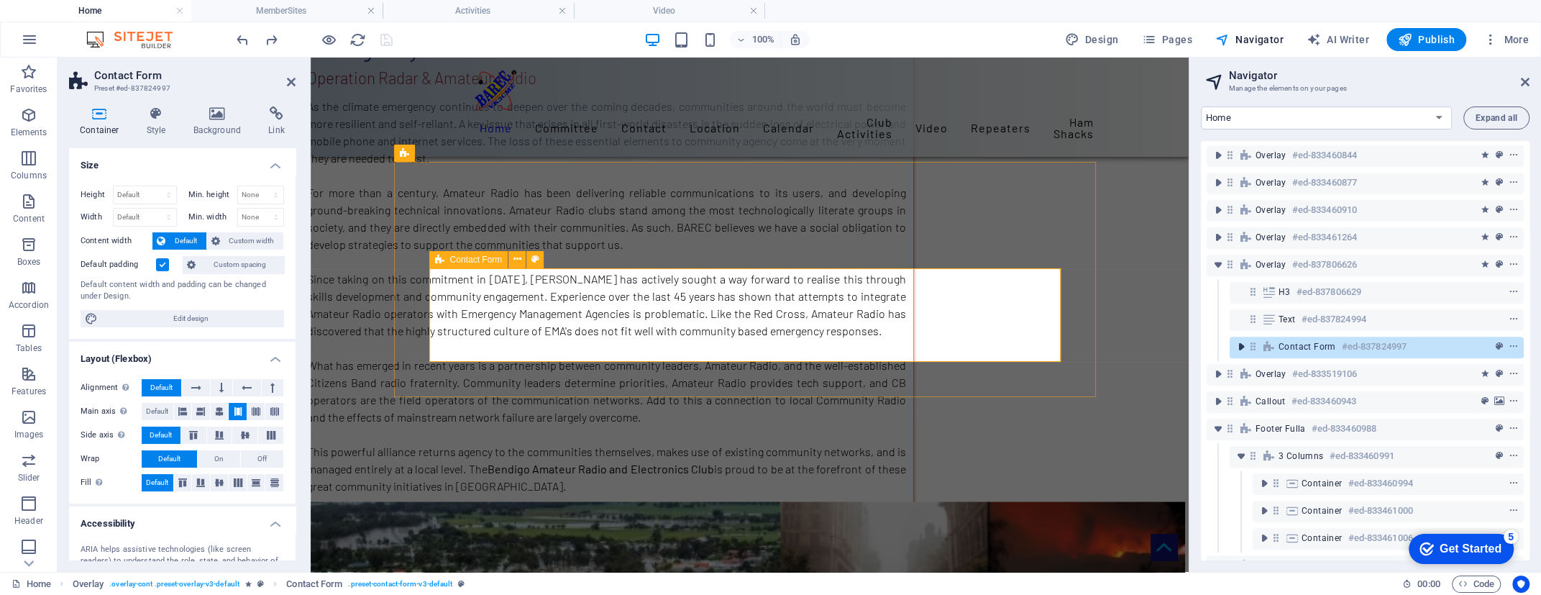
click at [1243, 347] on icon "toggle-expand" at bounding box center [1241, 346] width 14 height 14
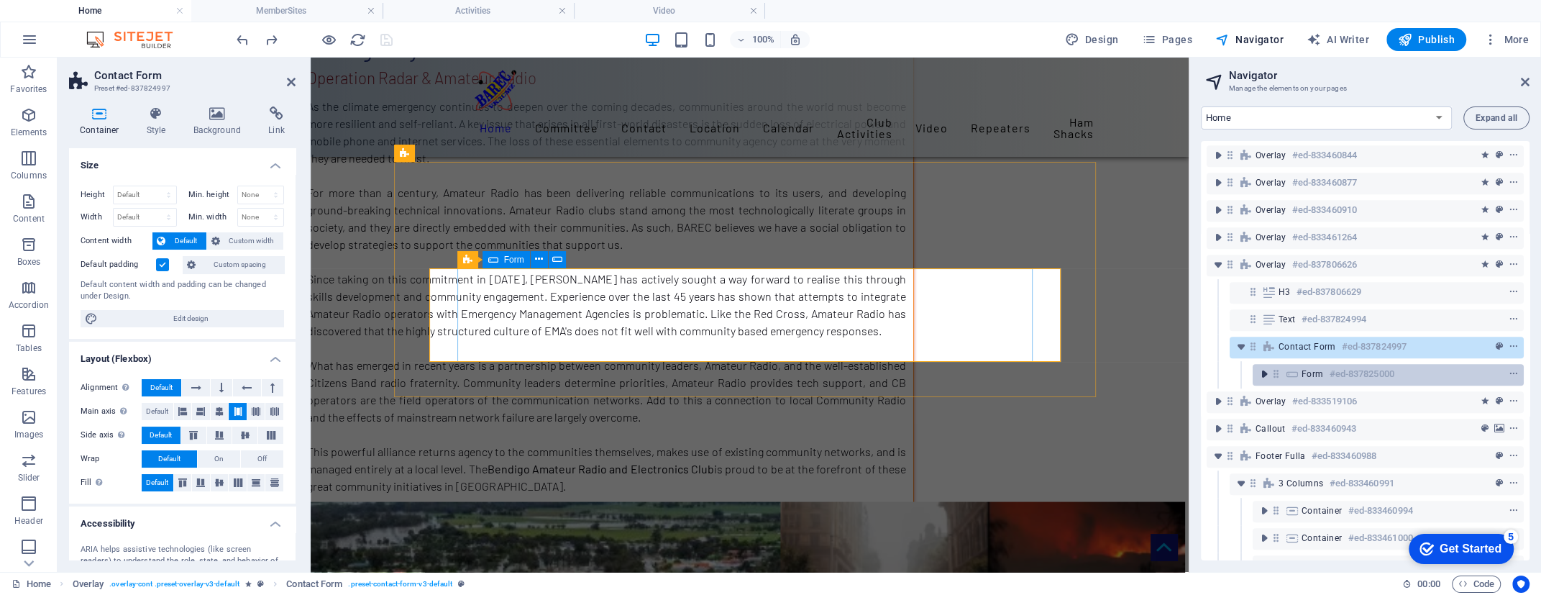
click at [1265, 372] on icon "toggle-expand" at bounding box center [1264, 374] width 14 height 14
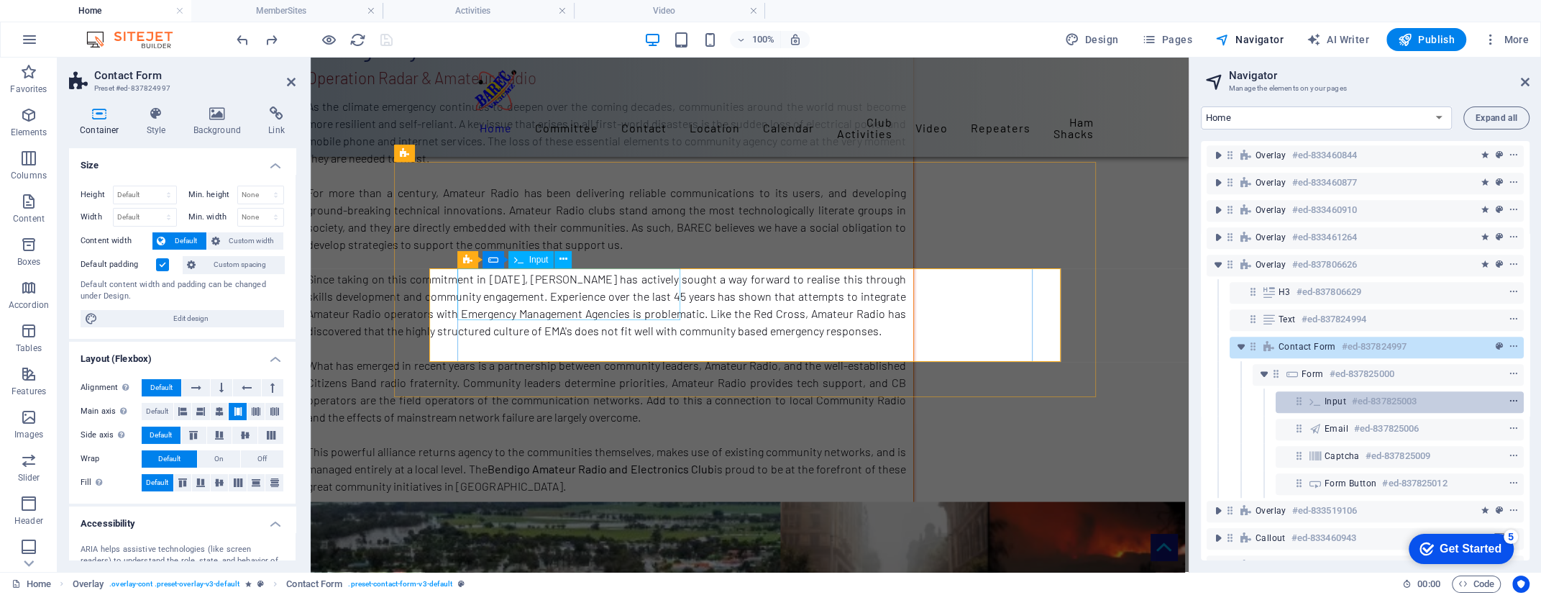
click at [1510, 400] on icon "context-menu" at bounding box center [1513, 401] width 10 height 10
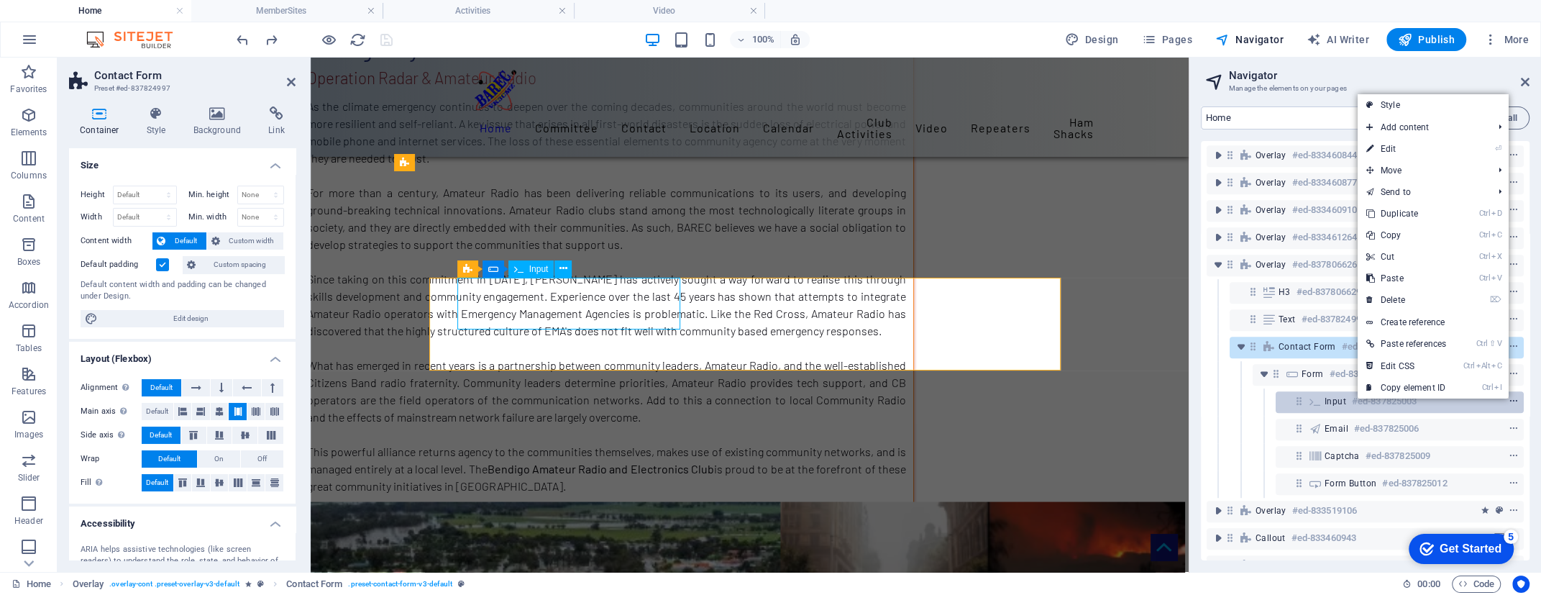
scroll to position [8453, 0]
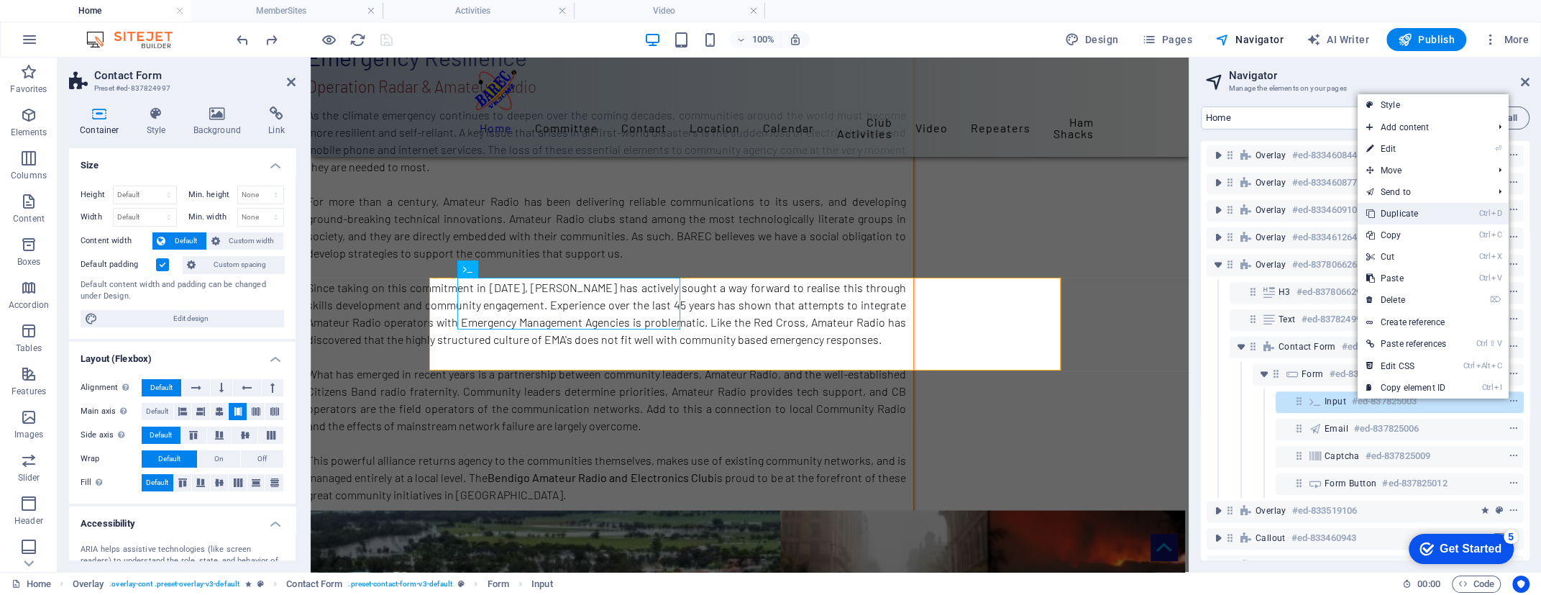
click at [1418, 214] on link "Ctrl D Duplicate" at bounding box center [1405, 214] width 97 height 22
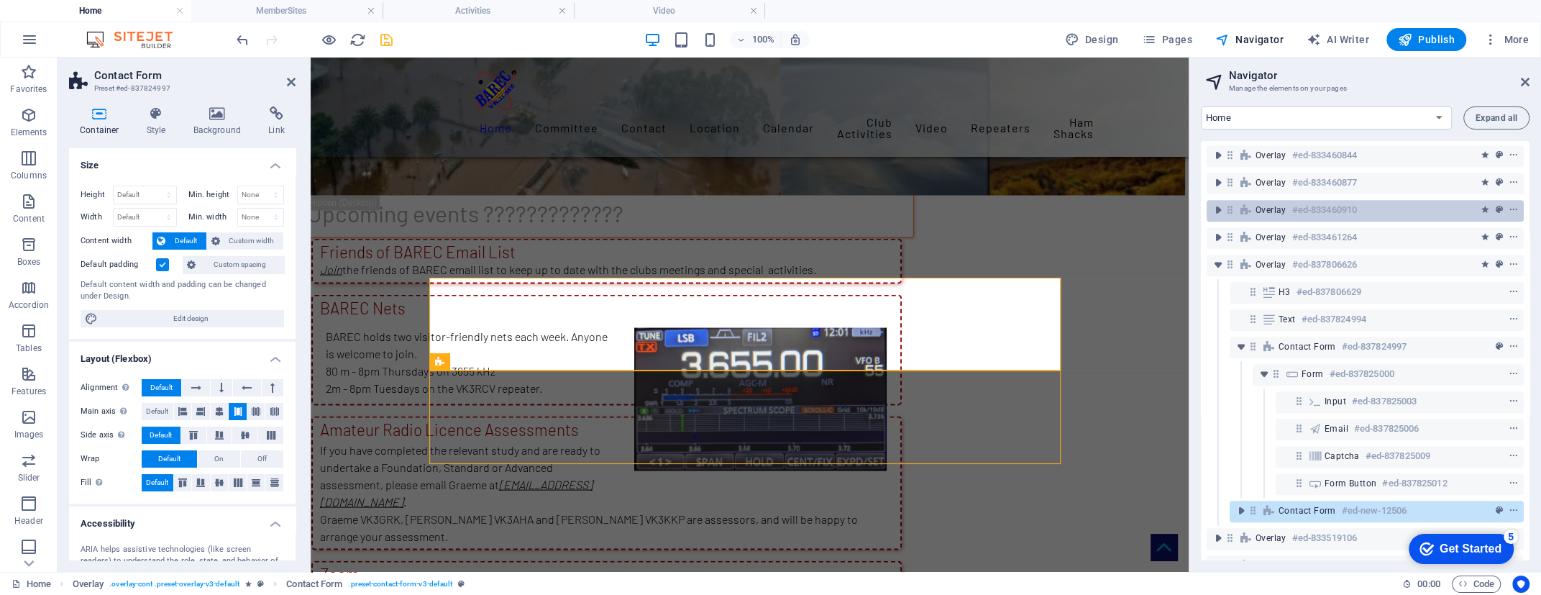
scroll to position [7793, 0]
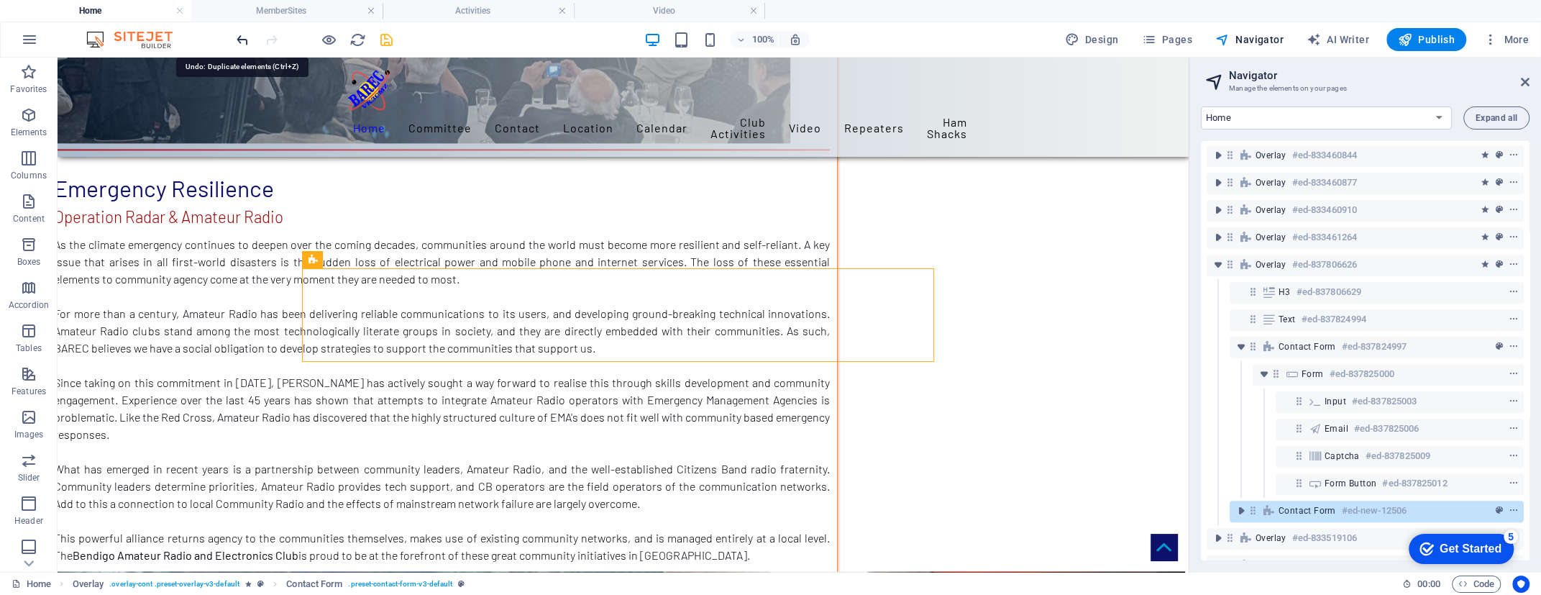
click at [242, 35] on icon "undo" at bounding box center [242, 40] width 17 height 17
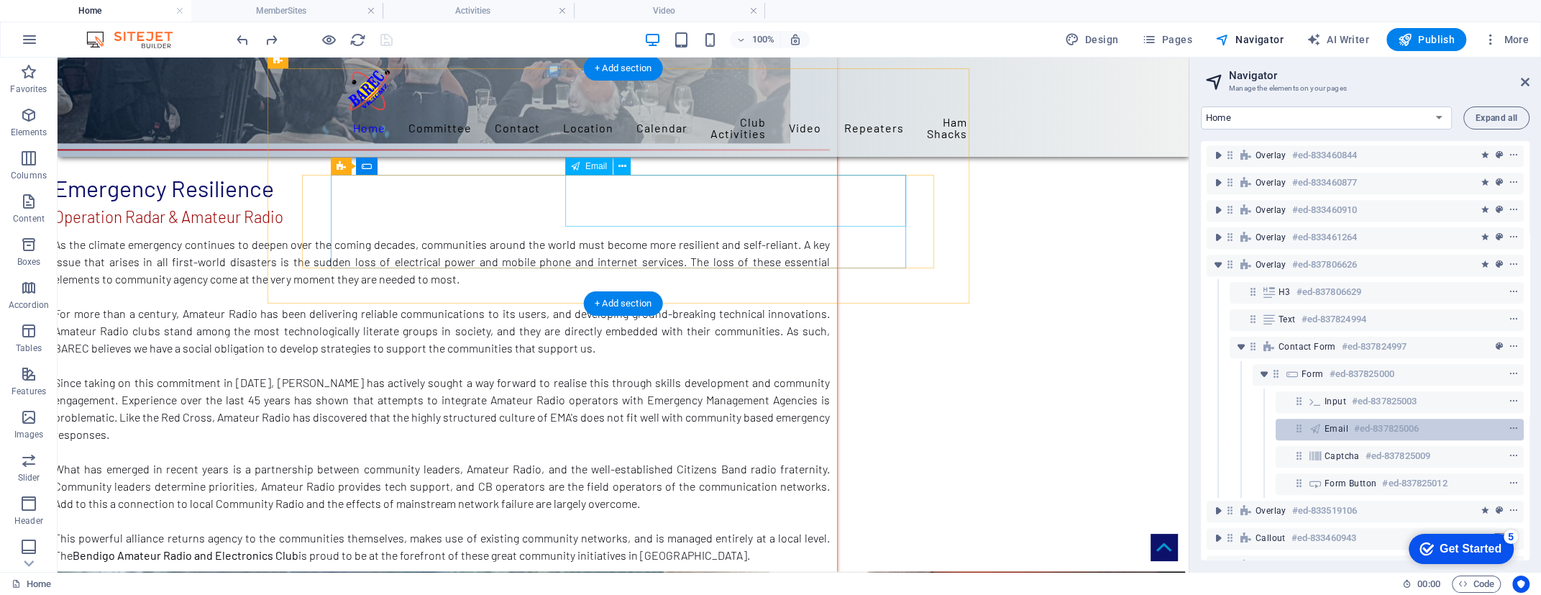
click at [1432, 436] on div "Email #ed-837825006" at bounding box center [1399, 429] width 248 height 22
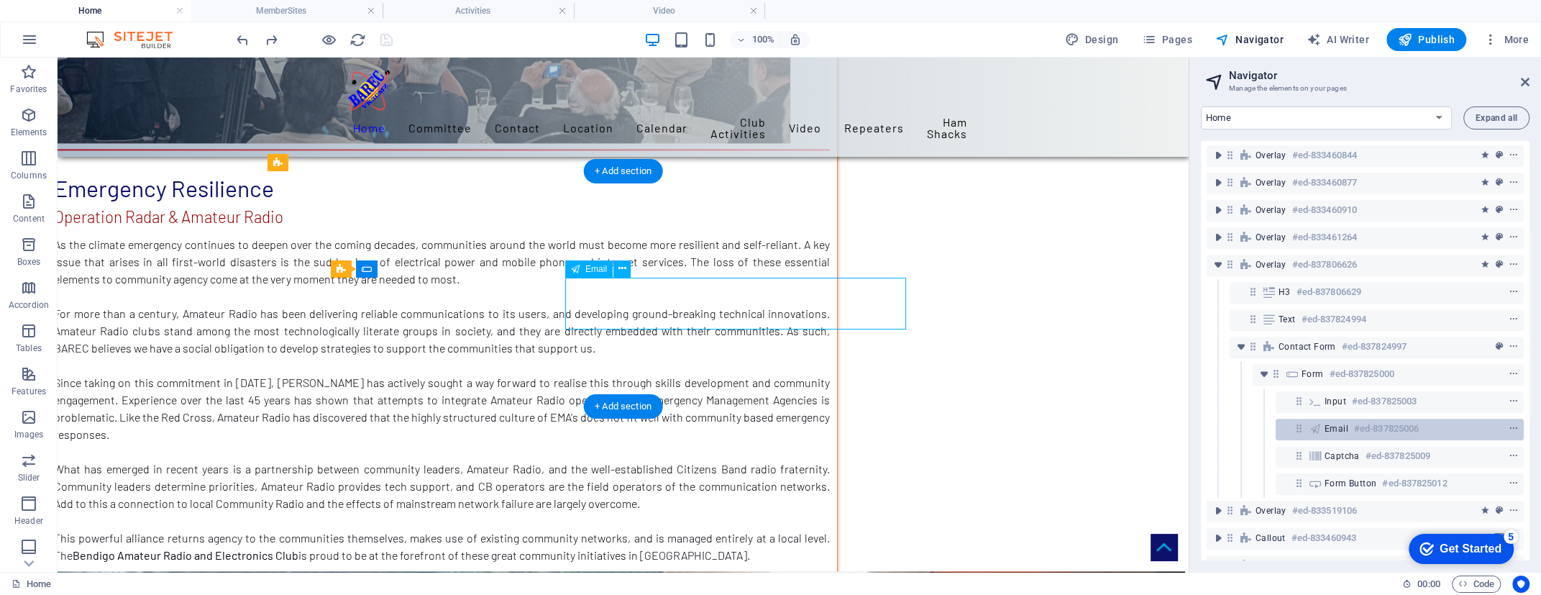
scroll to position [7691, 0]
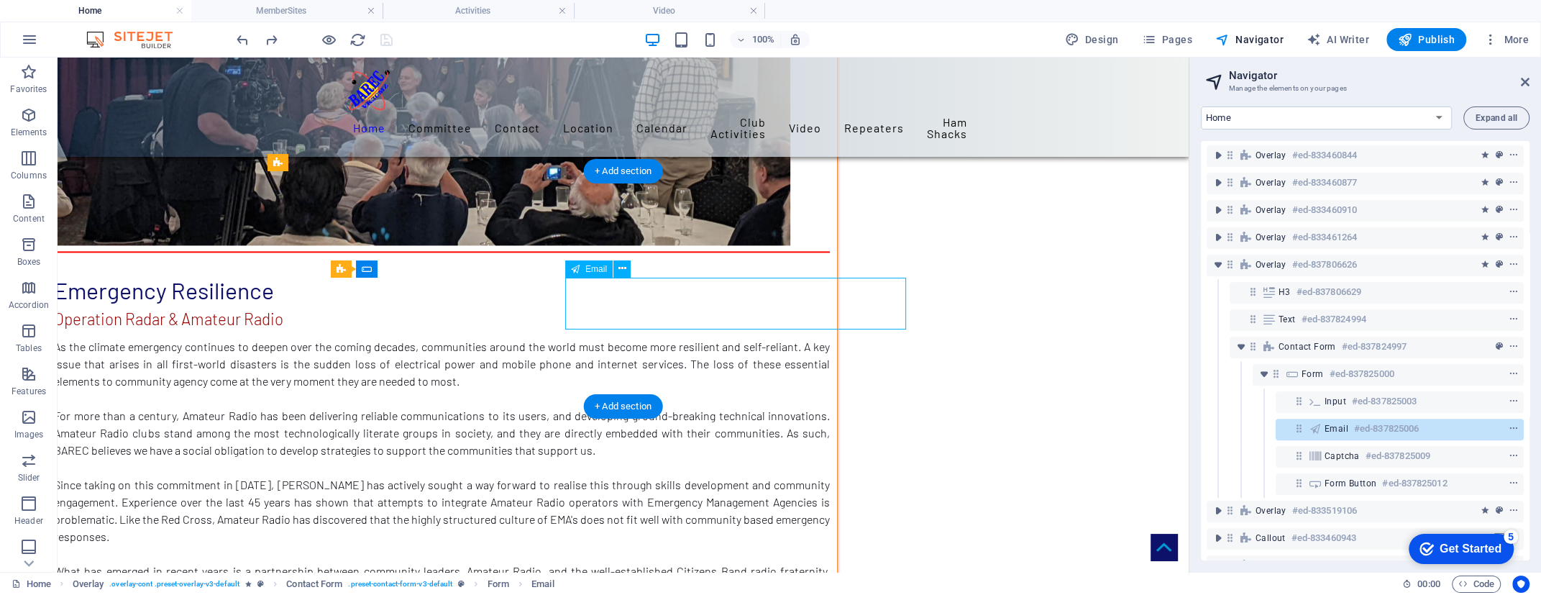
click at [1439, 430] on div "Email #ed-837825006" at bounding box center [1387, 428] width 127 height 17
click at [1508, 423] on icon "context-menu" at bounding box center [1513, 428] width 10 height 10
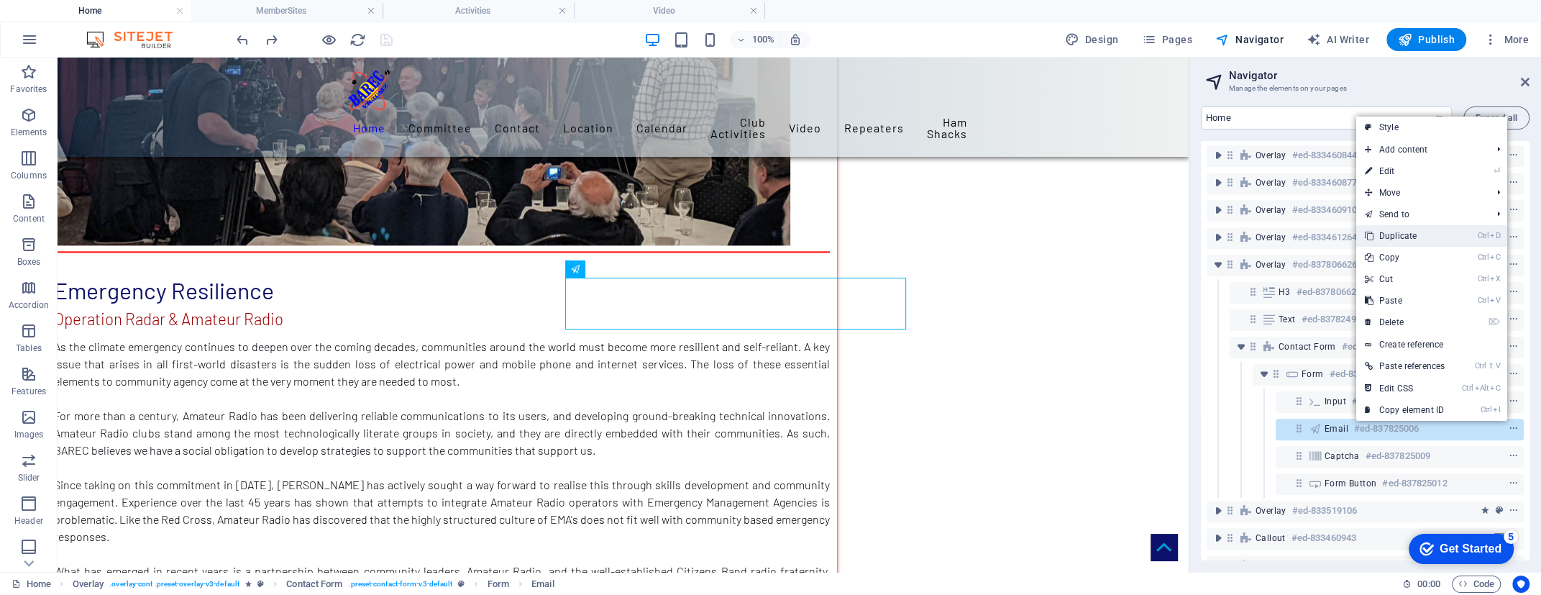
click at [1408, 237] on link "Ctrl D Duplicate" at bounding box center [1404, 236] width 97 height 22
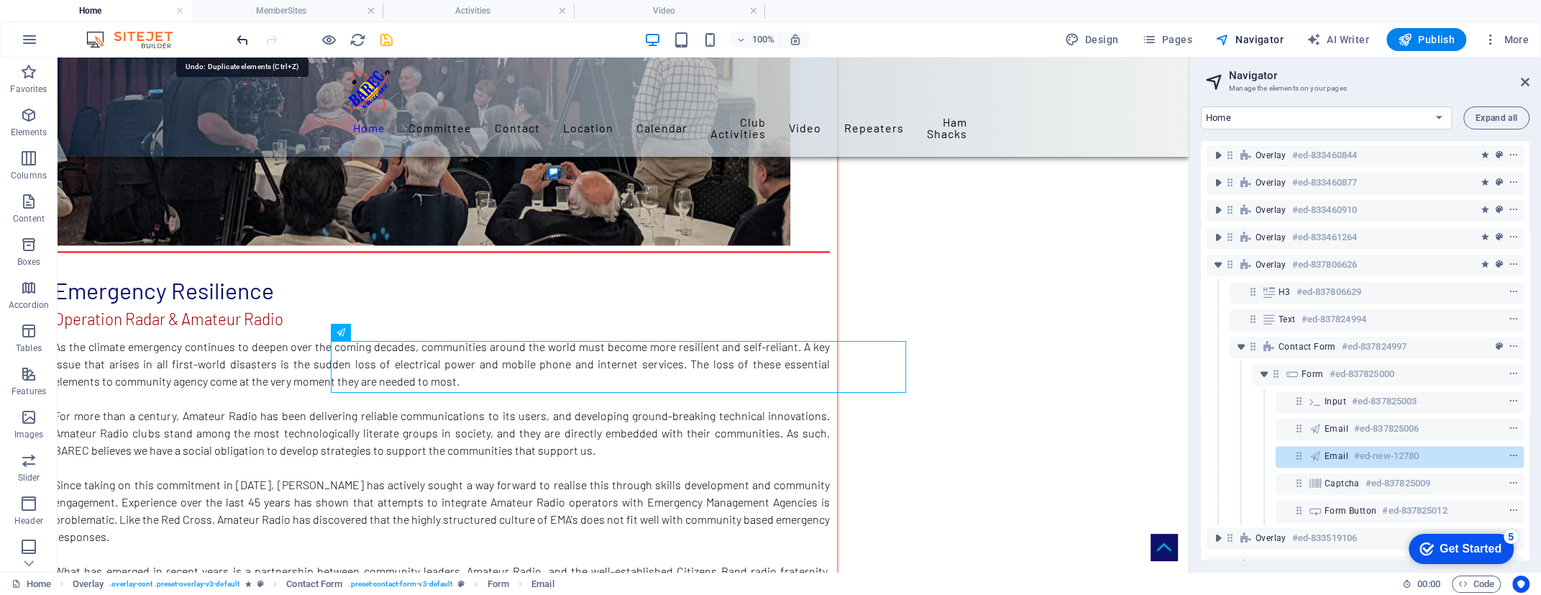
click at [241, 44] on icon "undo" at bounding box center [242, 40] width 17 height 17
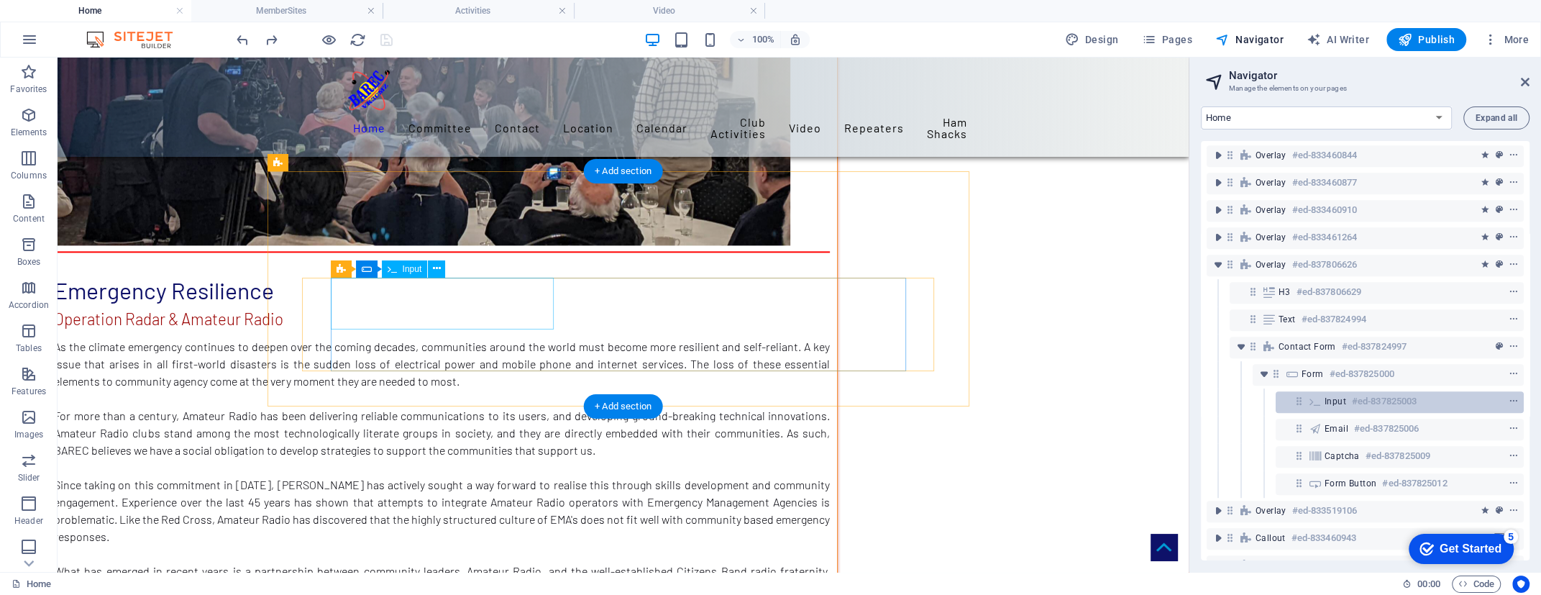
click at [1426, 396] on div "Input #ed-837825003" at bounding box center [1387, 401] width 127 height 17
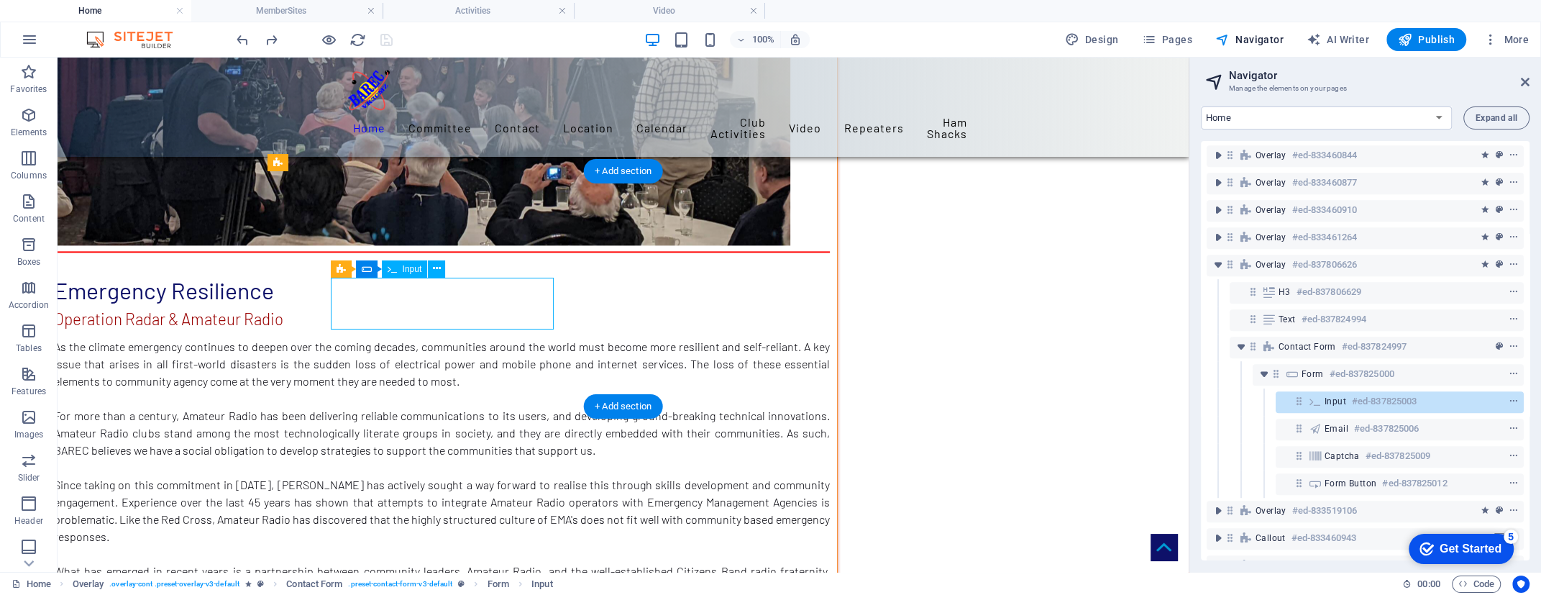
click at [1426, 396] on div "Input #ed-837825003" at bounding box center [1387, 401] width 127 height 17
click at [1430, 396] on div "Input #ed-837825003" at bounding box center [1387, 401] width 127 height 17
click at [1508, 398] on icon "context-menu" at bounding box center [1513, 401] width 10 height 10
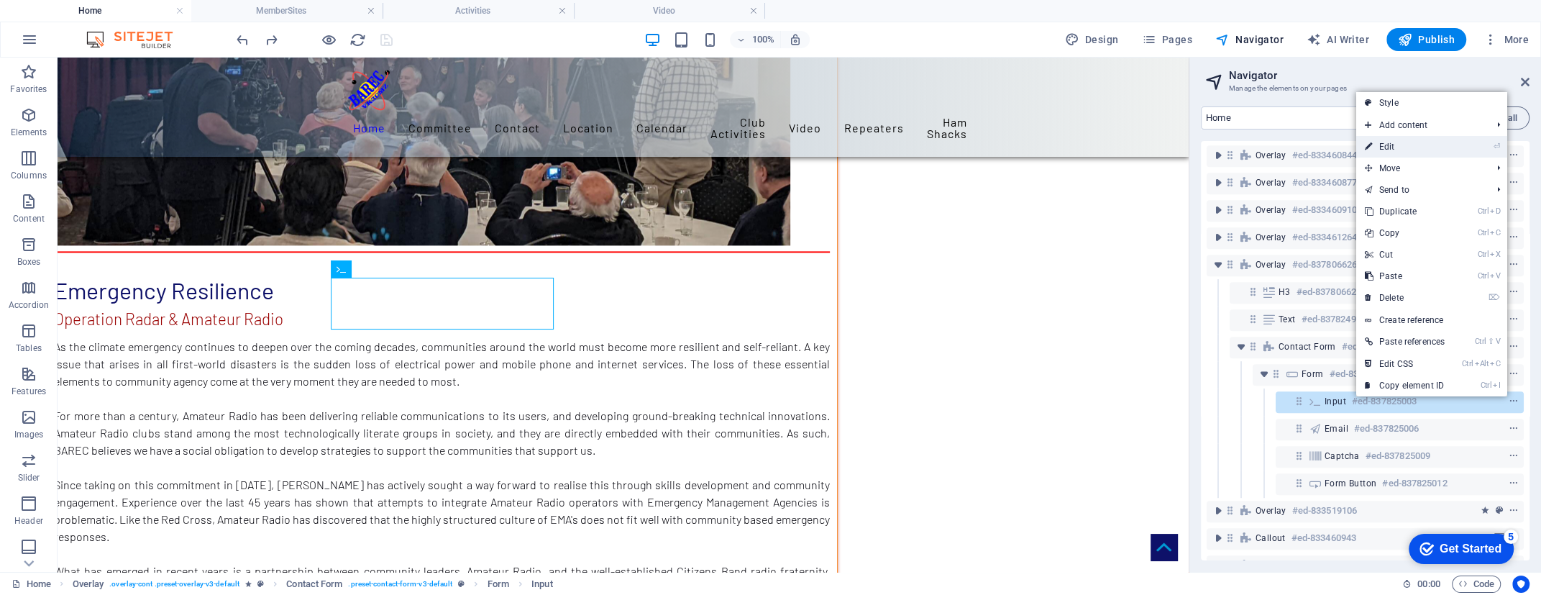
click at [1394, 147] on link "⏎ Edit" at bounding box center [1404, 147] width 97 height 22
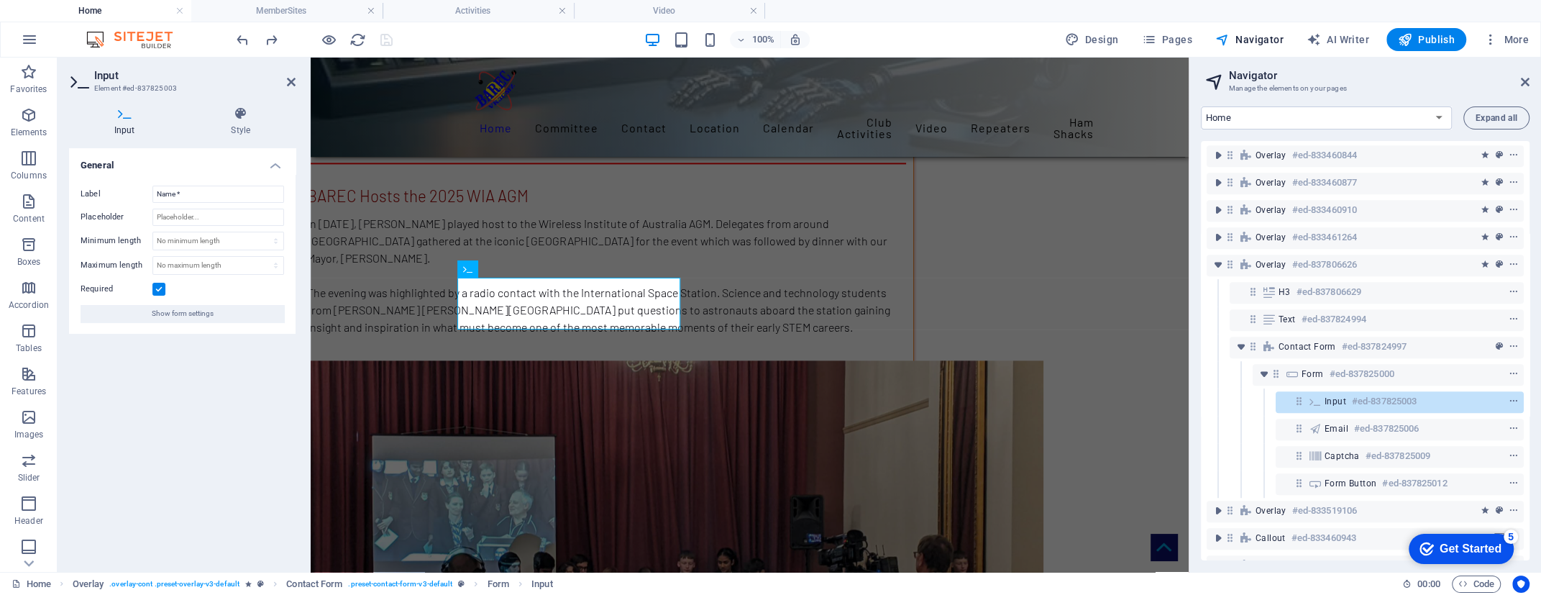
scroll to position [8453, 0]
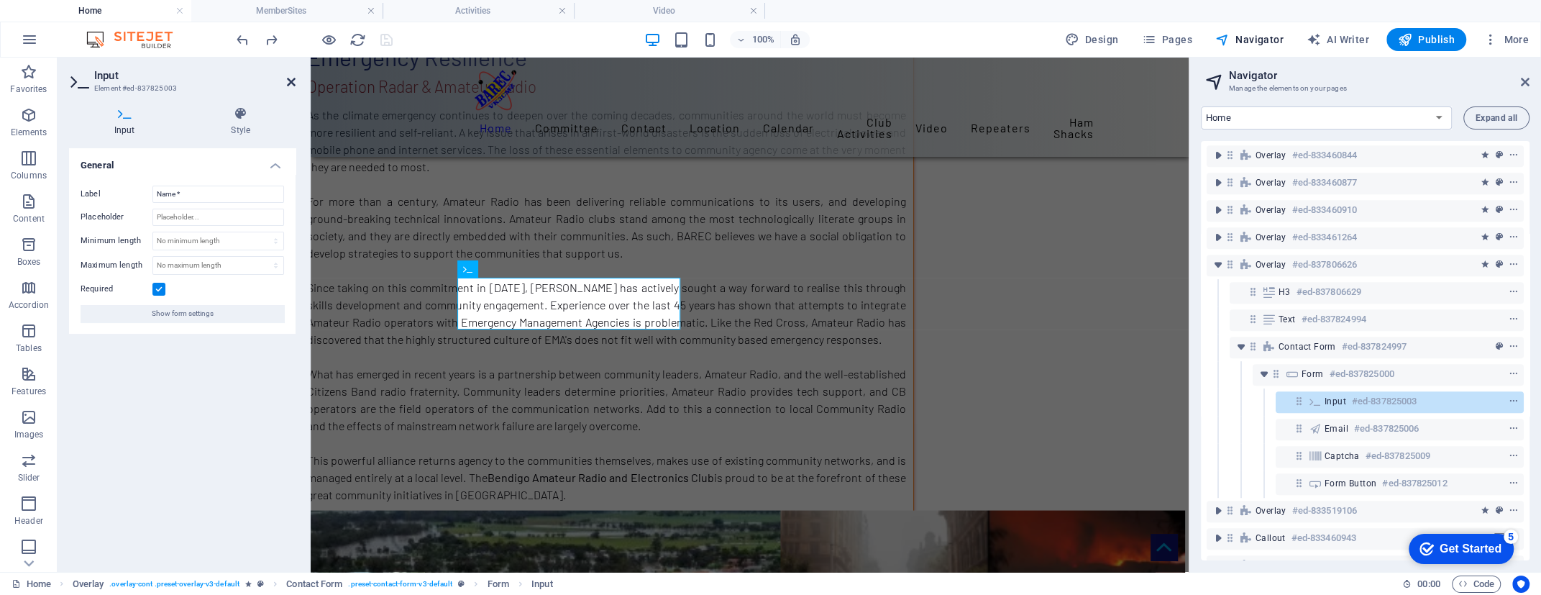
click at [290, 80] on icon at bounding box center [291, 82] width 9 height 12
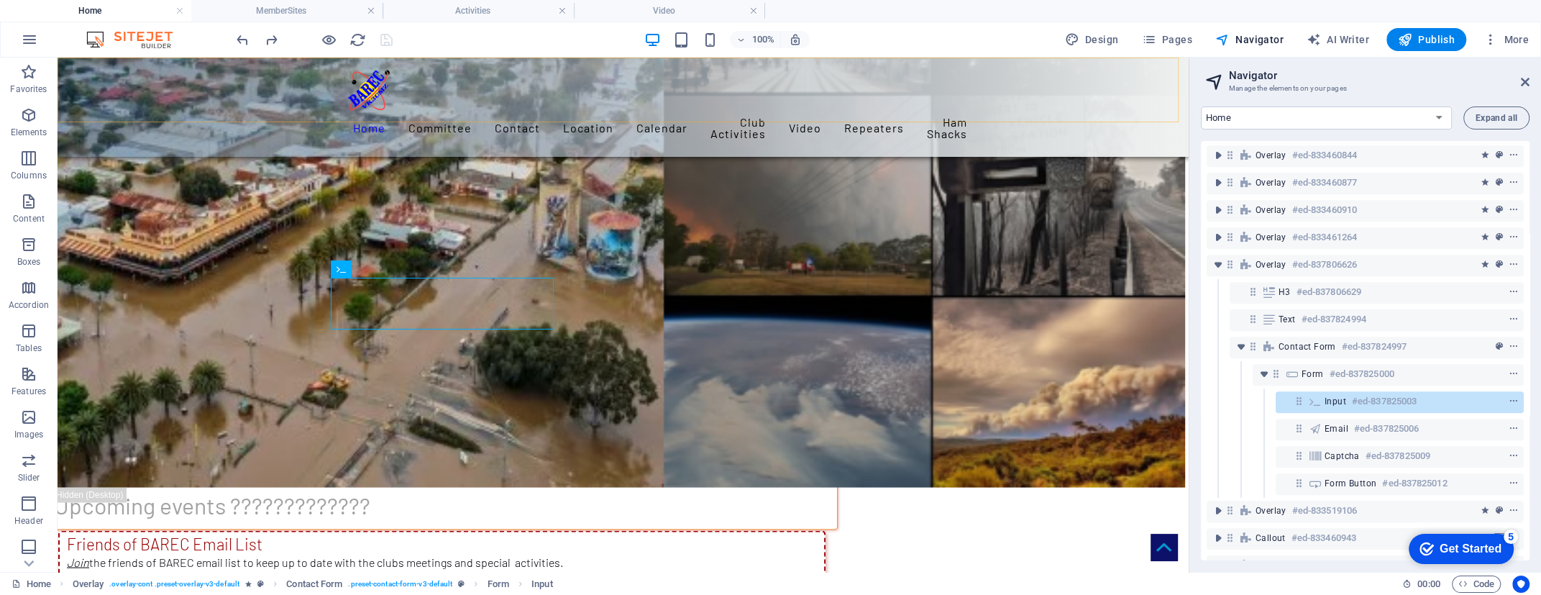
scroll to position [7691, 0]
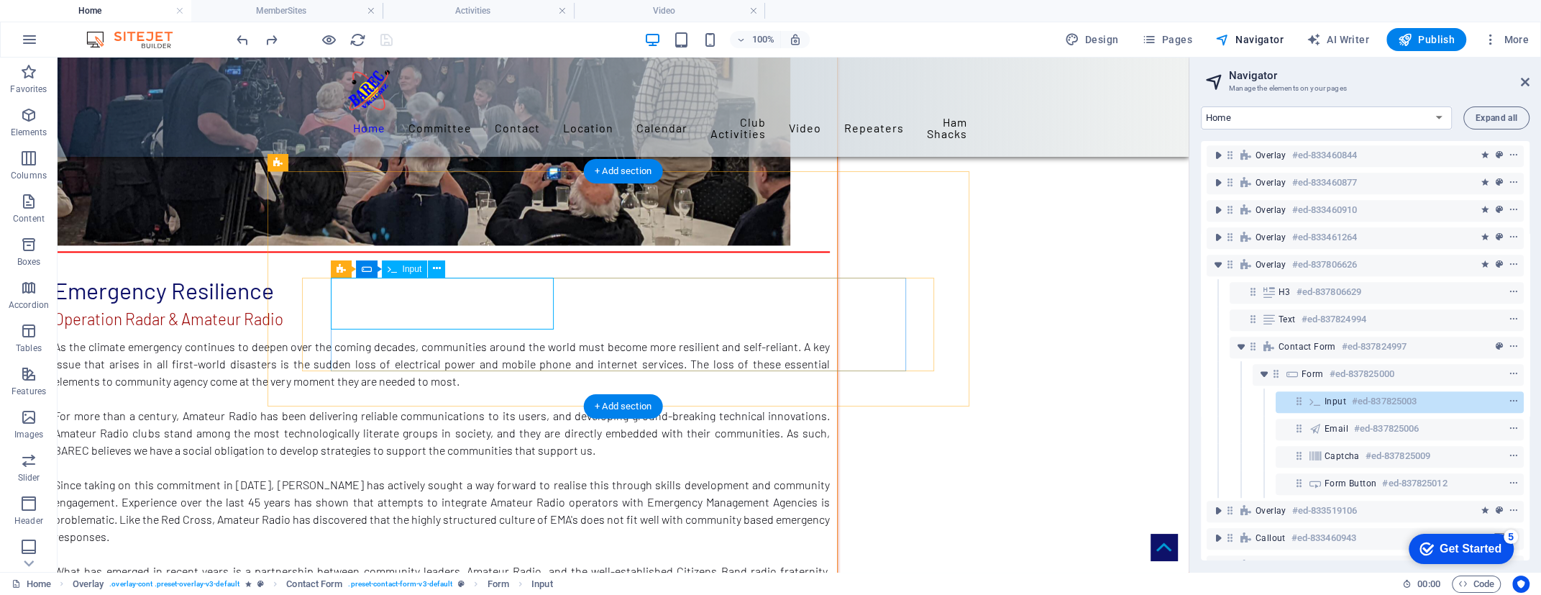
click at [1453, 398] on div at bounding box center [1487, 401] width 68 height 17
click at [1509, 397] on icon "context-menu" at bounding box center [1513, 401] width 10 height 10
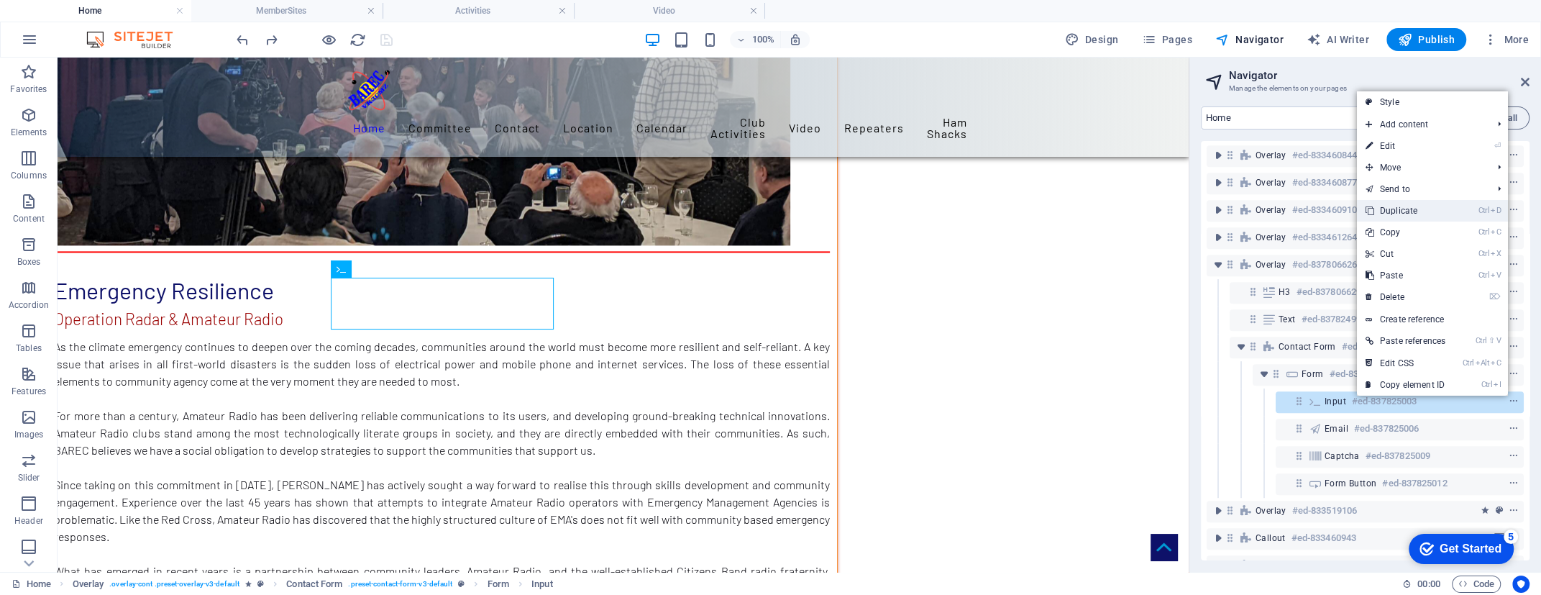
click at [1414, 208] on link "Ctrl D Duplicate" at bounding box center [1405, 211] width 97 height 22
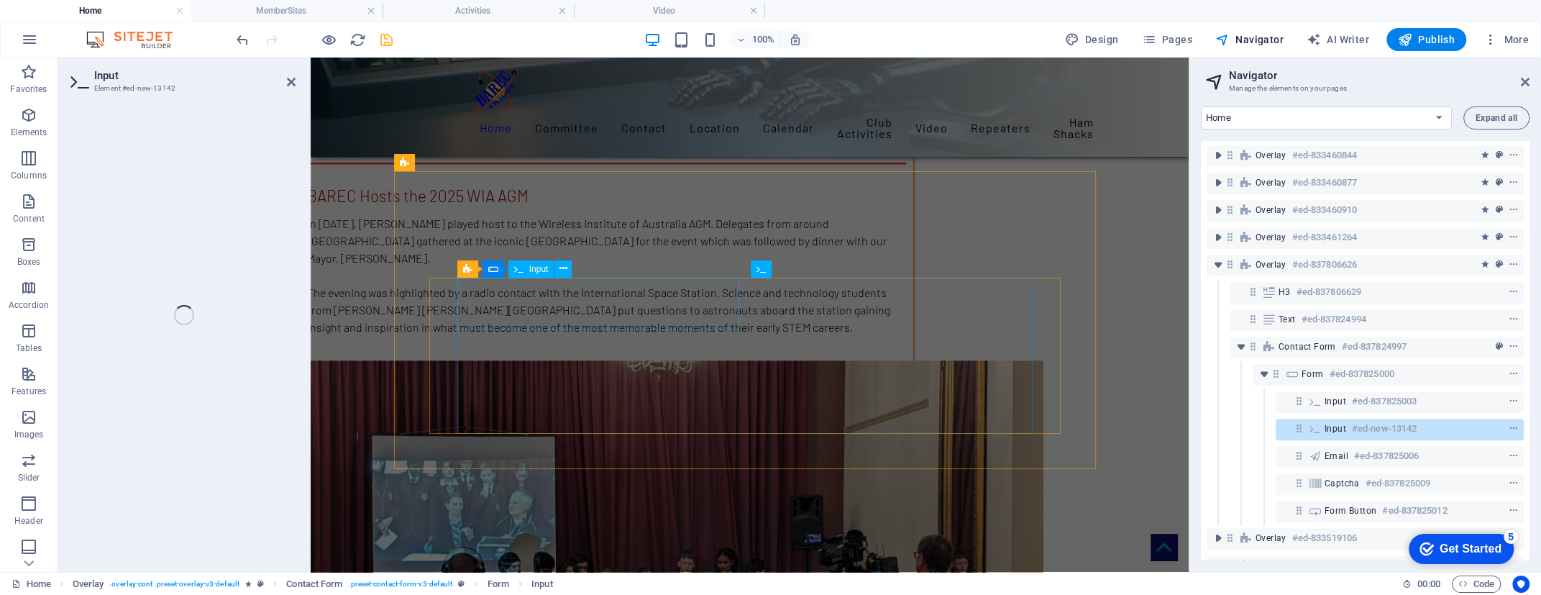
scroll to position [8453, 0]
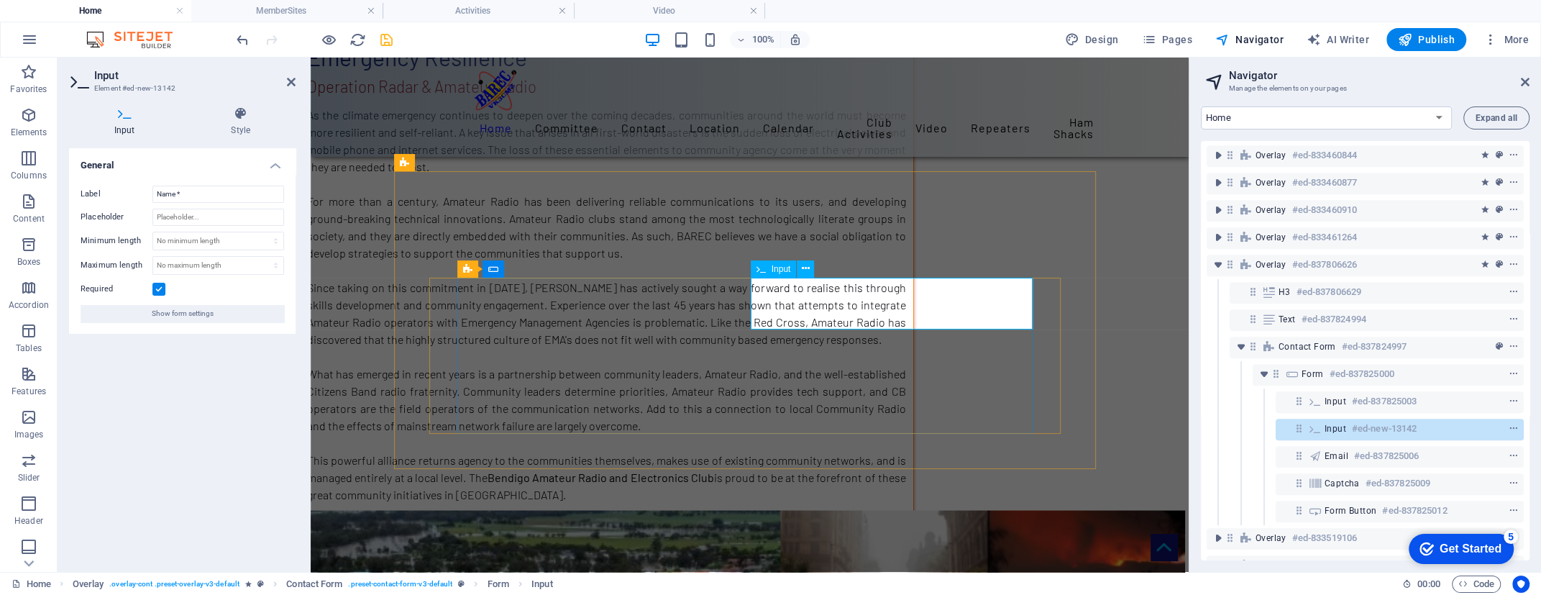
click at [804, 270] on icon at bounding box center [806, 268] width 8 height 15
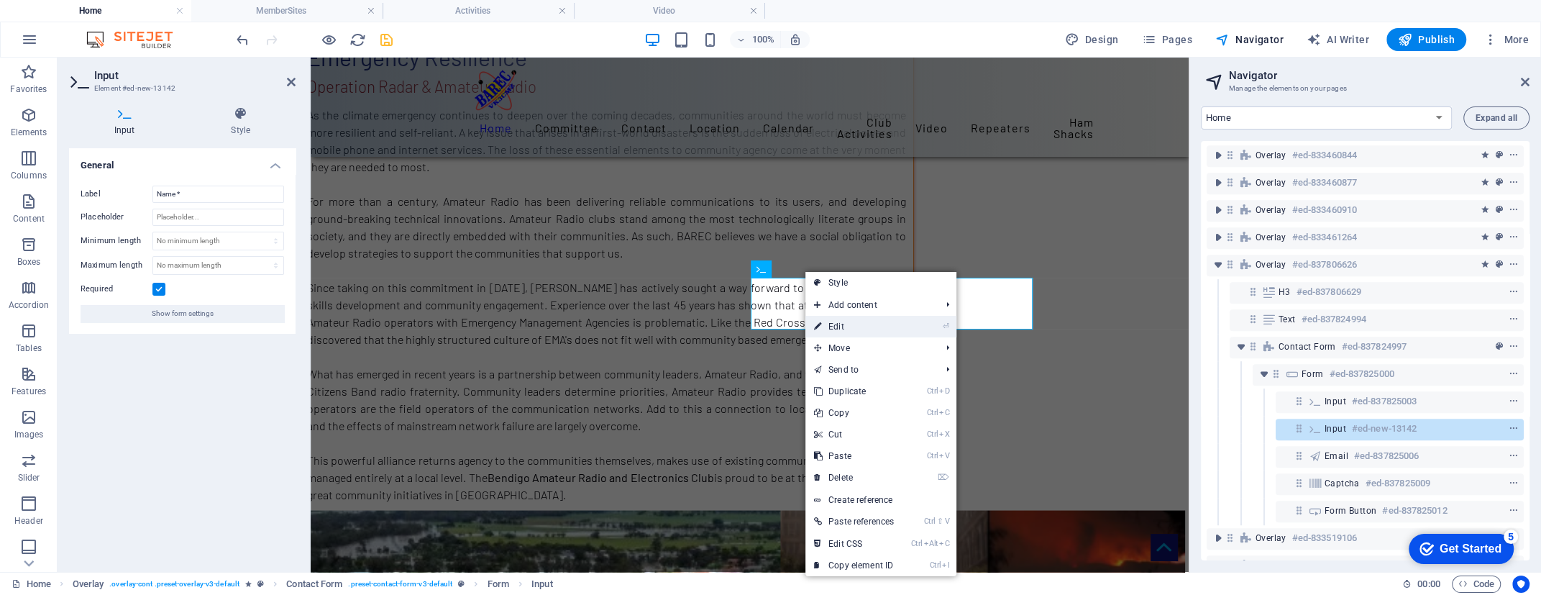
click at [829, 326] on link "⏎ Edit" at bounding box center [853, 327] width 97 height 22
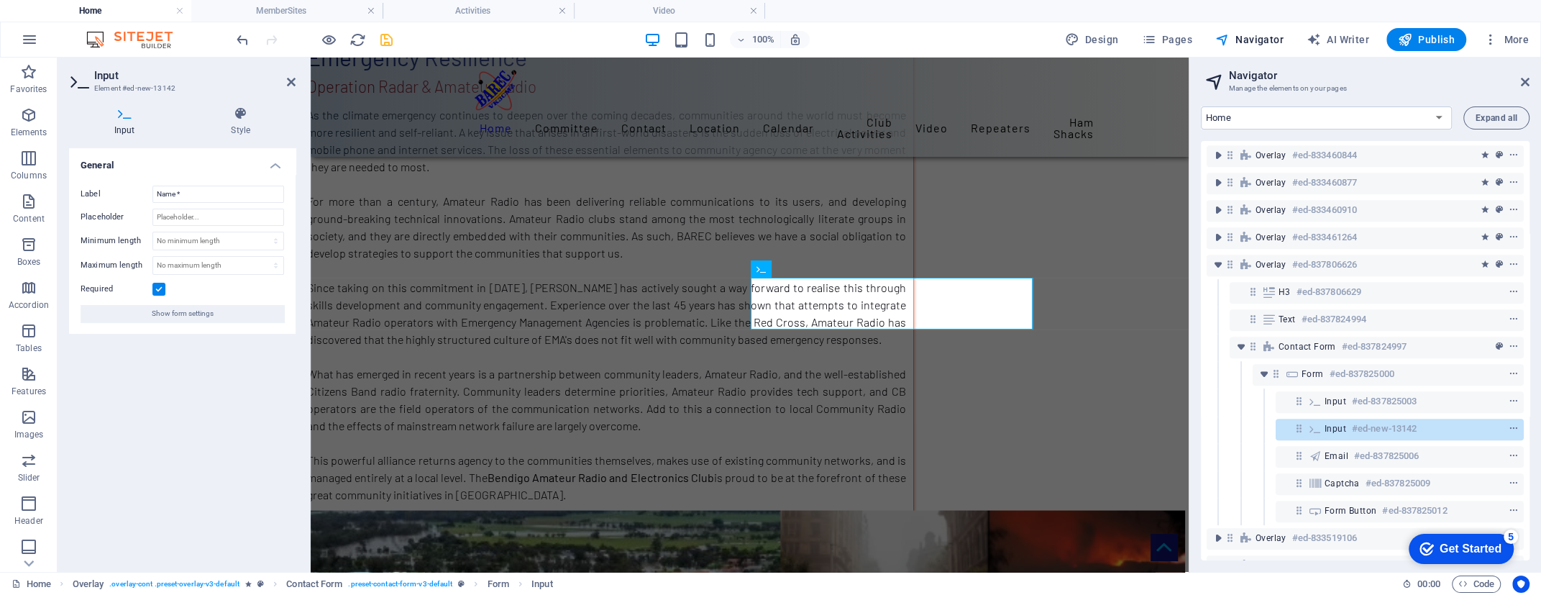
click at [154, 285] on label at bounding box center [158, 289] width 13 height 13
click at [0, 0] on input "Required" at bounding box center [0, 0] width 0 height 0
drag, startPoint x: 180, startPoint y: 194, endPoint x: 155, endPoint y: 193, distance: 25.2
click at [155, 193] on input "Name *" at bounding box center [218, 193] width 132 height 17
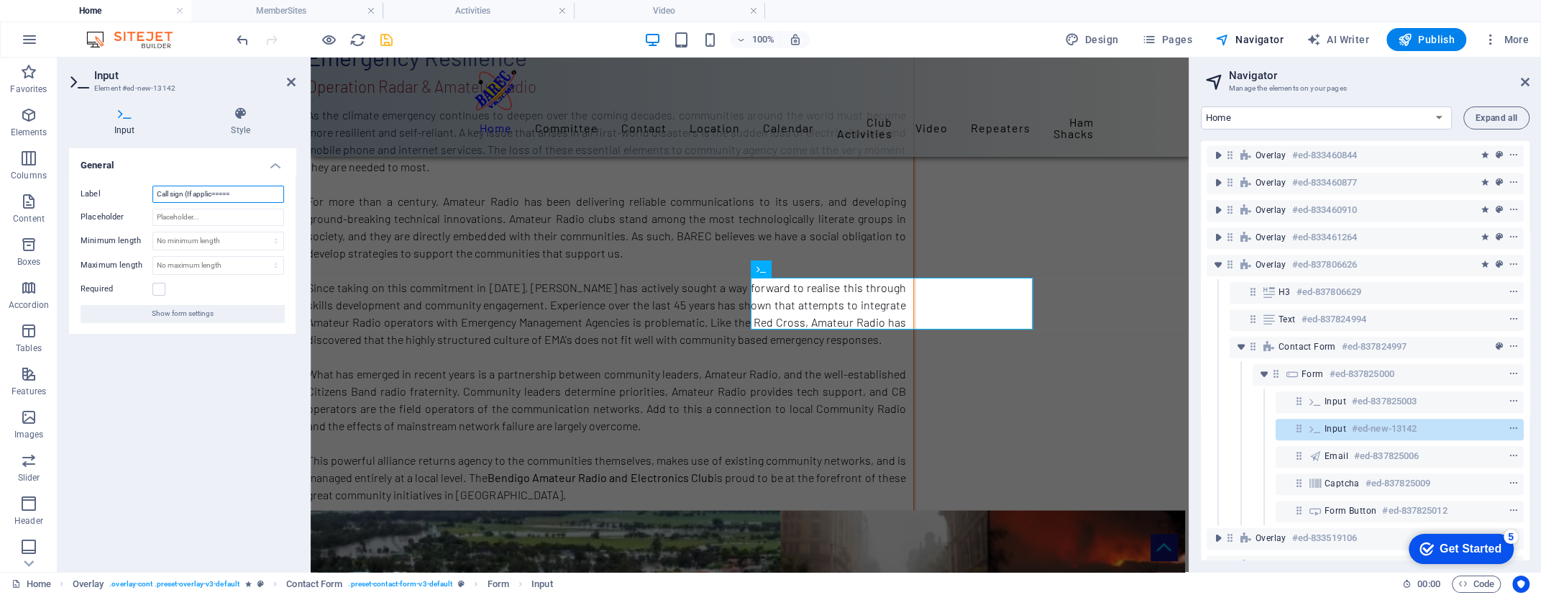
click at [253, 193] on input "Call sign (If applic=====" at bounding box center [218, 193] width 132 height 17
type input "Call sign (If any)"
click at [240, 119] on icon at bounding box center [241, 113] width 110 height 14
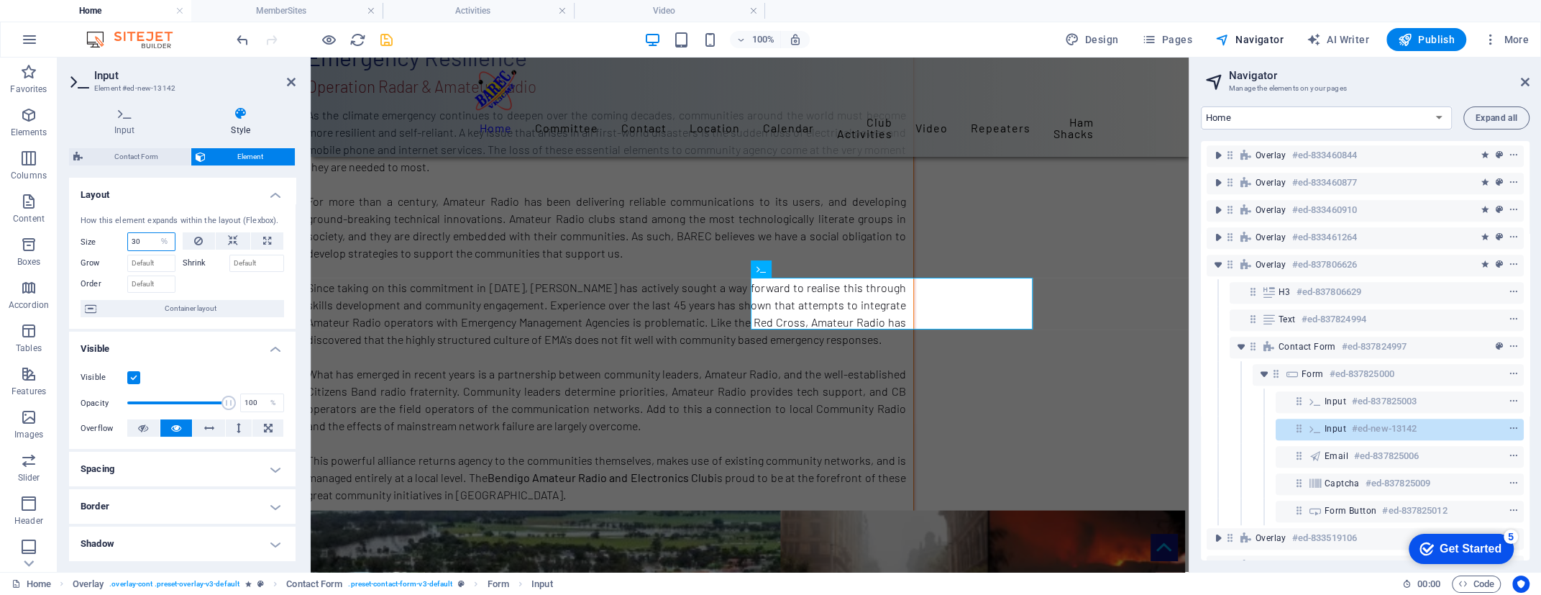
drag, startPoint x: 144, startPoint y: 242, endPoint x: 129, endPoint y: 238, distance: 14.8
click at [129, 238] on input "30" at bounding box center [151, 241] width 47 height 17
type input "25"
click at [514, 331] on icon at bounding box center [514, 331] width 8 height 15
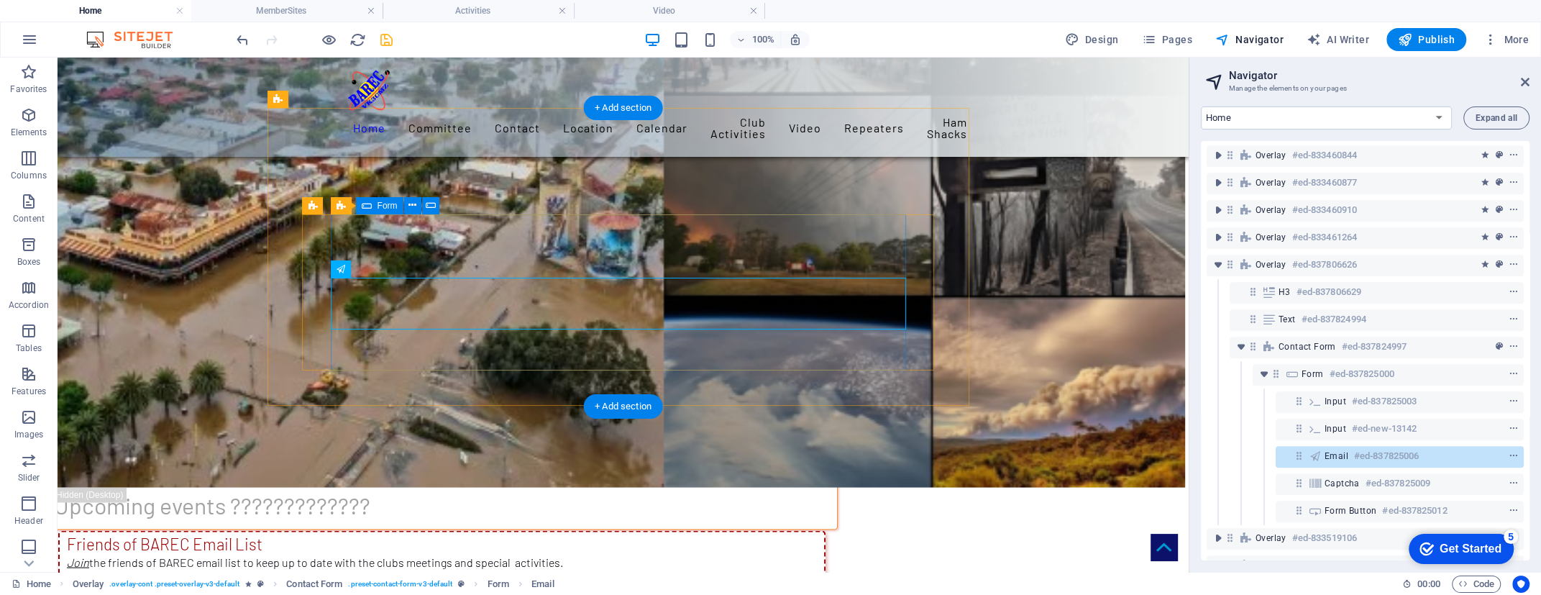
scroll to position [7755, 0]
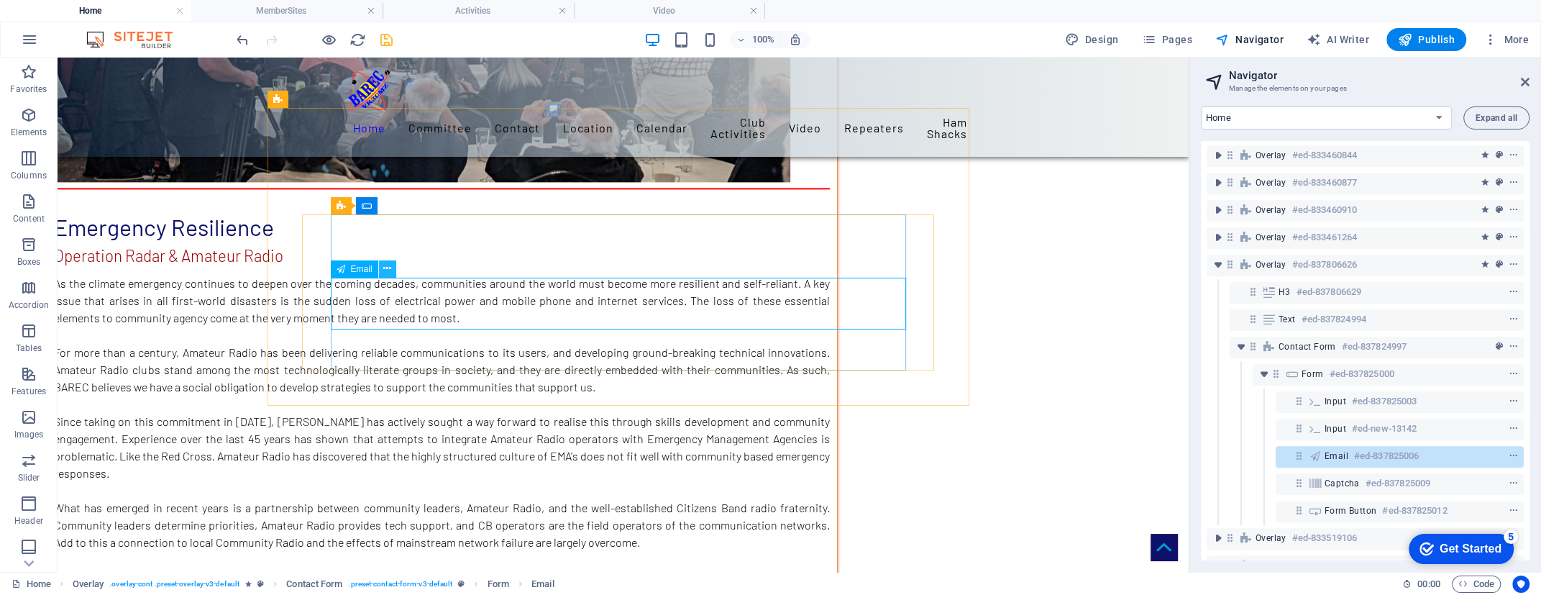
click at [389, 270] on icon at bounding box center [387, 268] width 8 height 15
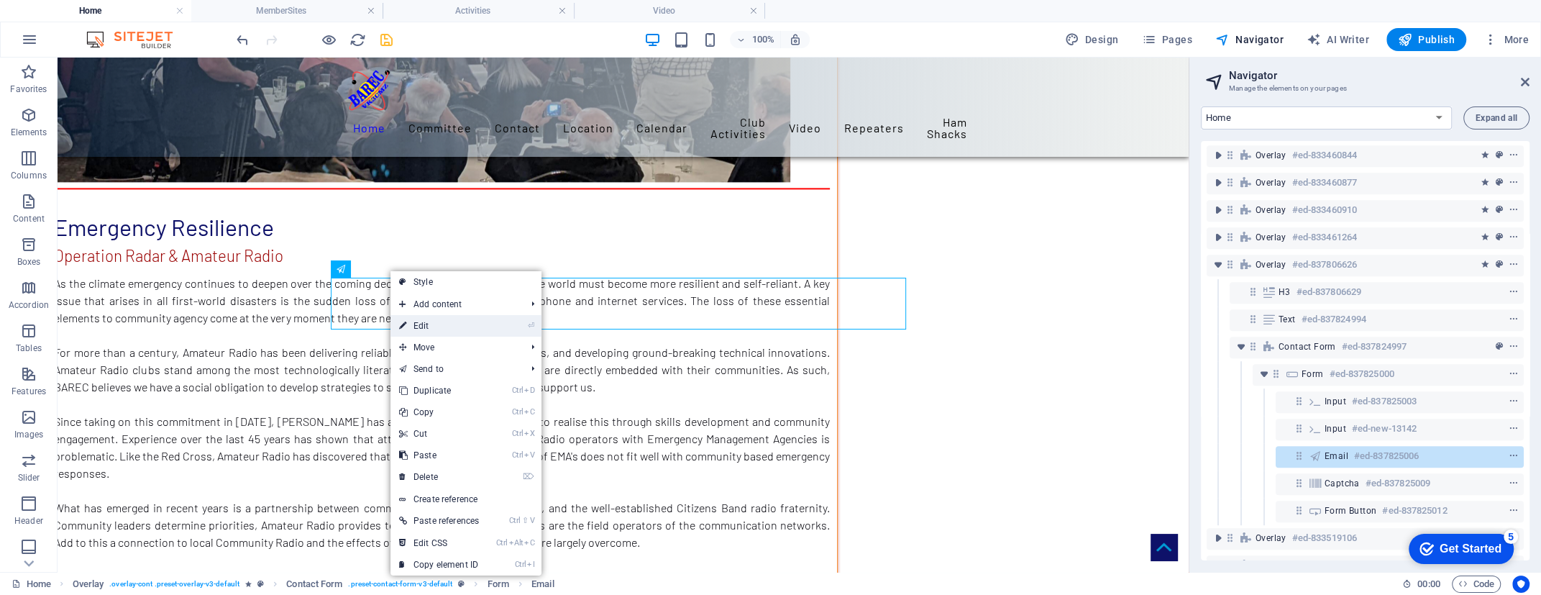
click at [421, 323] on link "⏎ Edit" at bounding box center [438, 326] width 97 height 22
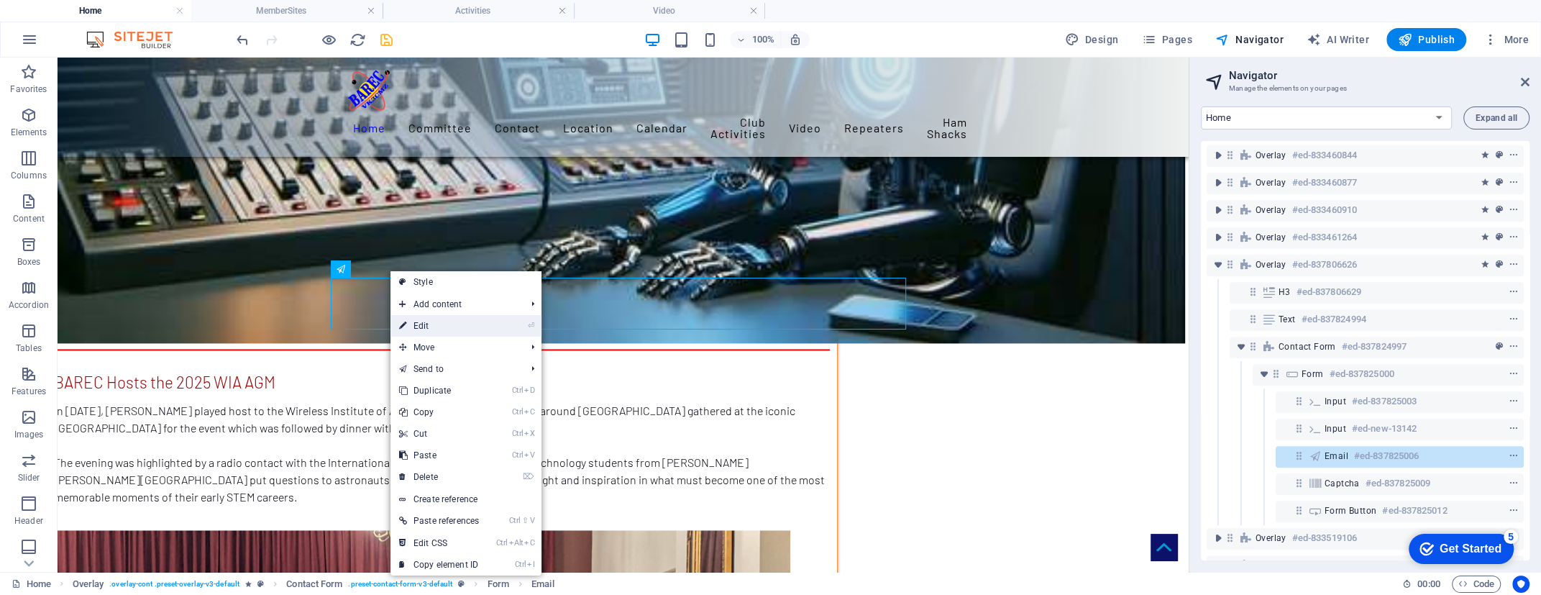
scroll to position [8517, 0]
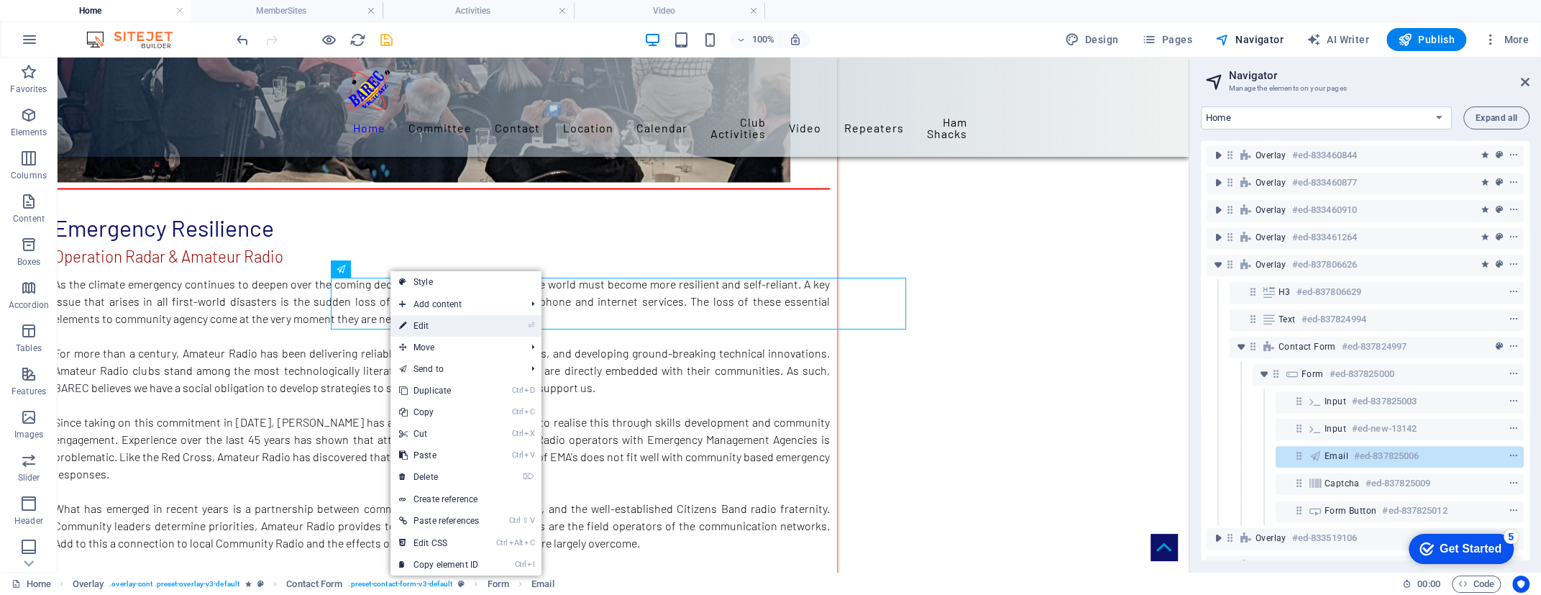
select select "%"
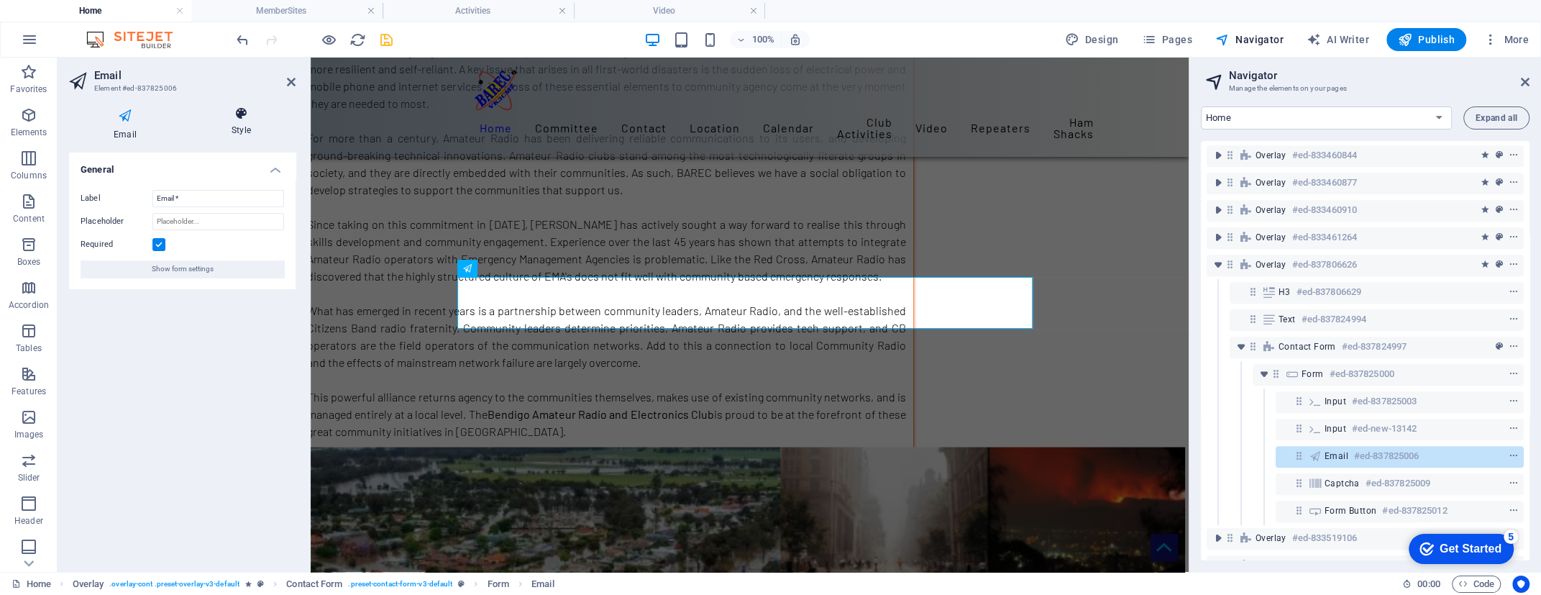
click at [239, 121] on h4 "Style" at bounding box center [241, 121] width 109 height 30
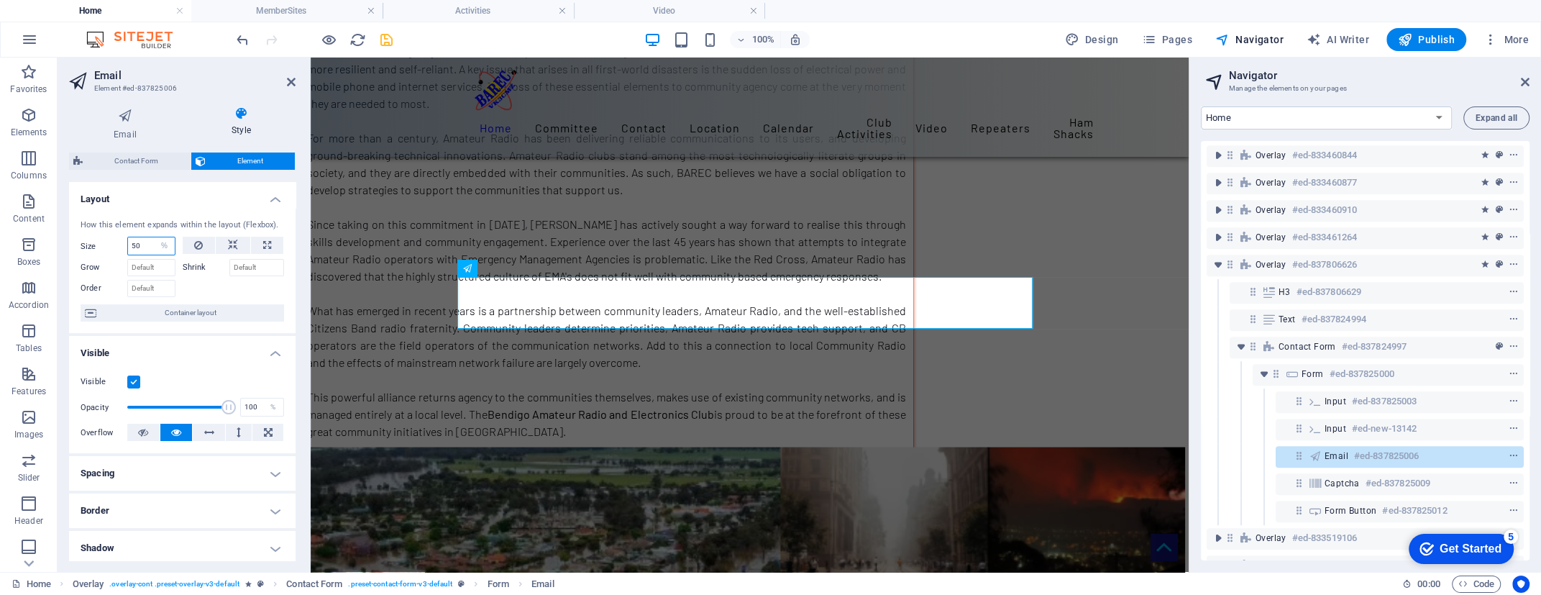
drag, startPoint x: 145, startPoint y: 244, endPoint x: 133, endPoint y: 241, distance: 12.6
click at [133, 241] on input "50" at bounding box center [151, 245] width 47 height 17
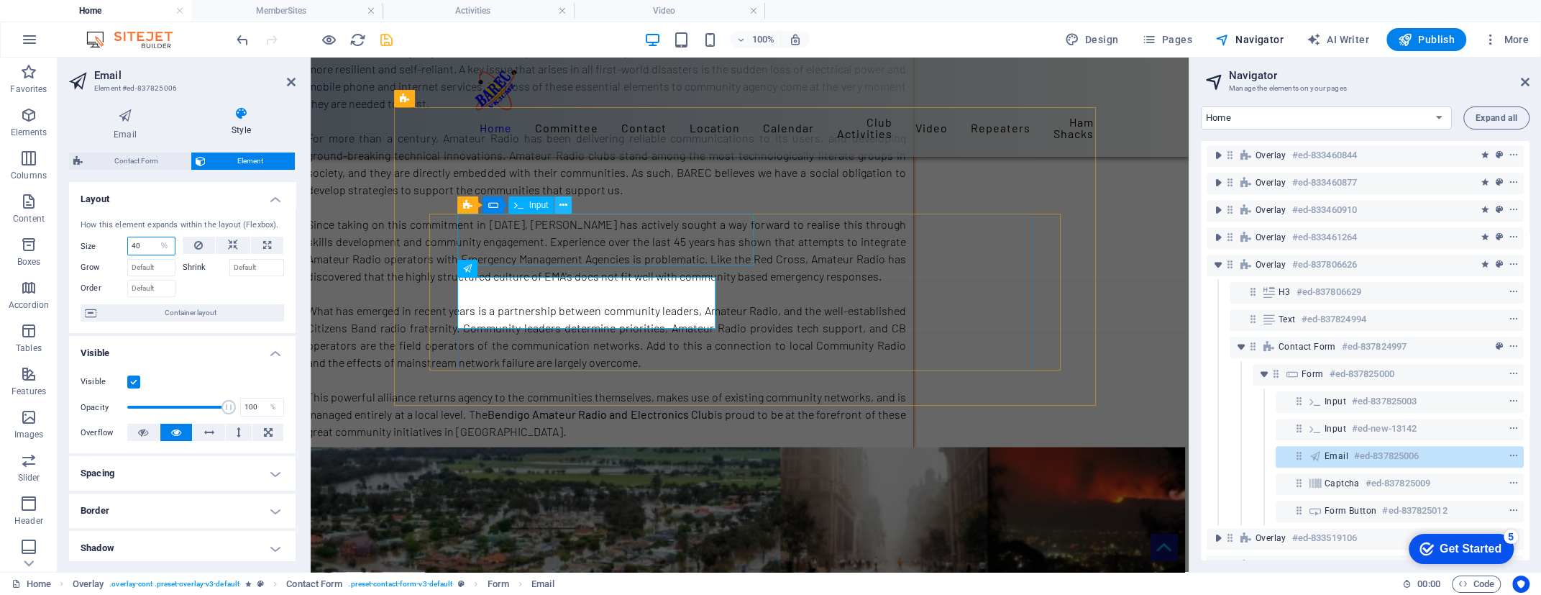
type input "40"
click at [560, 203] on icon at bounding box center [563, 205] width 8 height 15
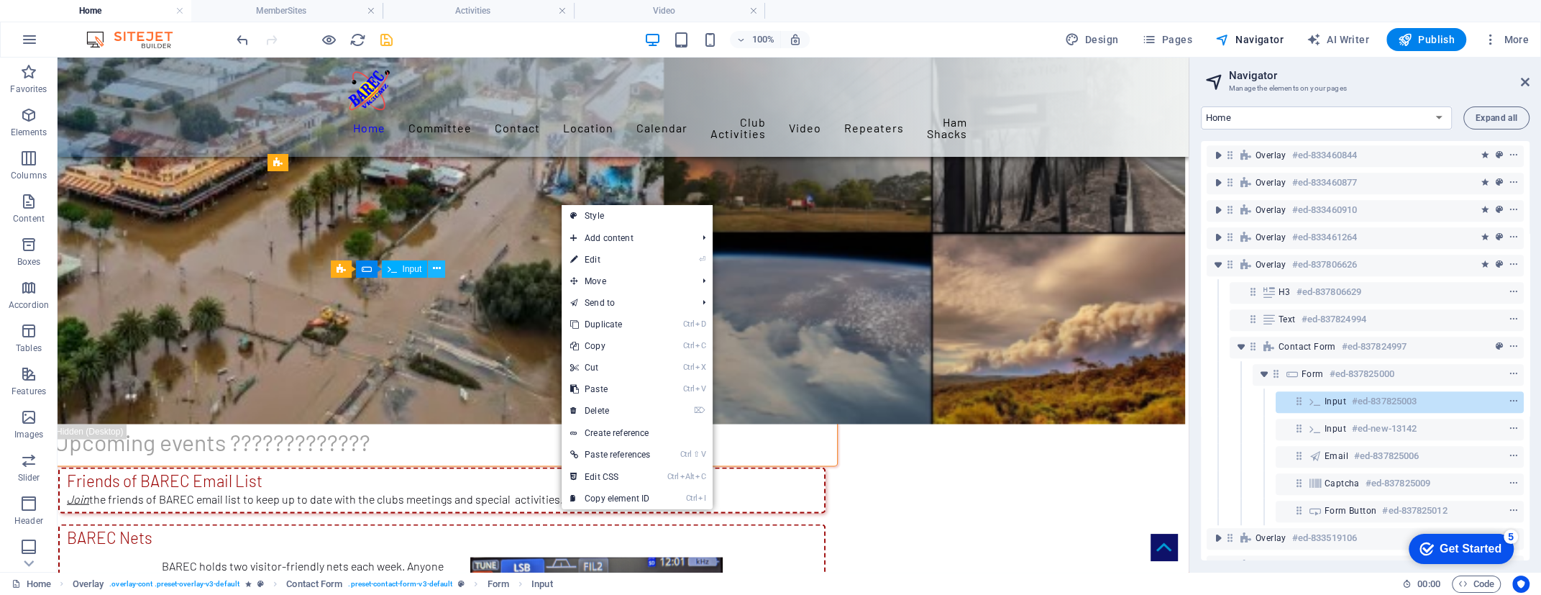
scroll to position [7691, 0]
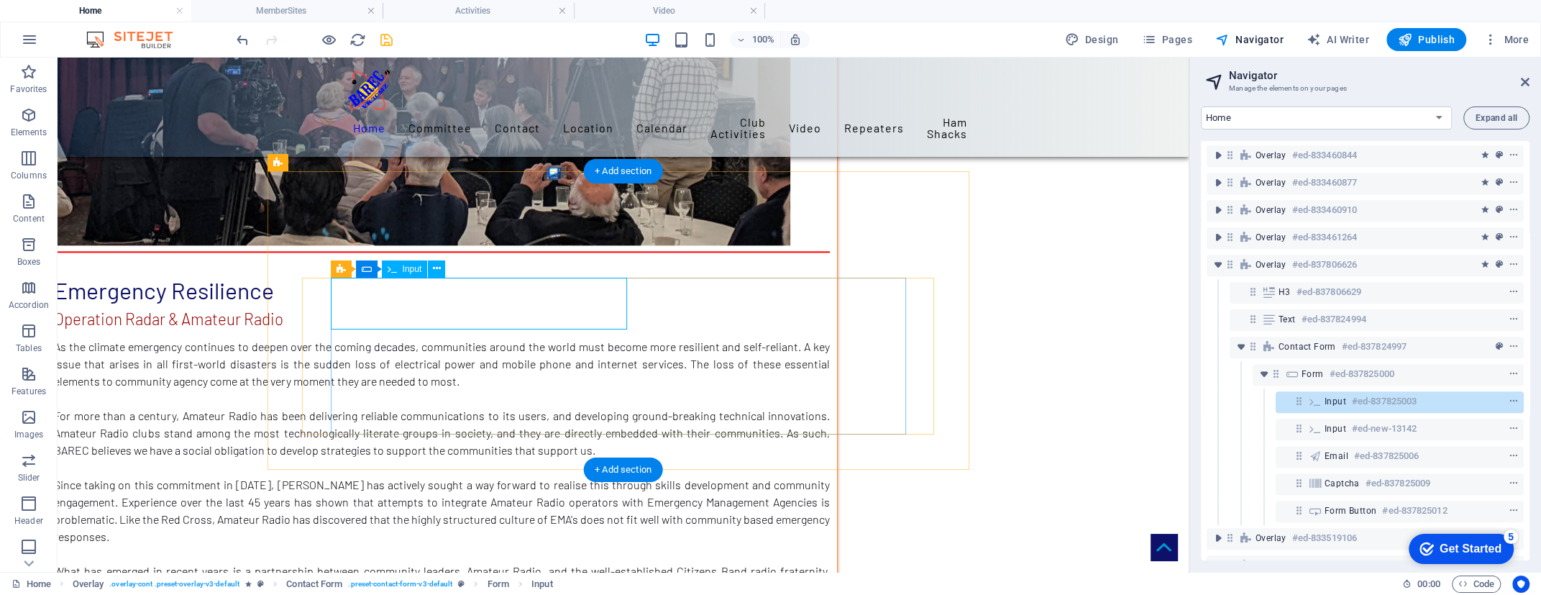
click at [434, 267] on icon at bounding box center [437, 268] width 8 height 15
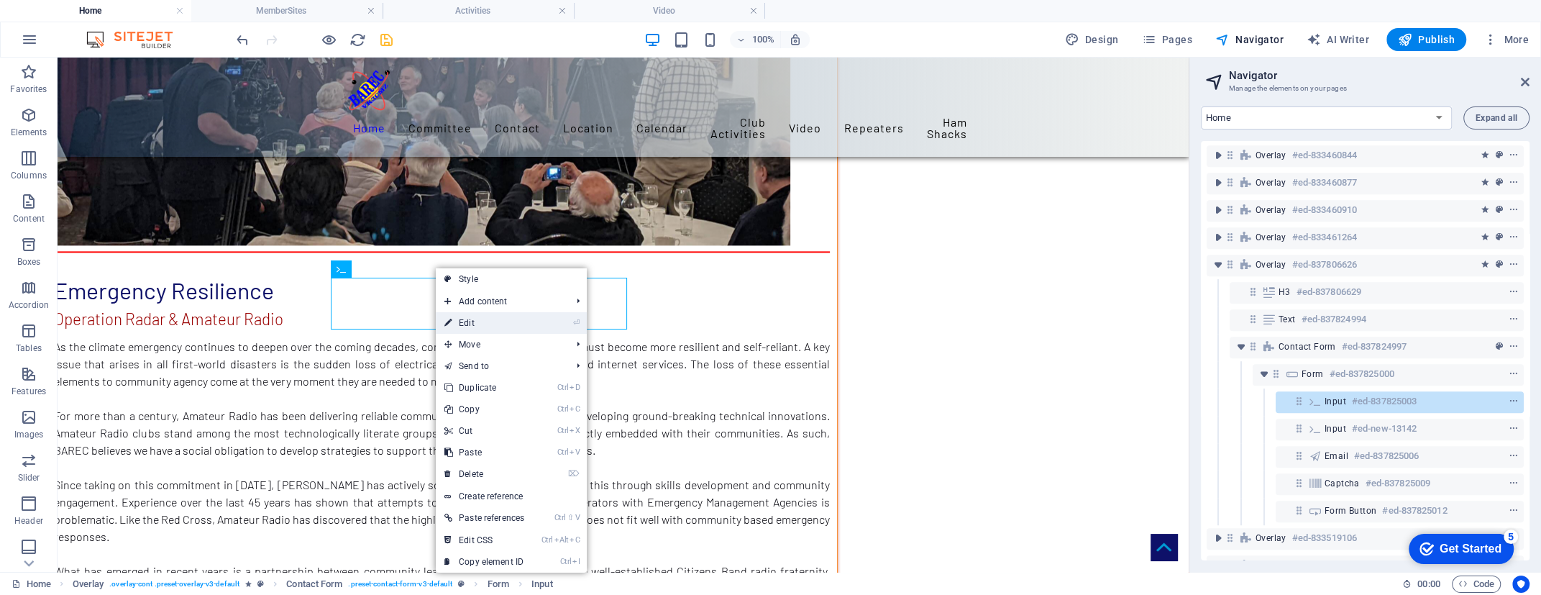
drag, startPoint x: 460, startPoint y: 323, endPoint x: 149, endPoint y: 265, distance: 316.6
click at [460, 323] on link "⏎ Edit" at bounding box center [484, 323] width 97 height 22
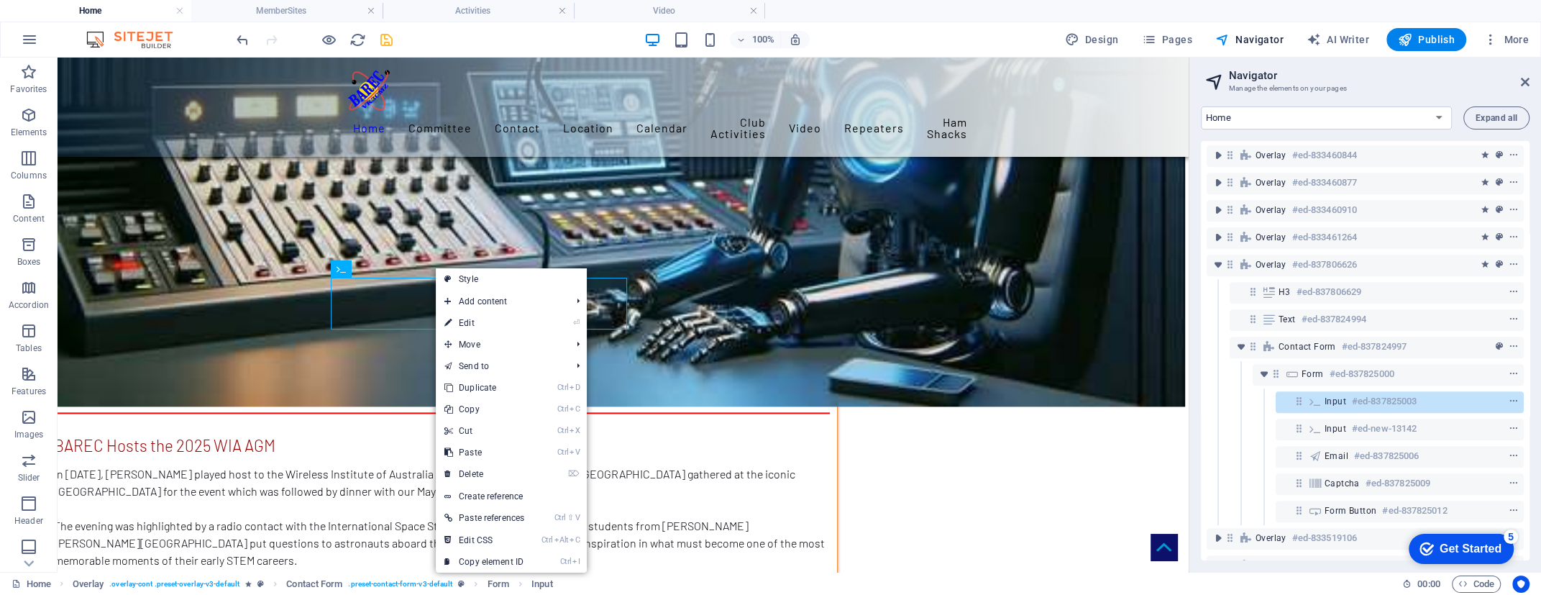
scroll to position [8453, 0]
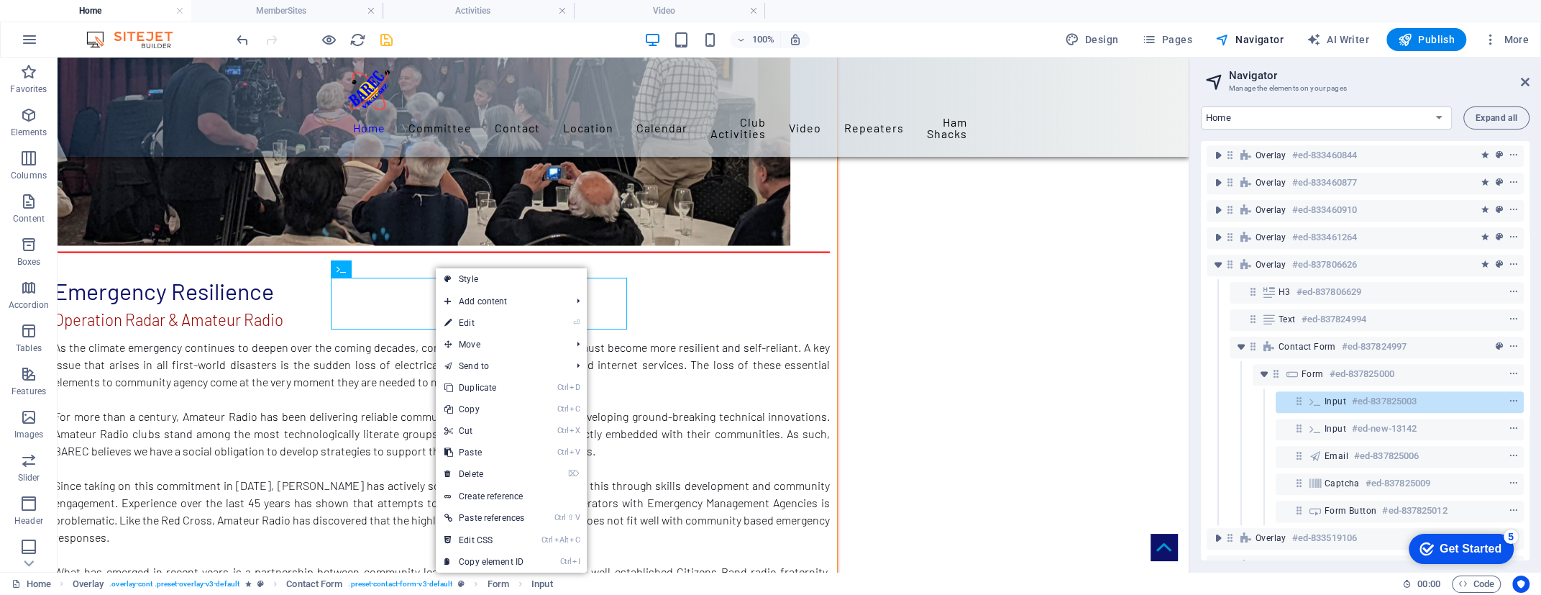
select select "%"
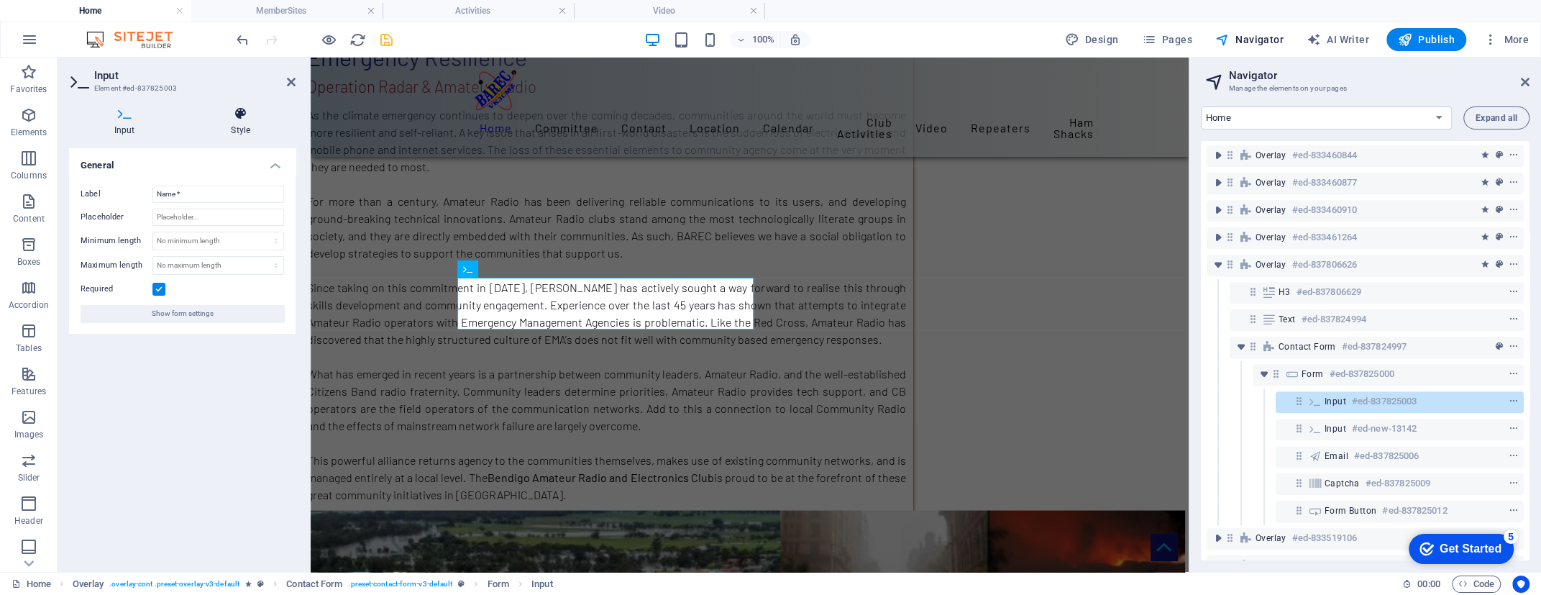
click at [235, 123] on h4 "Style" at bounding box center [241, 121] width 110 height 30
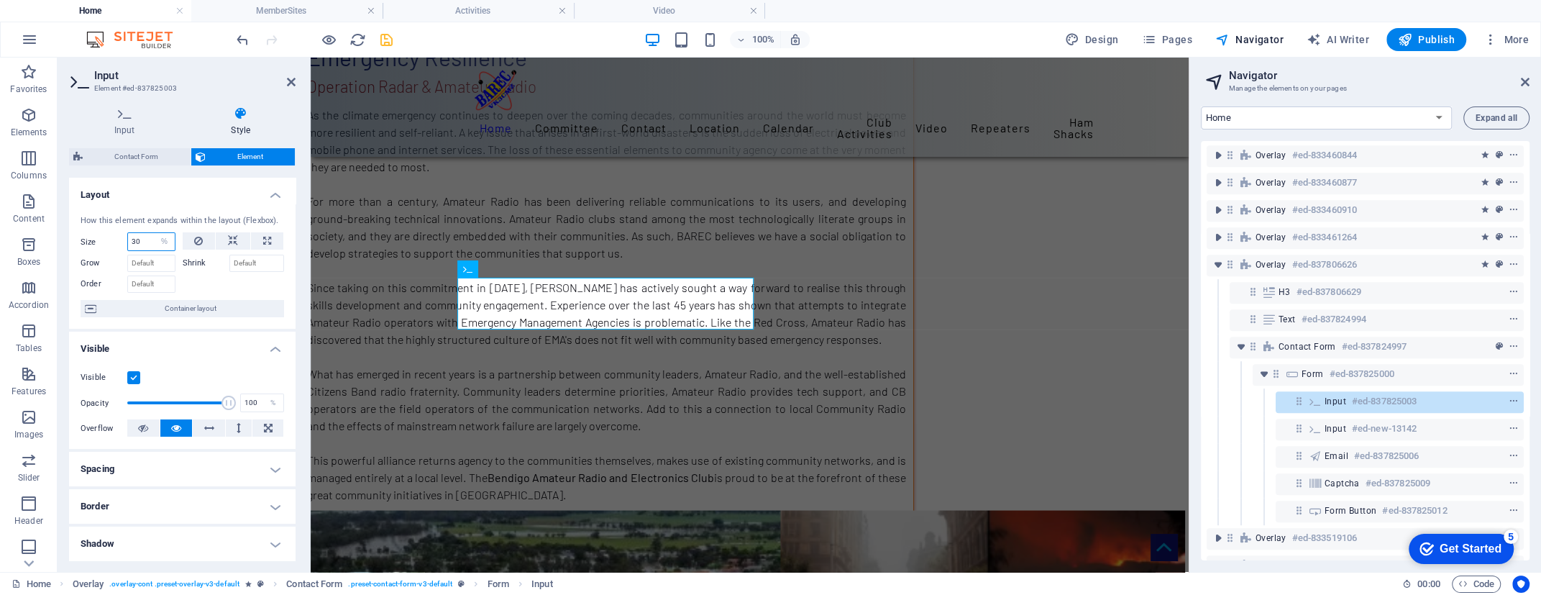
drag, startPoint x: 148, startPoint y: 239, endPoint x: 125, endPoint y: 237, distance: 23.1
click at [125, 237] on div "Size 30 Default auto px % 1/1 1/2 1/3 1/4 1/5 1/6 1/7 1/8 1/9 1/10" at bounding box center [128, 241] width 95 height 19
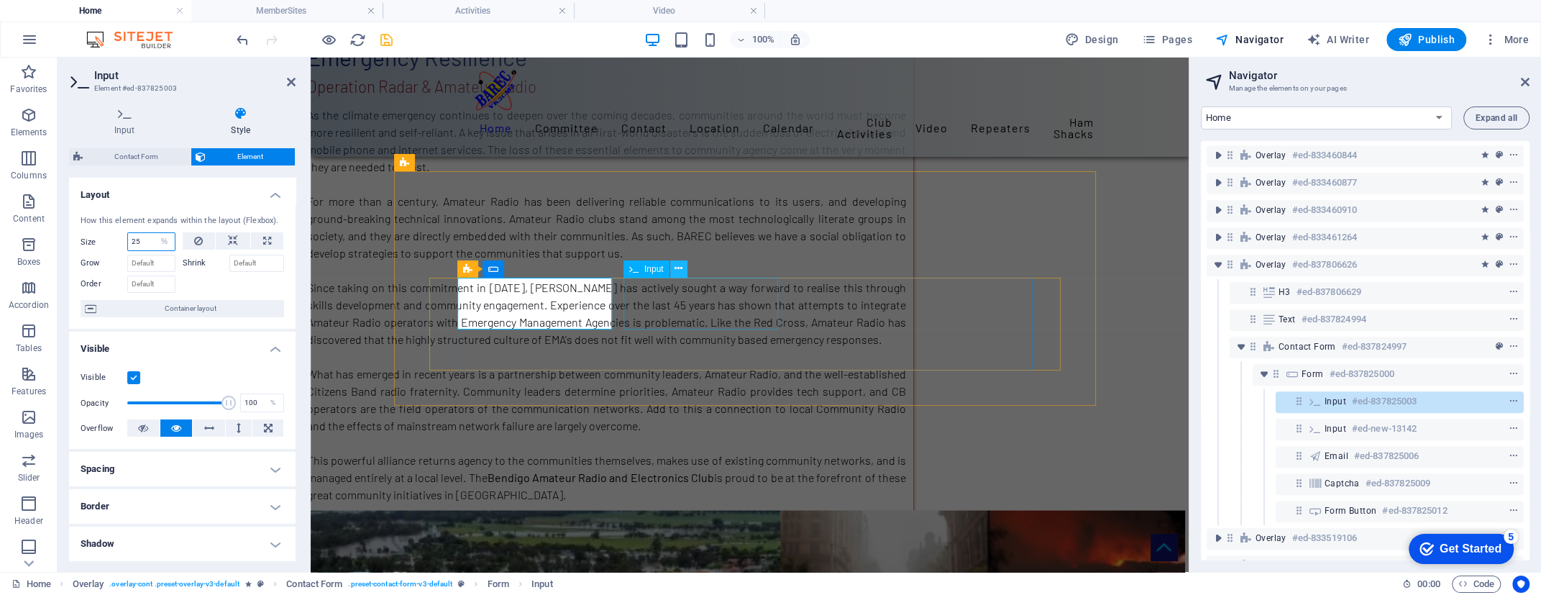
type input "25"
click at [681, 268] on icon at bounding box center [678, 268] width 8 height 15
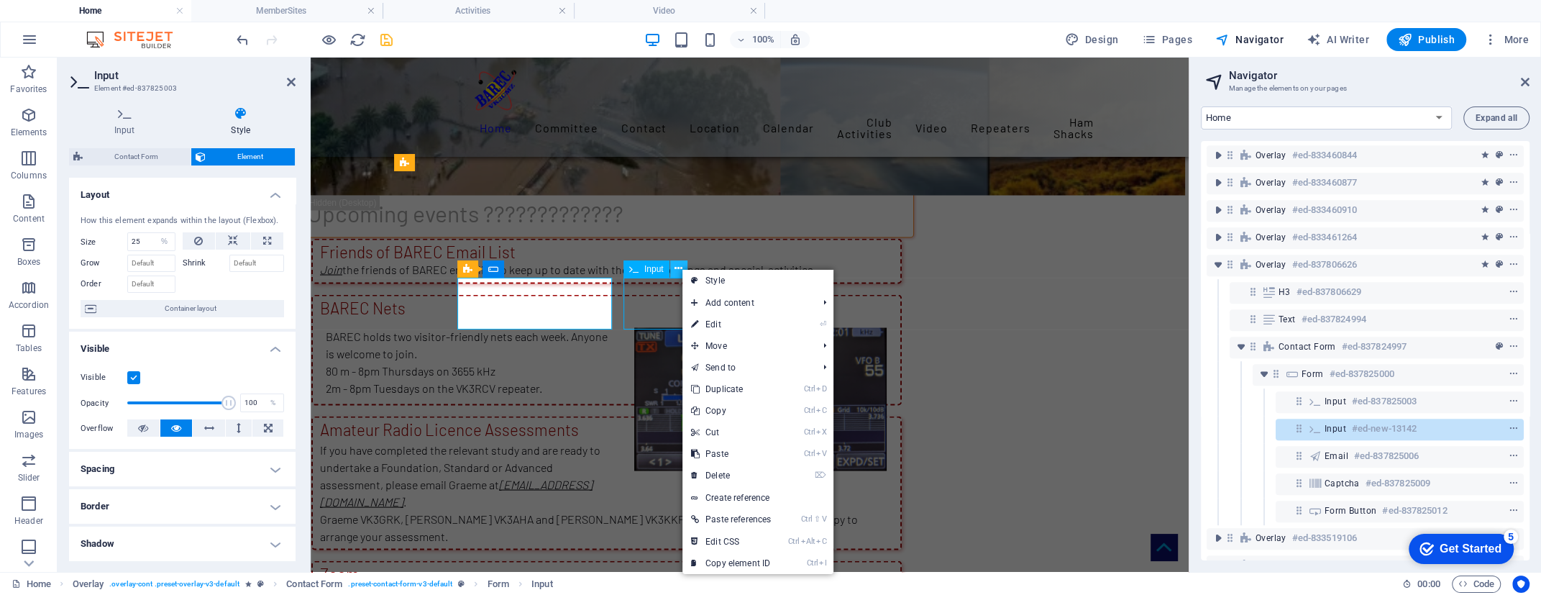
scroll to position [7691, 0]
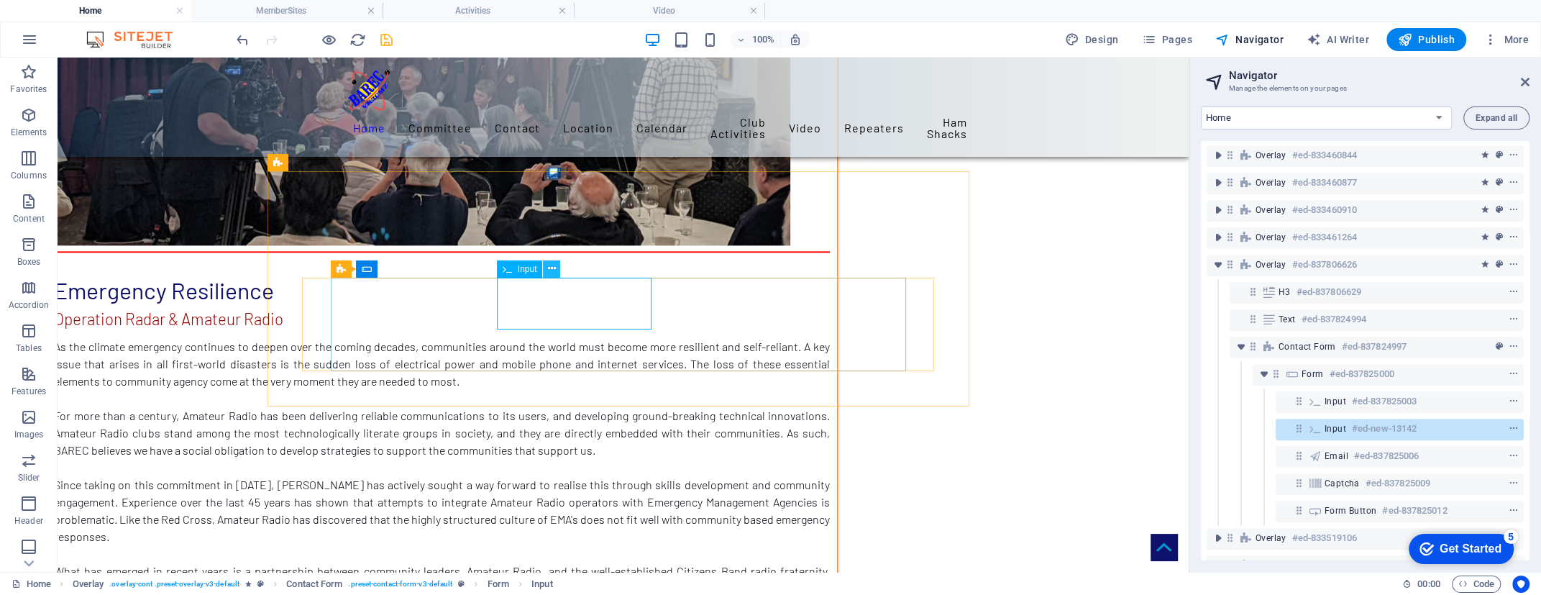
click at [554, 270] on icon at bounding box center [552, 268] width 8 height 15
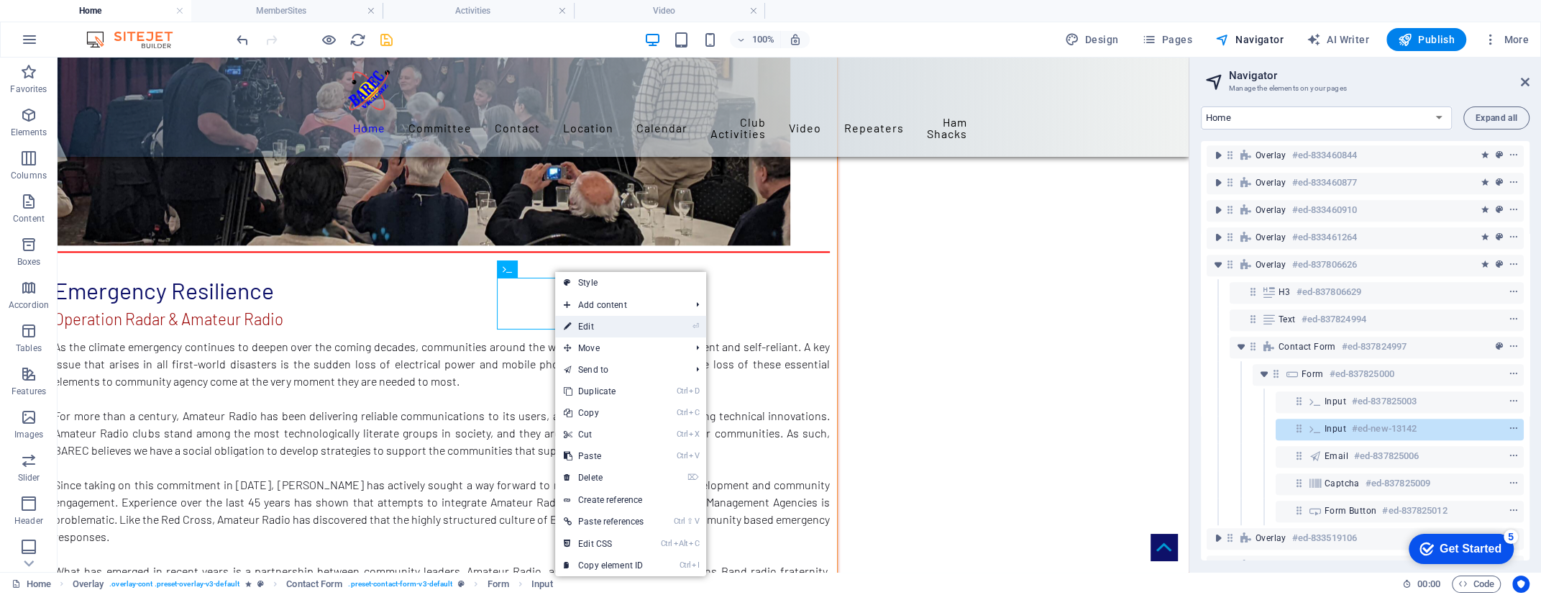
click at [587, 324] on link "⏎ Edit" at bounding box center [603, 327] width 97 height 22
select select "%"
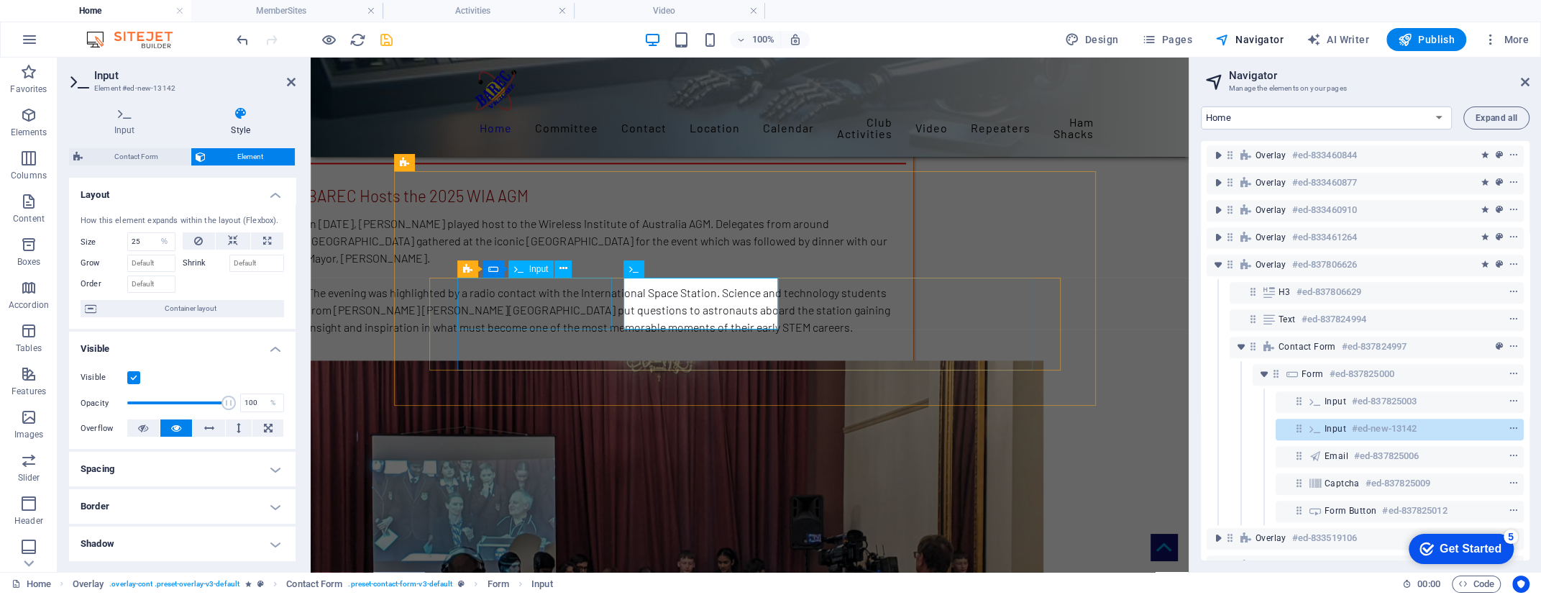
scroll to position [8453, 0]
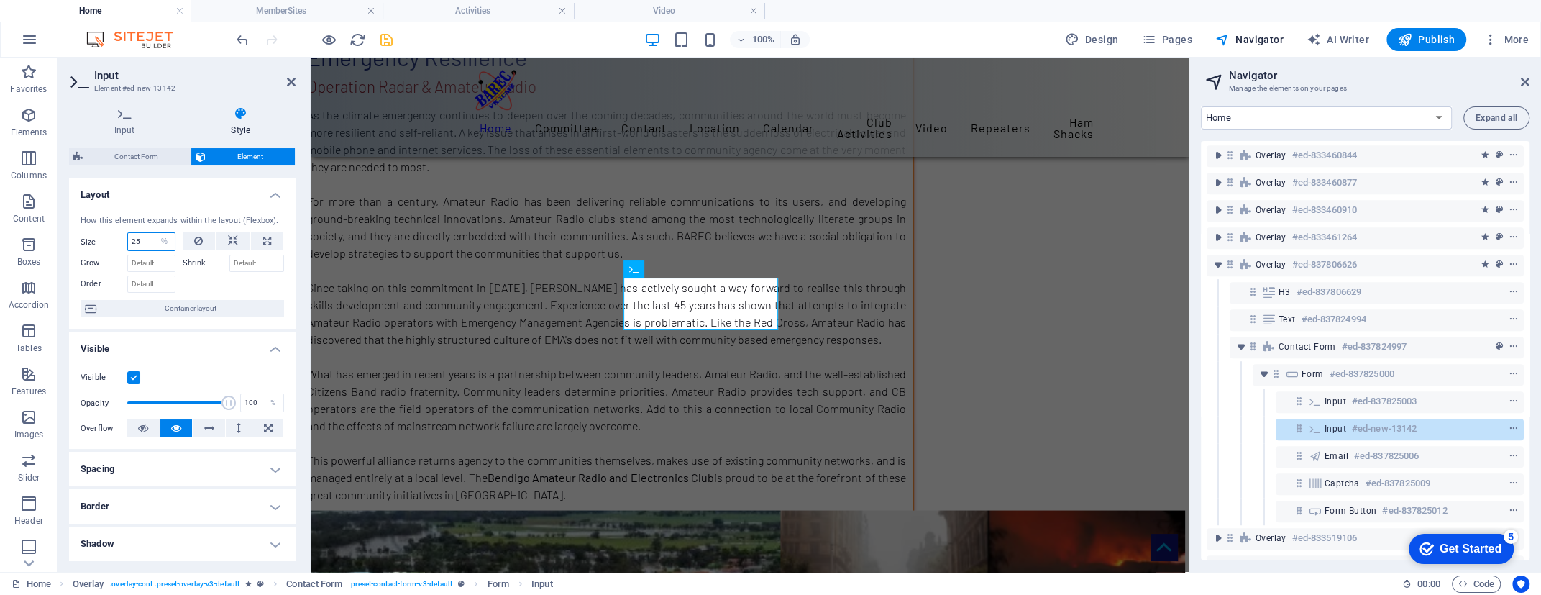
click at [155, 236] on select "Default auto px % 1/1 1/2 1/3 1/4 1/5 1/6 1/7 1/8 1/9 1/10" at bounding box center [165, 241] width 20 height 17
drag, startPoint x: 149, startPoint y: 240, endPoint x: 116, endPoint y: 243, distance: 33.2
click at [116, 243] on div "Size 25 Default auto px % 1/1 1/2 1/3 1/4 1/5 1/6 1/7 1/8 1/9 1/10" at bounding box center [128, 241] width 95 height 19
type input "10"
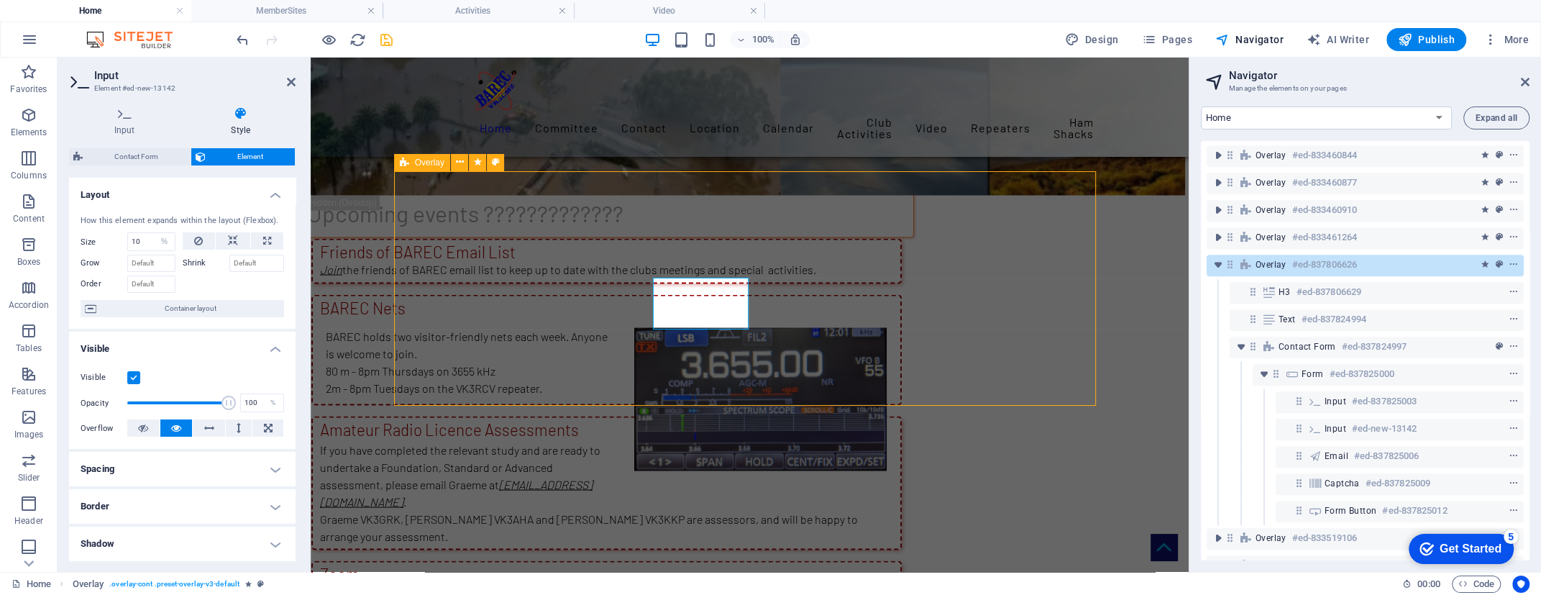
scroll to position [7665, 0]
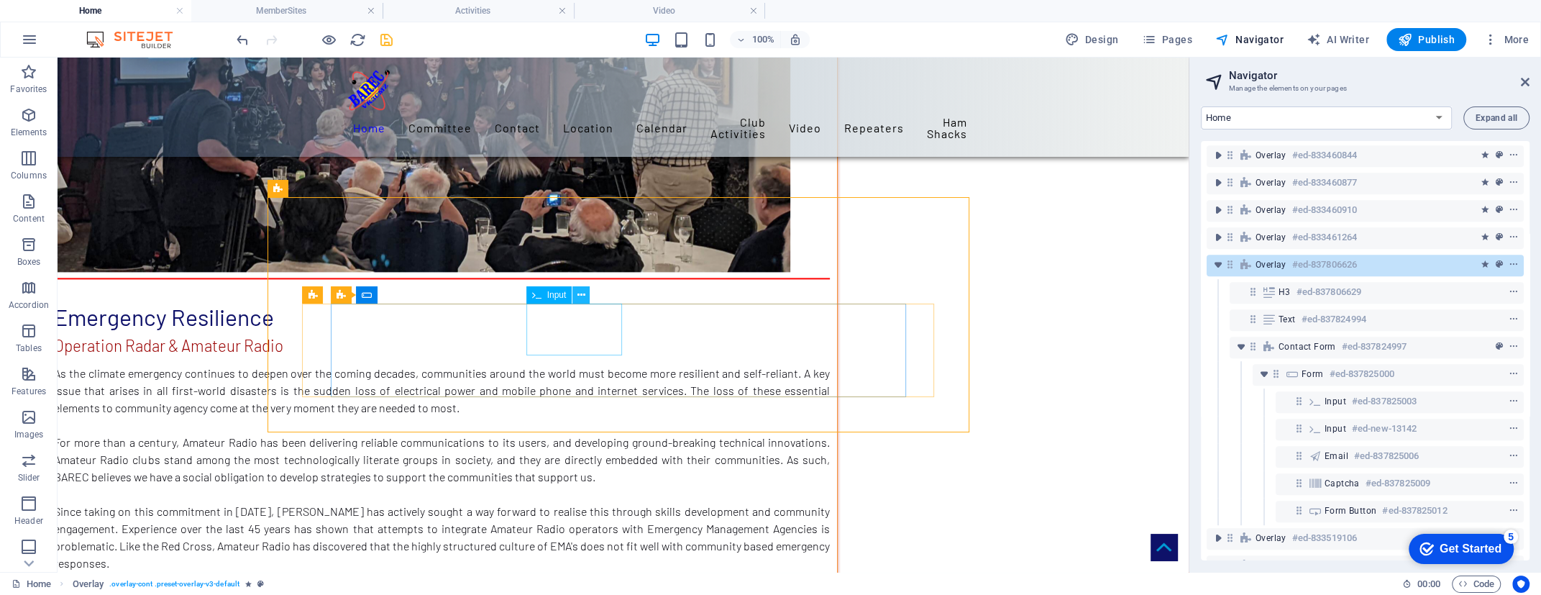
click at [580, 295] on icon at bounding box center [581, 295] width 8 height 15
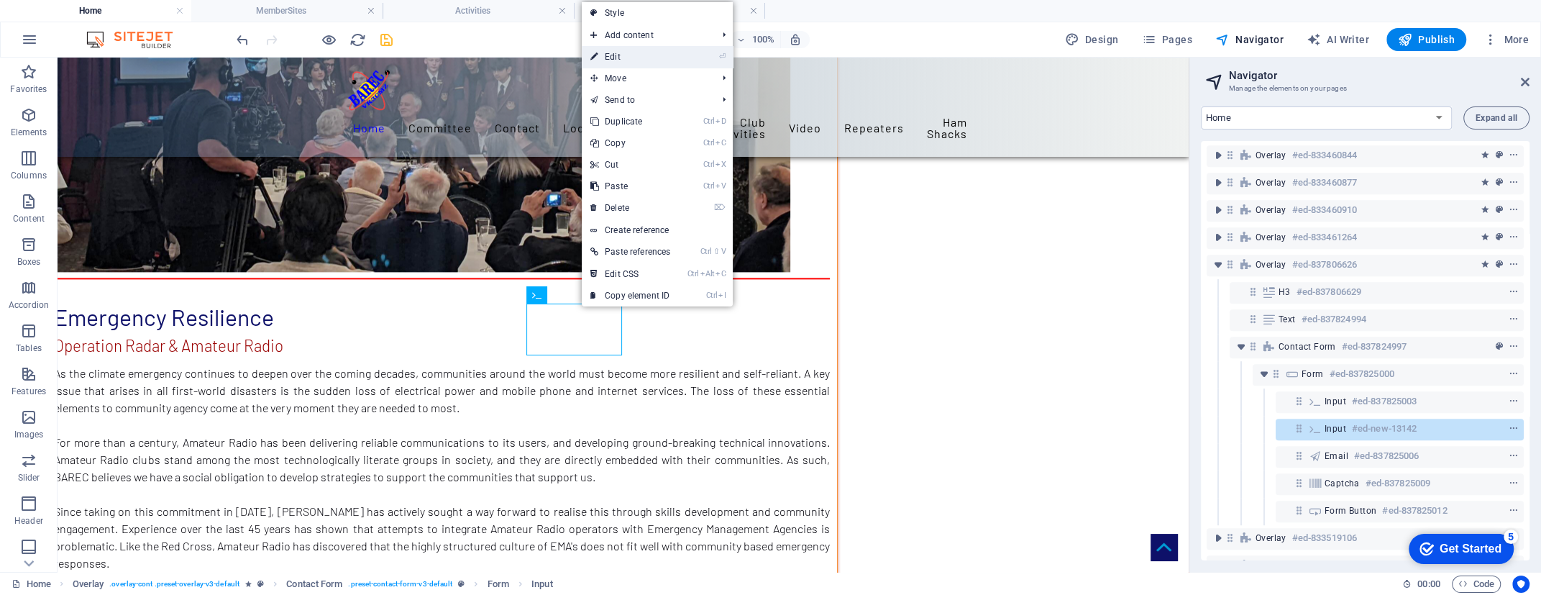
click at [610, 57] on link "⏎ Edit" at bounding box center [630, 57] width 97 height 22
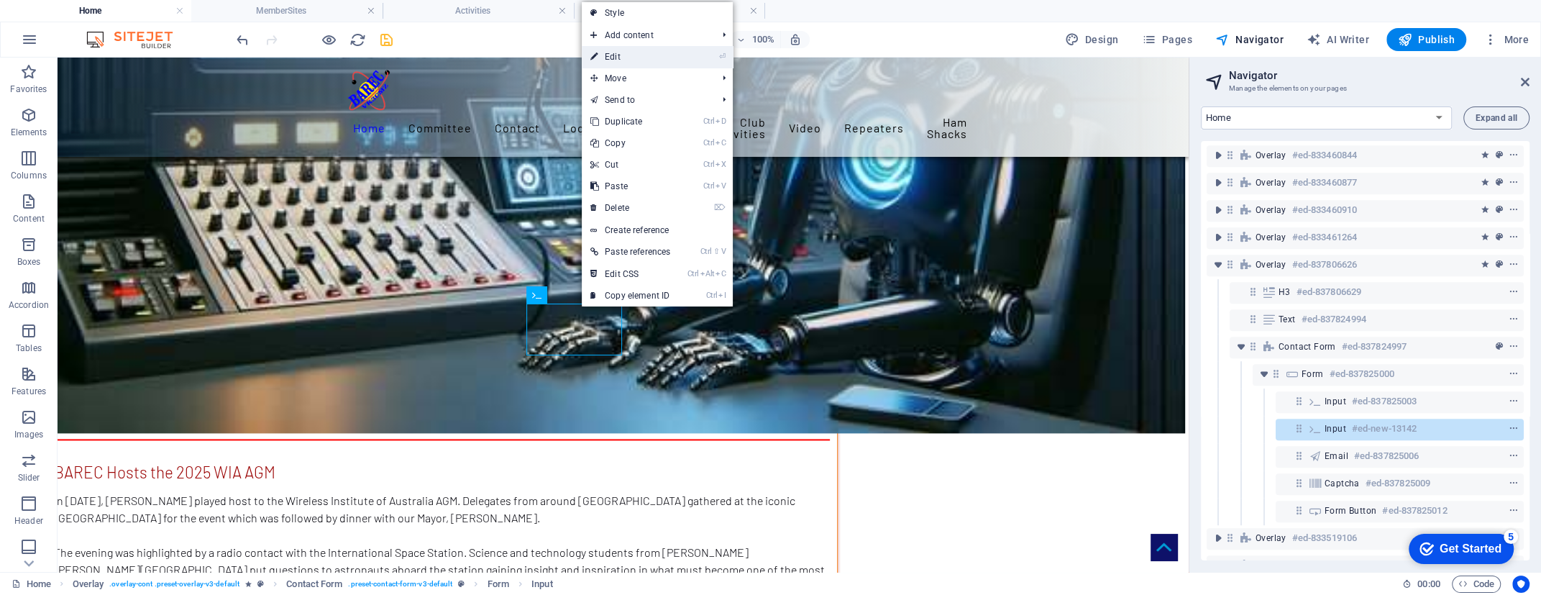
scroll to position [8453, 0]
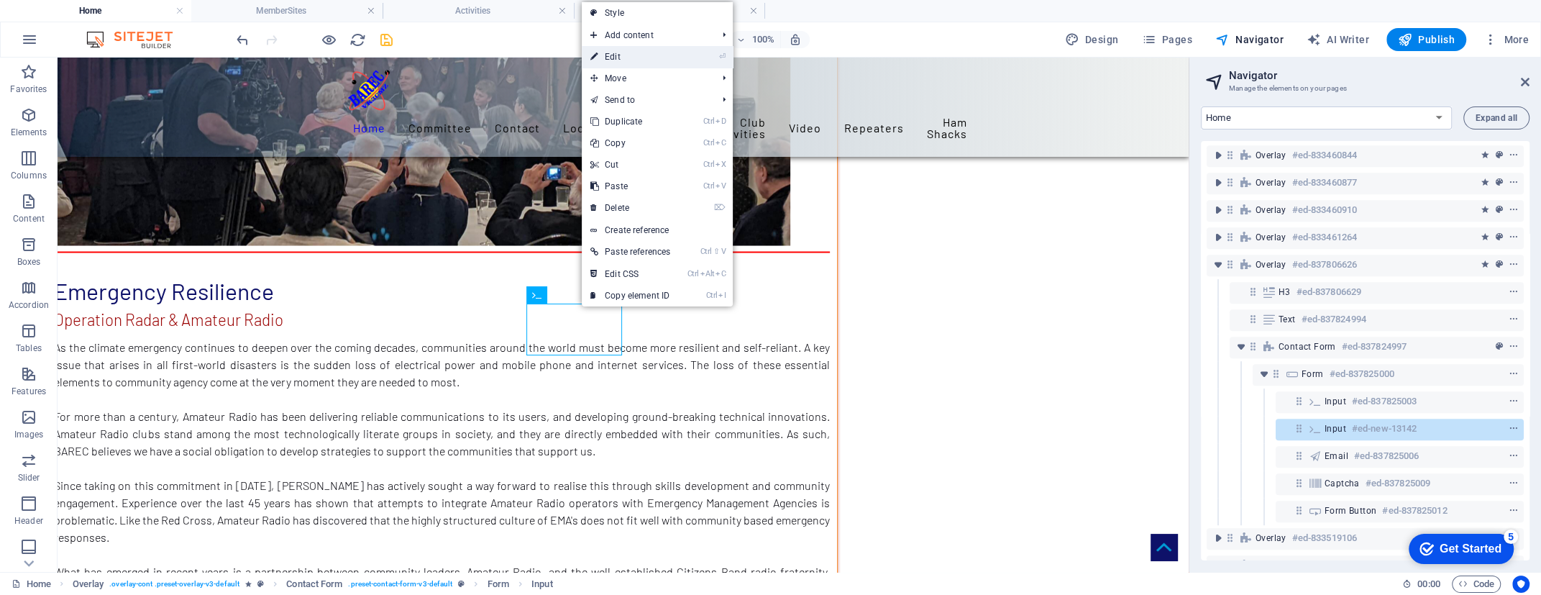
select select "%"
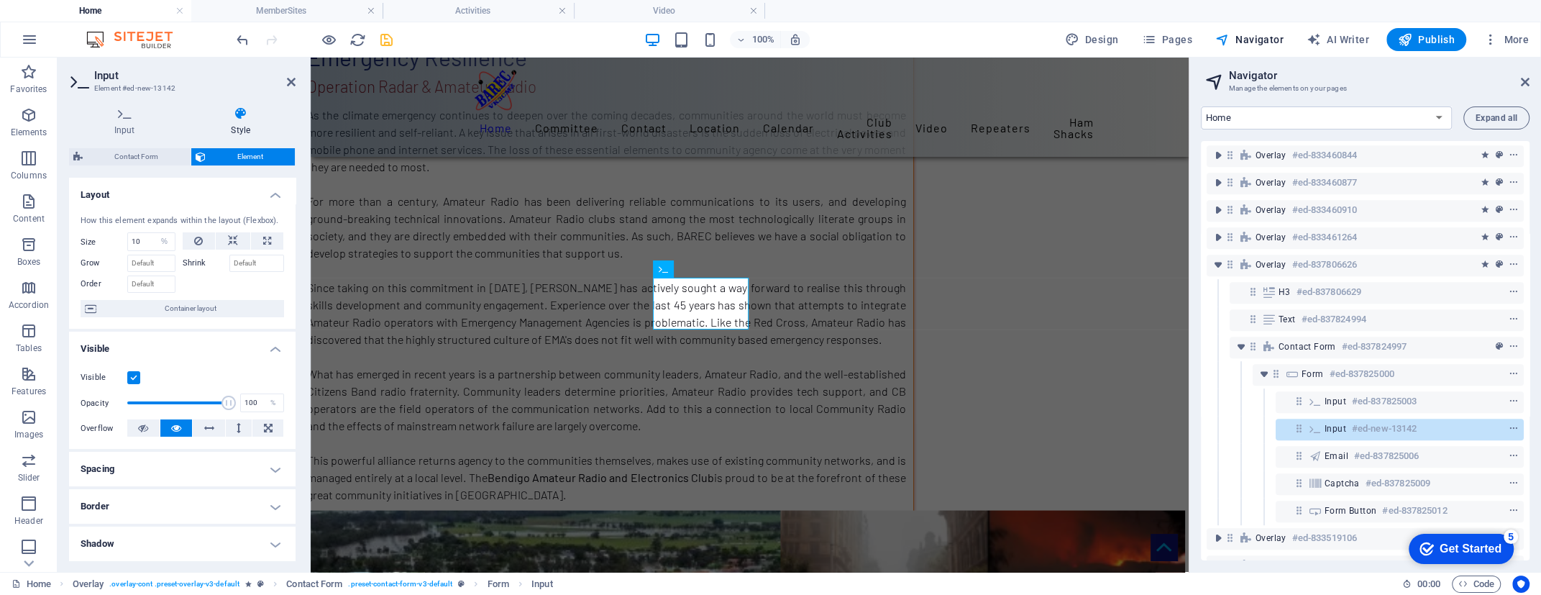
click at [239, 122] on h4 "Style" at bounding box center [241, 121] width 110 height 30
click at [240, 112] on icon at bounding box center [241, 113] width 110 height 14
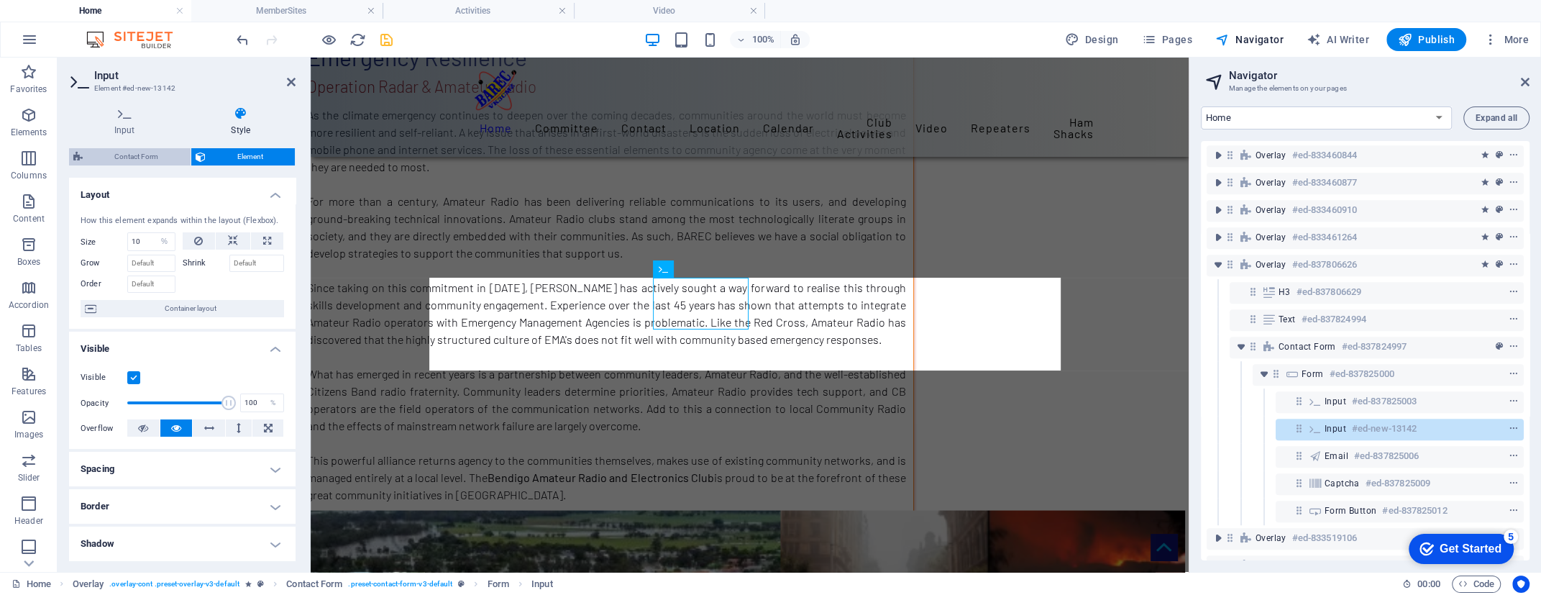
click at [129, 152] on span "Contact Form" at bounding box center [136, 156] width 99 height 17
select select "rem"
select select "preset-contact-form-v3-default"
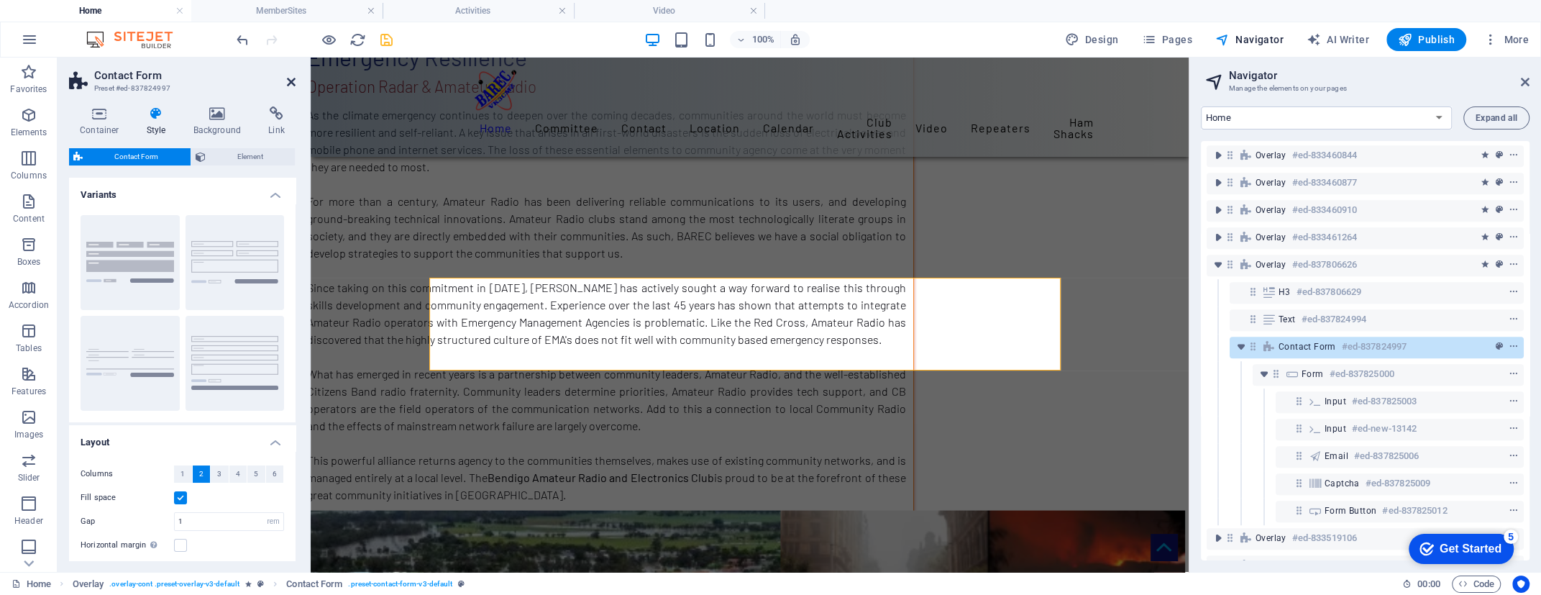
click at [289, 84] on icon at bounding box center [291, 82] width 9 height 12
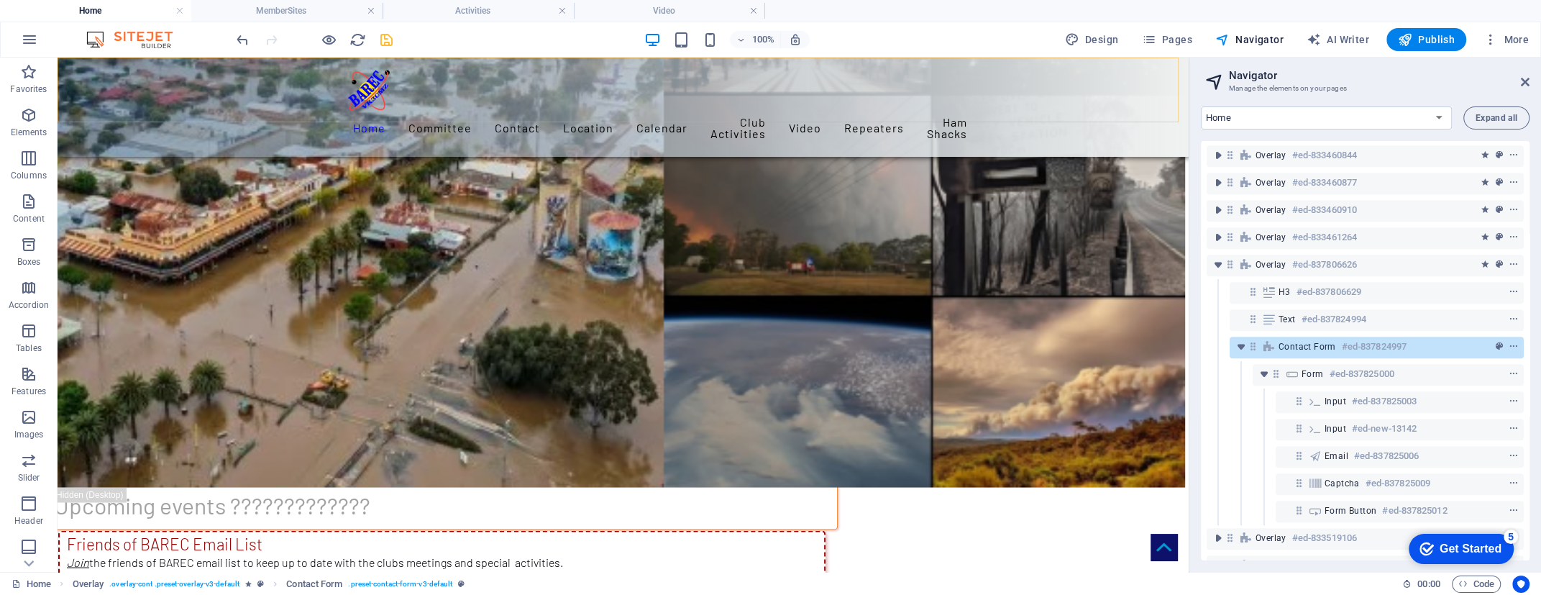
scroll to position [7701, 0]
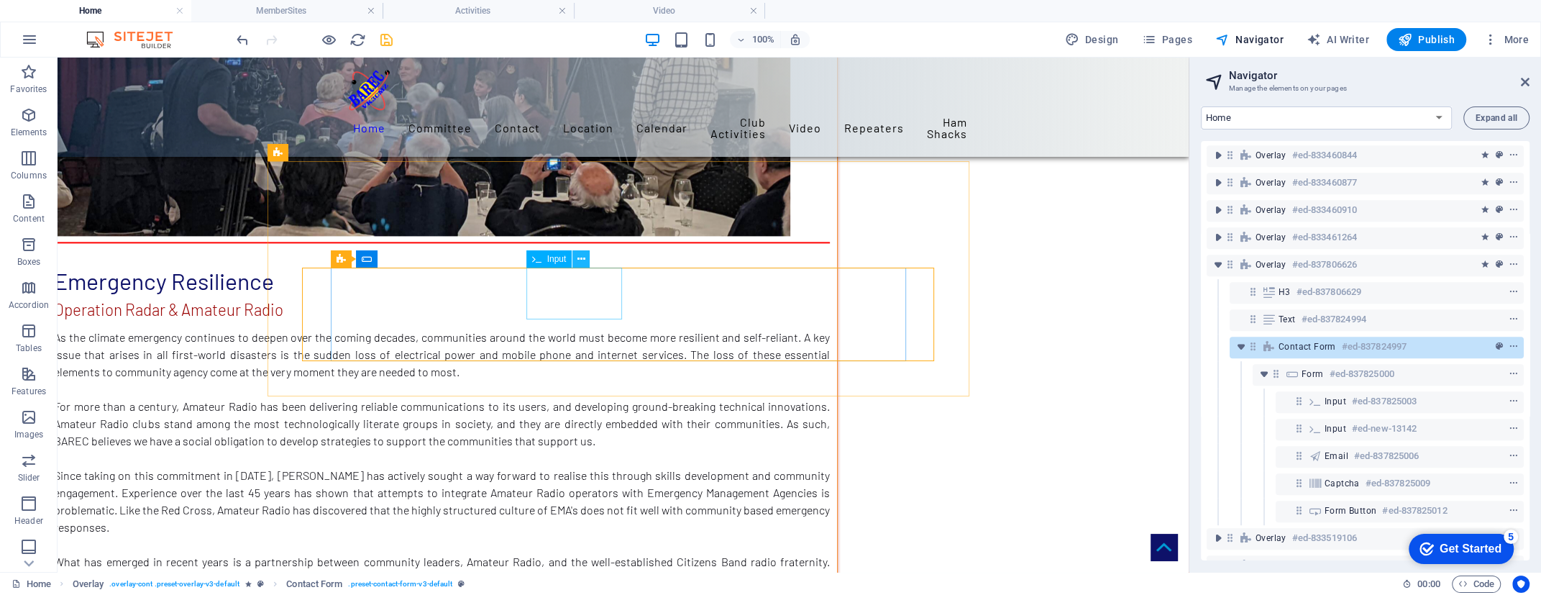
click at [581, 262] on icon at bounding box center [581, 259] width 8 height 15
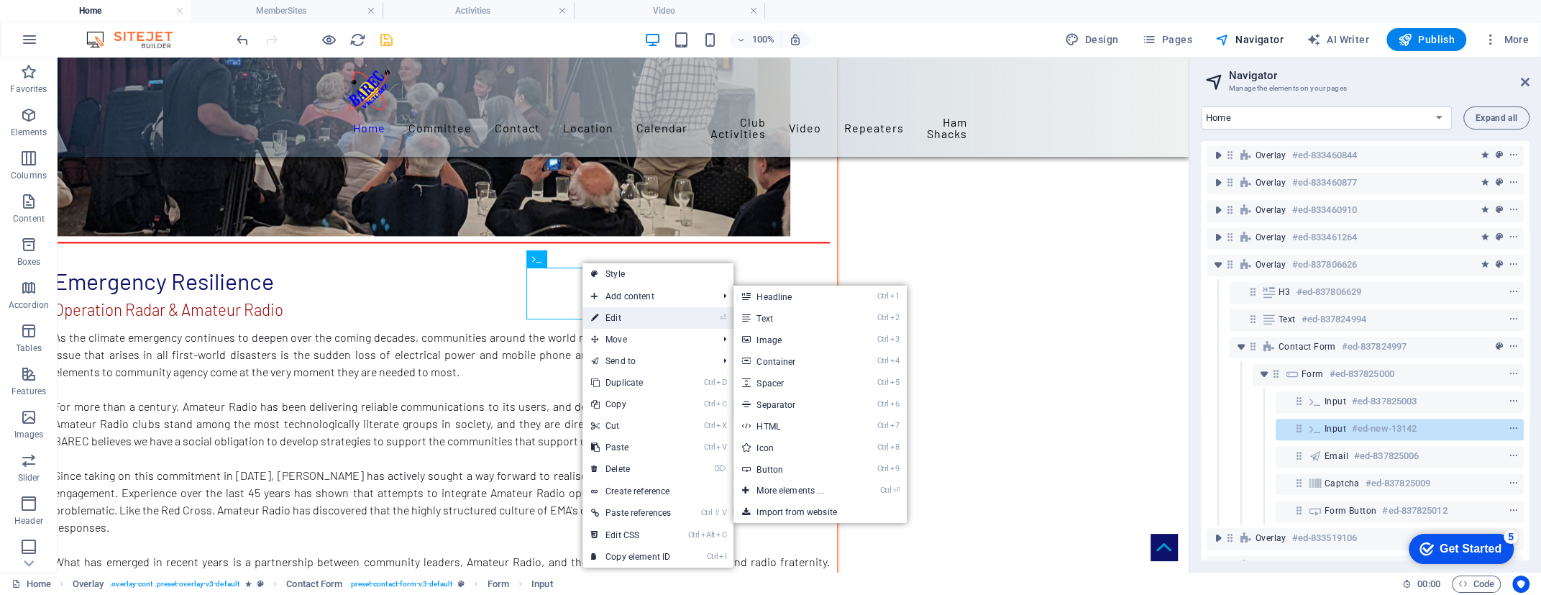
click at [619, 319] on link "⏎ Edit" at bounding box center [630, 318] width 97 height 22
select select "%"
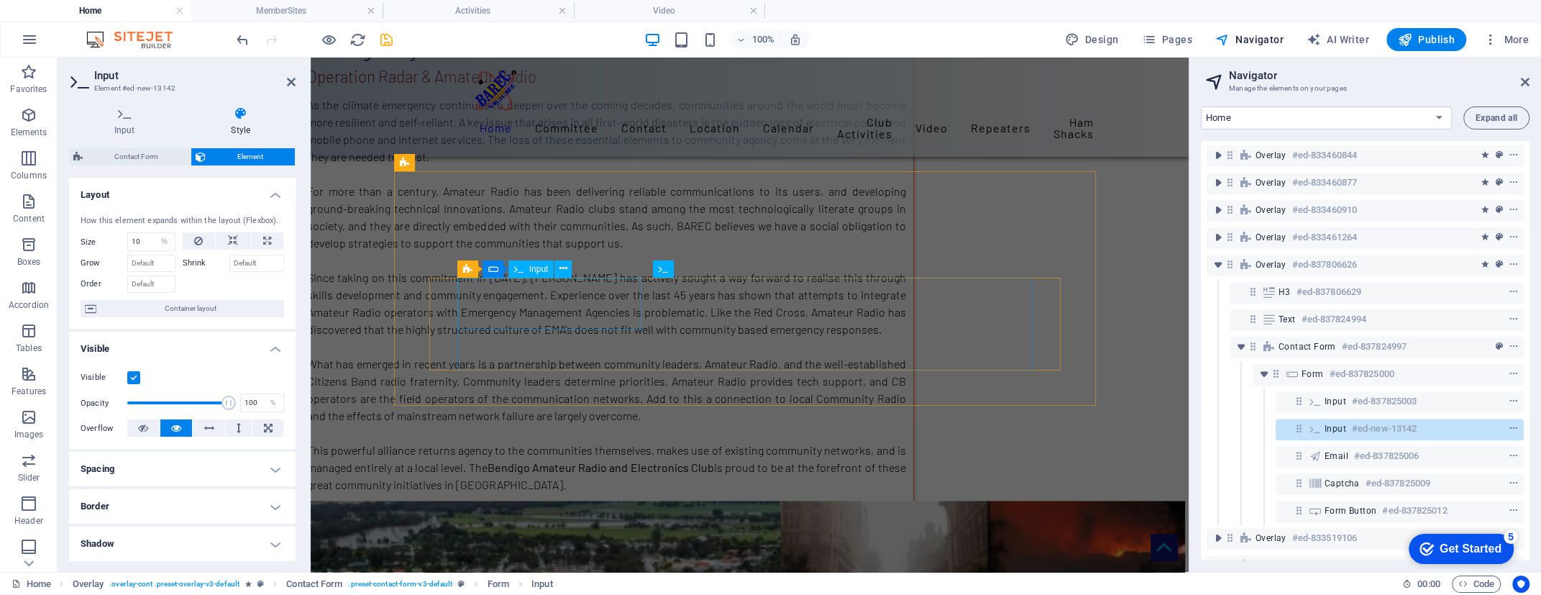
scroll to position [8453, 0]
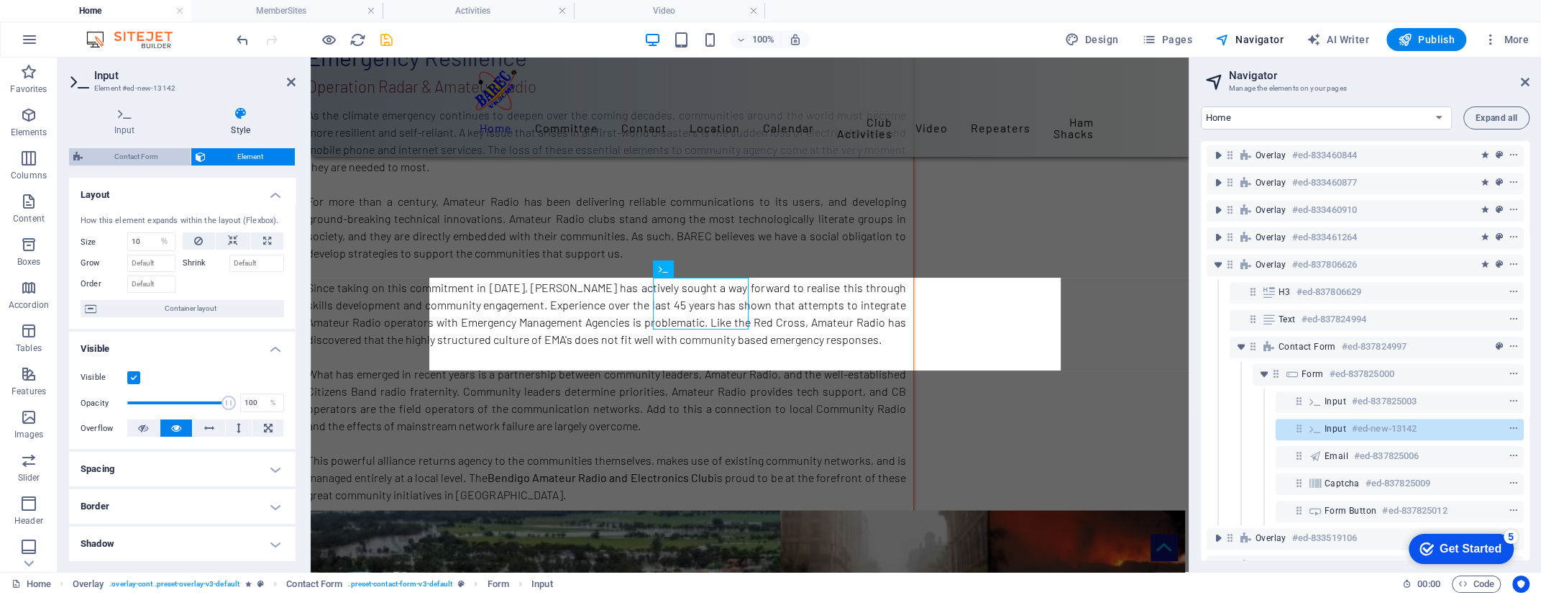
click at [159, 155] on span "Contact Form" at bounding box center [136, 156] width 99 height 17
select select "rem"
select select "preset-contact-form-v3-default"
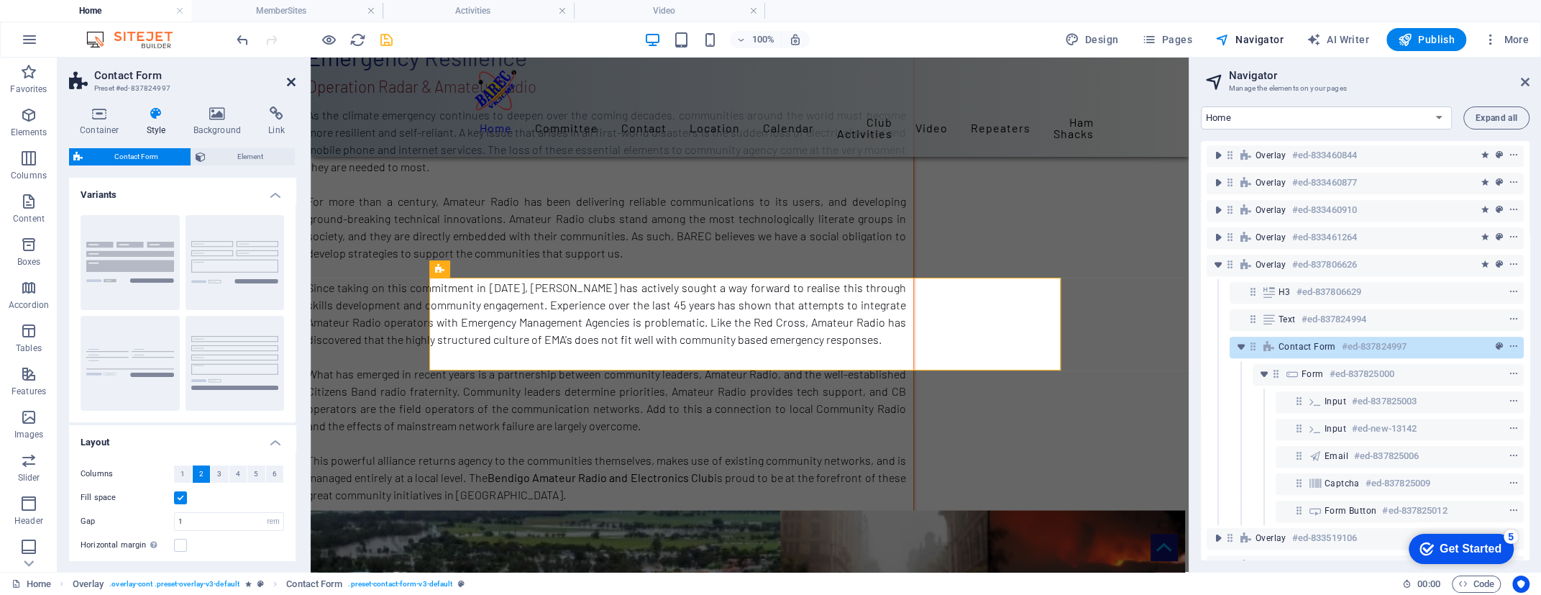
click at [288, 78] on icon at bounding box center [291, 82] width 9 height 12
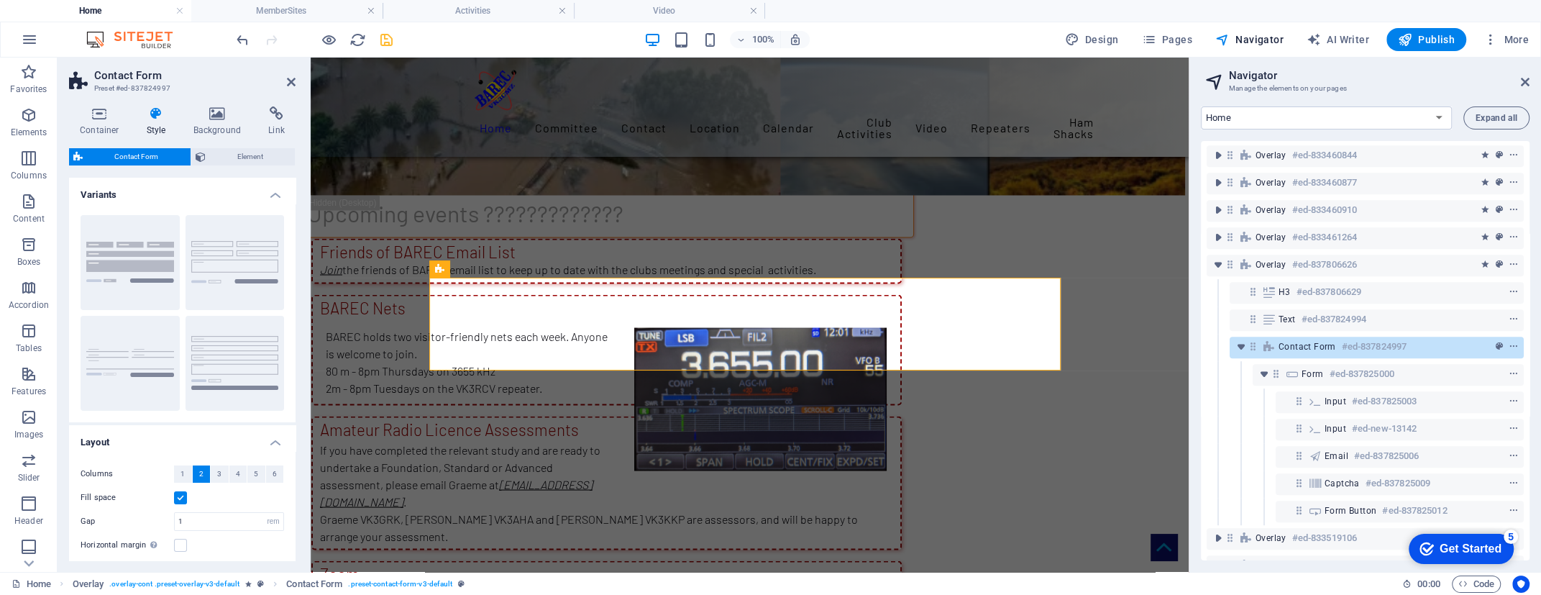
scroll to position [7701, 0]
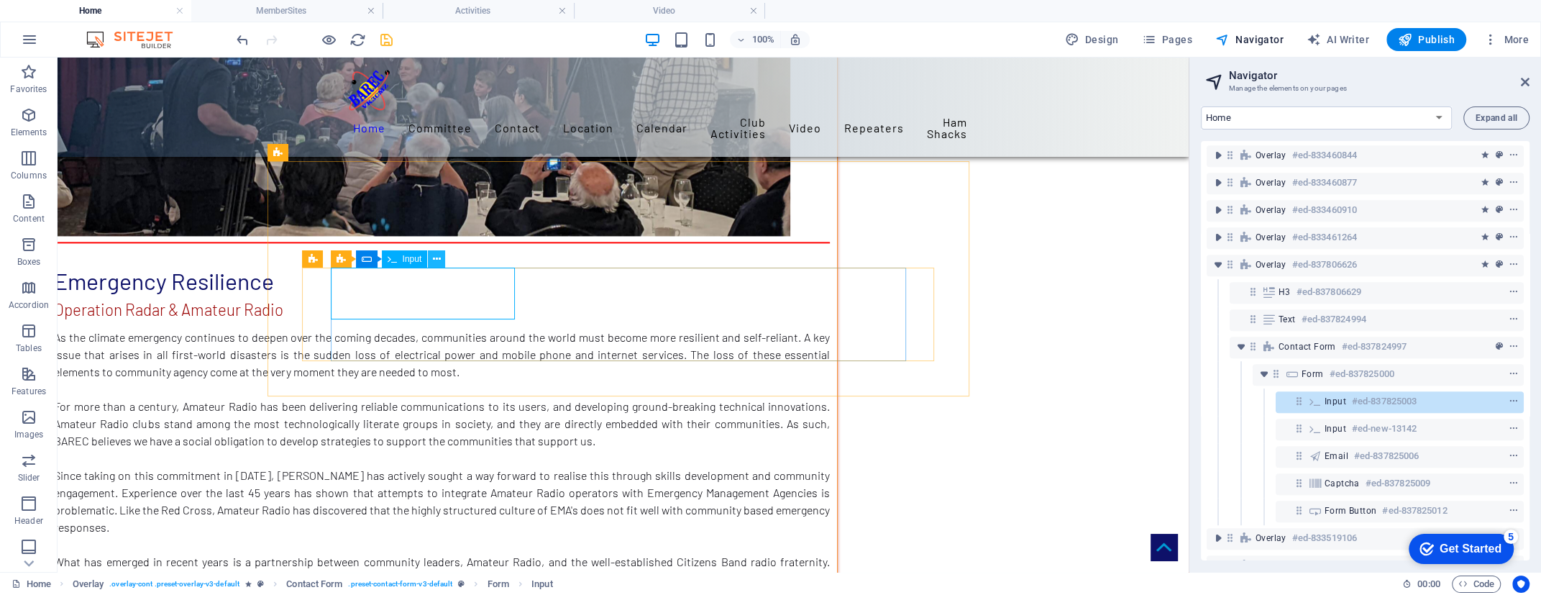
click at [434, 259] on icon at bounding box center [437, 259] width 8 height 15
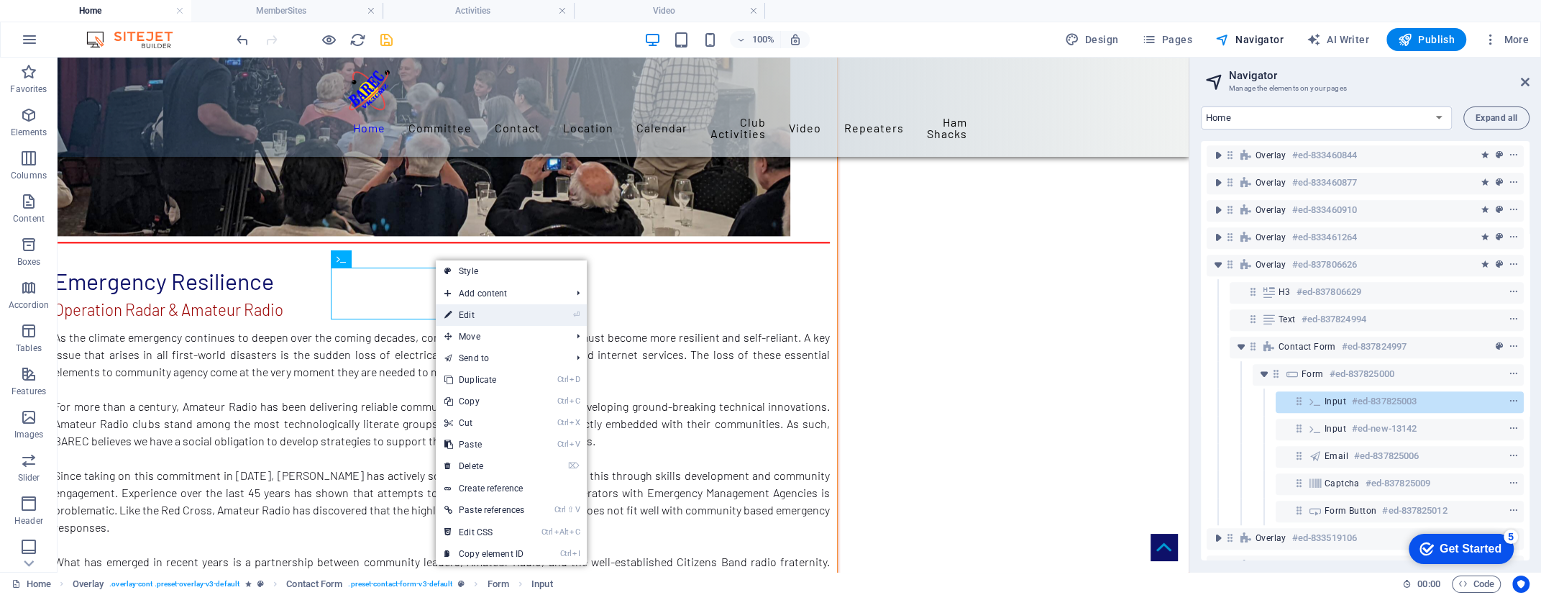
click at [468, 311] on link "⏎ Edit" at bounding box center [484, 315] width 97 height 22
select select "%"
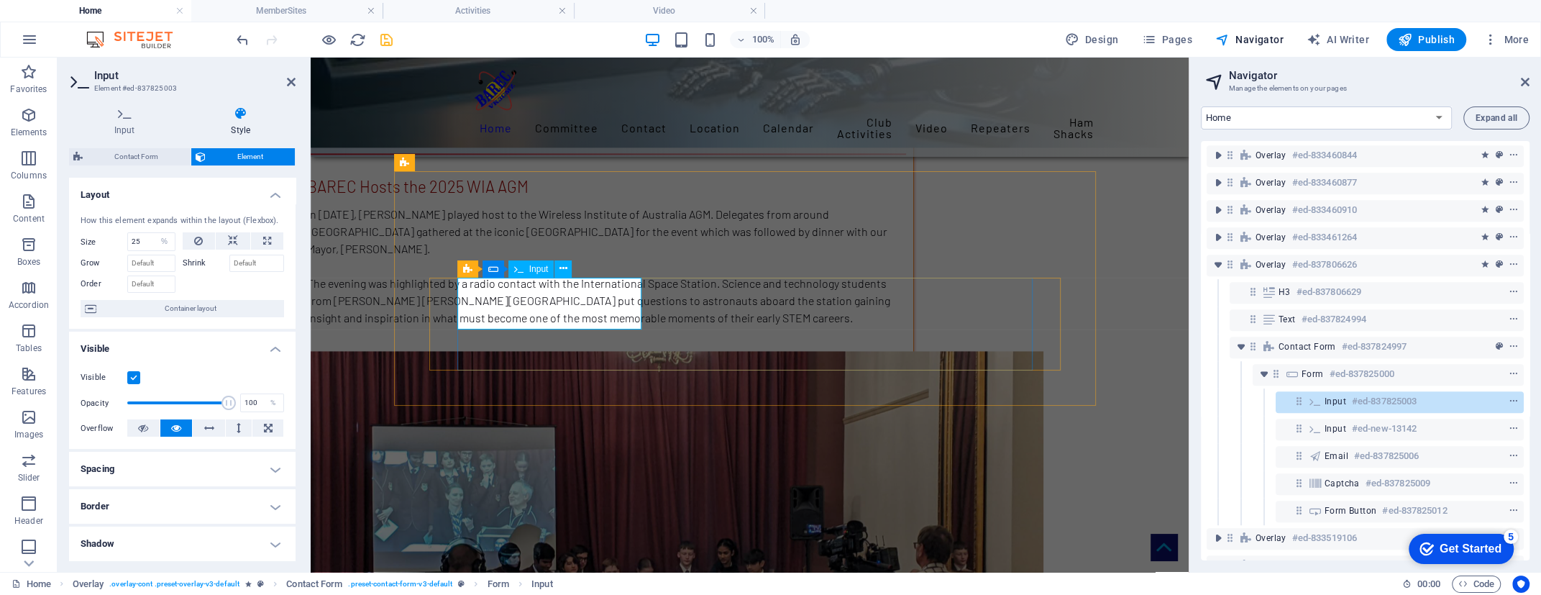
scroll to position [8453, 0]
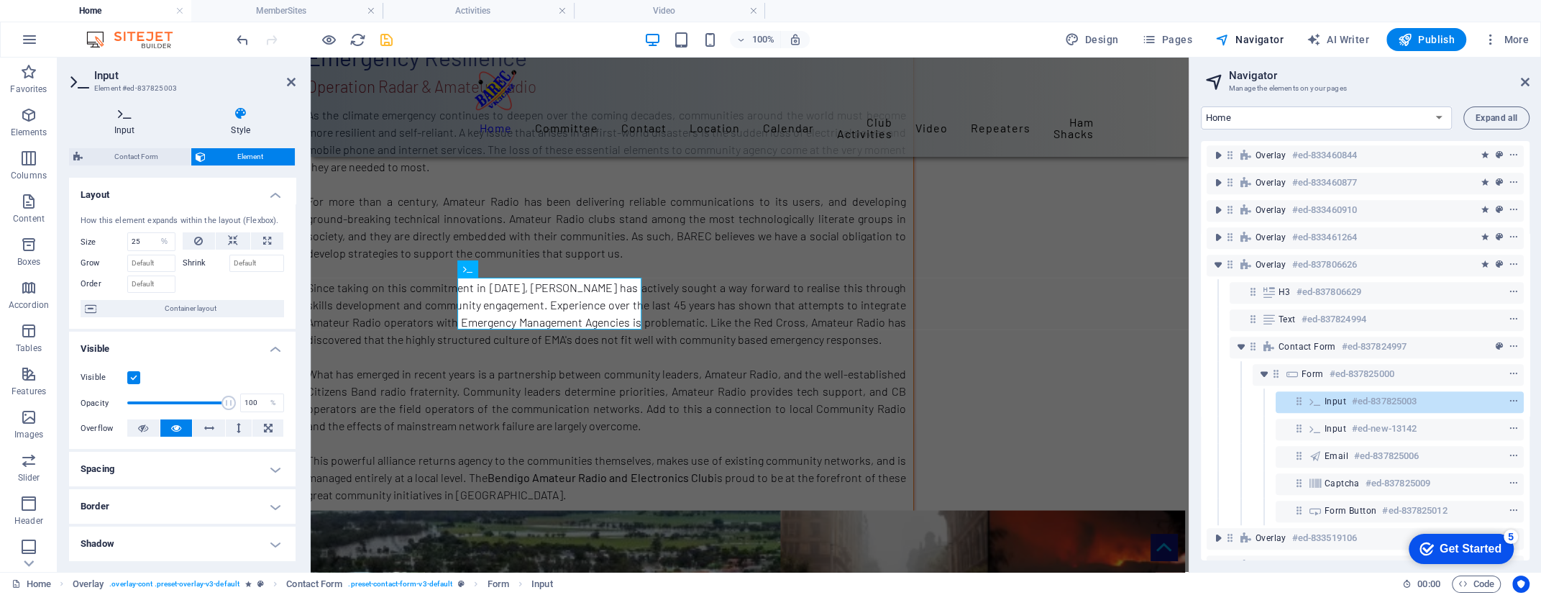
click at [122, 122] on h4 "Input" at bounding box center [127, 121] width 117 height 30
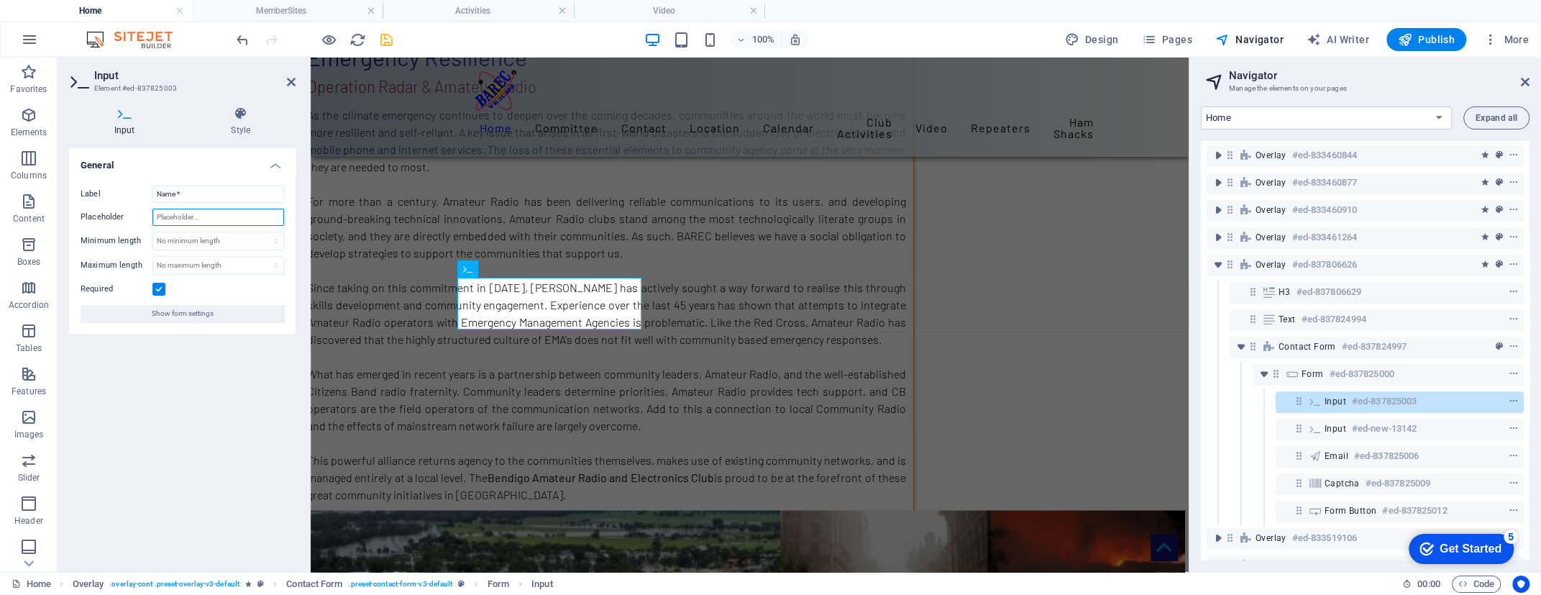
drag, startPoint x: 207, startPoint y: 219, endPoint x: 142, endPoint y: 221, distance: 64.7
click at [142, 221] on div "Placeholder" at bounding box center [182, 216] width 203 height 17
click at [239, 44] on icon "undo" at bounding box center [242, 40] width 17 height 17
type input "Na"
click at [239, 44] on icon "undo" at bounding box center [242, 40] width 17 height 17
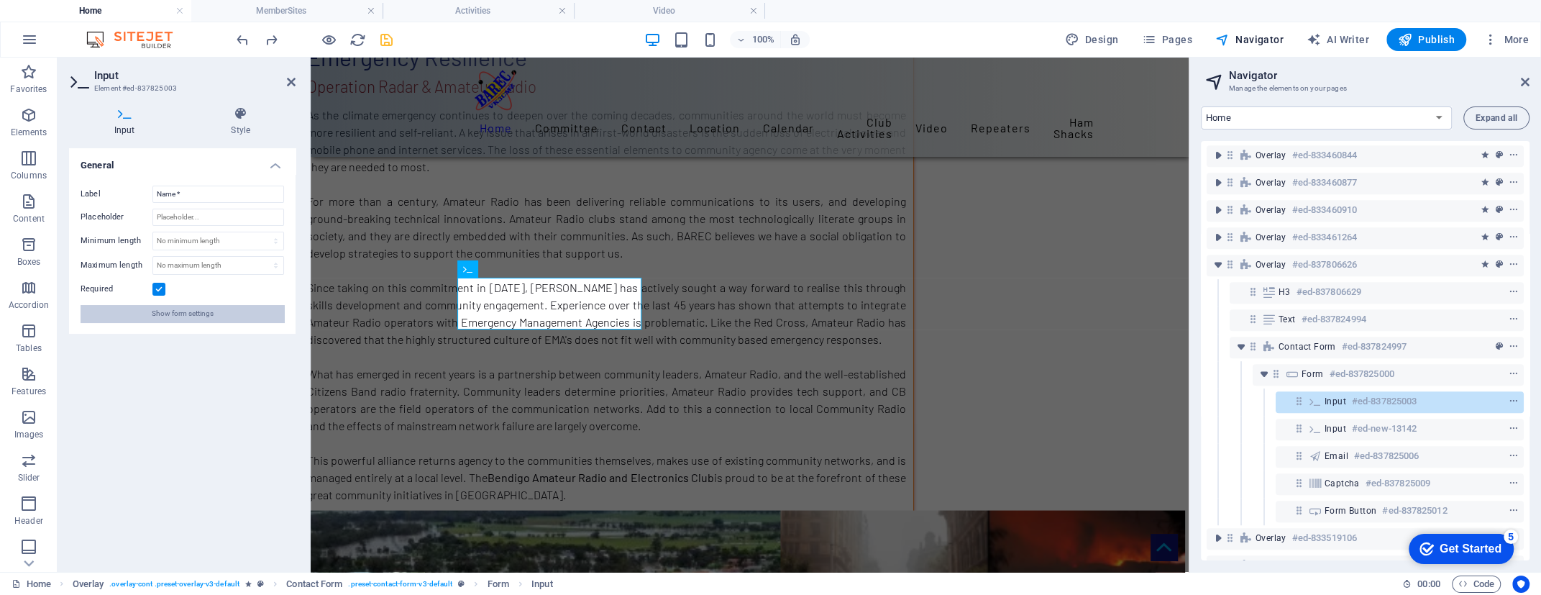
click at [195, 309] on span "Show form settings" at bounding box center [183, 313] width 62 height 17
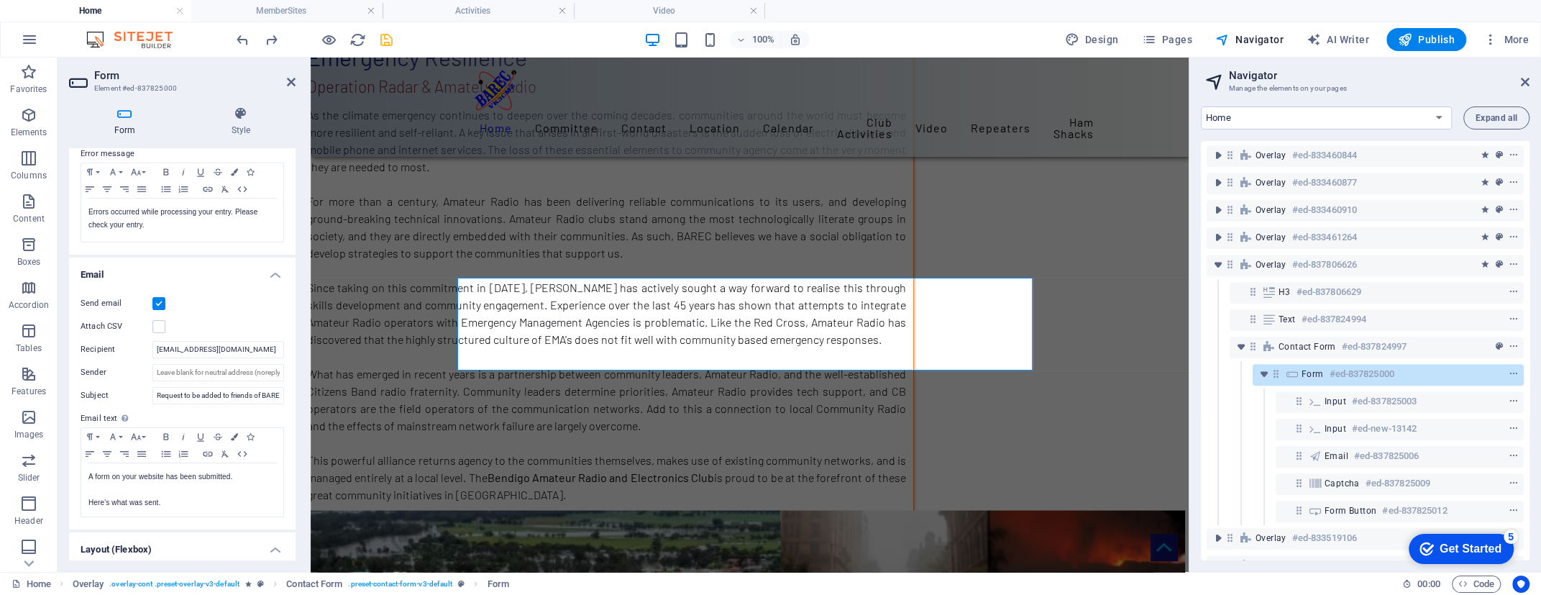
scroll to position [260, 0]
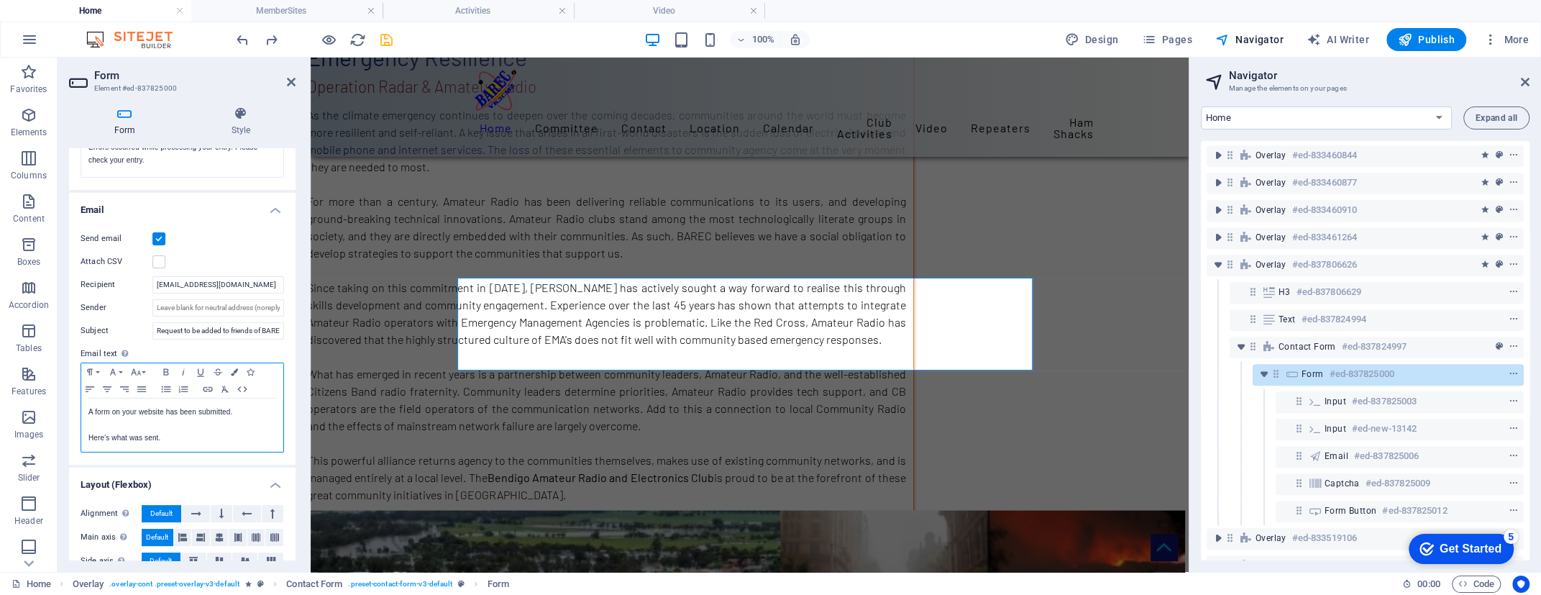
click at [187, 413] on p "A form on your website has been submitted." at bounding box center [182, 411] width 188 height 13
drag, startPoint x: 232, startPoint y: 407, endPoint x: 95, endPoint y: 408, distance: 137.3
click at [95, 408] on p "A form on your website has been submitted." at bounding box center [182, 411] width 188 height 13
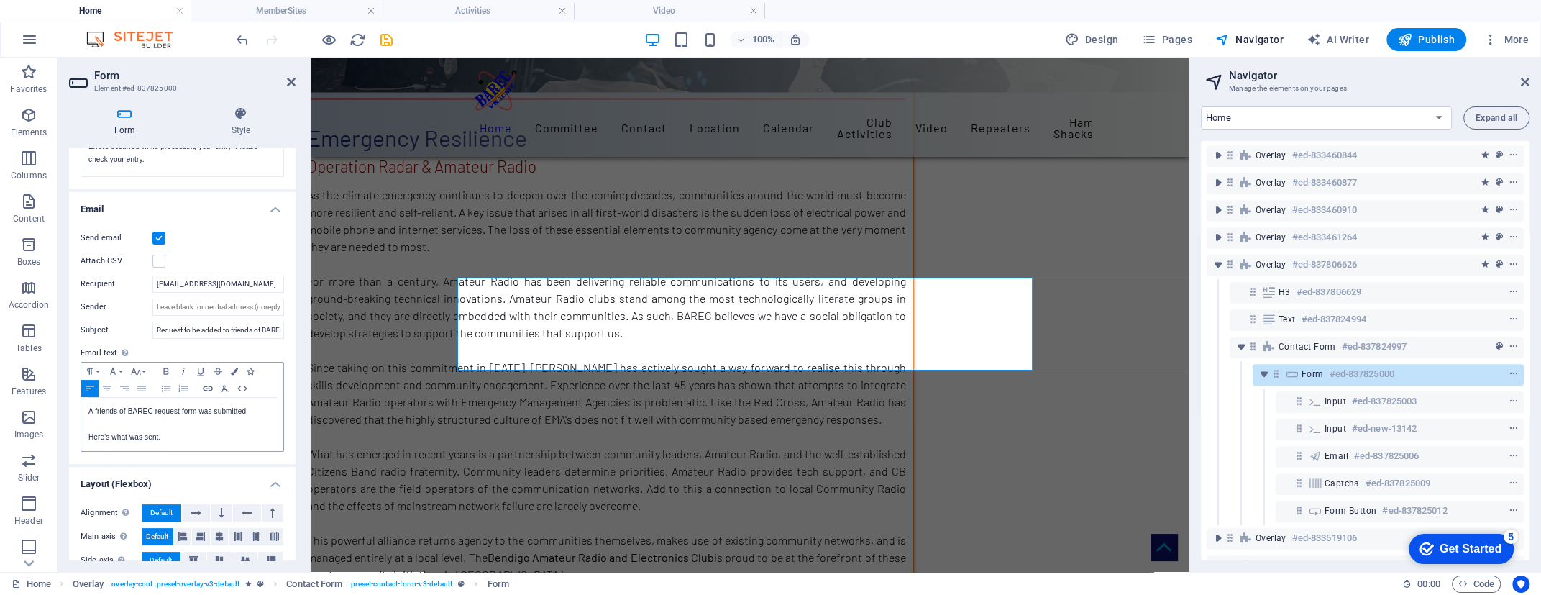
scroll to position [8453, 0]
click at [220, 431] on p "Here's what was sent." at bounding box center [182, 437] width 188 height 13
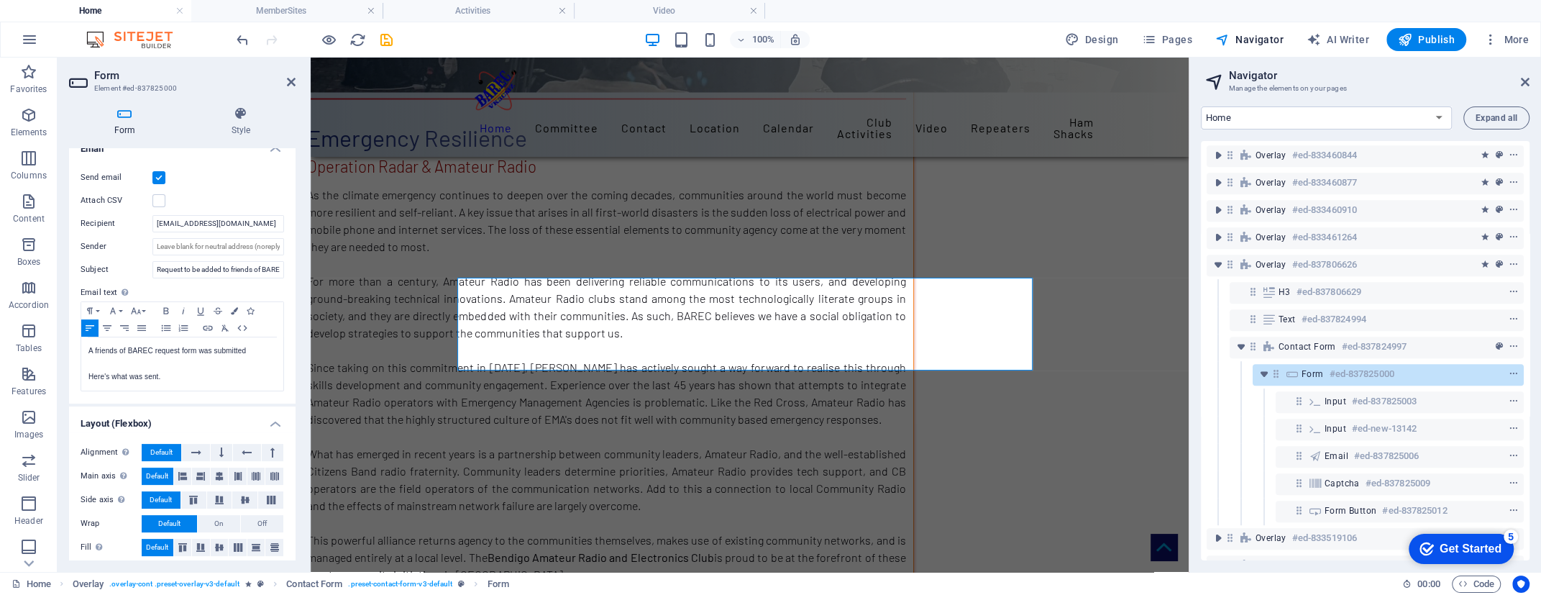
scroll to position [391, 0]
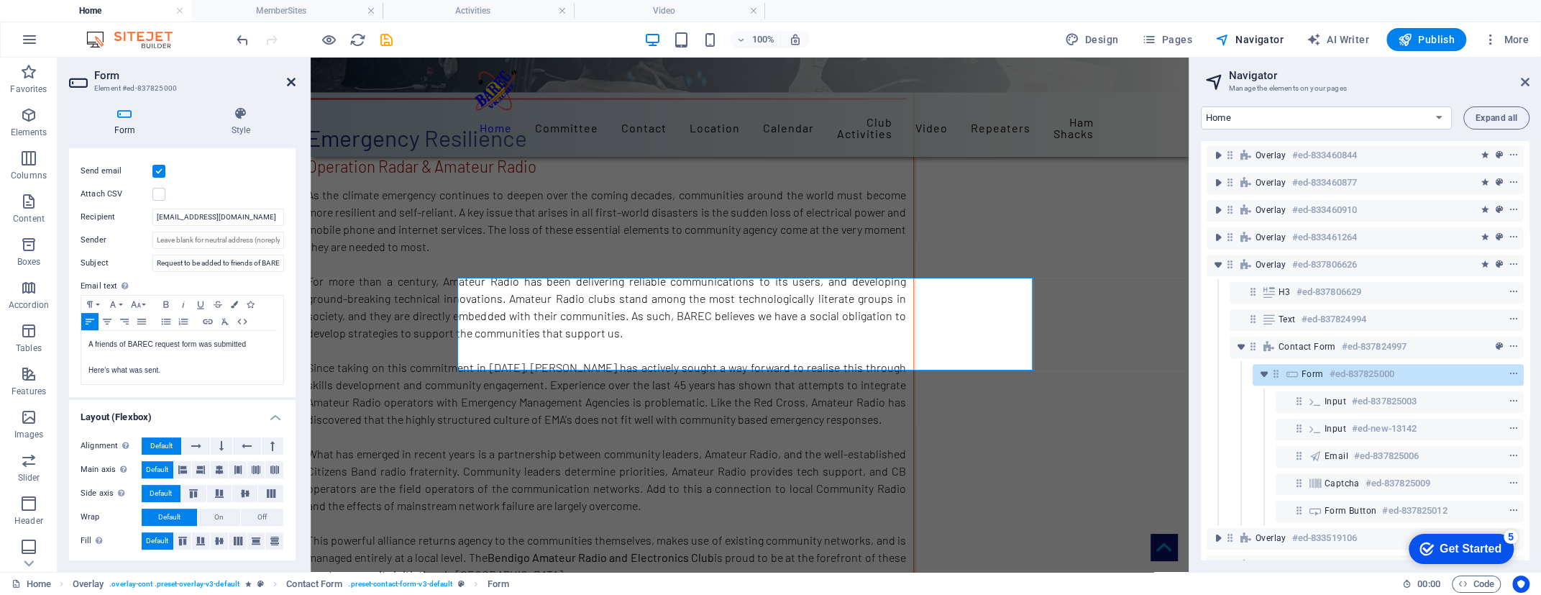
click at [291, 78] on icon at bounding box center [291, 82] width 9 height 12
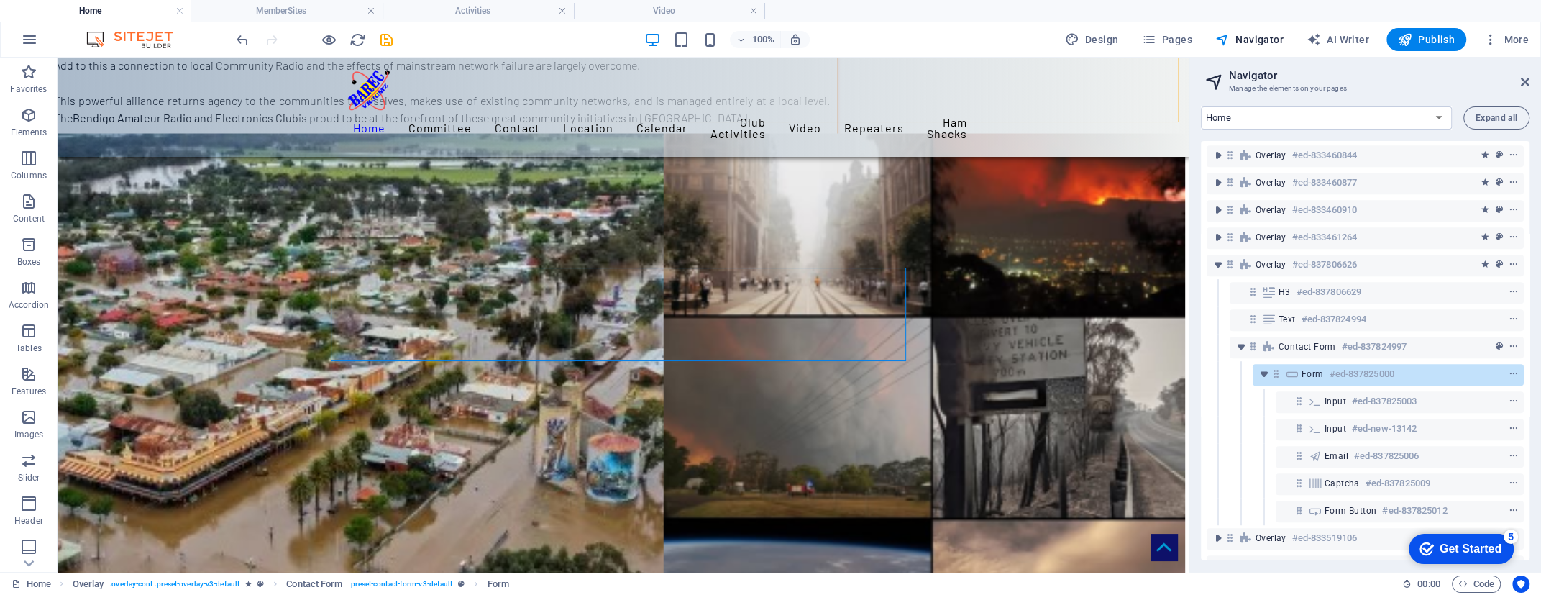
scroll to position [7701, 0]
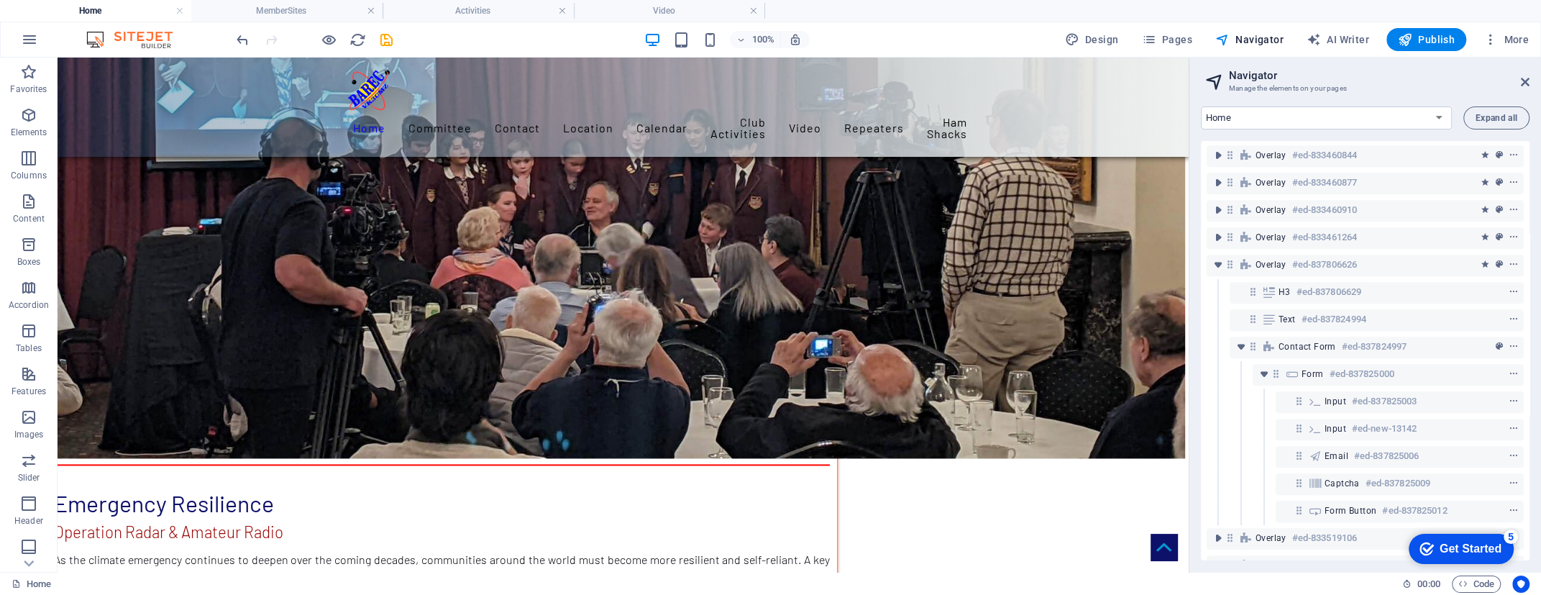
click at [388, 36] on icon "save" at bounding box center [386, 40] width 17 height 17
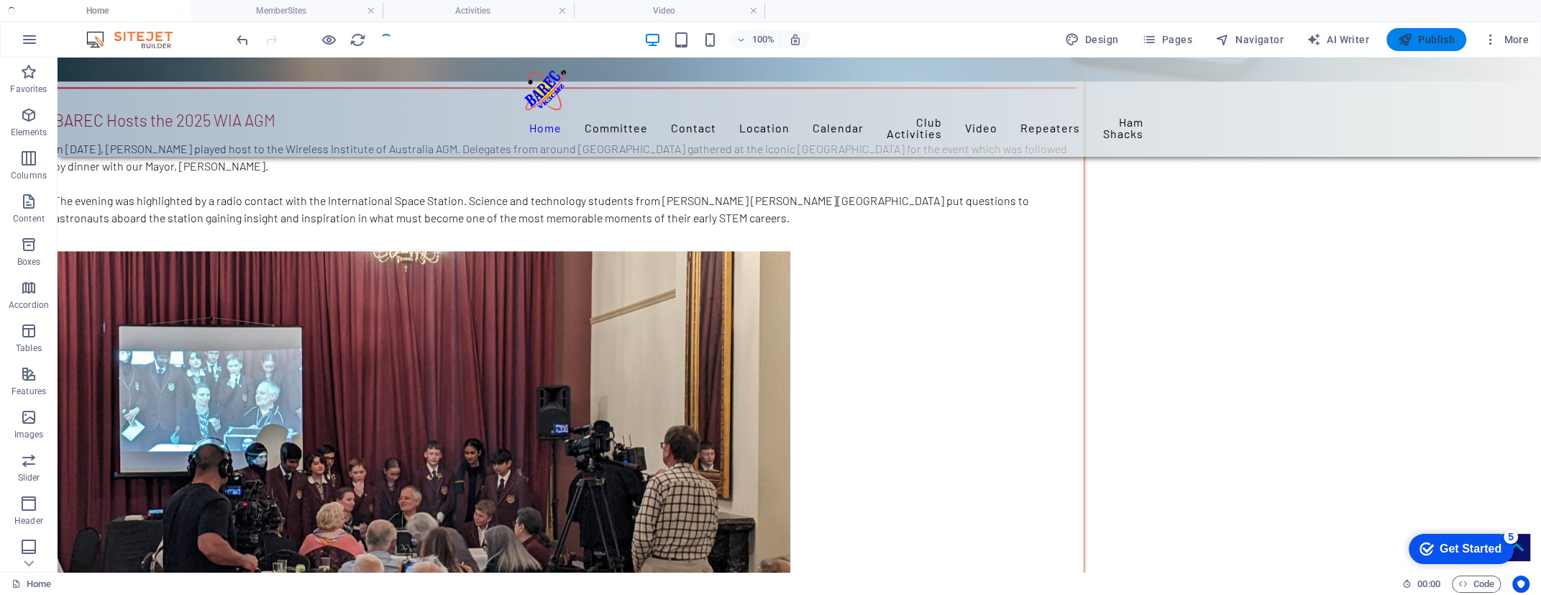
drag, startPoint x: 1433, startPoint y: 39, endPoint x: 1083, endPoint y: 58, distance: 350.6
click at [1433, 39] on span "Publish" at bounding box center [1426, 39] width 57 height 14
click at [1444, 38] on span "Publish" at bounding box center [1426, 39] width 57 height 14
